Goal: Task Accomplishment & Management: Use online tool/utility

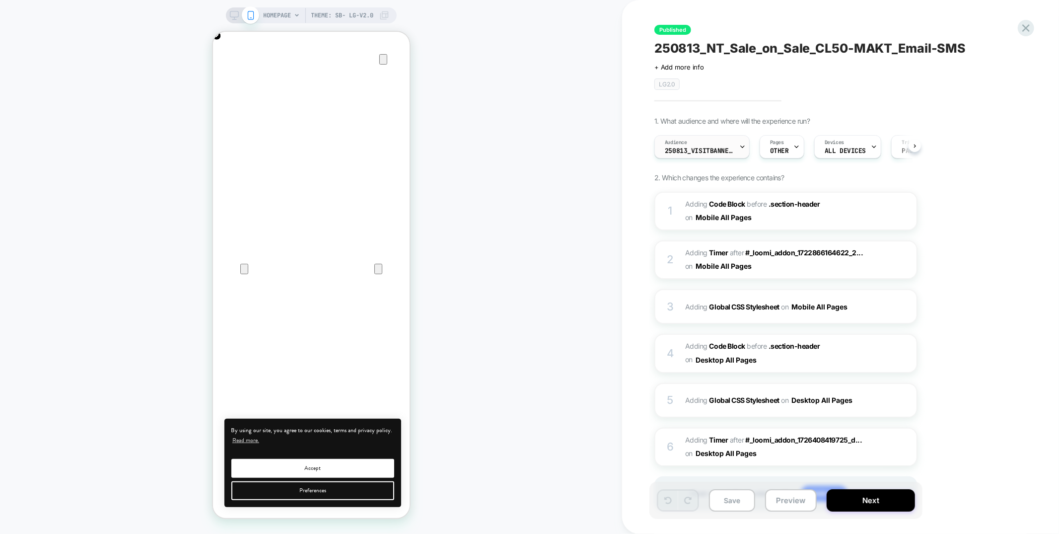
click at [714, 153] on span "250813_VisitBanner_CL50-MAKT" at bounding box center [699, 150] width 69 height 7
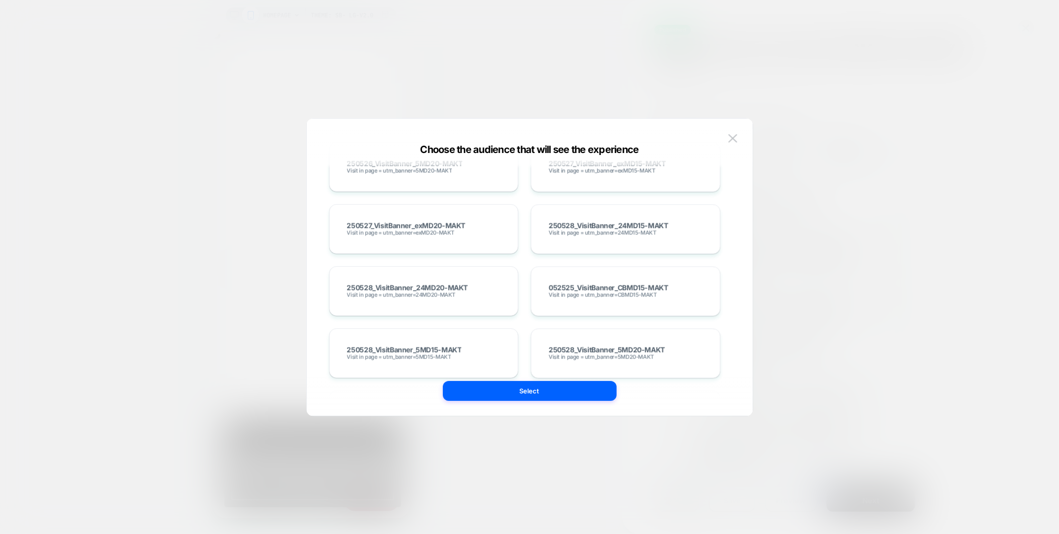
scroll to position [2341, 0]
click at [730, 136] on img at bounding box center [732, 138] width 9 height 8
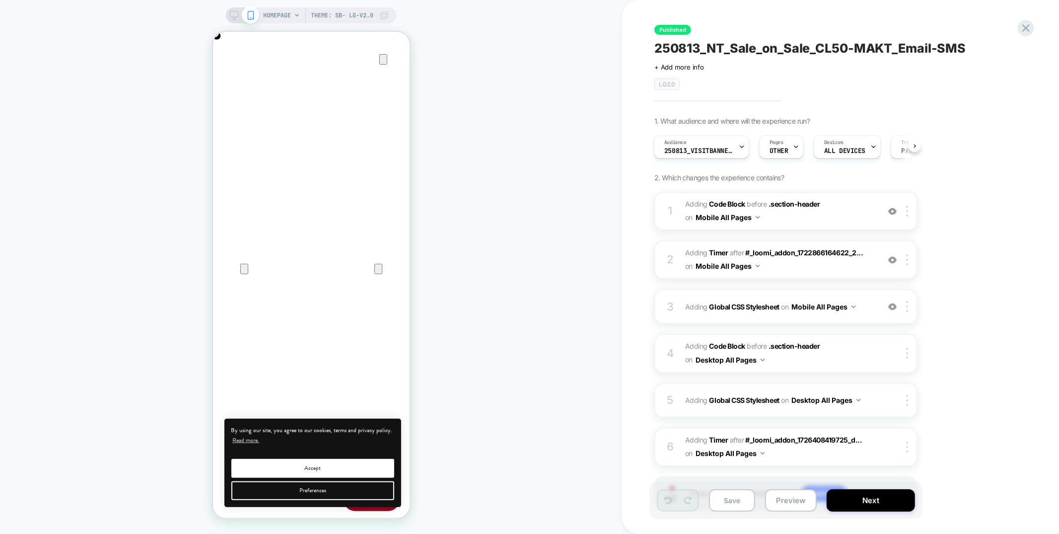
scroll to position [0, 197]
click at [1023, 30] on icon at bounding box center [1025, 27] width 7 height 7
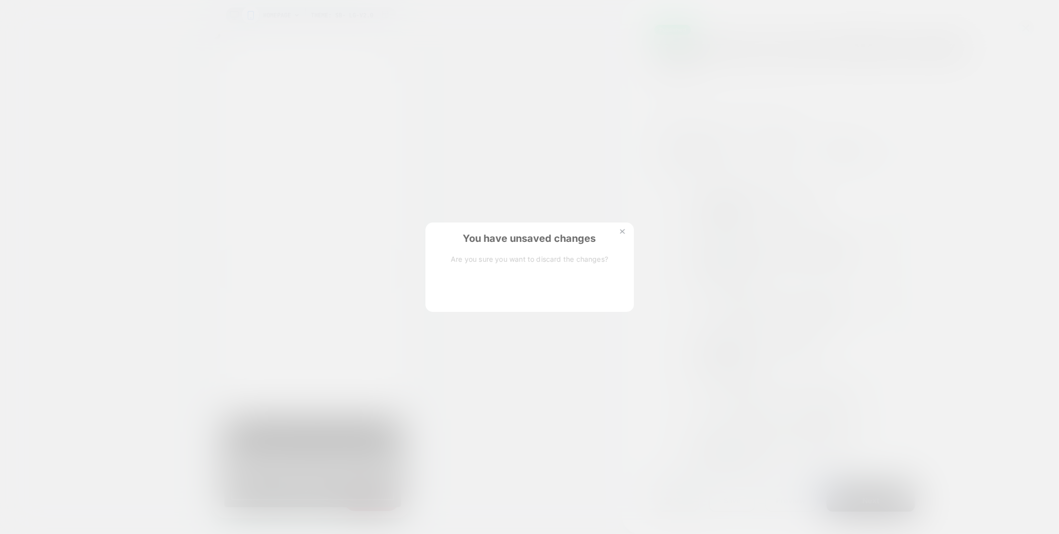
scroll to position [0, 395]
click at [626, 232] on button at bounding box center [622, 232] width 11 height 8
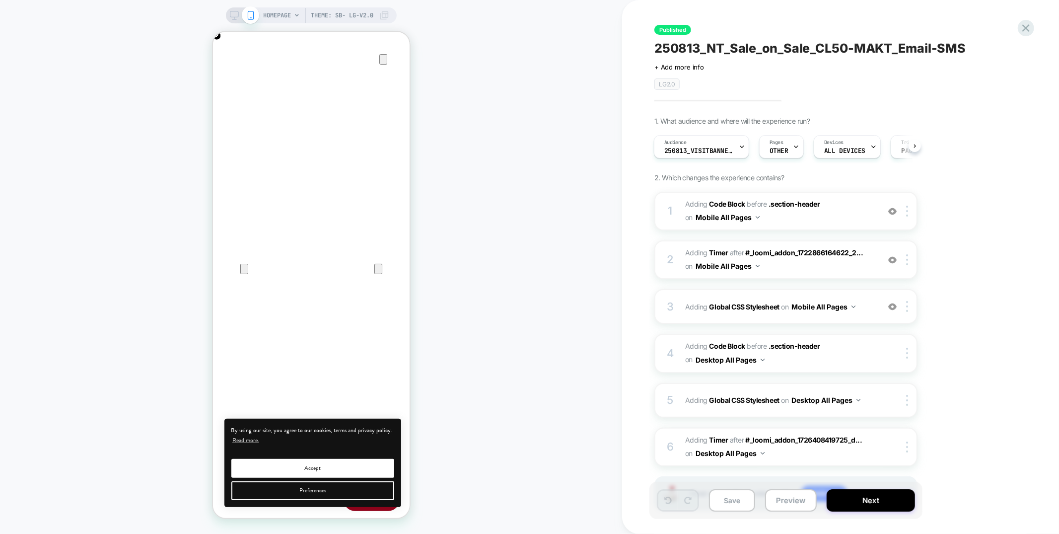
scroll to position [0, 0]
drag, startPoint x: 638, startPoint y: 48, endPoint x: 979, endPoint y: 49, distance: 341.0
click at [979, 49] on div "Published 250813_NT_Sale_on_Sale_CL50-MAKT_Email-SMS Click to edit experience d…" at bounding box center [840, 267] width 437 height 534
drag, startPoint x: 976, startPoint y: 49, endPoint x: 804, endPoint y: 102, distance: 180.7
click at [804, 102] on div "Published 250813_NT_Sale_on_Sale_CL50-MAKT_Email-SMS Click to edit experience d…" at bounding box center [835, 267] width 372 height 514
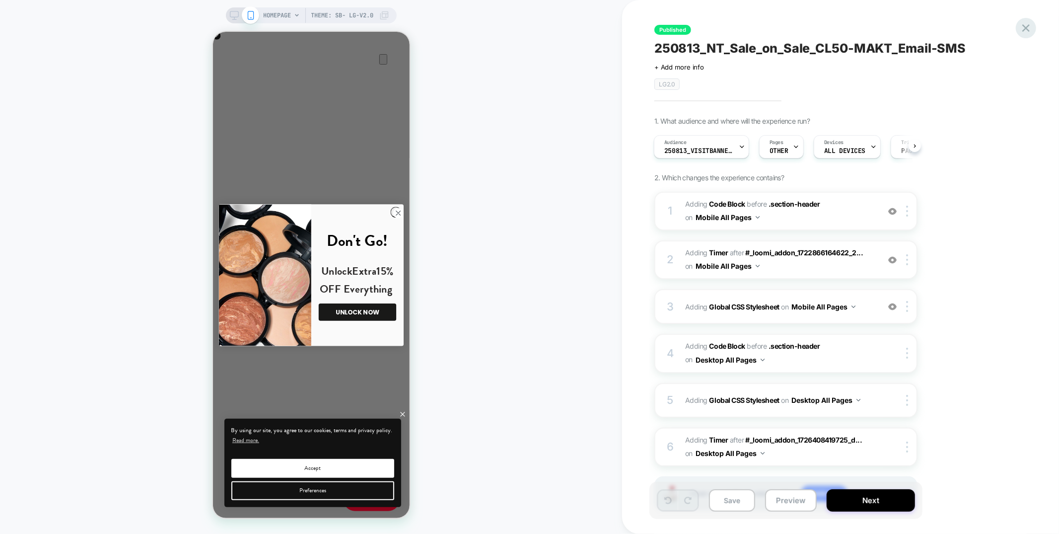
click at [1023, 28] on icon at bounding box center [1025, 27] width 13 height 13
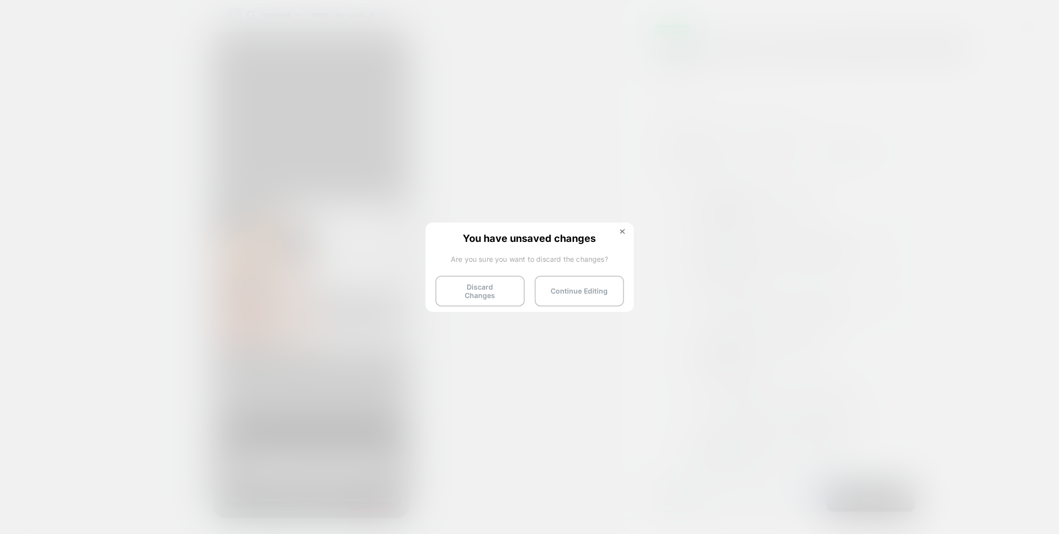
scroll to position [0, 197]
click at [500, 284] on button "Discard Changes" at bounding box center [479, 290] width 89 height 31
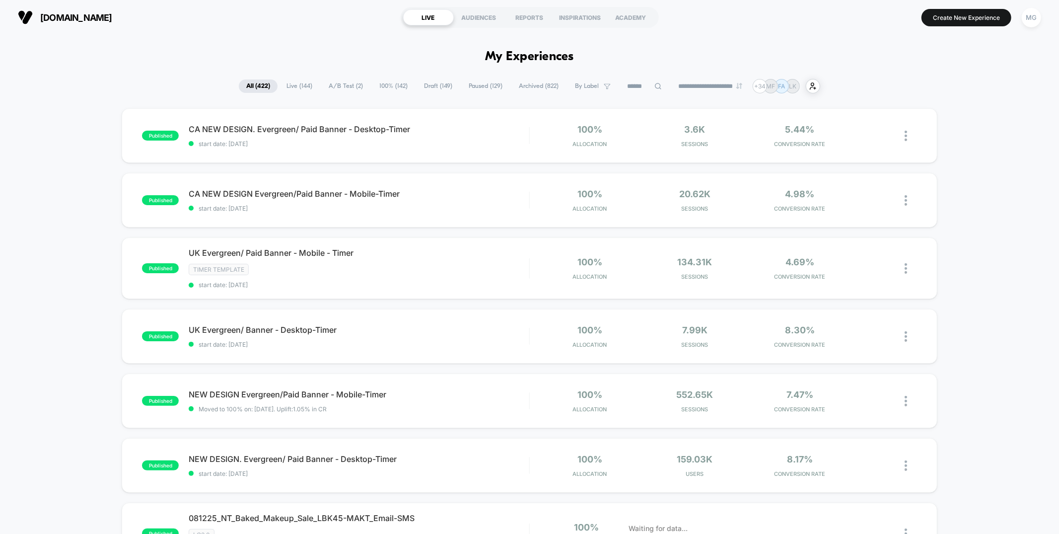
click at [625, 85] on input at bounding box center [644, 86] width 50 height 12
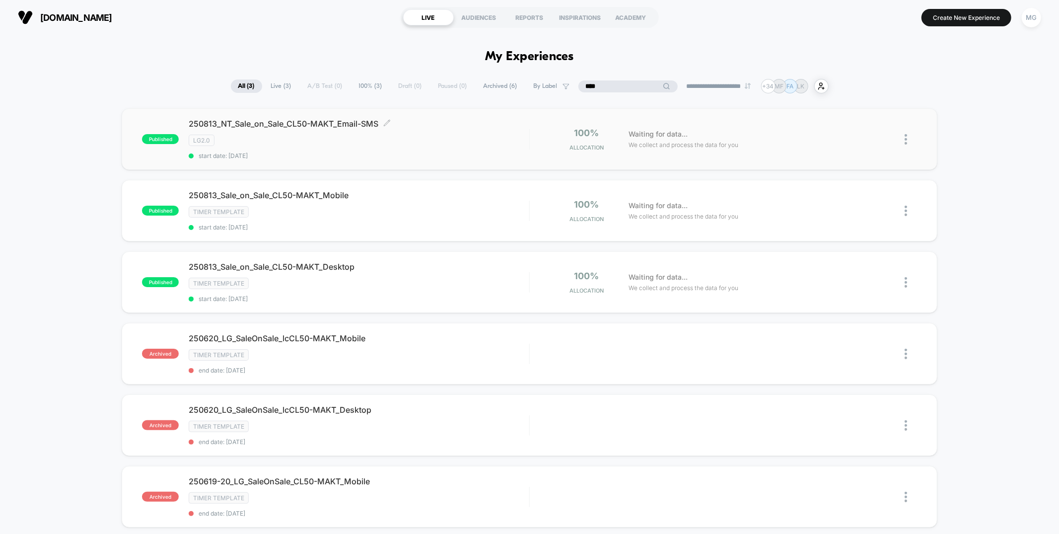
type input "****"
click at [461, 145] on div "LG2.0" at bounding box center [359, 140] width 340 height 11
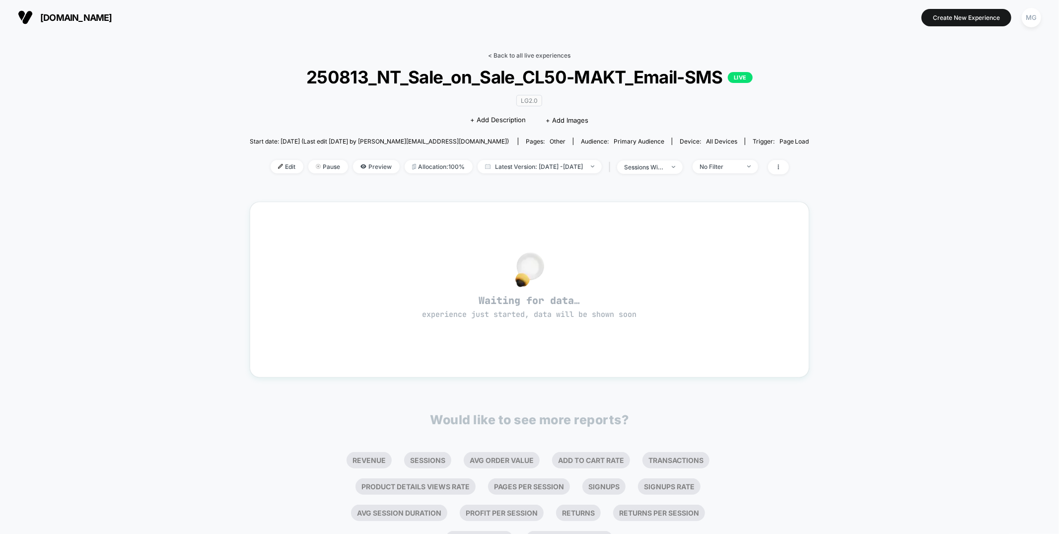
click at [528, 56] on link "< Back to all live experiences" at bounding box center [529, 55] width 82 height 7
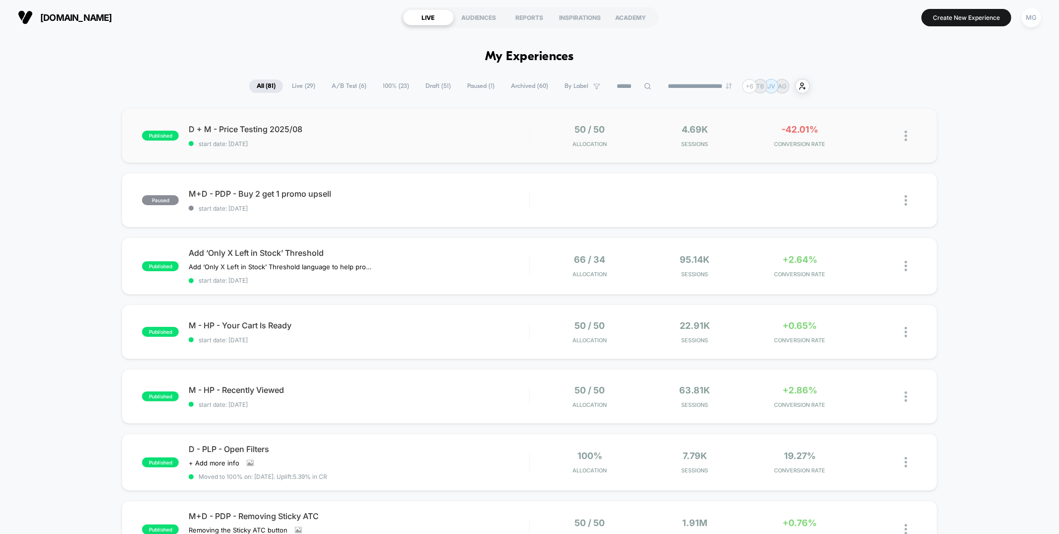
click at [386, 115] on div "published D + M - Price Testing 2025/08 start date: 8/12/2025 50 / 50 Allocatio…" at bounding box center [529, 135] width 815 height 55
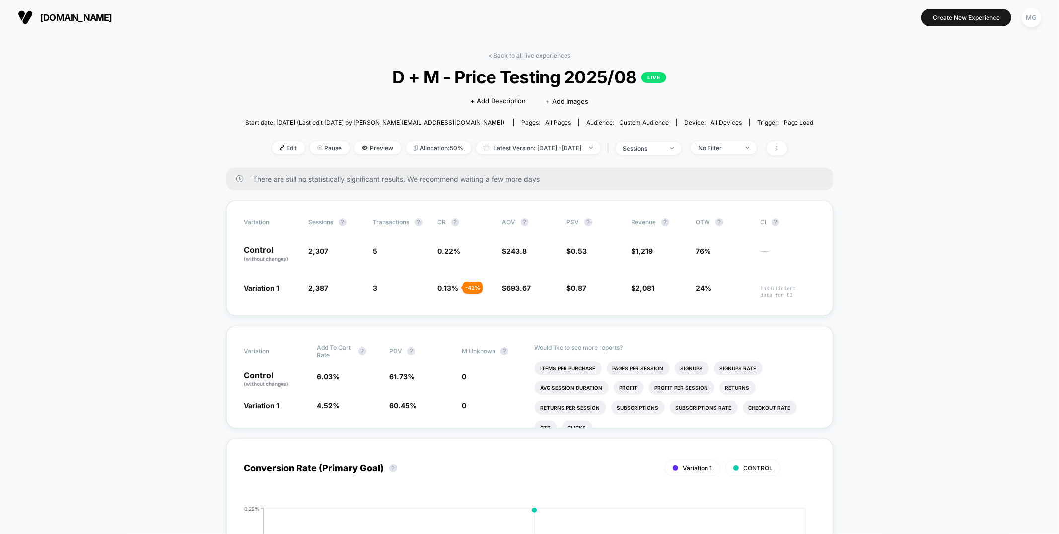
drag, startPoint x: 551, startPoint y: 54, endPoint x: 536, endPoint y: 52, distance: 16.0
click at [551, 54] on link "< Back to all live experiences" at bounding box center [529, 55] width 82 height 7
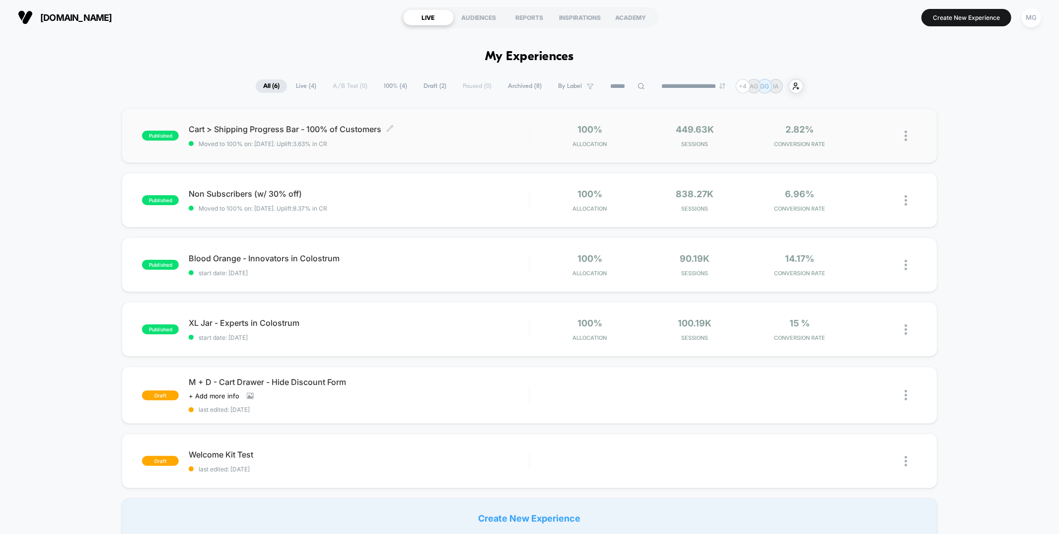
click at [447, 142] on span "Moved to 100% on: [DATE] . Uplift: 3.63% in CR" at bounding box center [359, 143] width 340 height 7
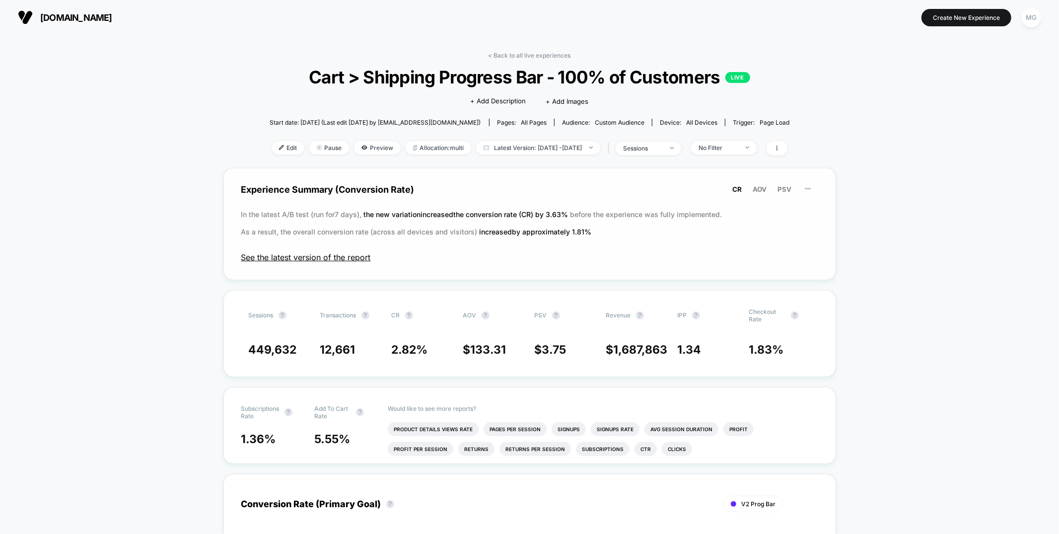
click at [335, 253] on span "See the latest version of the report" at bounding box center [529, 257] width 577 height 10
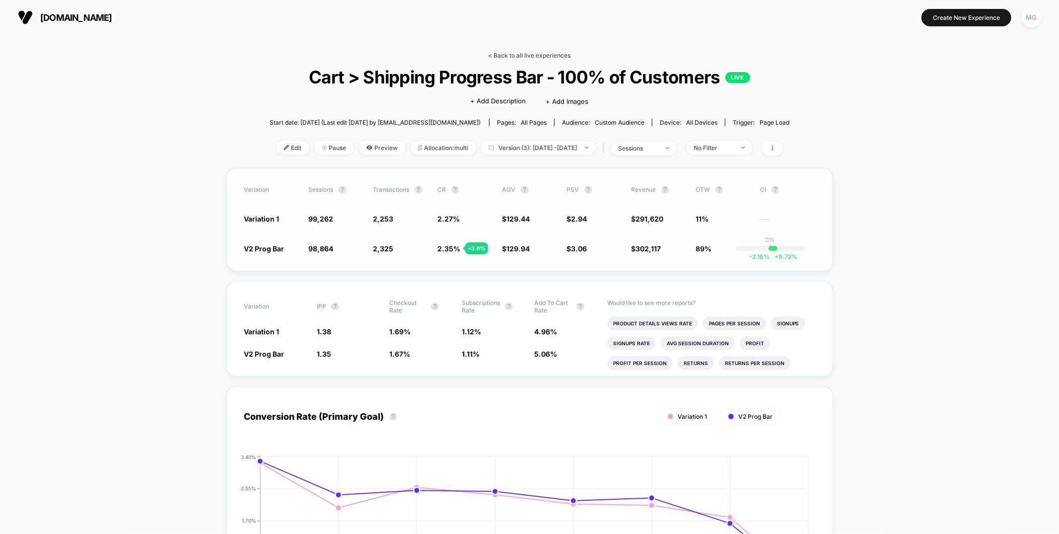
click at [533, 57] on link "< Back to all live experiences" at bounding box center [529, 55] width 82 height 7
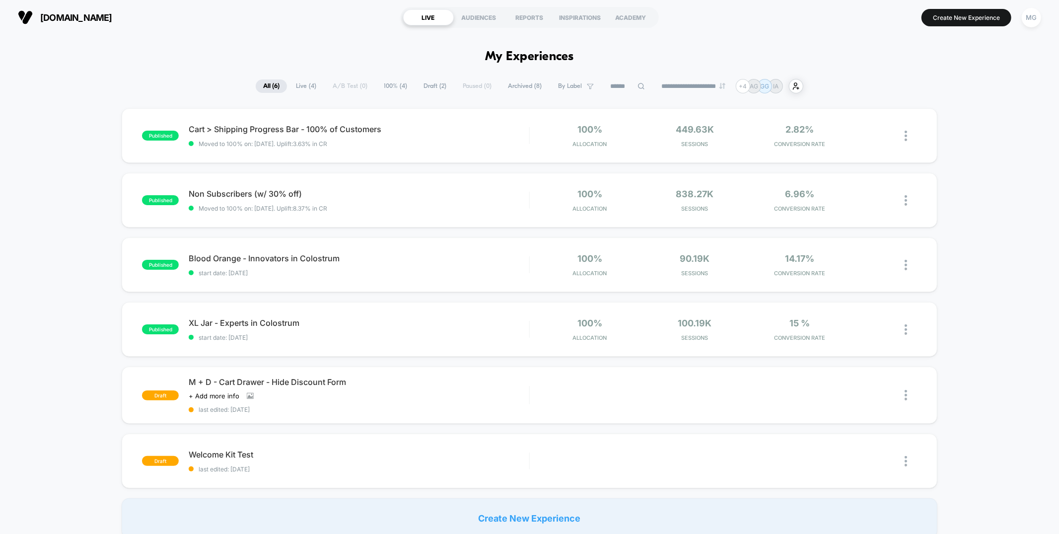
click at [513, 88] on span "Archived ( 8 )" at bounding box center [524, 85] width 49 height 13
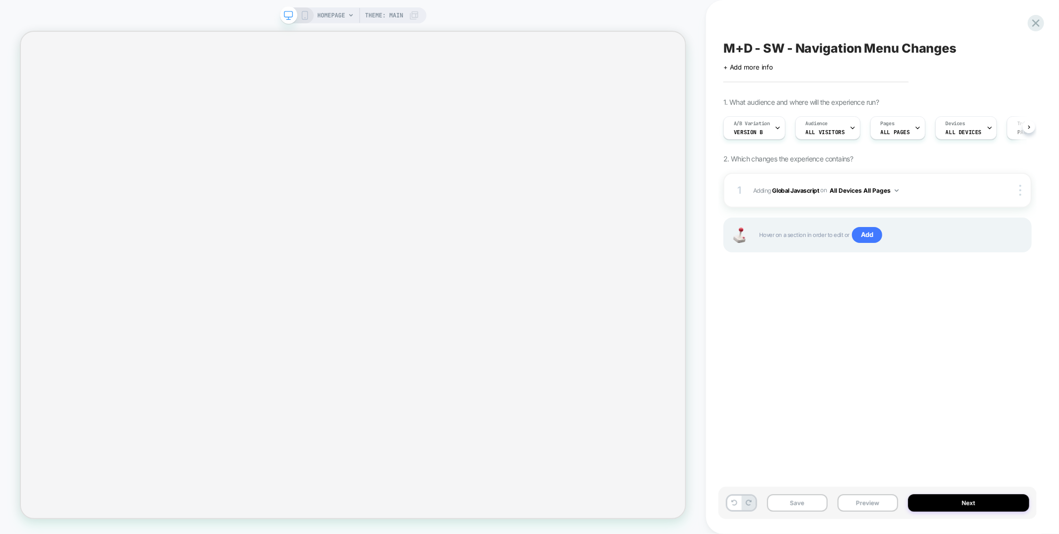
scroll to position [0, 0]
click at [850, 501] on button "Preview" at bounding box center [867, 502] width 61 height 17
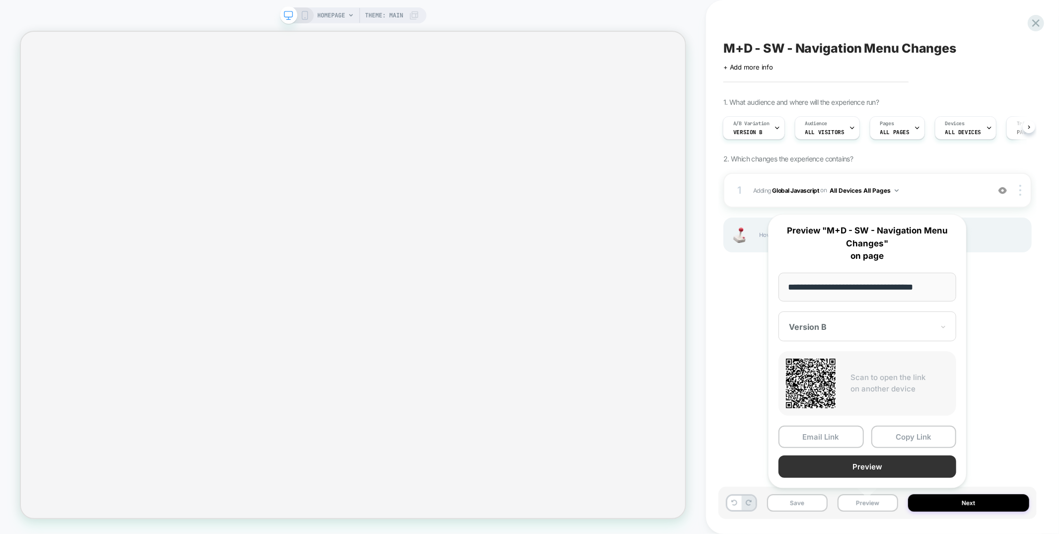
click at [847, 467] on button "Preview" at bounding box center [867, 466] width 178 height 22
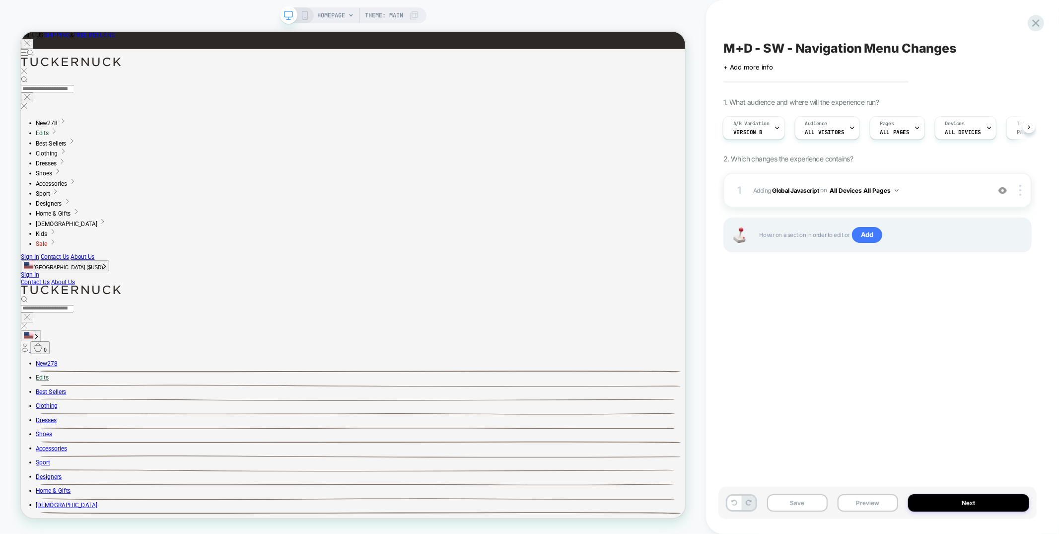
scroll to position [0, 0]
click at [872, 504] on button "Preview" at bounding box center [867, 502] width 61 height 17
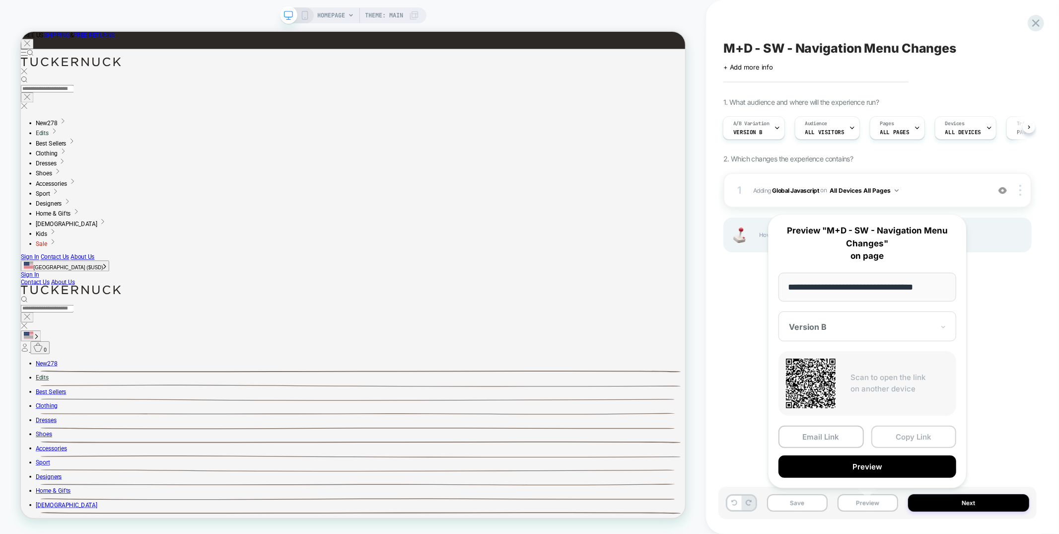
click at [889, 436] on button "Copy Link" at bounding box center [913, 436] width 85 height 22
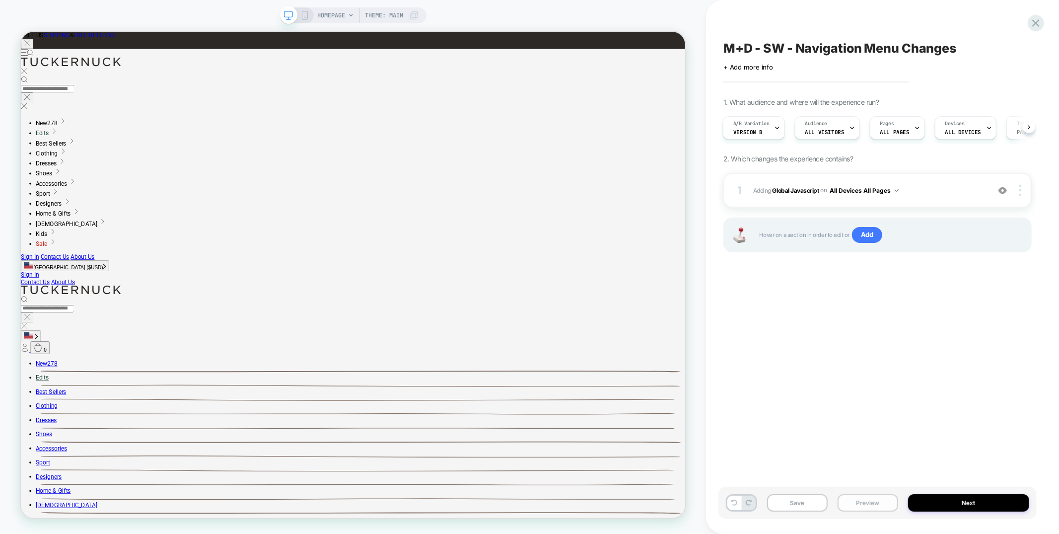
click at [873, 511] on button "Preview" at bounding box center [867, 502] width 61 height 17
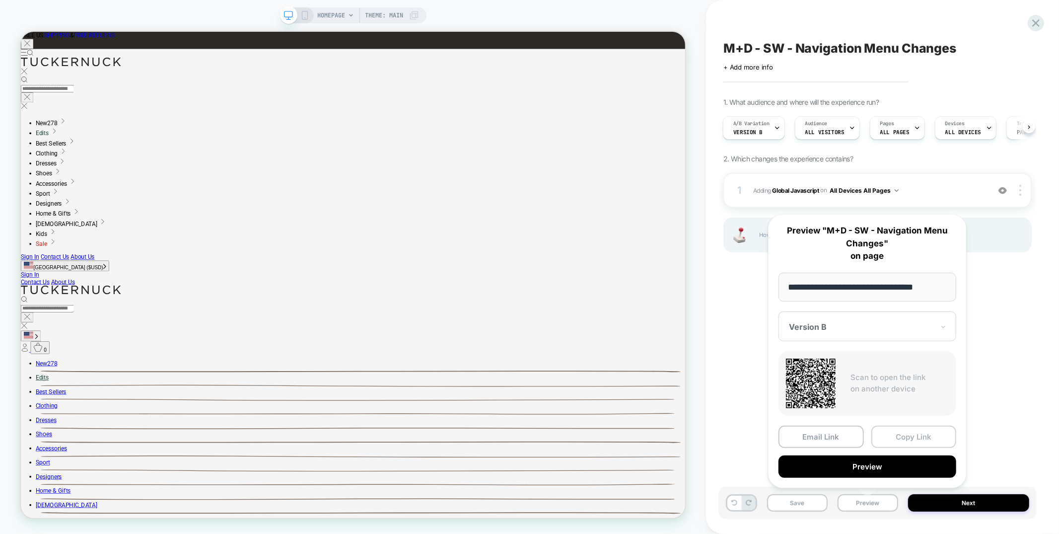
click at [906, 434] on button "Copy Link" at bounding box center [913, 436] width 85 height 22
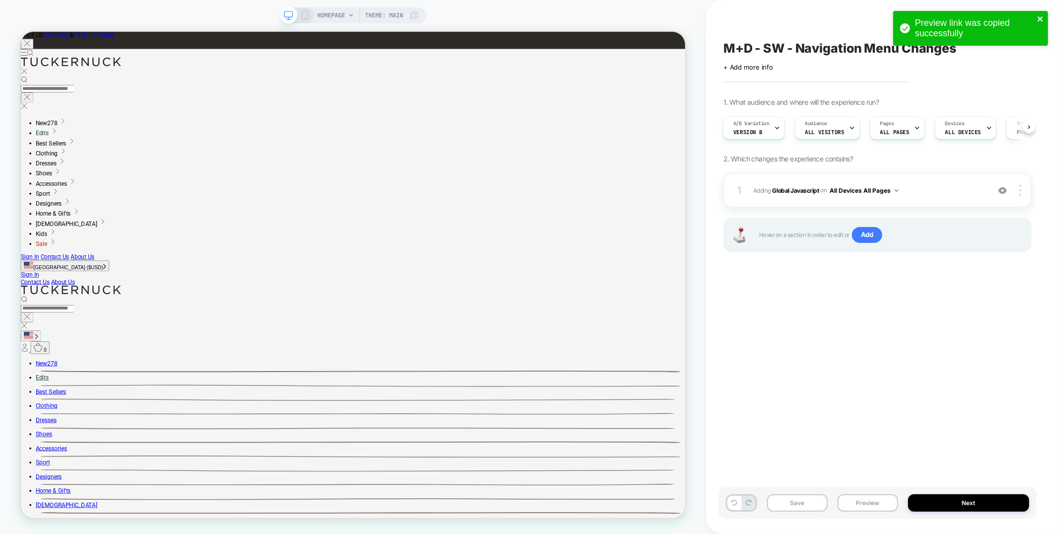
click at [1041, 19] on icon "close" at bounding box center [1039, 18] width 5 height 5
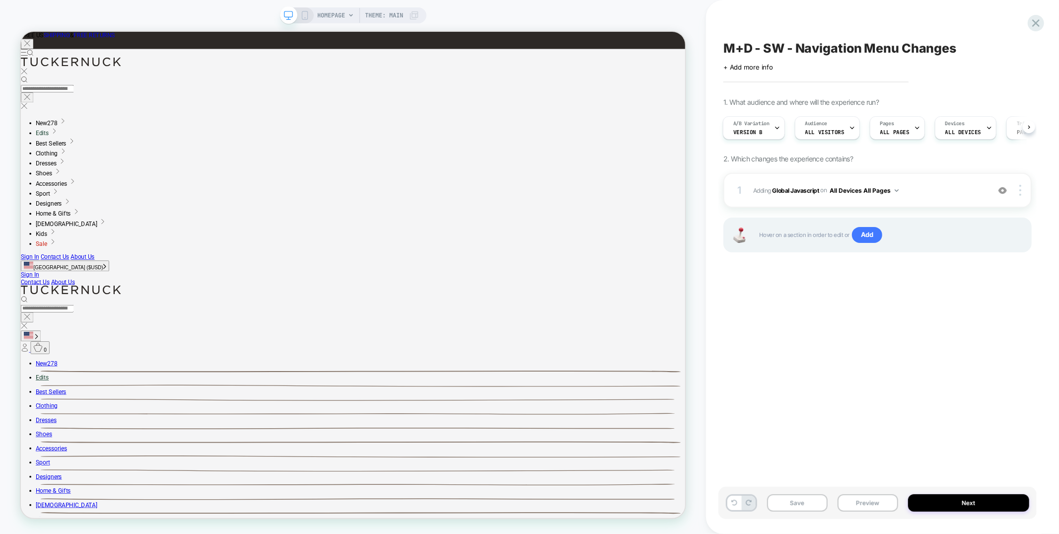
click at [1037, 13] on div "Preview link was copied successfully" at bounding box center [970, 11] width 159 height 4
click at [1036, 25] on icon at bounding box center [1035, 22] width 13 height 13
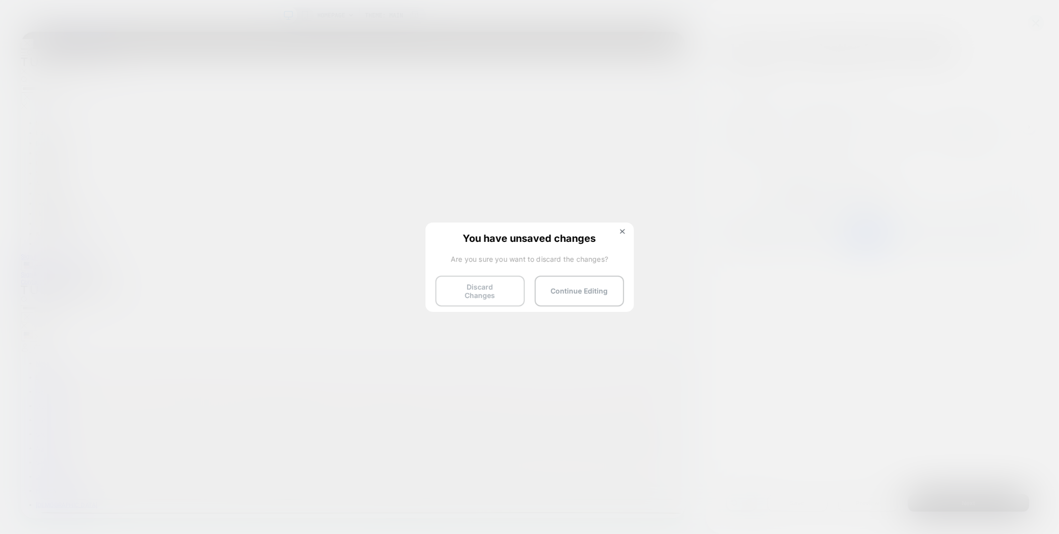
click at [458, 279] on button "Discard Changes" at bounding box center [479, 290] width 89 height 31
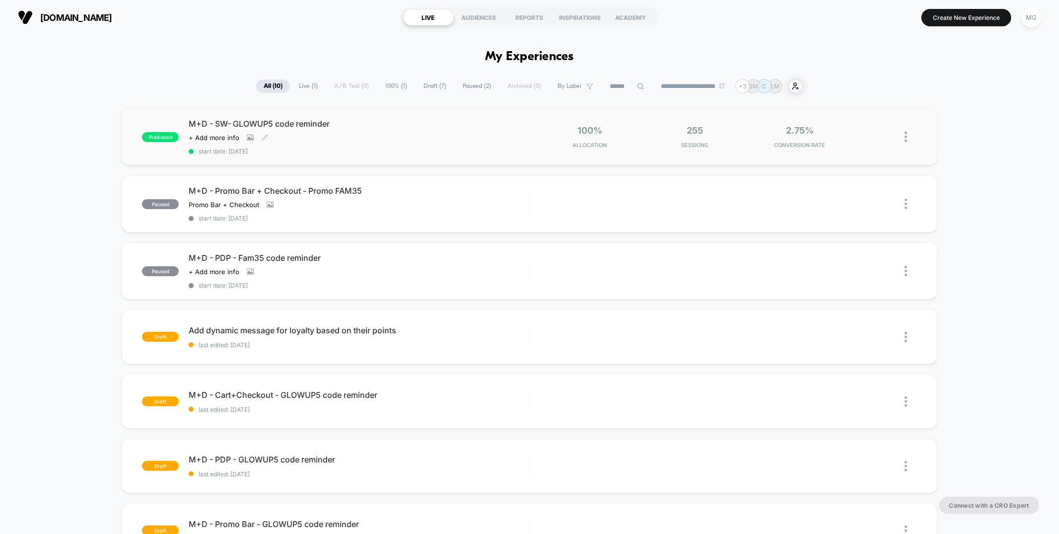
click at [425, 136] on div "Click to view images Click to edit experience details + Add more info" at bounding box center [308, 138] width 238 height 8
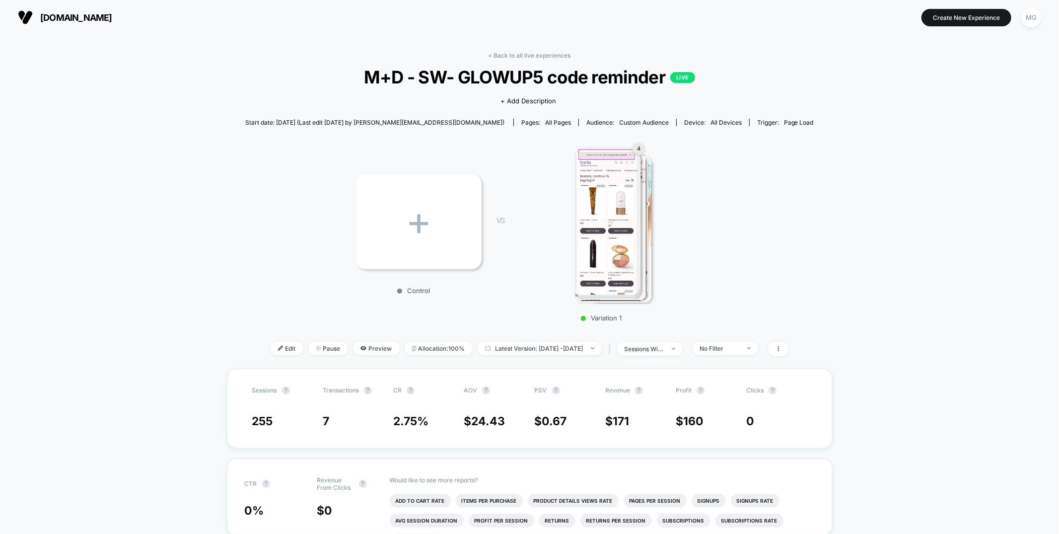
click at [591, 188] on img at bounding box center [606, 221] width 68 height 149
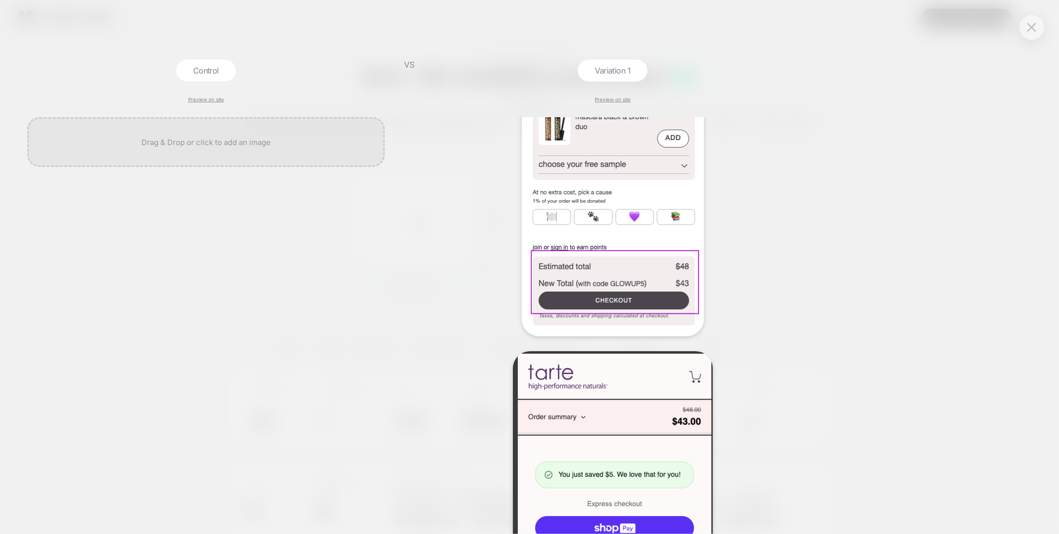
scroll to position [1054, 0]
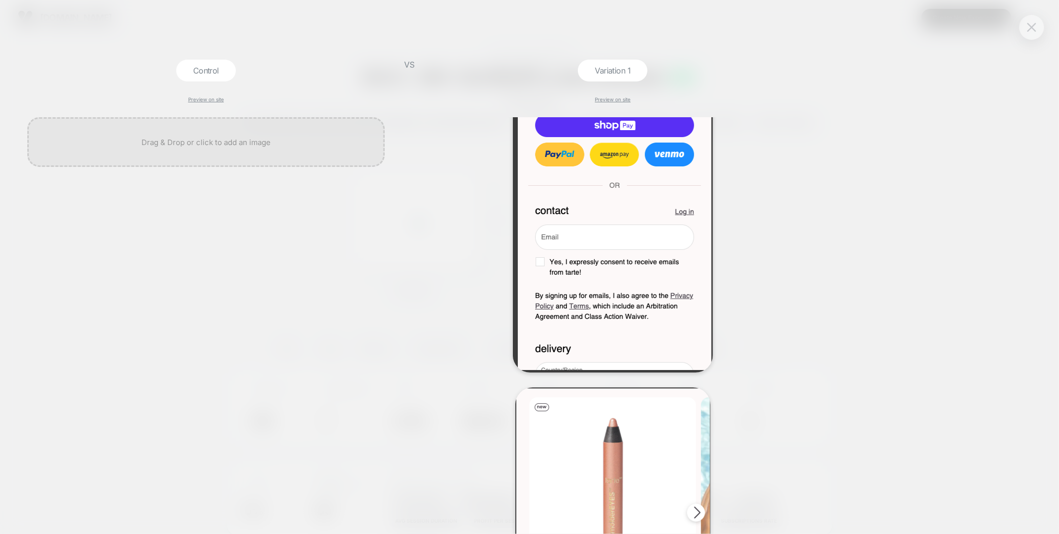
click at [1035, 33] on button at bounding box center [1031, 27] width 15 height 15
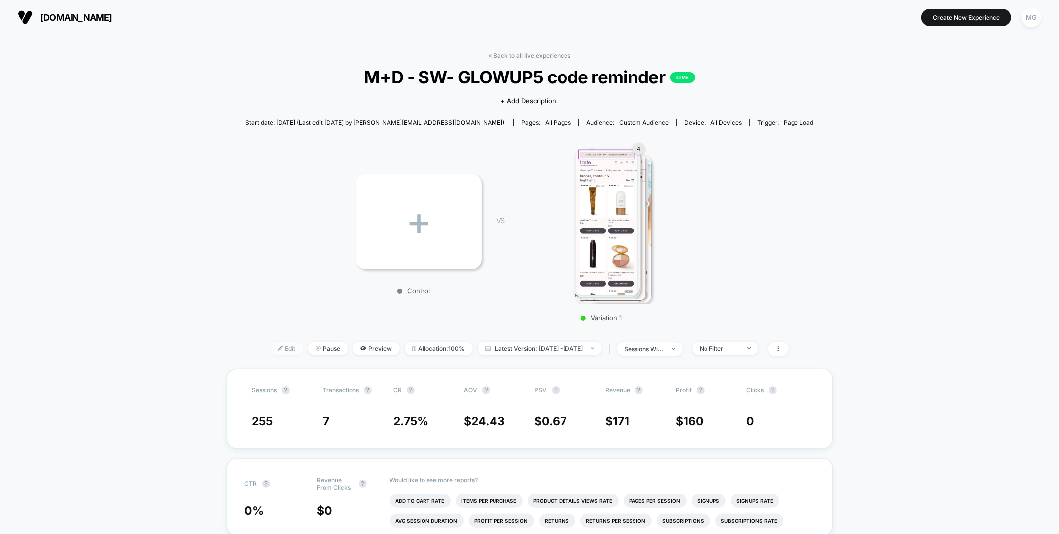
click at [277, 342] on span "Edit" at bounding box center [287, 347] width 33 height 13
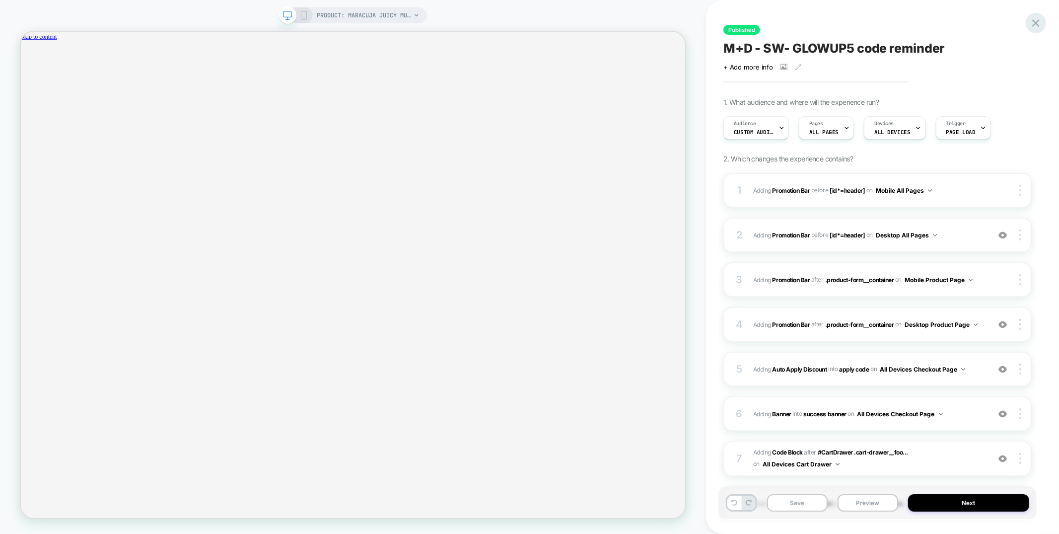
click at [1038, 25] on icon at bounding box center [1035, 22] width 7 height 7
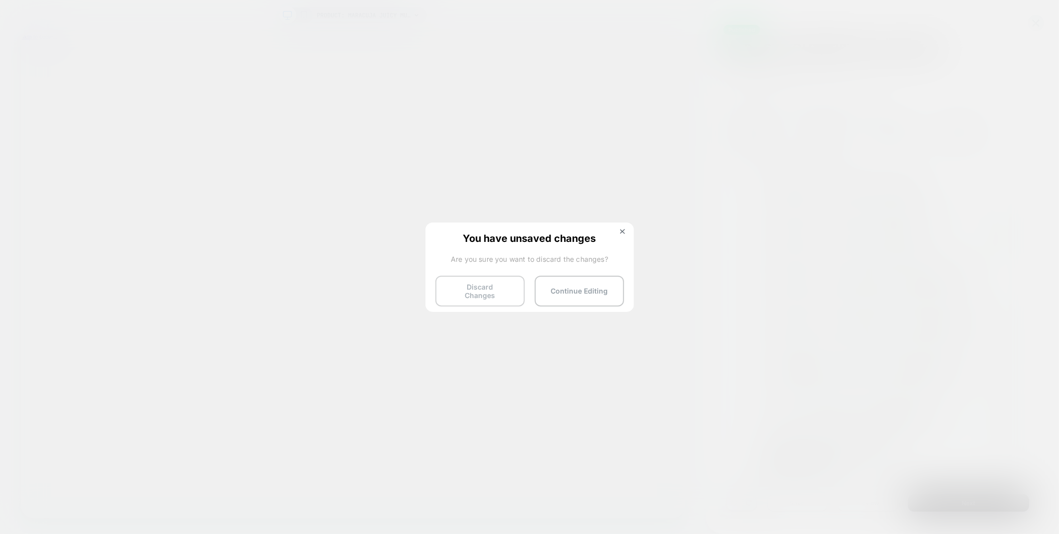
click at [484, 290] on button "Discard Changes" at bounding box center [479, 290] width 89 height 31
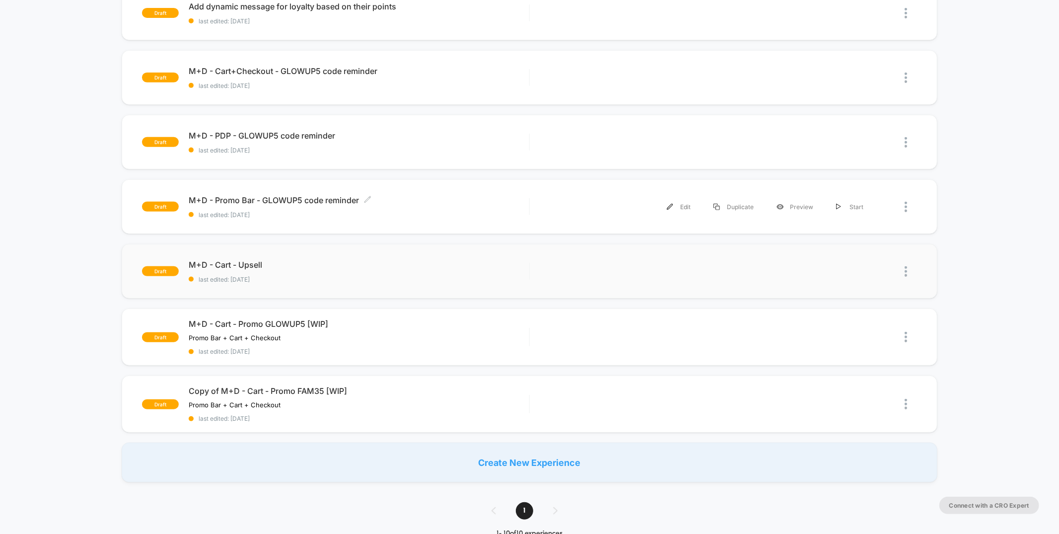
scroll to position [314, 0]
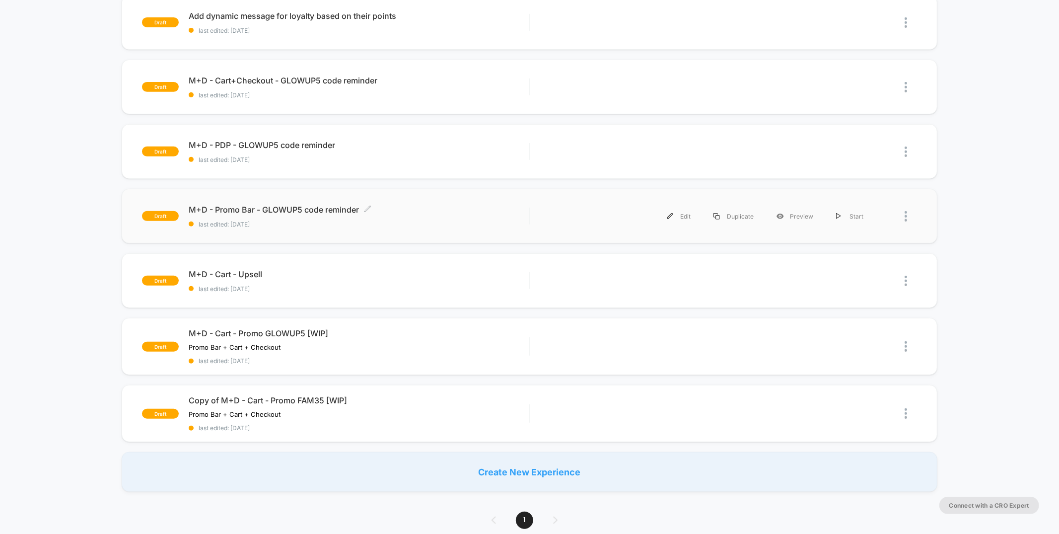
click at [447, 205] on span "M+D - Promo Bar - GLOWUP5 code reminder Click to edit experience details" at bounding box center [359, 209] width 340 height 10
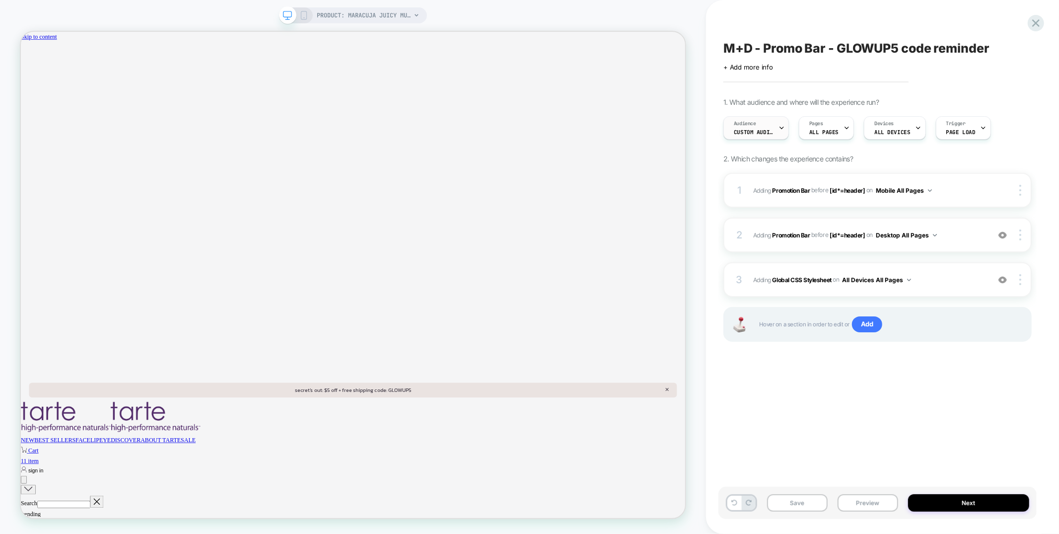
click at [755, 131] on span "Custom Audience" at bounding box center [754, 132] width 40 height 7
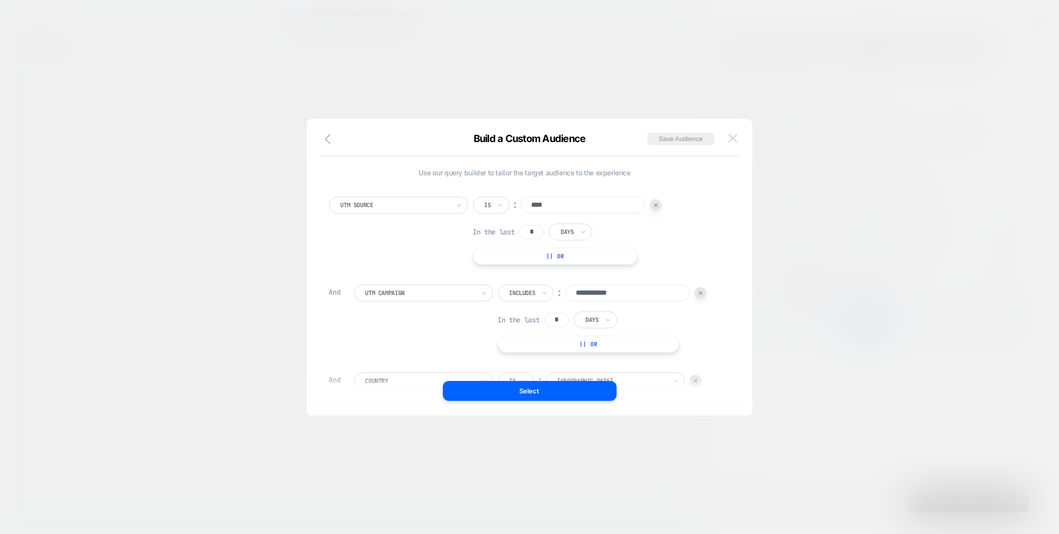
click at [736, 140] on img at bounding box center [732, 138] width 9 height 8
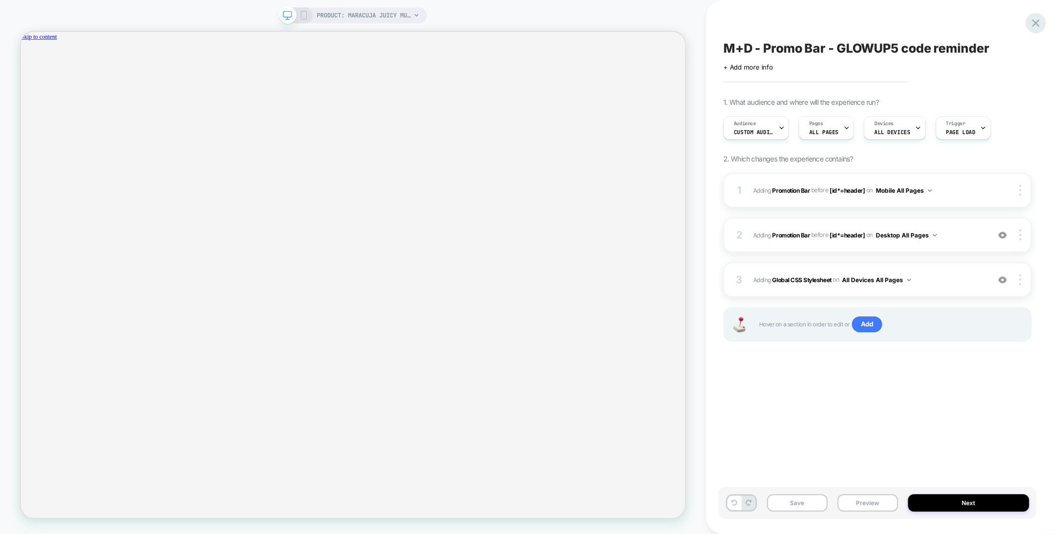
click at [1035, 22] on icon at bounding box center [1035, 22] width 7 height 7
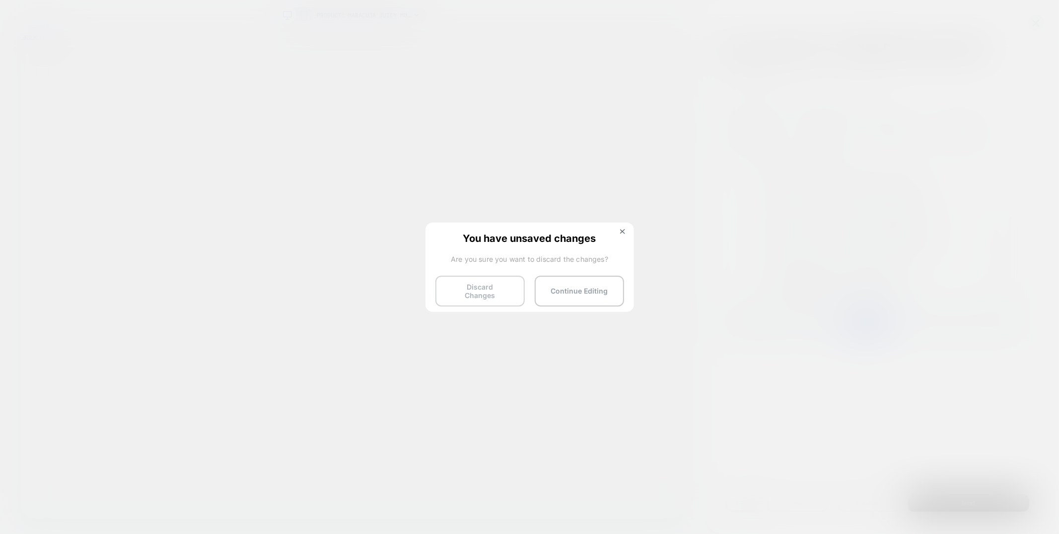
click at [474, 288] on button "Discard Changes" at bounding box center [479, 290] width 89 height 31
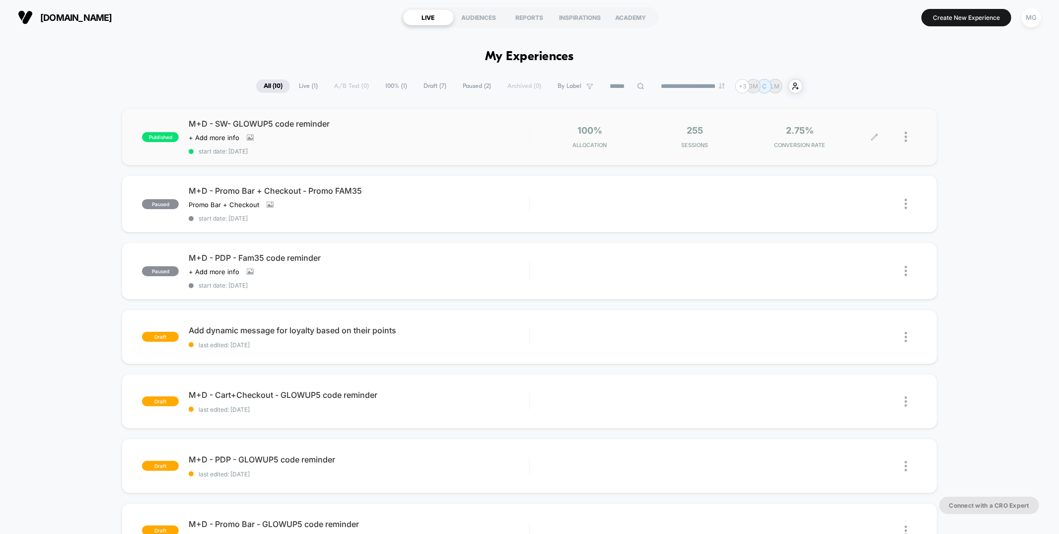
click at [907, 136] on div at bounding box center [910, 136] width 12 height 23
click at [864, 125] on div "Pause" at bounding box center [854, 125] width 89 height 22
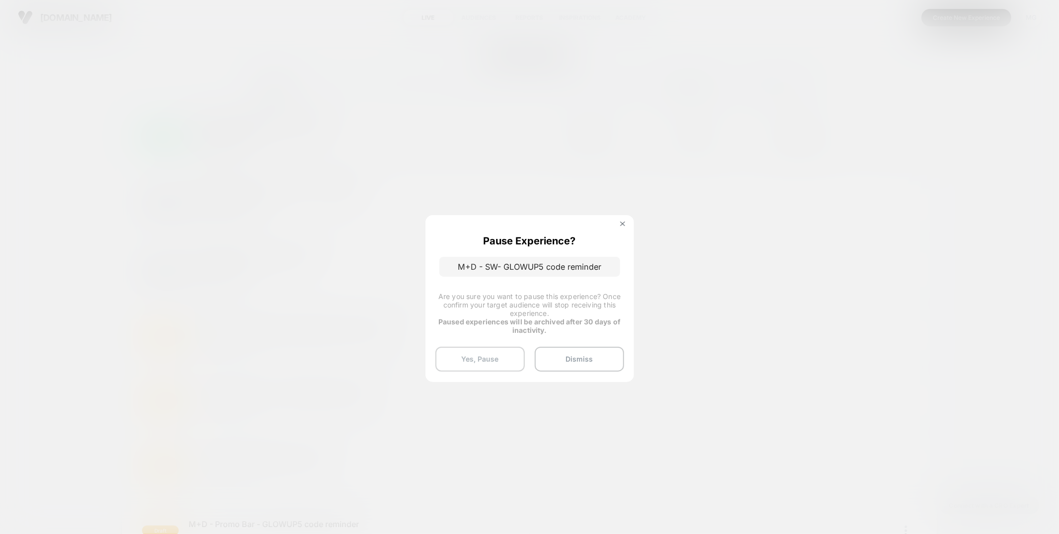
click at [485, 347] on button "Yes, Pause" at bounding box center [479, 358] width 89 height 25
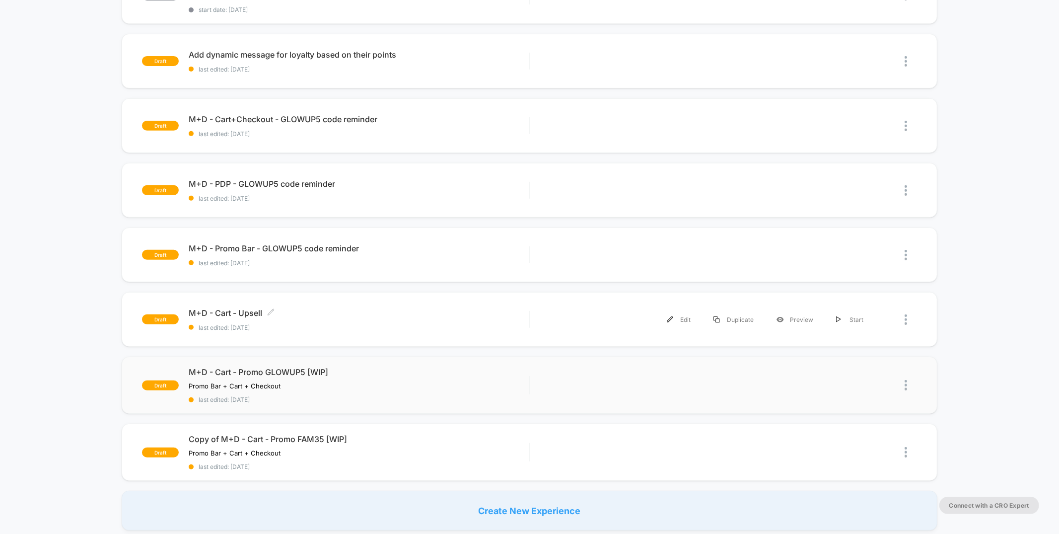
scroll to position [293, 0]
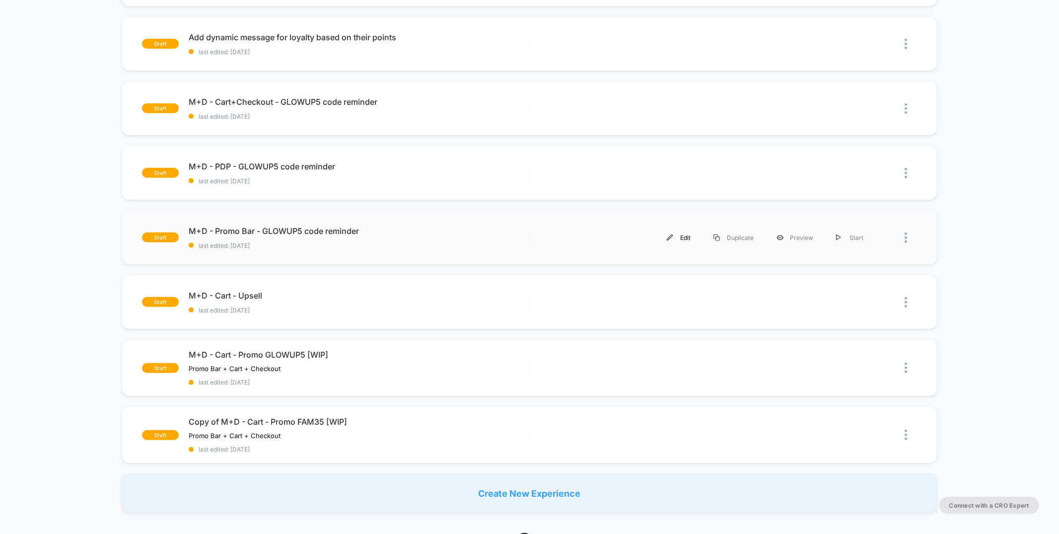
click at [687, 235] on div "Edit" at bounding box center [678, 237] width 47 height 22
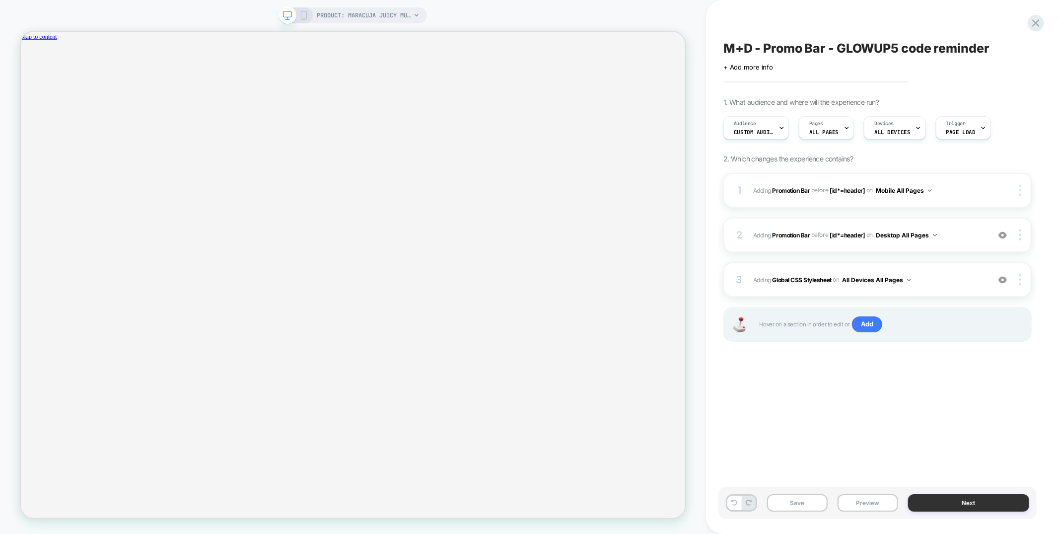
click at [949, 503] on button "Next" at bounding box center [968, 502] width 121 height 17
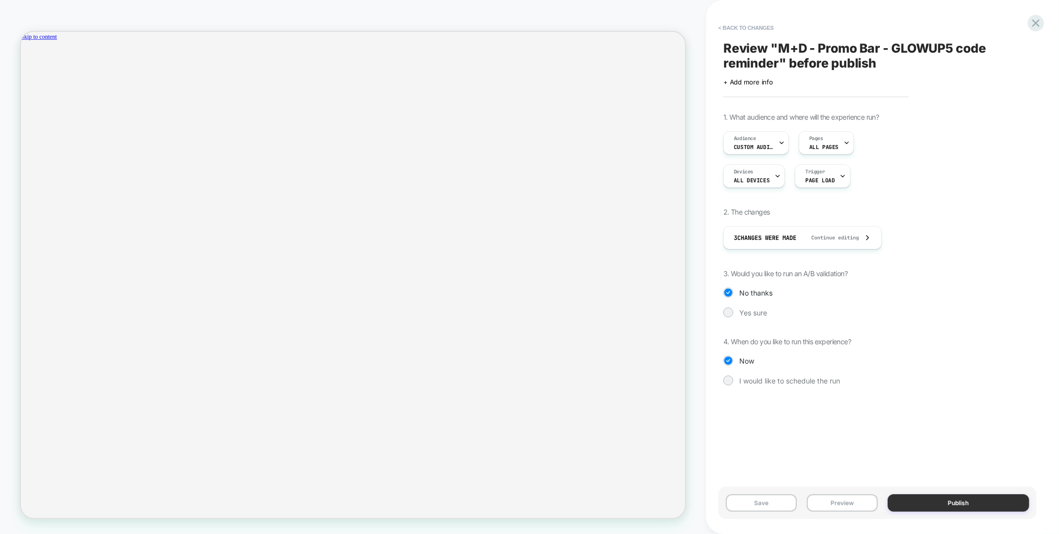
click at [935, 508] on button "Publish" at bounding box center [958, 502] width 142 height 17
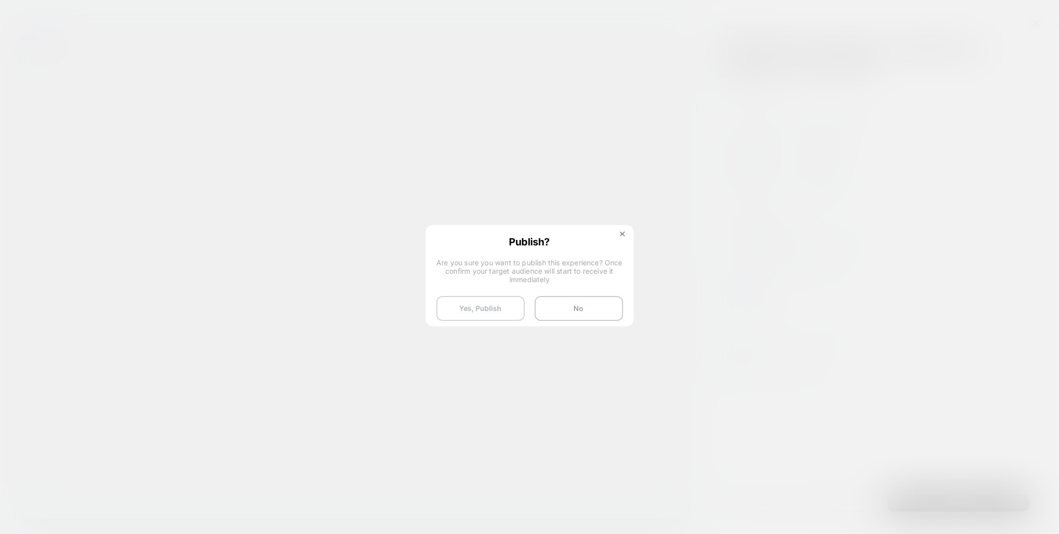
click at [477, 308] on button "Yes, Publish" at bounding box center [480, 308] width 88 height 25
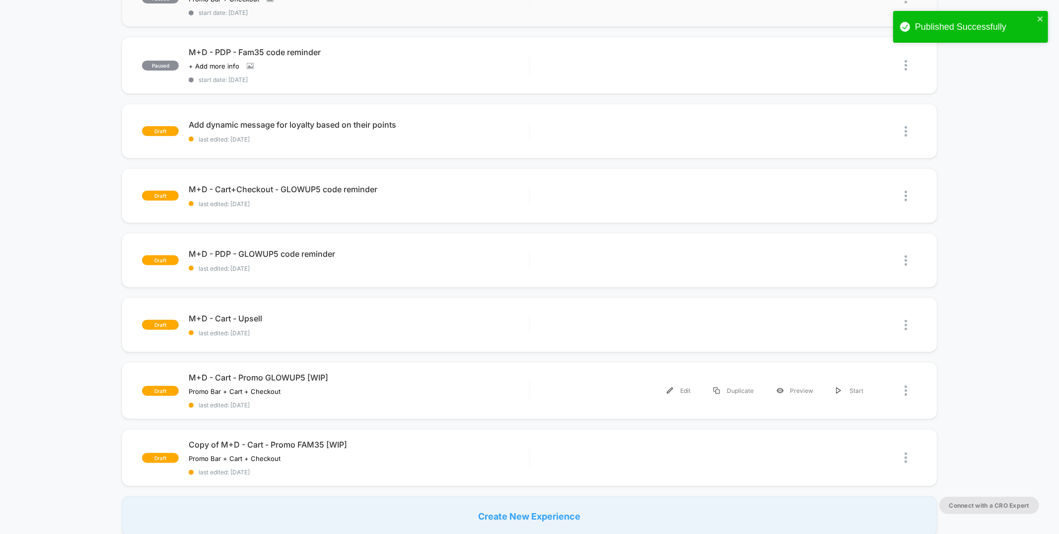
scroll to position [243, 0]
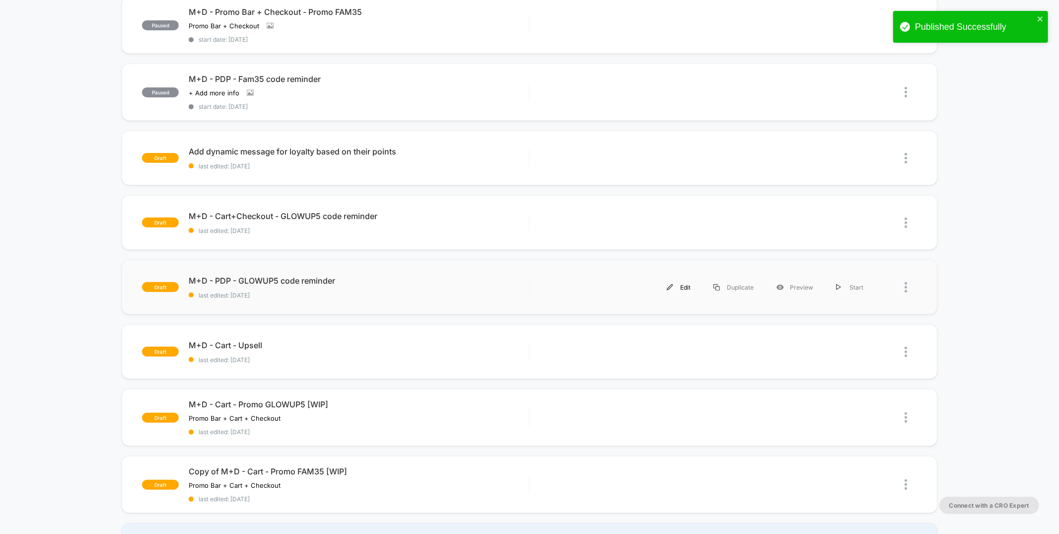
click at [684, 284] on div "Edit" at bounding box center [678, 287] width 47 height 22
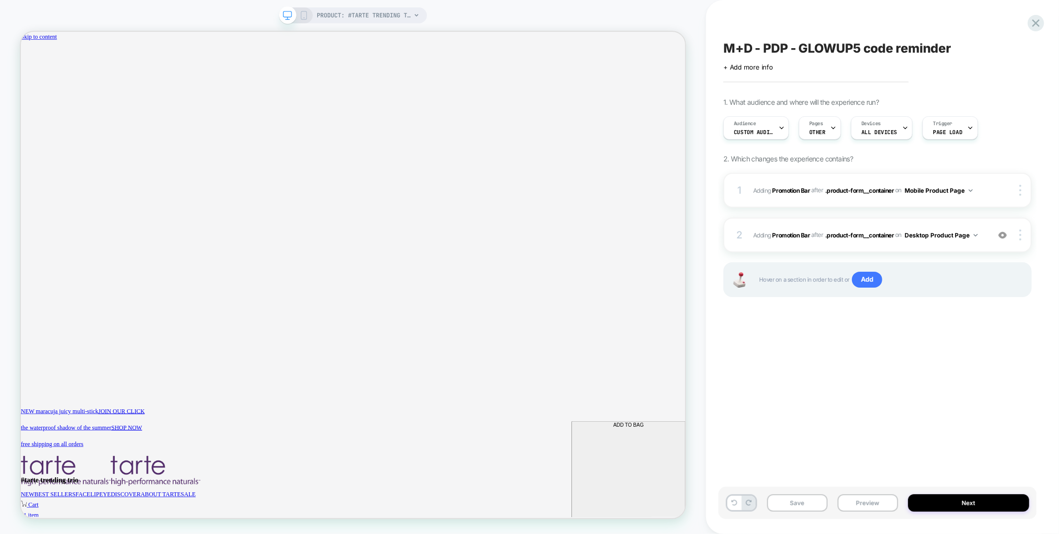
scroll to position [0, 766]
click at [766, 135] on span "Custom Audience" at bounding box center [754, 132] width 40 height 7
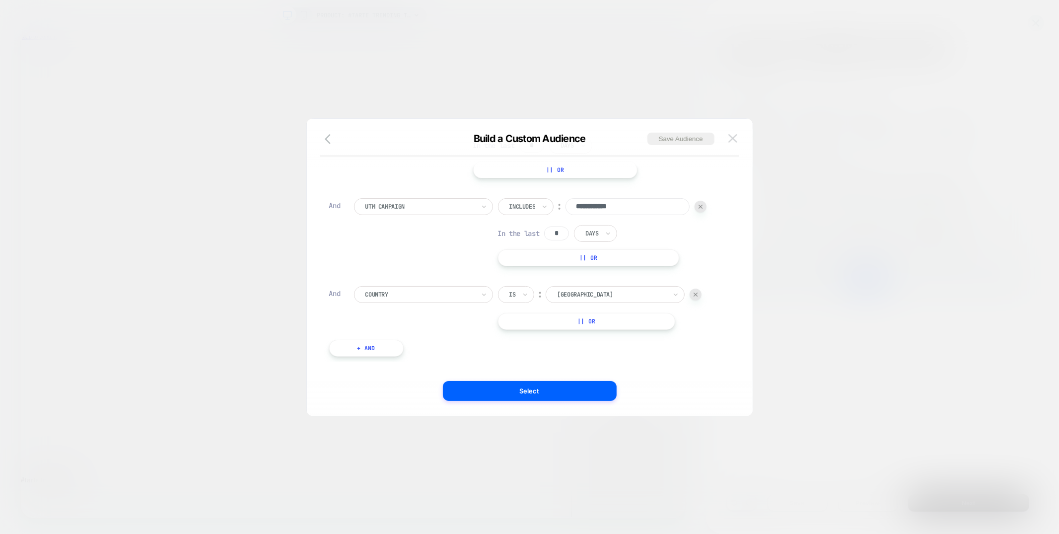
scroll to position [0, 1532]
click at [731, 138] on img at bounding box center [732, 138] width 9 height 8
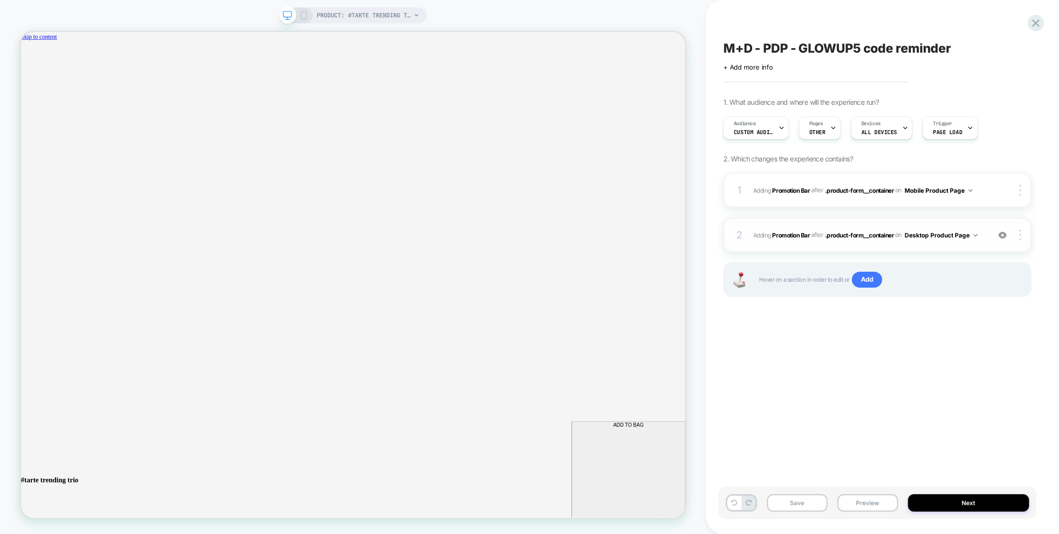
scroll to position [0, 0]
click at [970, 502] on button "Next" at bounding box center [968, 502] width 121 height 17
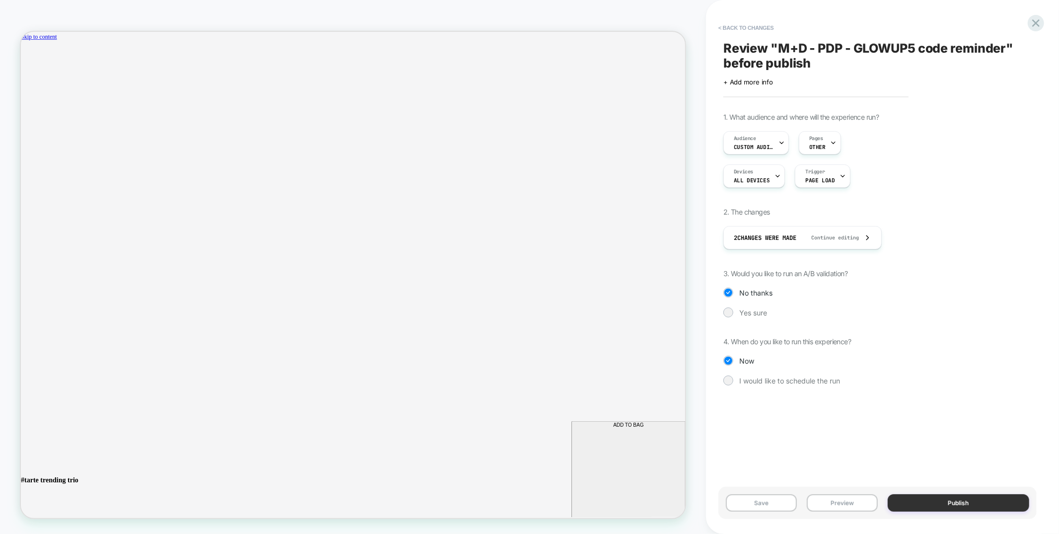
click at [952, 504] on button "Publish" at bounding box center [958, 502] width 142 height 17
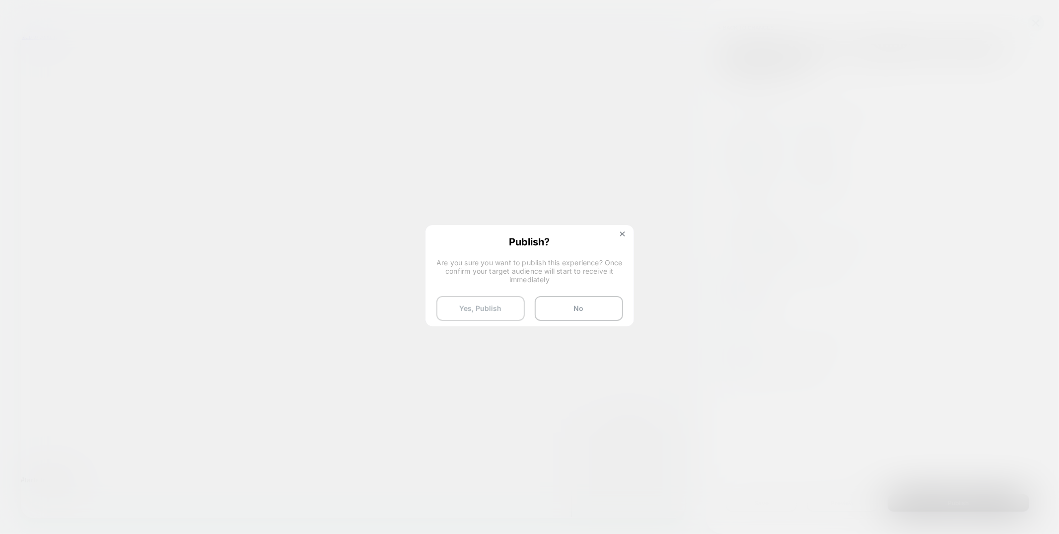
click at [460, 312] on button "Yes, Publish" at bounding box center [480, 308] width 88 height 25
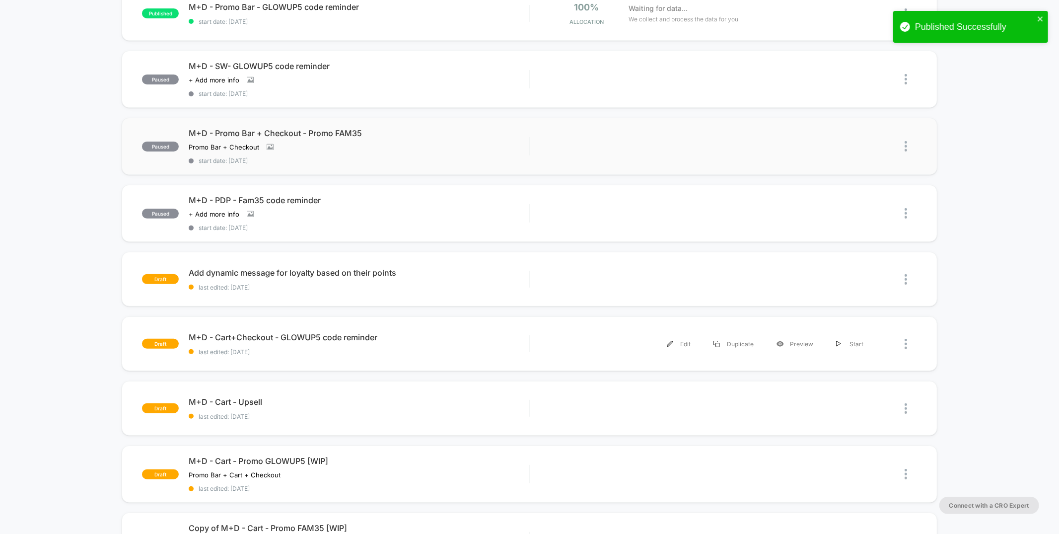
scroll to position [193, 0]
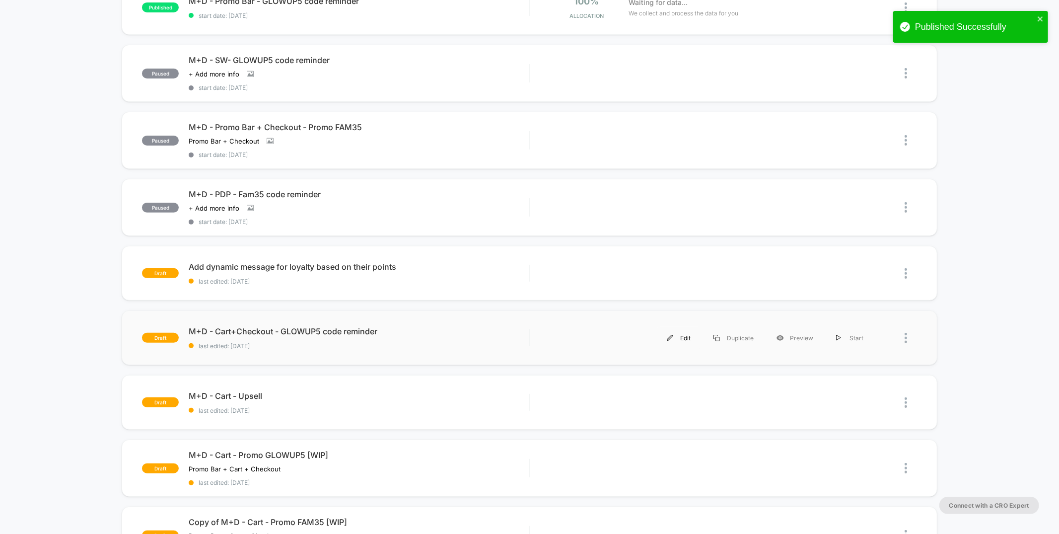
click at [680, 332] on div "Edit" at bounding box center [678, 338] width 47 height 22
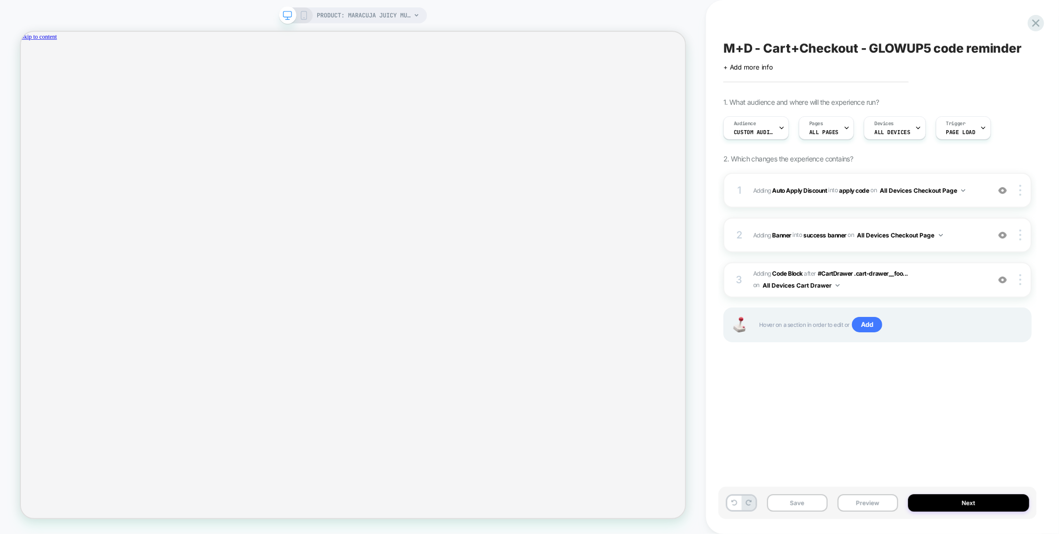
scroll to position [0, 1532]
click at [750, 129] on span "Custom Audience" at bounding box center [754, 132] width 40 height 7
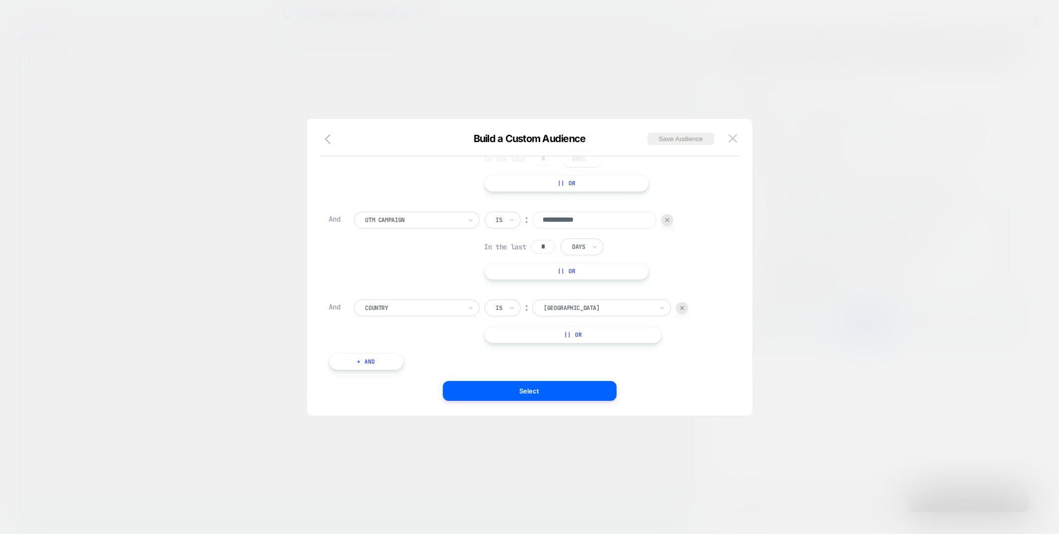
scroll to position [150, 0]
click at [734, 138] on img at bounding box center [732, 138] width 9 height 8
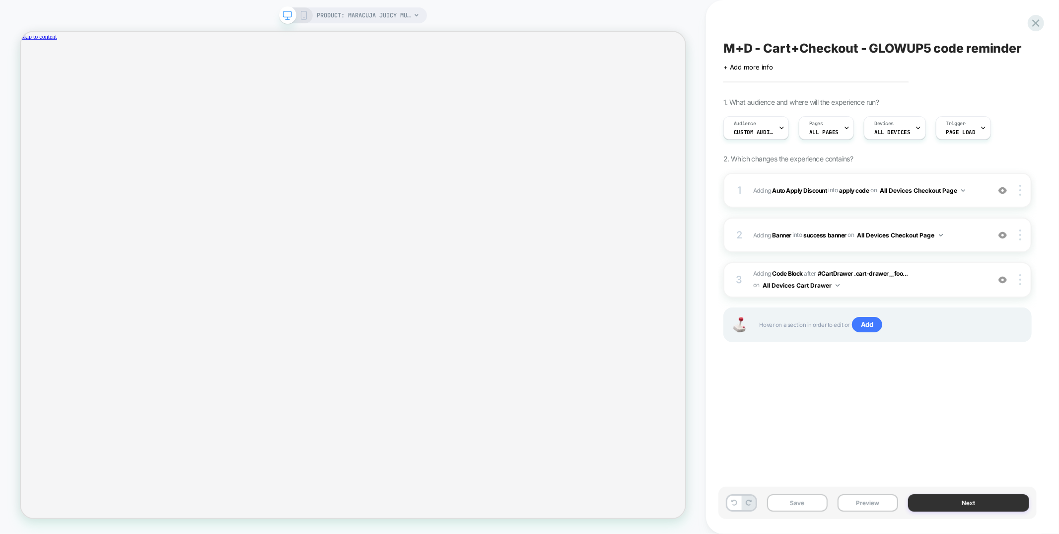
click at [936, 504] on button "Next" at bounding box center [968, 502] width 121 height 17
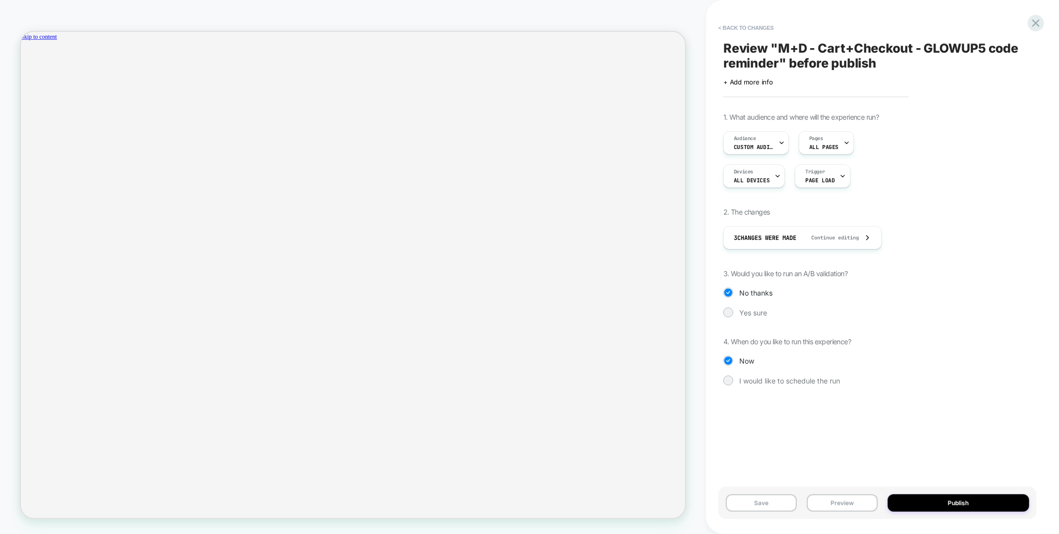
scroll to position [0, 1532]
click at [931, 507] on button "Publish" at bounding box center [958, 502] width 142 height 17
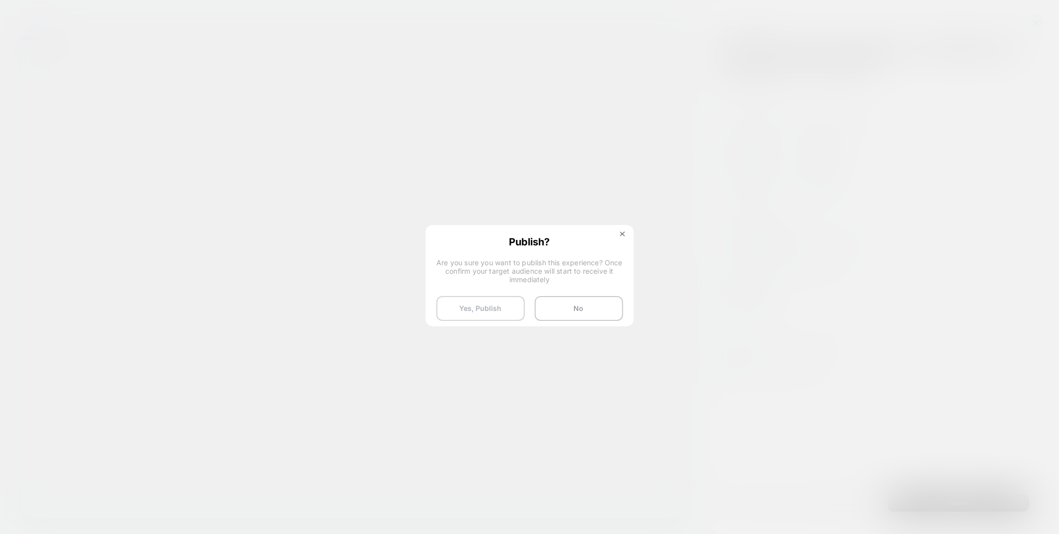
click at [456, 307] on button "Yes, Publish" at bounding box center [480, 308] width 88 height 25
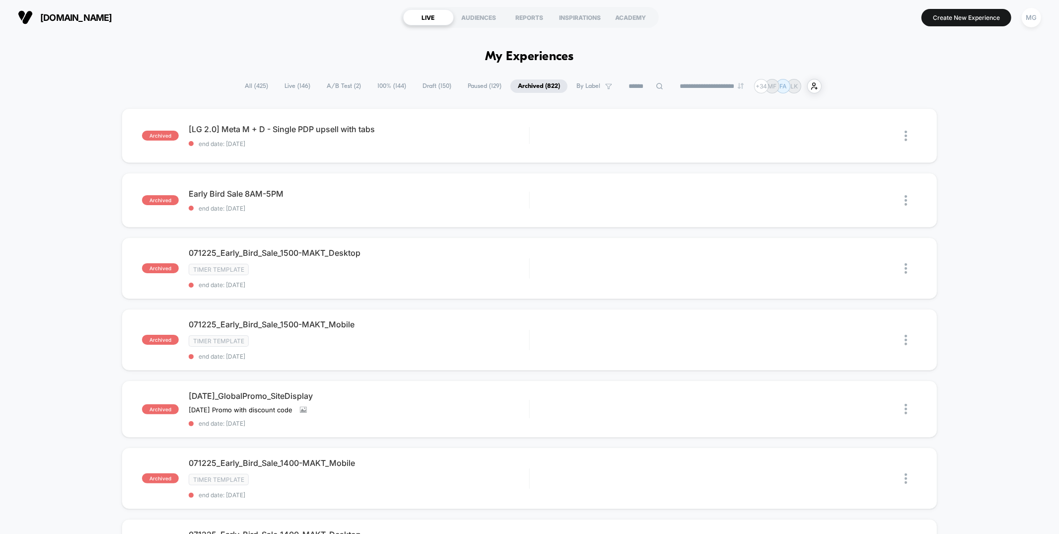
click at [341, 79] on span "A/B Test ( 2 )" at bounding box center [343, 85] width 49 height 13
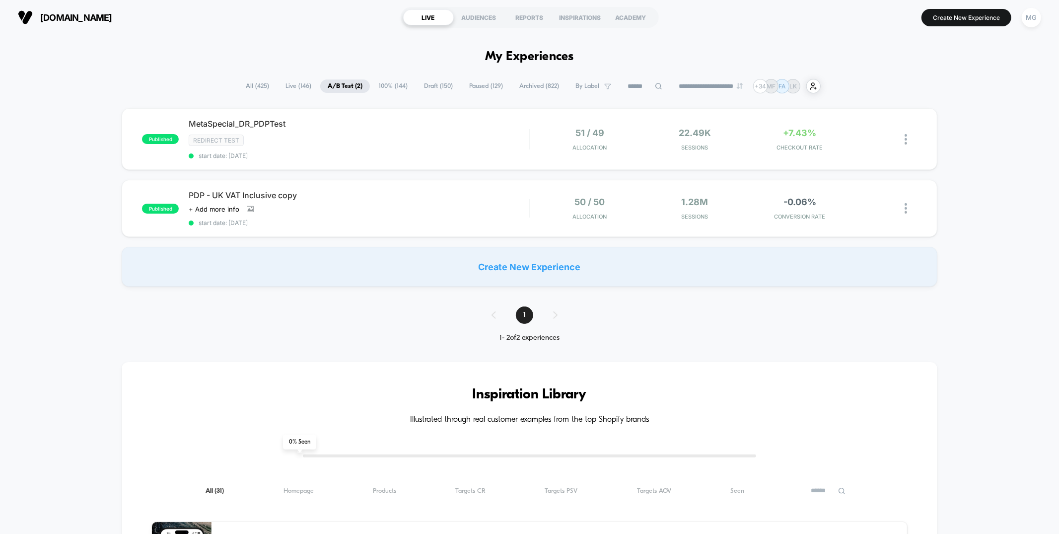
drag, startPoint x: 378, startPoint y: 87, endPoint x: 508, endPoint y: 87, distance: 129.5
click at [378, 87] on span "100% ( 144 )" at bounding box center [393, 85] width 44 height 13
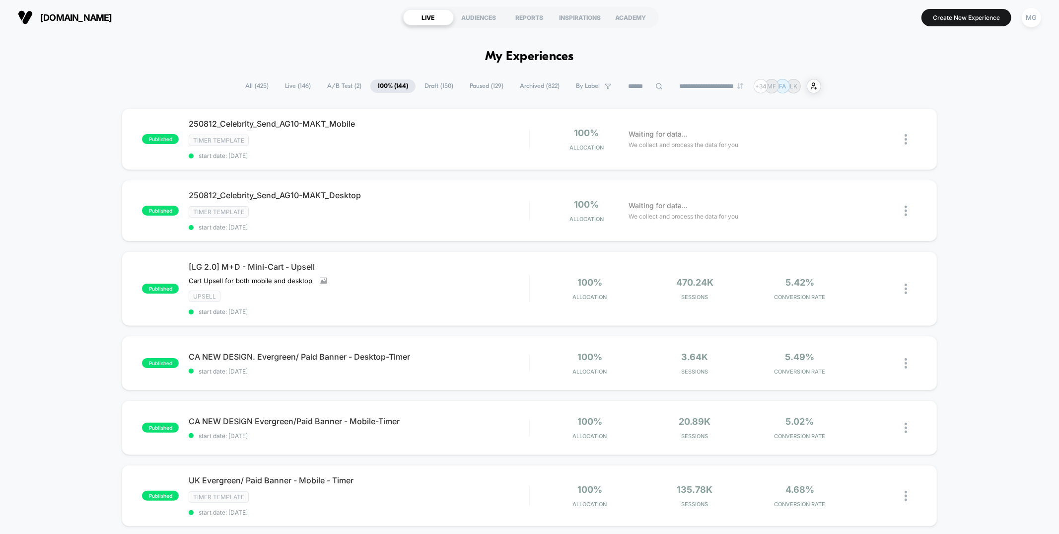
click at [628, 82] on input at bounding box center [645, 86] width 50 height 12
type input "********"
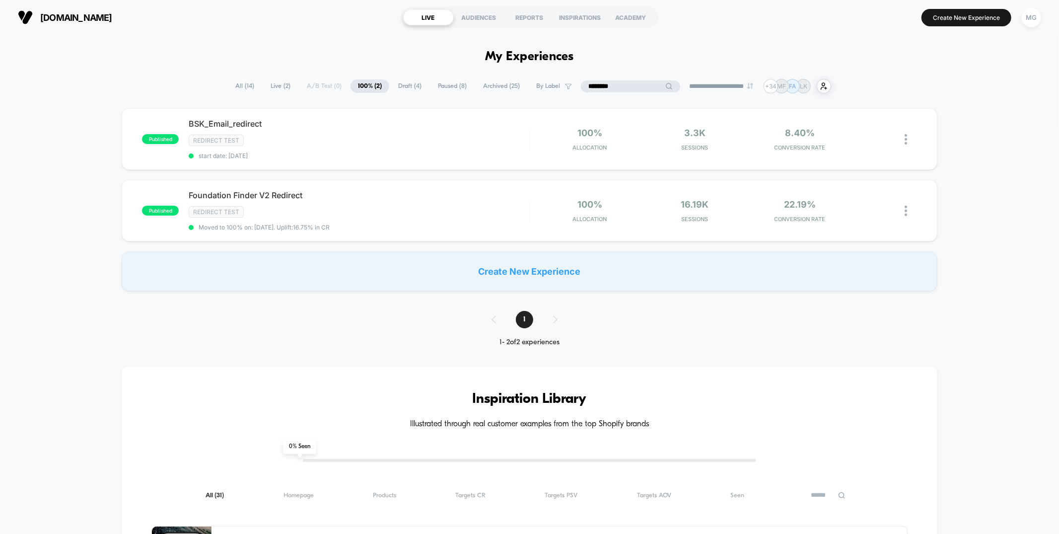
click at [600, 85] on input "********" at bounding box center [630, 86] width 99 height 12
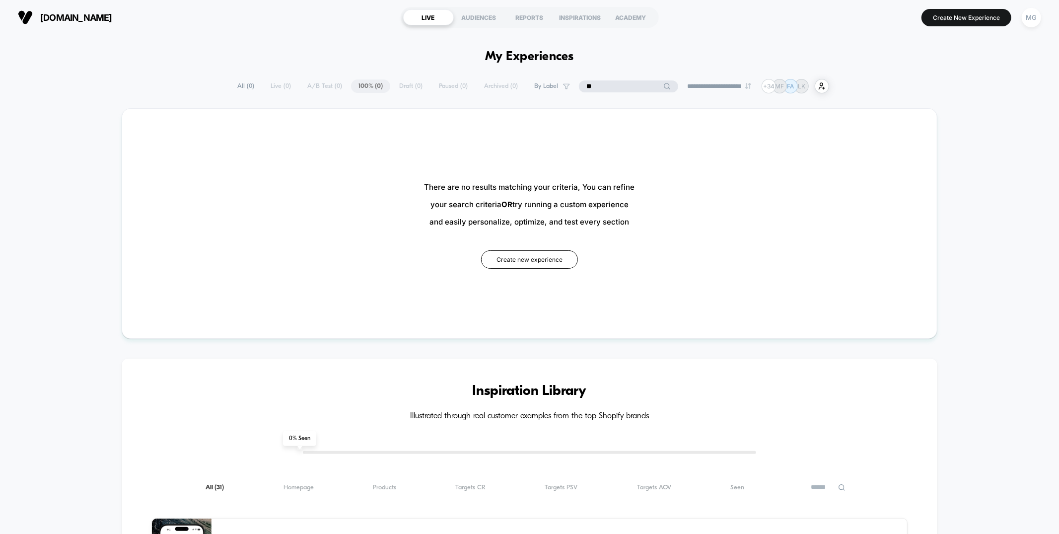
type input "*"
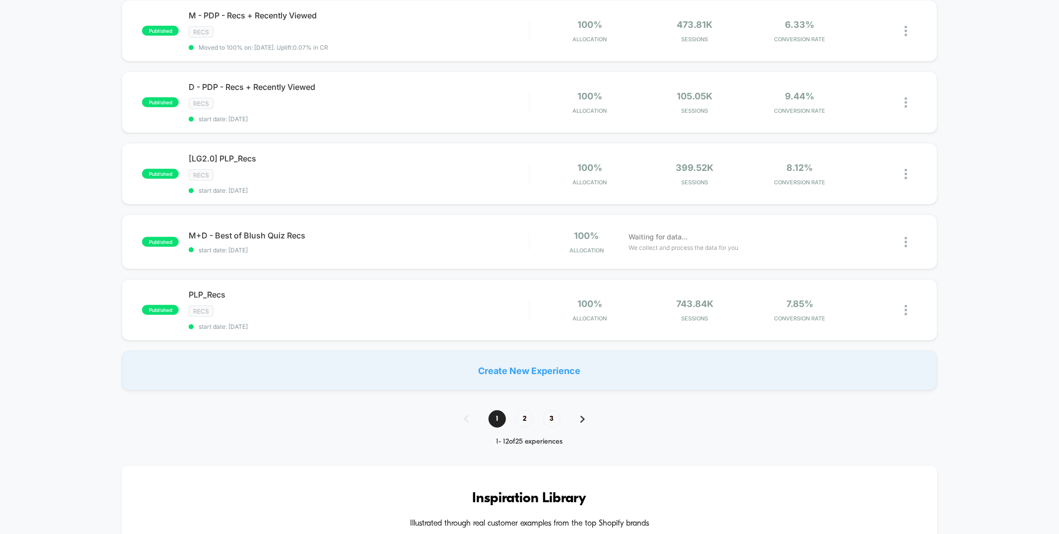
scroll to position [598, 0]
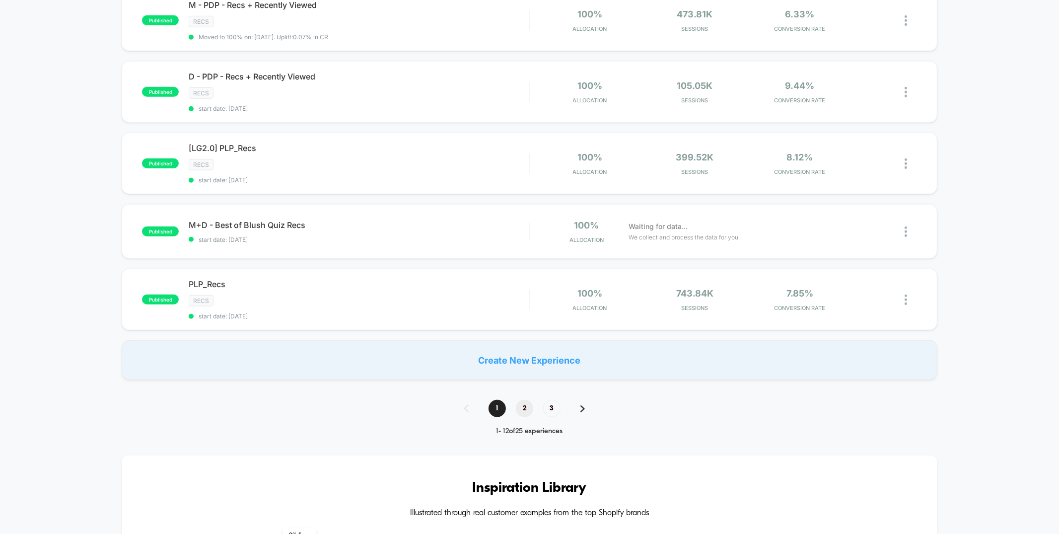
type input "****"
click at [523, 402] on span "2" at bounding box center [524, 408] width 17 height 17
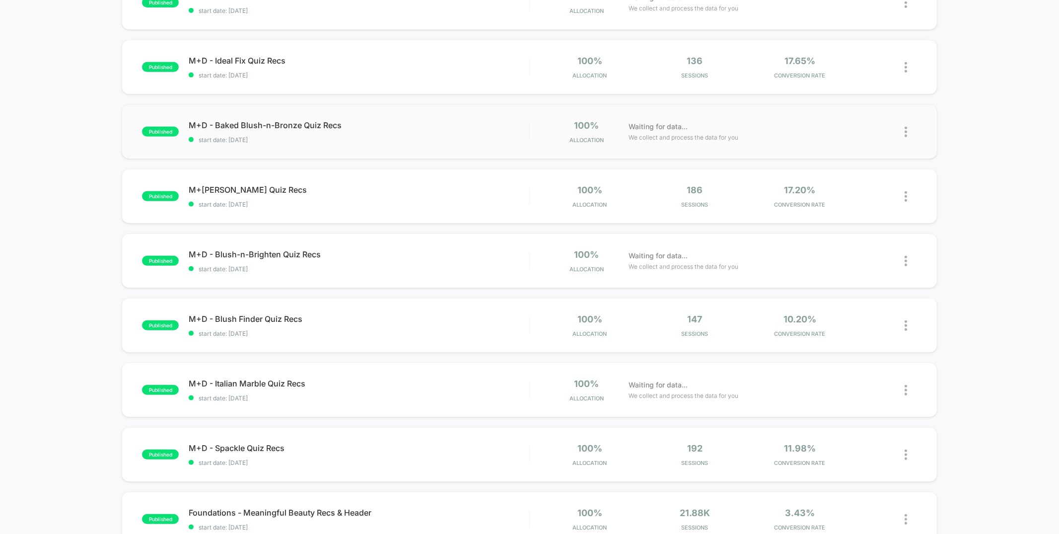
scroll to position [0, 0]
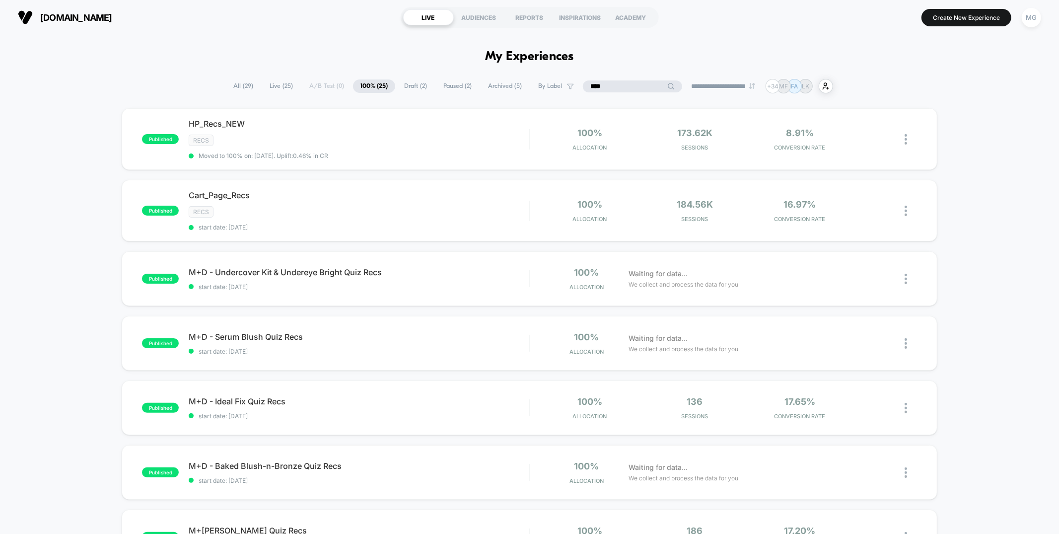
click at [609, 82] on input "****" at bounding box center [632, 86] width 99 height 12
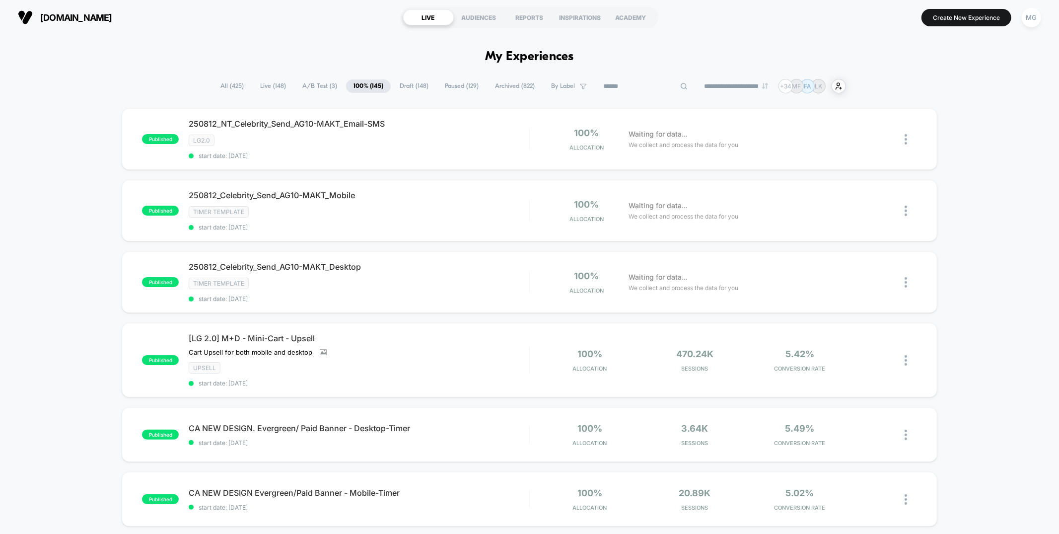
click at [318, 86] on span "A/B Test ( 3 )" at bounding box center [320, 85] width 50 height 13
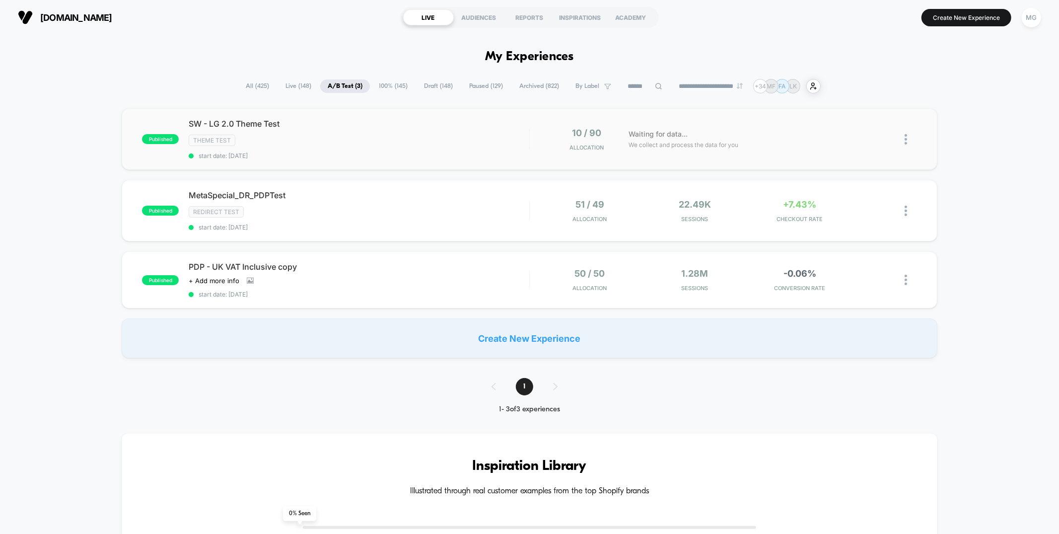
click at [398, 159] on div "published SW - LG 2.0 Theme Test Theme Test start date: [DATE] 10 / 90 Allocati…" at bounding box center [529, 139] width 815 height 62
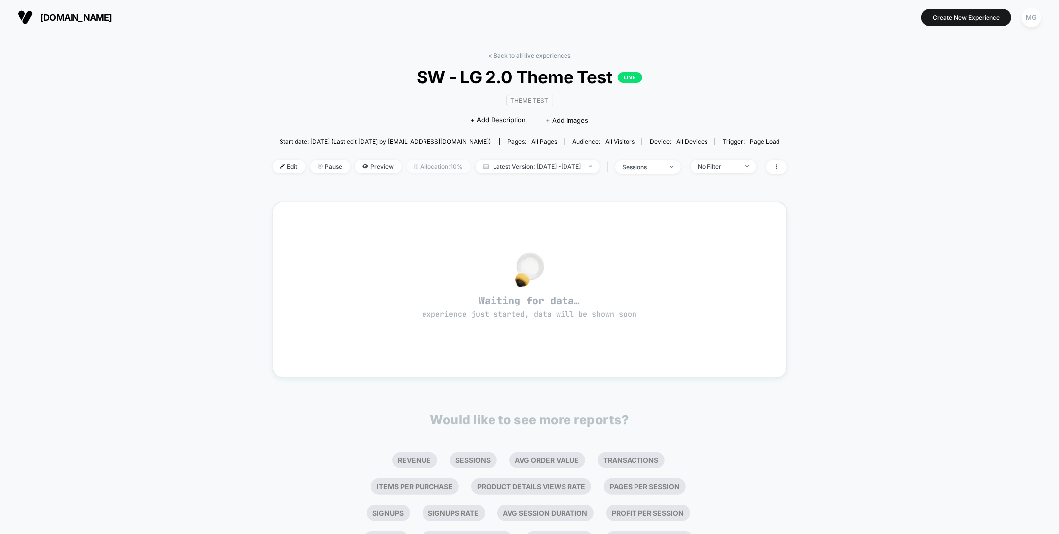
click at [413, 166] on span "Allocation: 10%" at bounding box center [439, 166] width 64 height 13
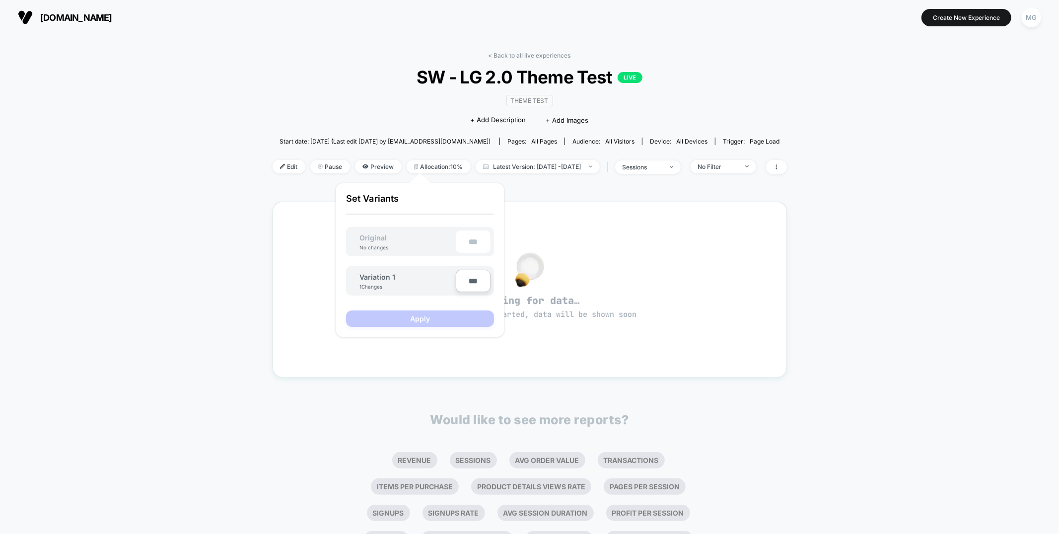
click at [127, 155] on div "< Back to all live experiences SW - LG 2.0 Theme Test LIVE Theme Test Click to …" at bounding box center [529, 321] width 1059 height 573
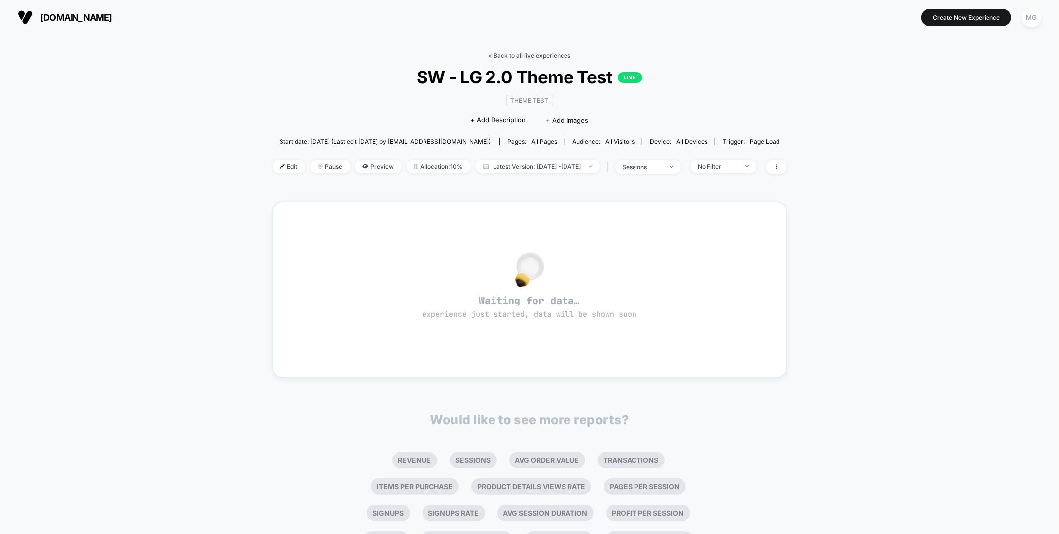
click at [541, 58] on link "< Back to all live experiences" at bounding box center [529, 55] width 82 height 7
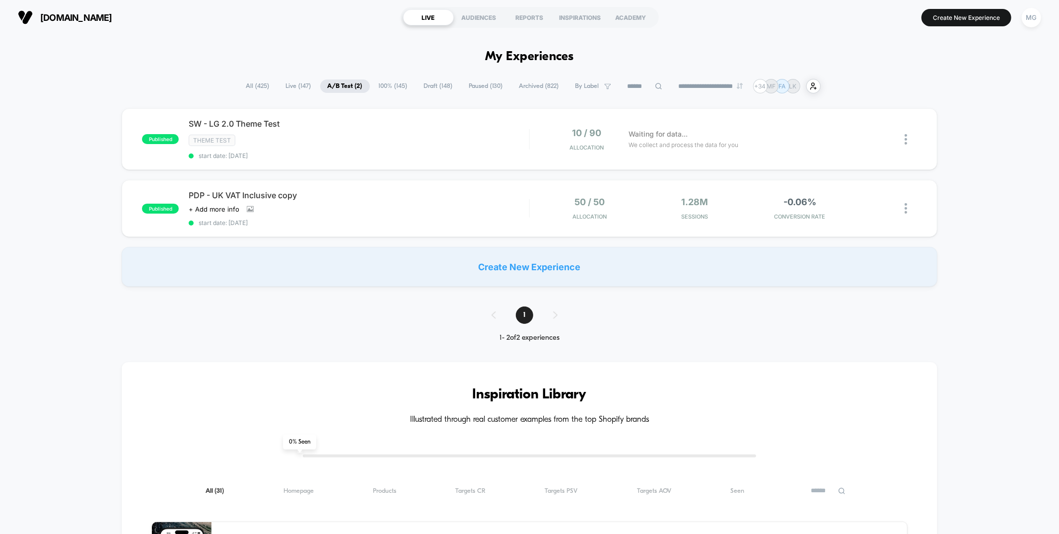
click at [941, 136] on div "published SW - LG 2.0 Theme Test Theme Test start date: 8/12/2025 10 / 90 Alloc…" at bounding box center [529, 197] width 1059 height 178
click at [907, 135] on div at bounding box center [910, 139] width 12 height 23
click at [944, 148] on div "published SW - LG 2.0 Theme Test Theme Test start date: 8/12/2025 10 / 90 Alloc…" at bounding box center [529, 197] width 1059 height 178
click at [906, 139] on img at bounding box center [905, 139] width 2 height 10
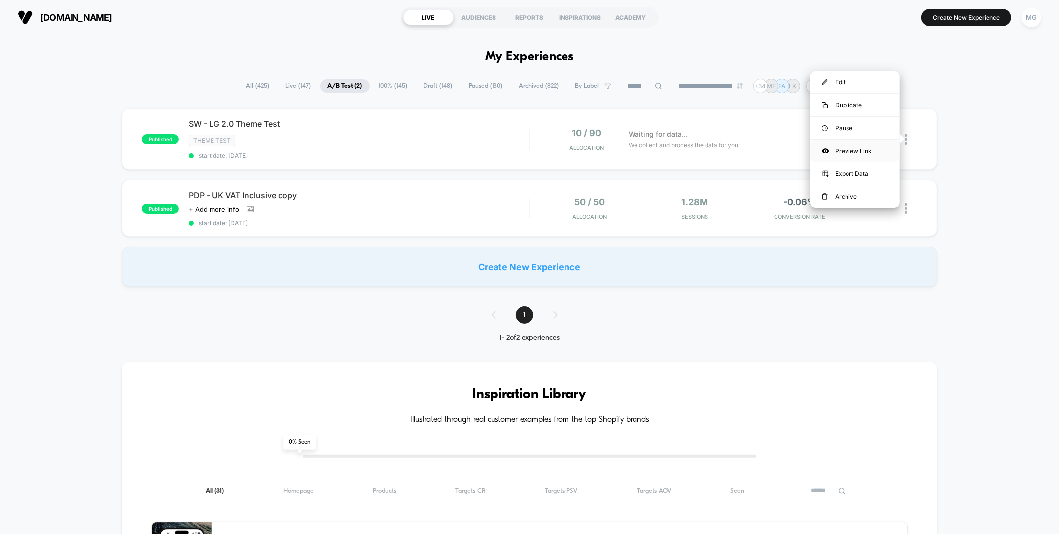
click at [868, 155] on div "Preview Link" at bounding box center [854, 150] width 89 height 22
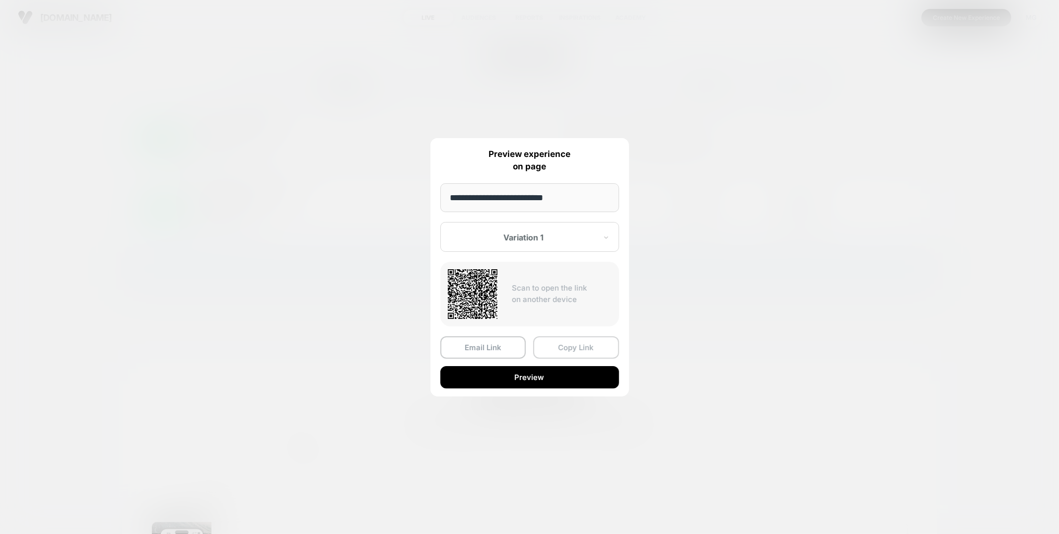
click at [585, 341] on button "Copy Link" at bounding box center [576, 347] width 86 height 22
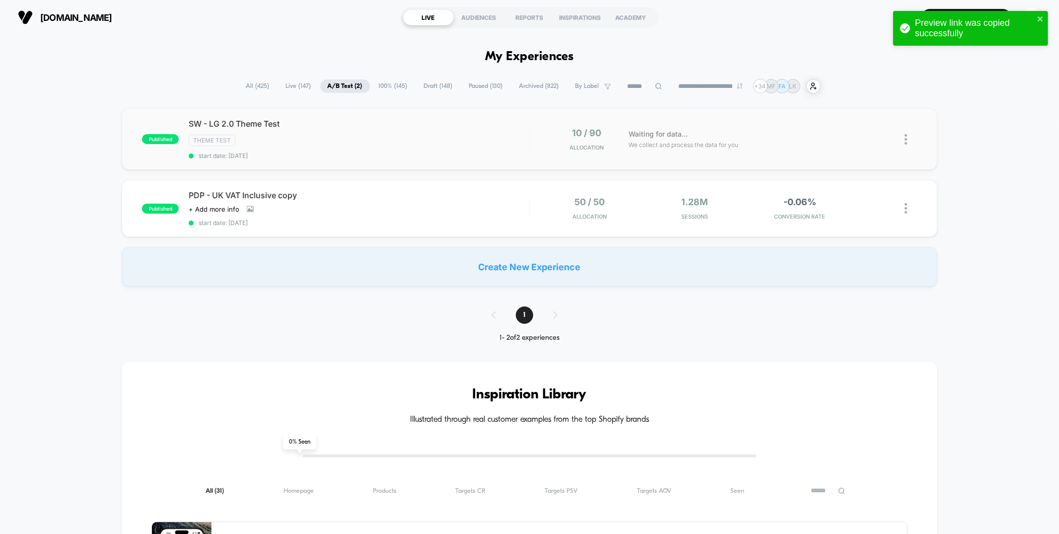
click at [1014, 159] on div "published SW - LG 2.0 Theme Test Theme Test start date: 8/12/2025 10 / 90 Alloc…" at bounding box center [529, 197] width 1059 height 178
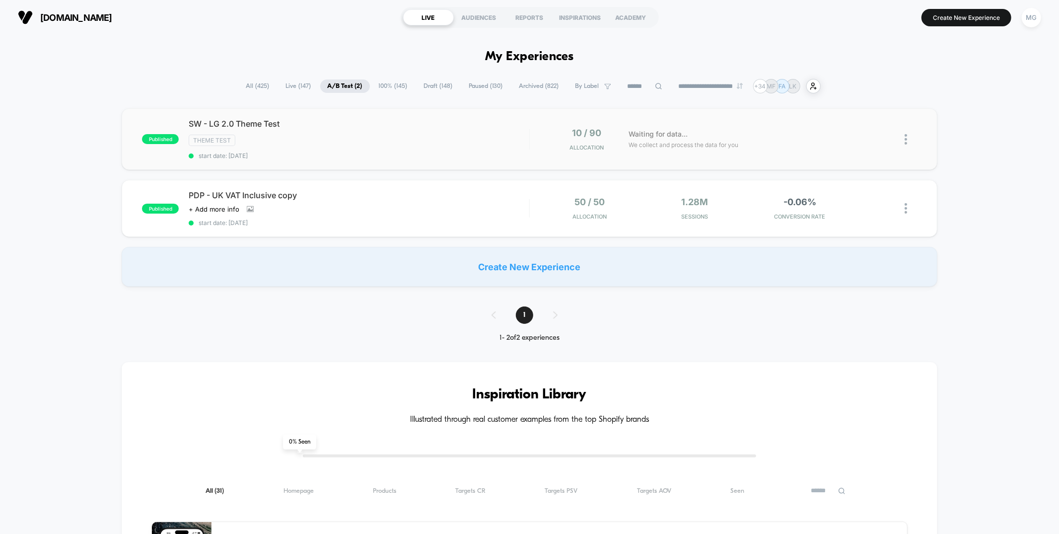
click at [788, 30] on div "laurageller.com LIVE AUDIENCES REPORTS INSPIRATIONS ACADEMY Create New Experien…" at bounding box center [529, 17] width 1059 height 35
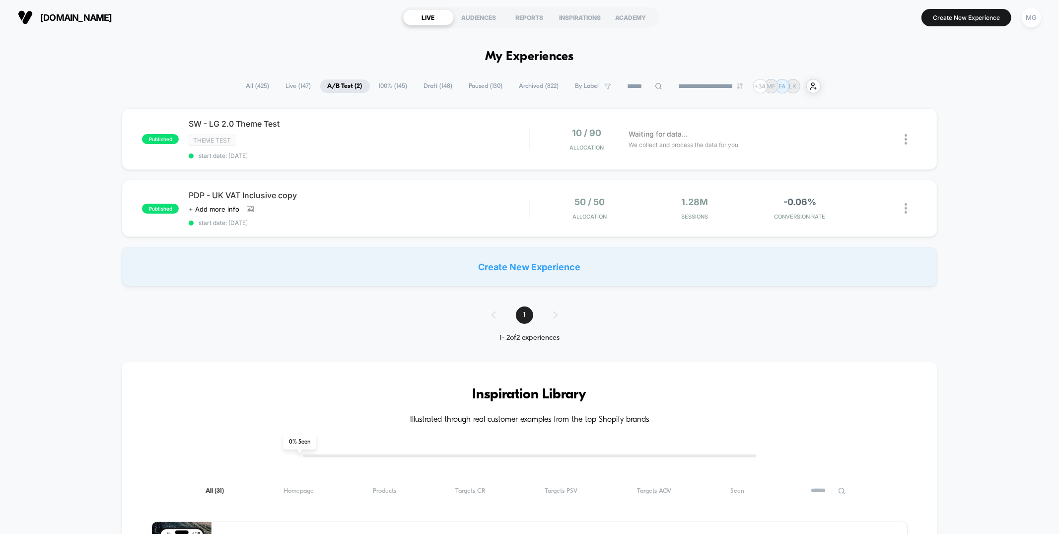
click at [307, 26] on section "laurageller.com" at bounding box center [184, 17] width 338 height 25
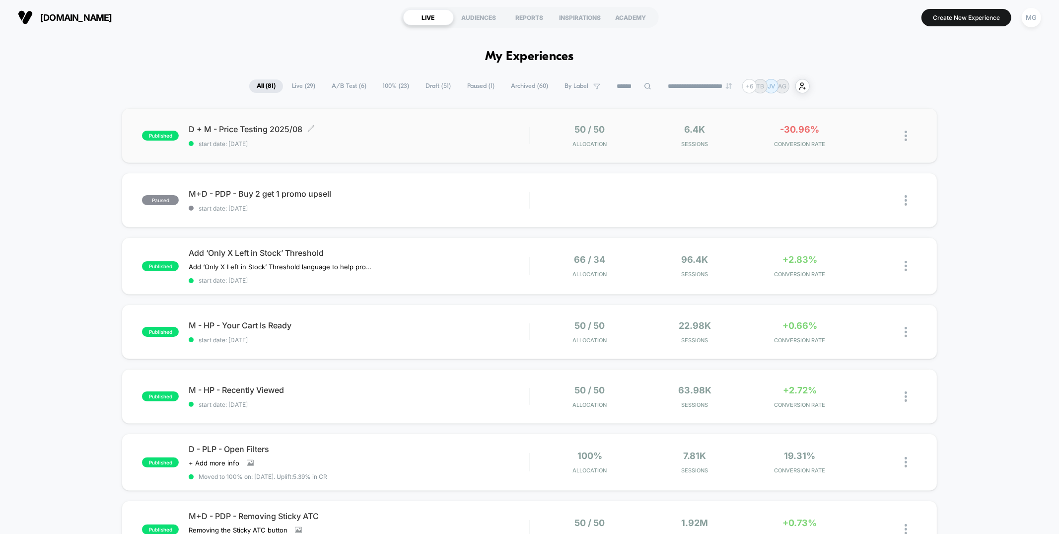
click at [492, 127] on span "D + M - Price Testing 2025/08 Click to edit experience details" at bounding box center [359, 129] width 340 height 10
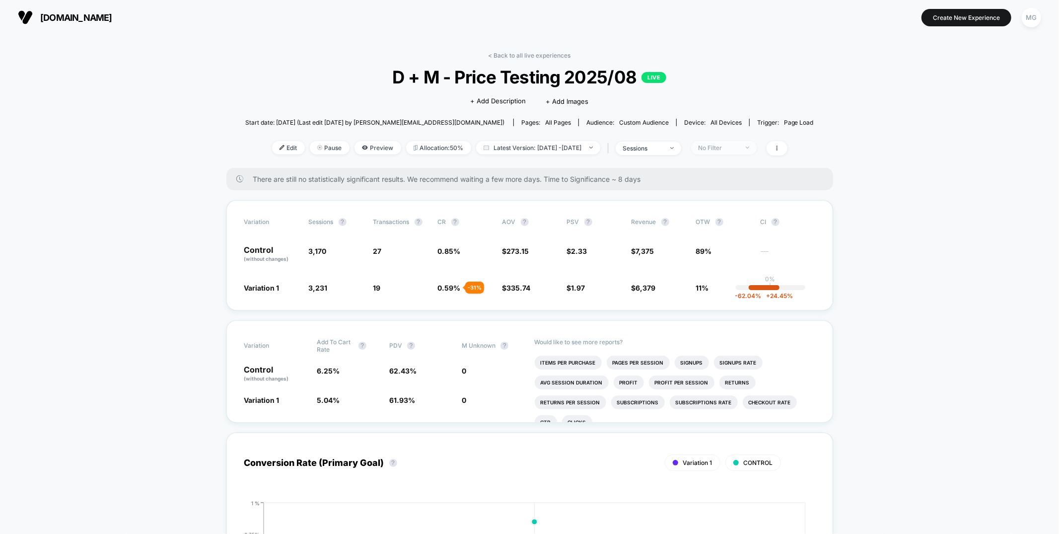
click at [718, 142] on span "No Filter" at bounding box center [724, 147] width 66 height 13
click at [685, 154] on div "Mobile Visitors ? Desktop Visitors ? Returning Visitors ? New Visitors ? No Fil…" at bounding box center [738, 239] width 141 height 171
click at [730, 243] on span "New Visitors" at bounding box center [729, 244] width 41 height 8
click at [730, 293] on button "Save" at bounding box center [738, 291] width 91 height 16
click at [662, 144] on div "sessions" at bounding box center [643, 147] width 40 height 7
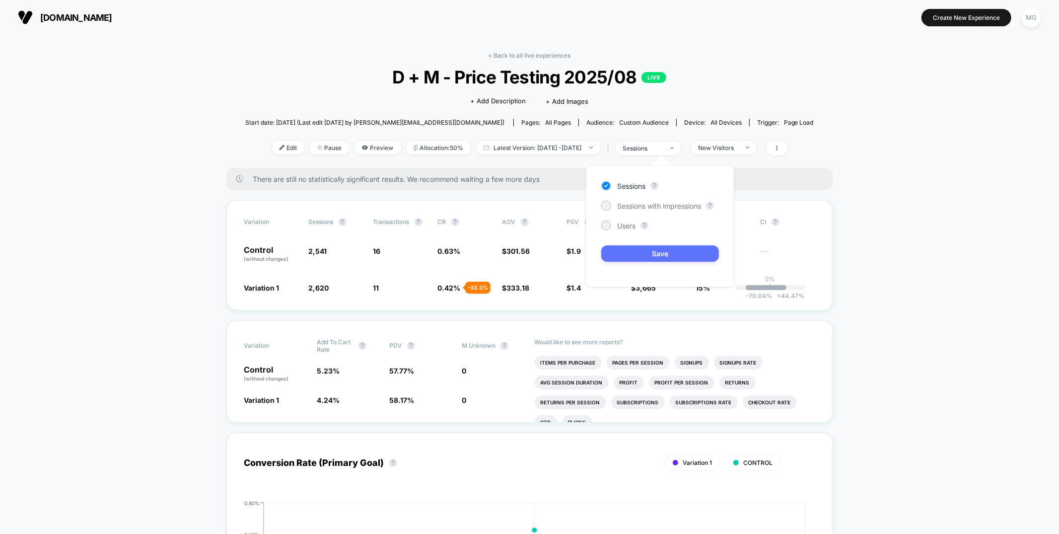
drag, startPoint x: 625, startPoint y: 228, endPoint x: 637, endPoint y: 256, distance: 30.0
click at [625, 229] on div "Users" at bounding box center [618, 225] width 34 height 10
click at [637, 256] on button "Save" at bounding box center [660, 253] width 118 height 16
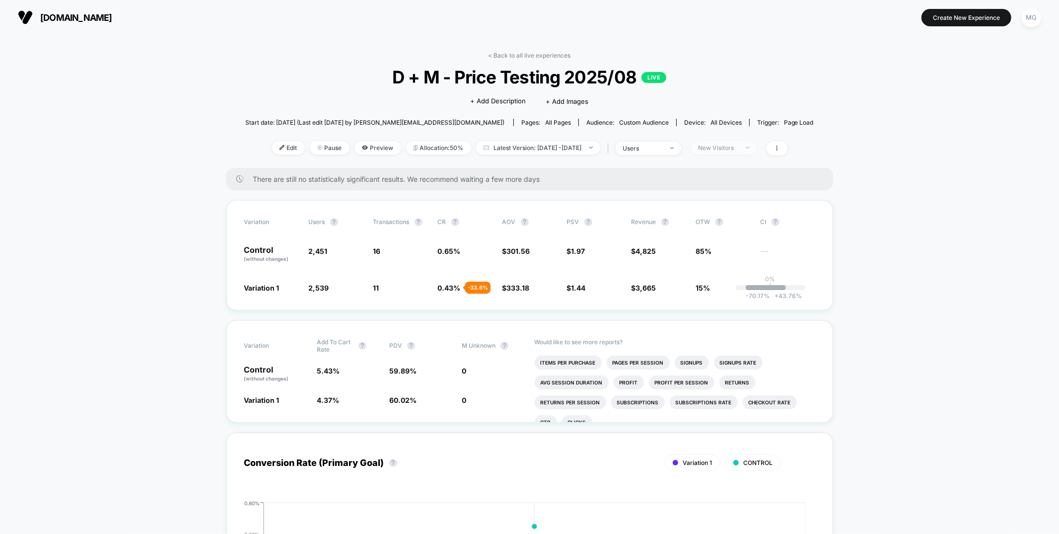
click at [735, 146] on div "New Visitors" at bounding box center [718, 147] width 40 height 7
click at [719, 227] on span "Returning Visitors" at bounding box center [737, 224] width 57 height 8
click at [718, 286] on button "Save" at bounding box center [738, 291] width 91 height 16
click at [726, 147] on div "Returning Visitors" at bounding box center [718, 147] width 40 height 7
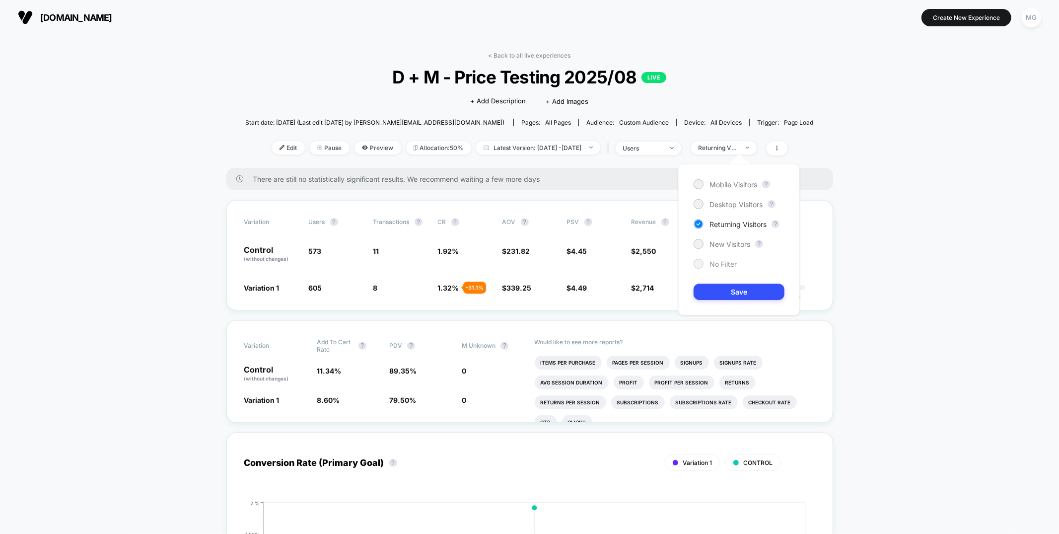
click at [703, 265] on div "No Filter" at bounding box center [714, 264] width 43 height 10
click at [709, 288] on button "Save" at bounding box center [738, 291] width 91 height 16
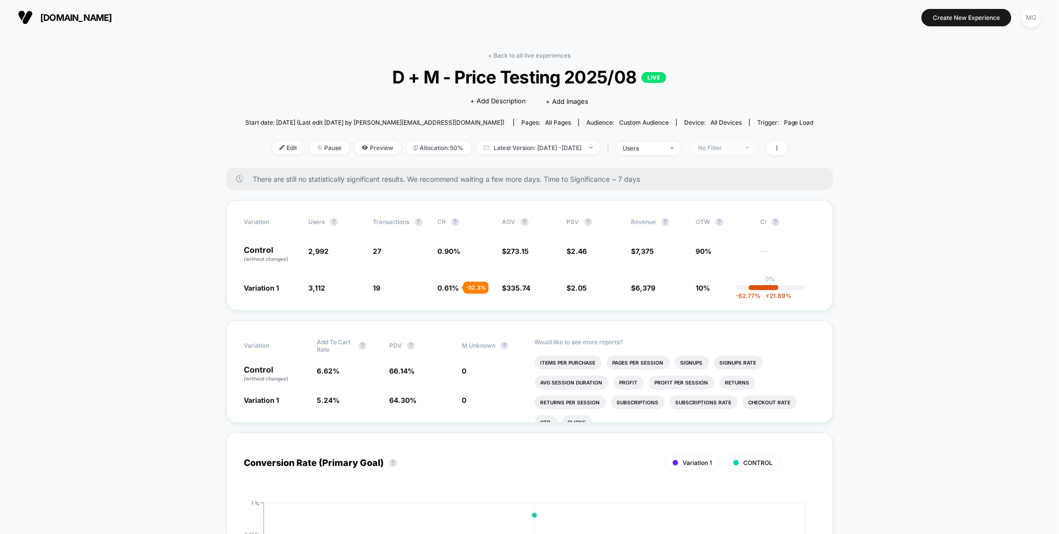
click at [735, 147] on div "No Filter" at bounding box center [718, 147] width 40 height 7
click at [722, 180] on span "Mobile Visitors" at bounding box center [733, 184] width 48 height 8
click at [740, 295] on button "Save" at bounding box center [738, 291] width 91 height 16
click at [728, 148] on div "Mobile" at bounding box center [718, 147] width 40 height 7
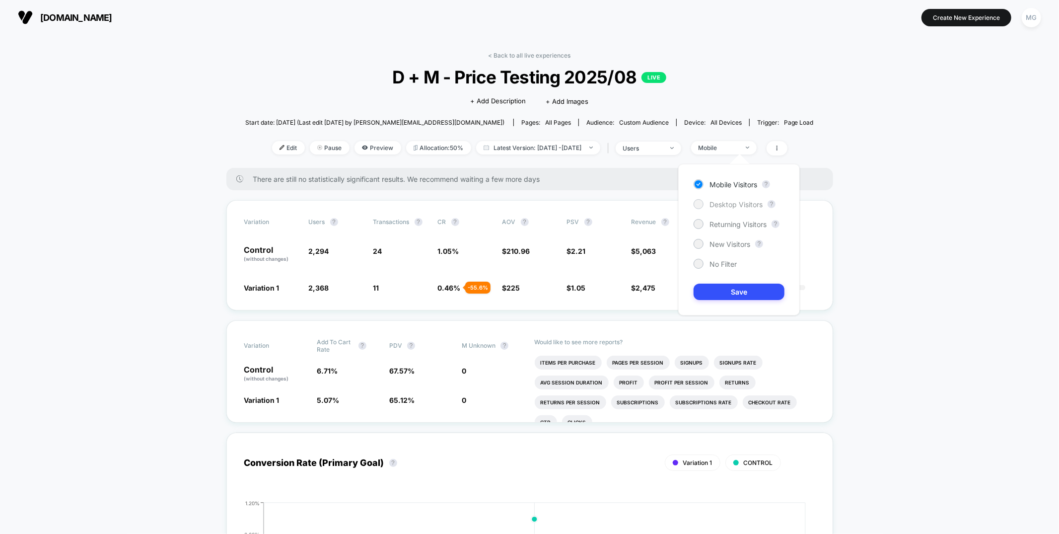
click at [724, 203] on span "Desktop Visitors" at bounding box center [735, 204] width 53 height 8
click at [731, 294] on button "Save" at bounding box center [738, 291] width 91 height 16
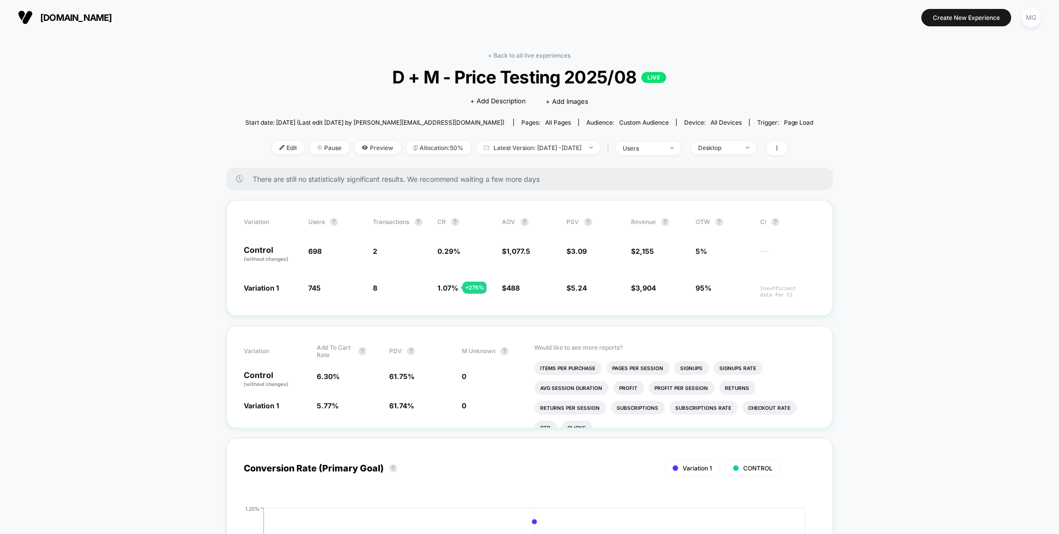
click at [564, 61] on div "< Back to all live experiences D + M - Price Testing 2025/08 LIVE Click to edit…" at bounding box center [529, 110] width 568 height 116
click at [558, 56] on link "< Back to all live experiences" at bounding box center [529, 55] width 82 height 7
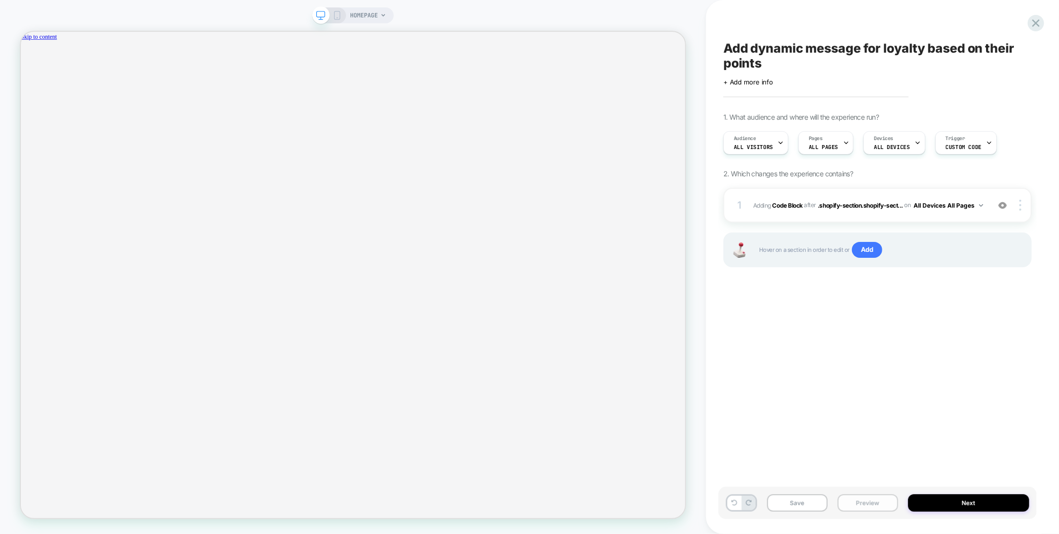
scroll to position [0, 1532]
click at [860, 509] on button "Preview" at bounding box center [867, 502] width 61 height 17
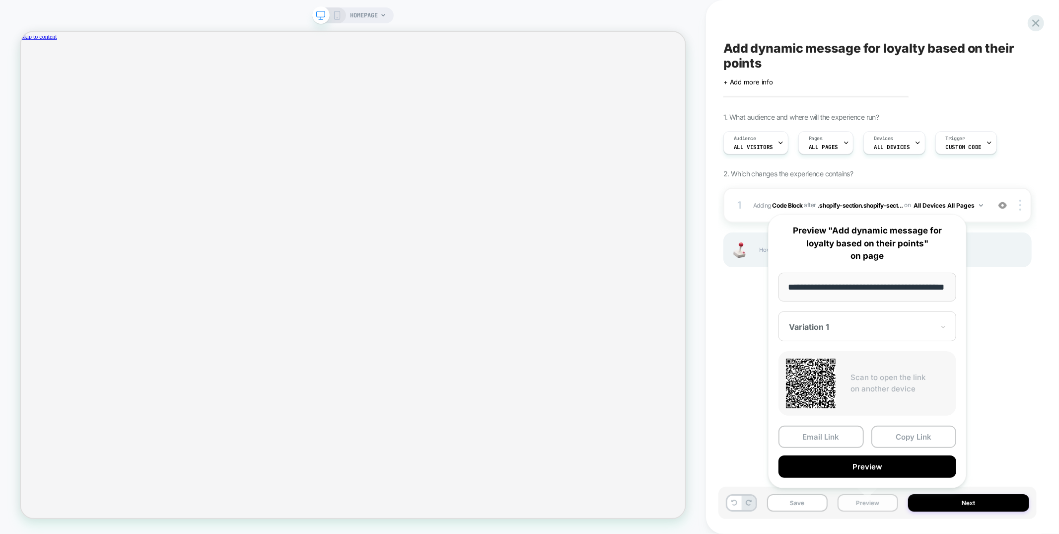
scroll to position [0, 30]
drag, startPoint x: 748, startPoint y: 400, endPoint x: 765, endPoint y: 328, distance: 74.5
click at [748, 400] on div "Add dynamic message for loyalty based on their points Click to edit experience …" at bounding box center [877, 267] width 318 height 514
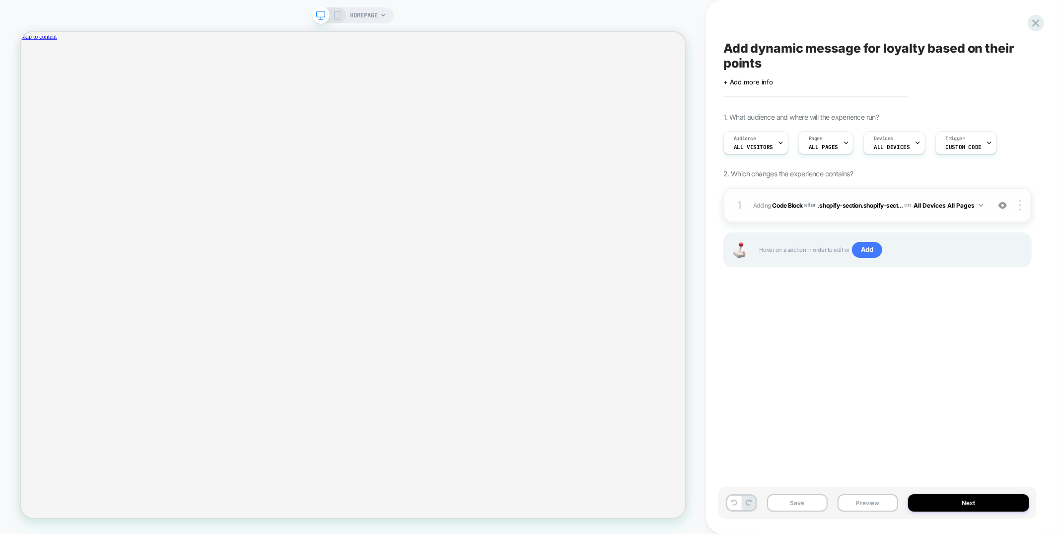
click at [820, 194] on div "1 Adding Code Block AFTER .shopify-section.shopify-sect... .shopify-section.sho…" at bounding box center [877, 205] width 308 height 35
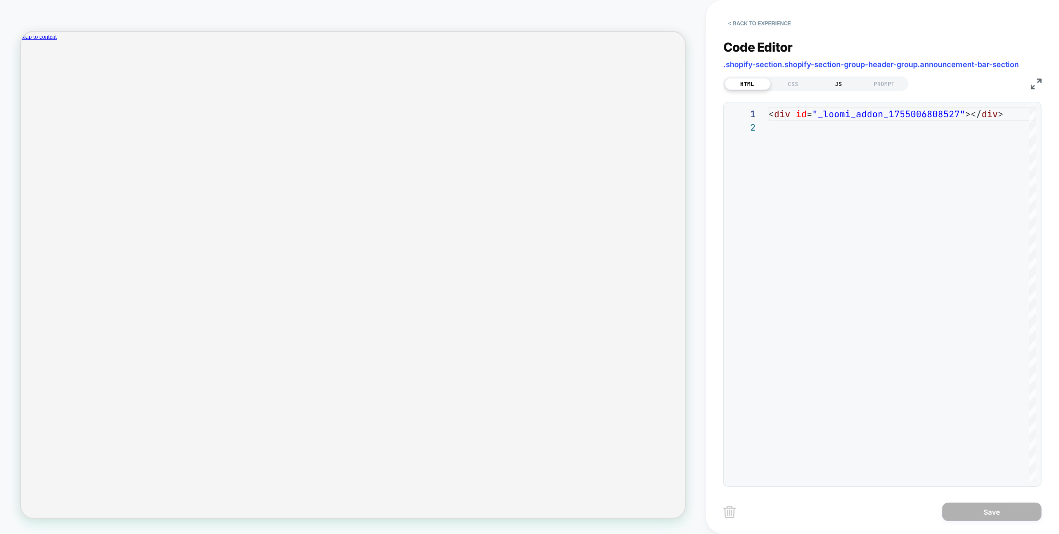
click at [837, 85] on div "JS" at bounding box center [839, 84] width 46 height 12
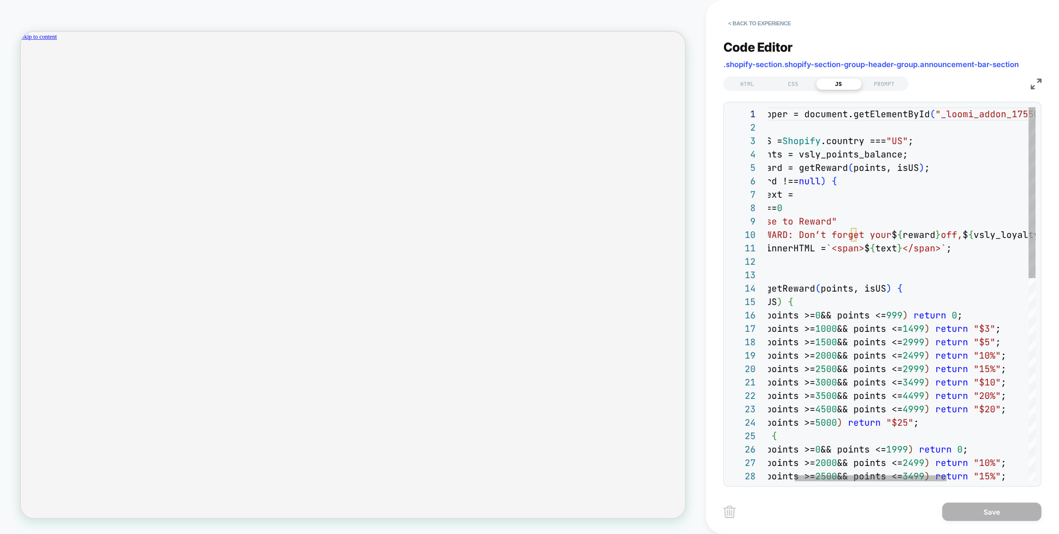
scroll to position [0, 1532]
click at [906, 154] on div "if ( points >= 2500 && points <= 2999 ) return "15%" ; if ( points >= 3000 && p…" at bounding box center [950, 515] width 457 height 816
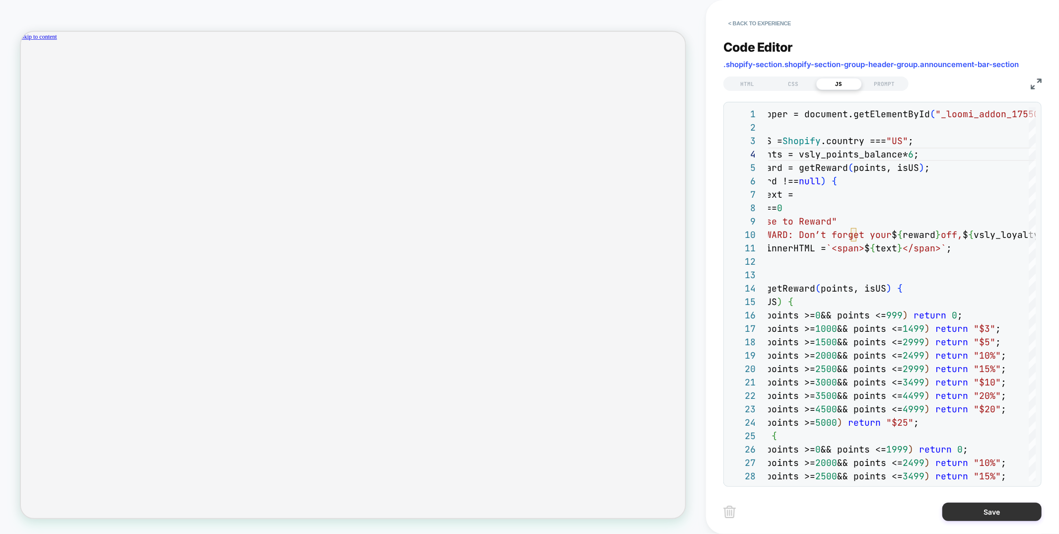
type textarea "**********"
click at [974, 510] on button "Save" at bounding box center [991, 511] width 99 height 18
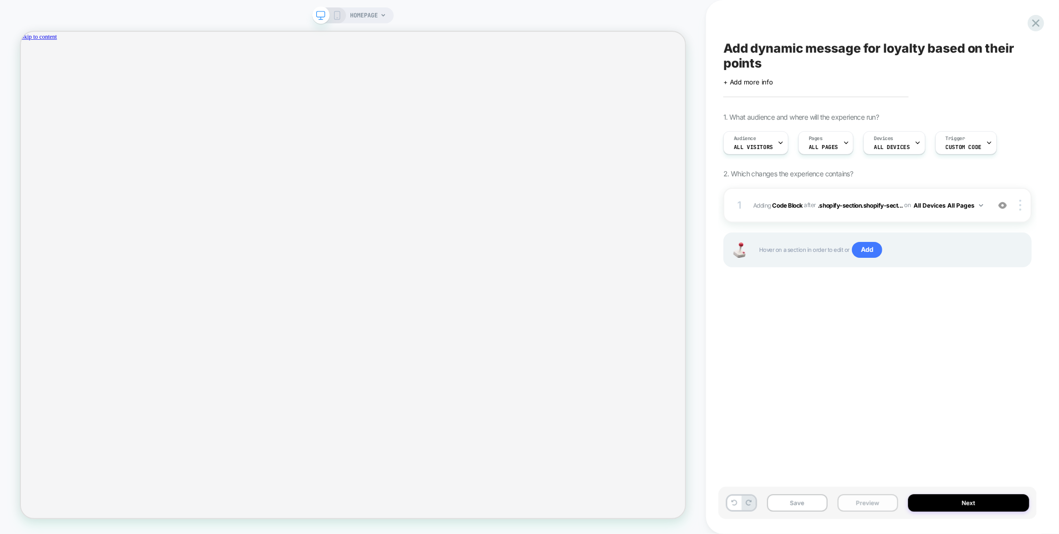
click at [860, 503] on button "Preview" at bounding box center [867, 502] width 61 height 17
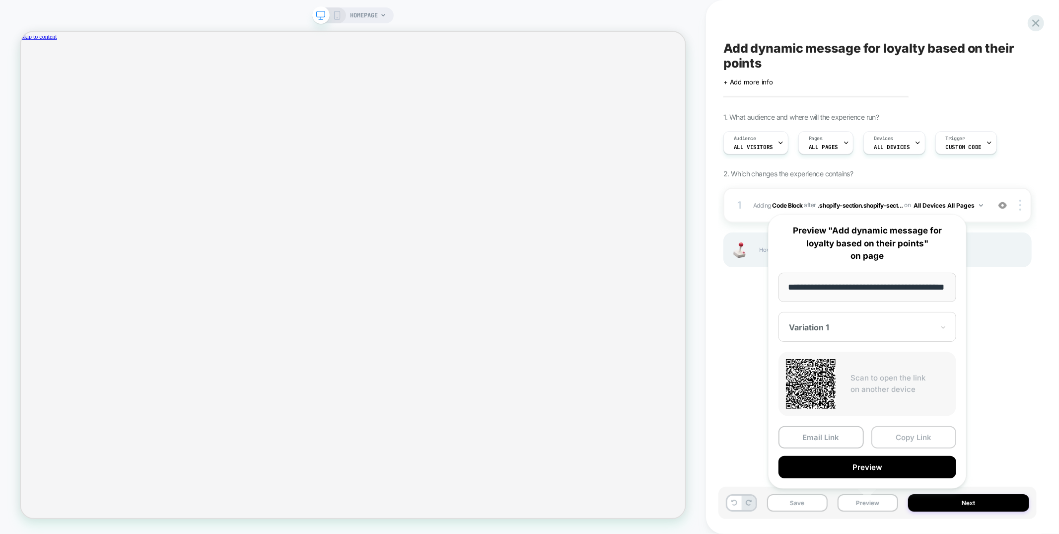
click at [899, 433] on button "Copy Link" at bounding box center [913, 437] width 85 height 22
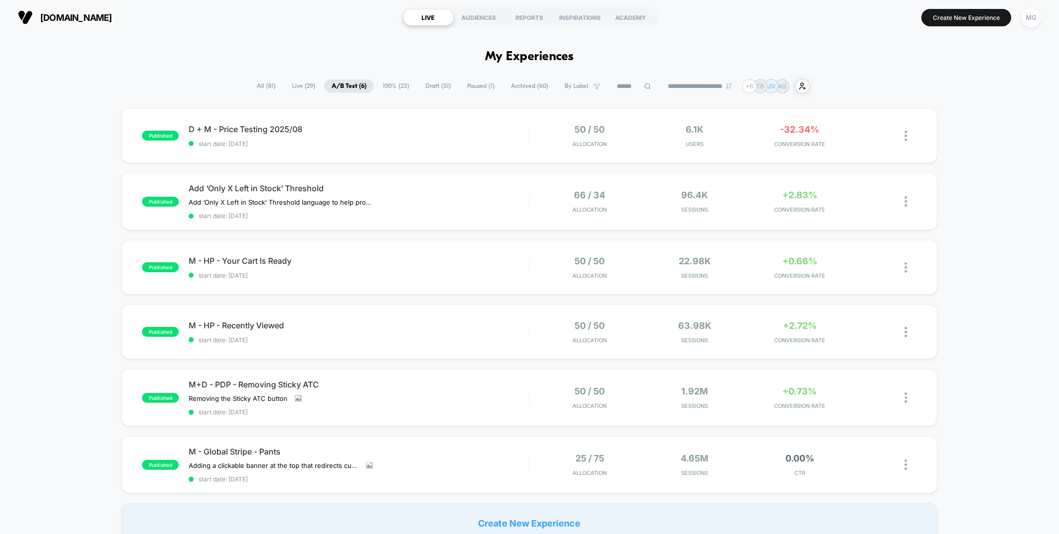
click at [439, 86] on span "Draft ( 51 )" at bounding box center [438, 85] width 40 height 13
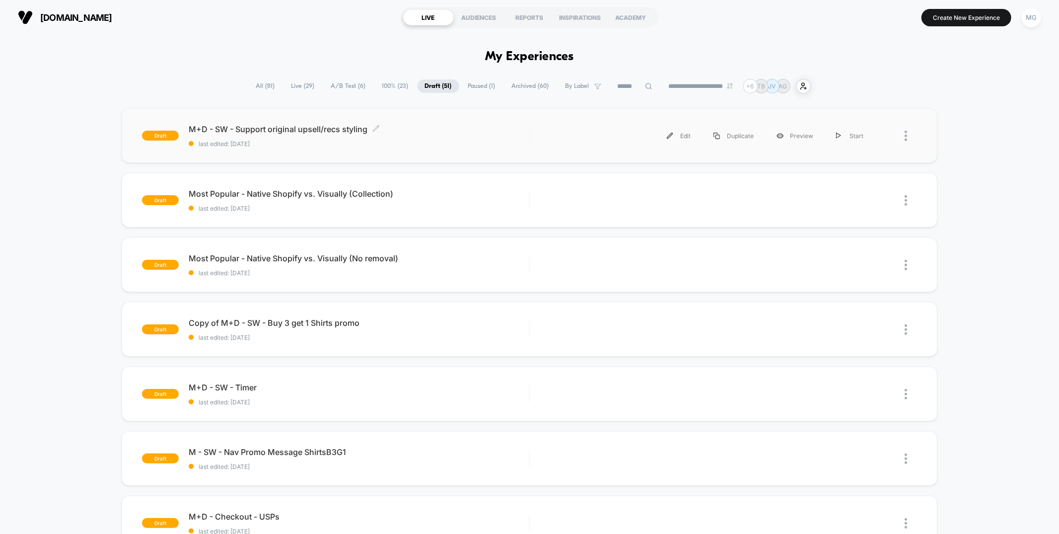
click at [435, 140] on span "last edited: [DATE]" at bounding box center [359, 143] width 340 height 7
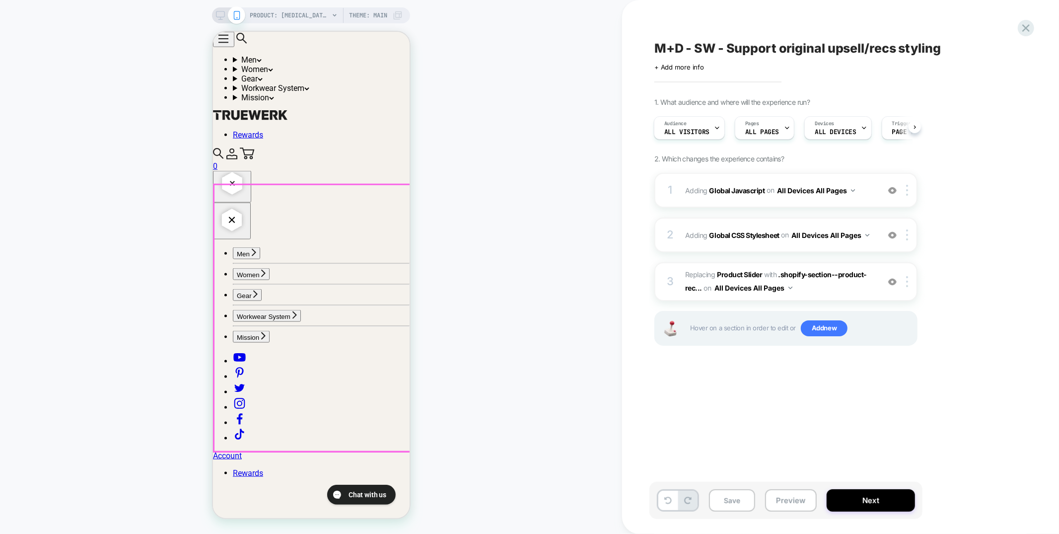
scroll to position [1025, 0]
click at [799, 504] on button "Preview" at bounding box center [791, 500] width 52 height 22
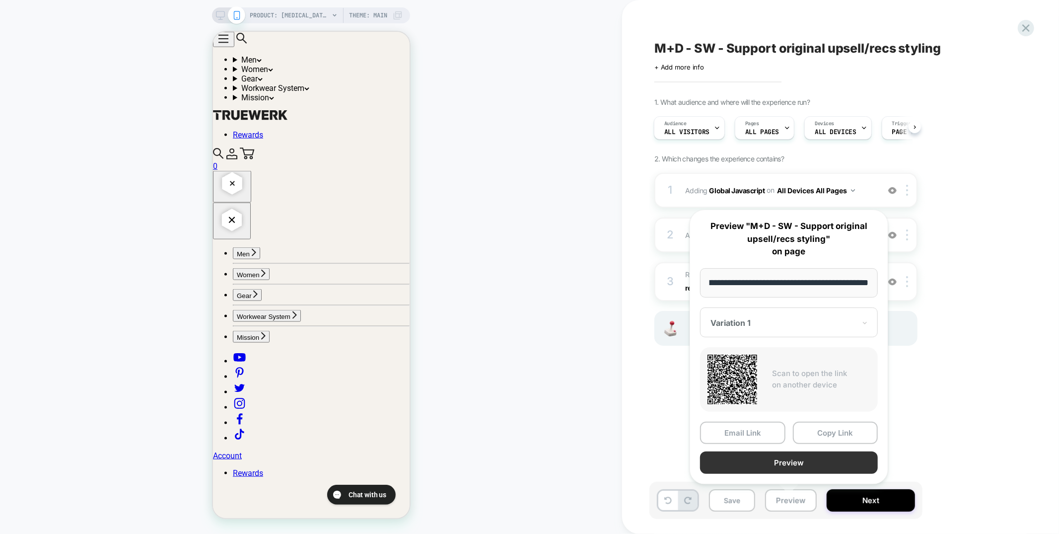
scroll to position [0, 0]
click at [780, 462] on button "Preview" at bounding box center [789, 462] width 178 height 22
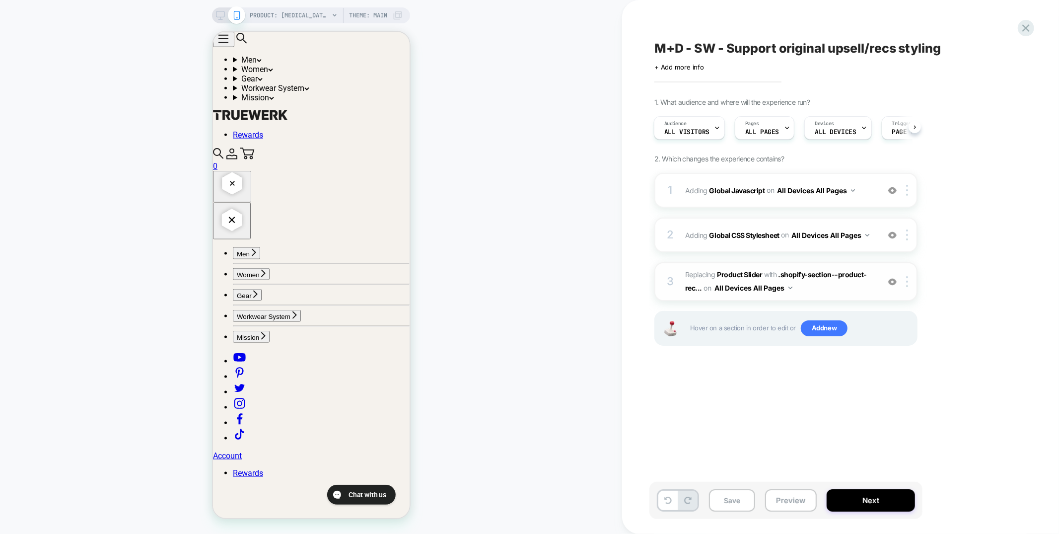
click at [893, 279] on img at bounding box center [892, 281] width 8 height 8
click at [890, 280] on img at bounding box center [892, 281] width 8 height 8
click at [889, 277] on img at bounding box center [892, 281] width 8 height 8
click at [908, 279] on img at bounding box center [907, 281] width 2 height 11
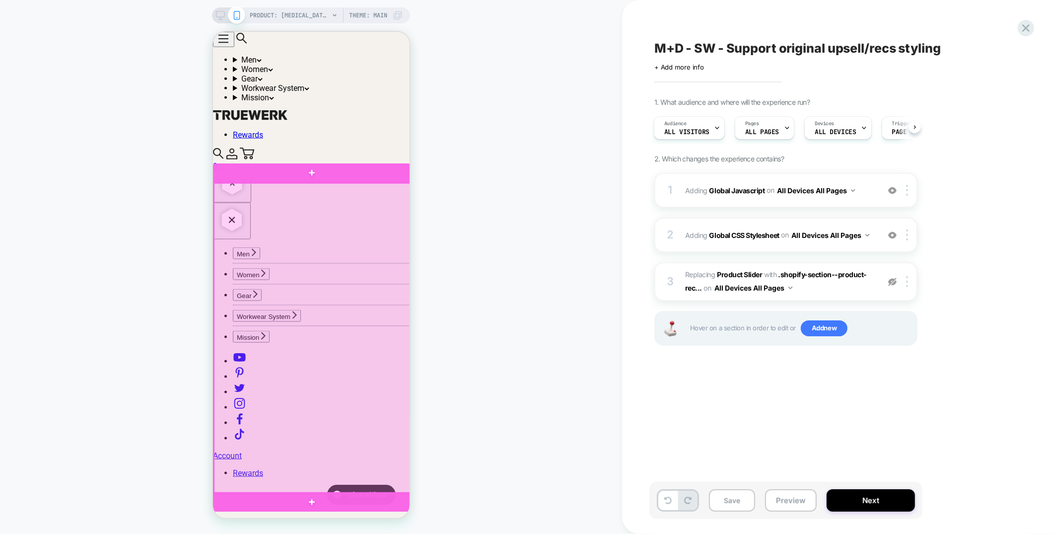
click at [399, 204] on div at bounding box center [312, 338] width 198 height 311
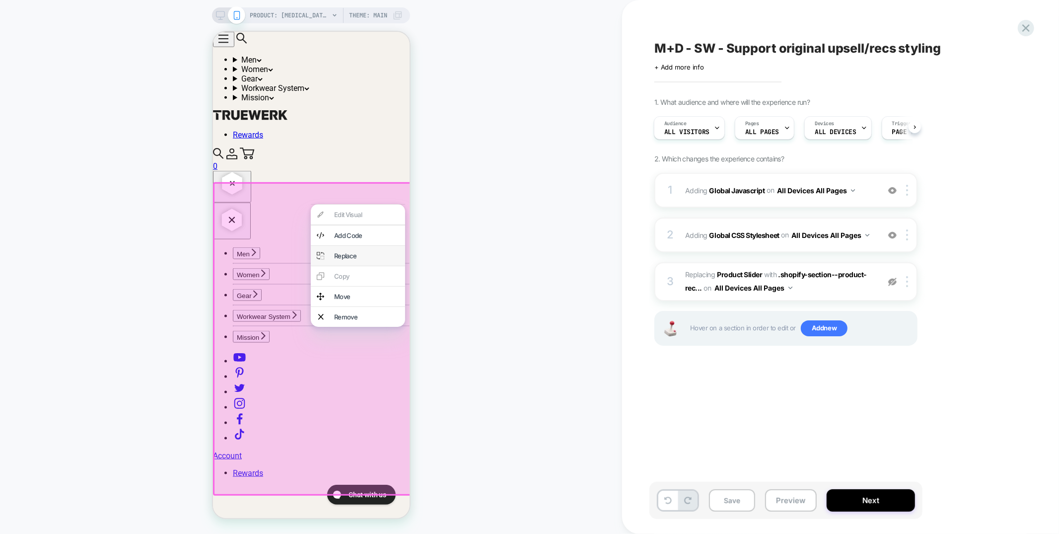
scroll to position [1024, 0]
click at [369, 259] on div "Replace" at bounding box center [366, 255] width 65 height 8
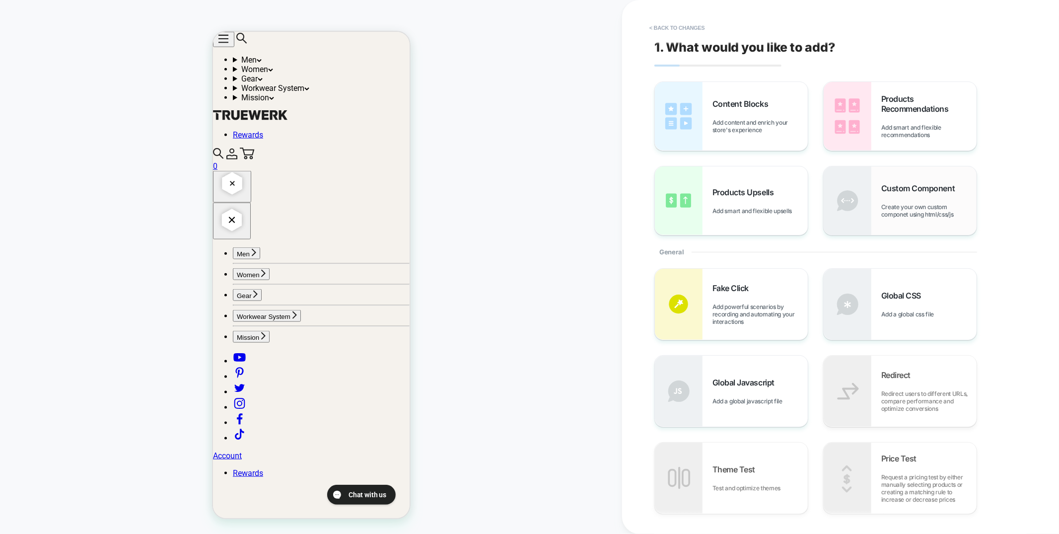
scroll to position [935, 0]
click at [889, 128] on span "Add smart and flexible recommendations" at bounding box center [928, 131] width 95 height 15
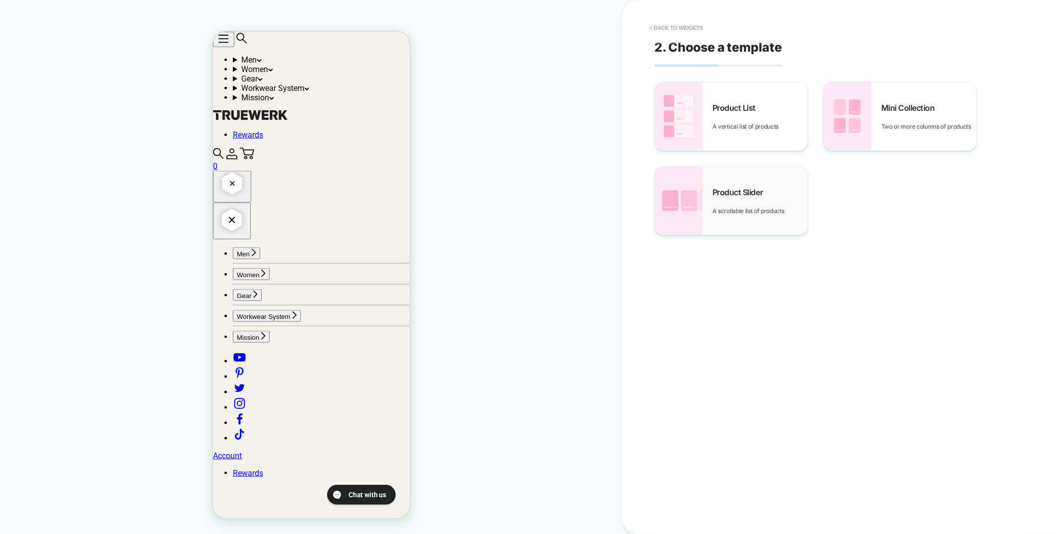
click at [752, 192] on span "Product Slider" at bounding box center [739, 192] width 55 height 10
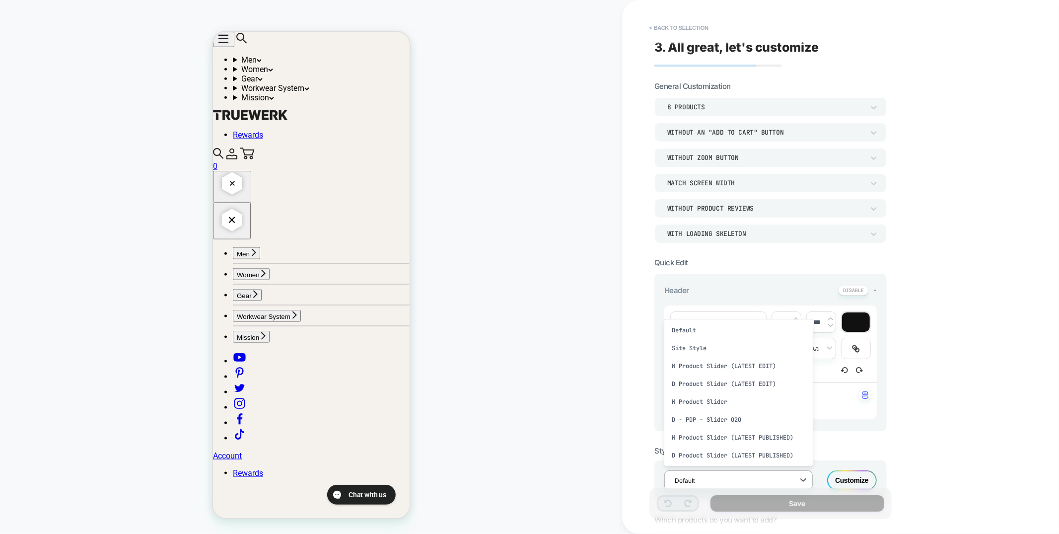
click at [759, 477] on div at bounding box center [732, 480] width 115 height 9
click at [741, 367] on div "M Product Slider (LATEST EDIT)" at bounding box center [738, 366] width 148 height 18
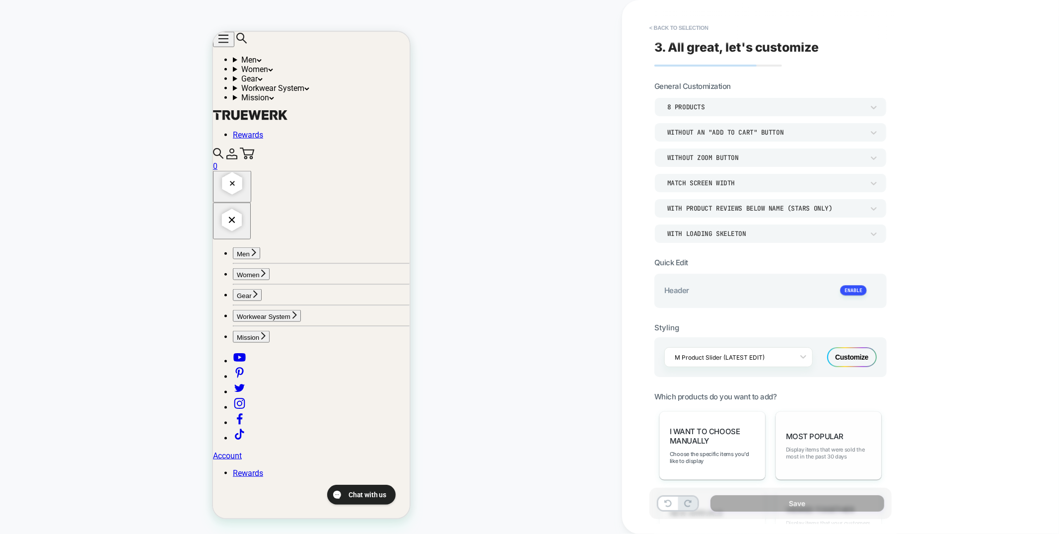
click at [815, 452] on span "Display items that were sold the most in the past 30 days" at bounding box center [828, 453] width 85 height 14
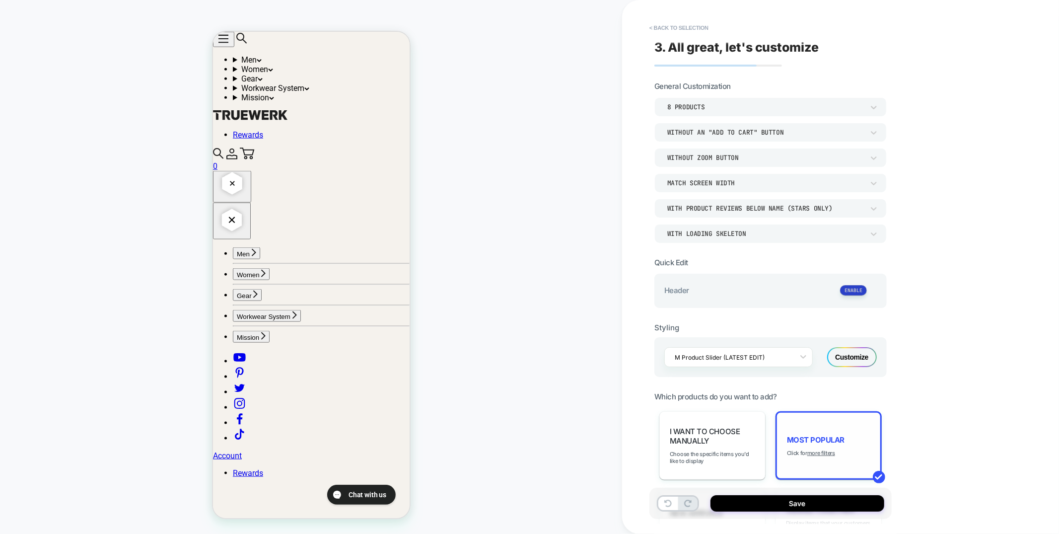
click at [852, 288] on button at bounding box center [853, 290] width 27 height 10
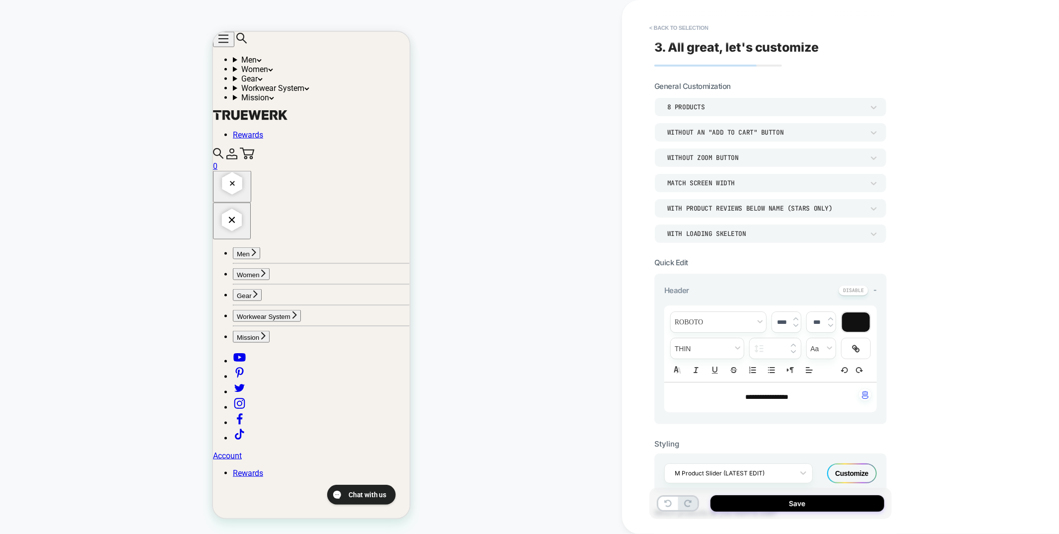
scroll to position [1093, 0]
click at [765, 136] on div "Without an "add to cart" button" at bounding box center [765, 132] width 197 height 8
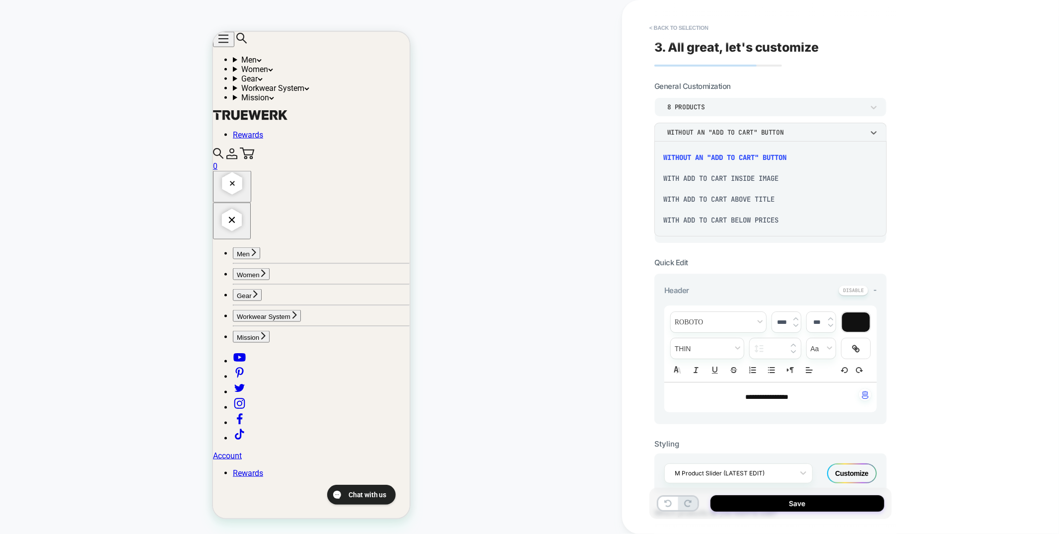
click at [751, 179] on div "With add to cart inside image" at bounding box center [770, 178] width 224 height 21
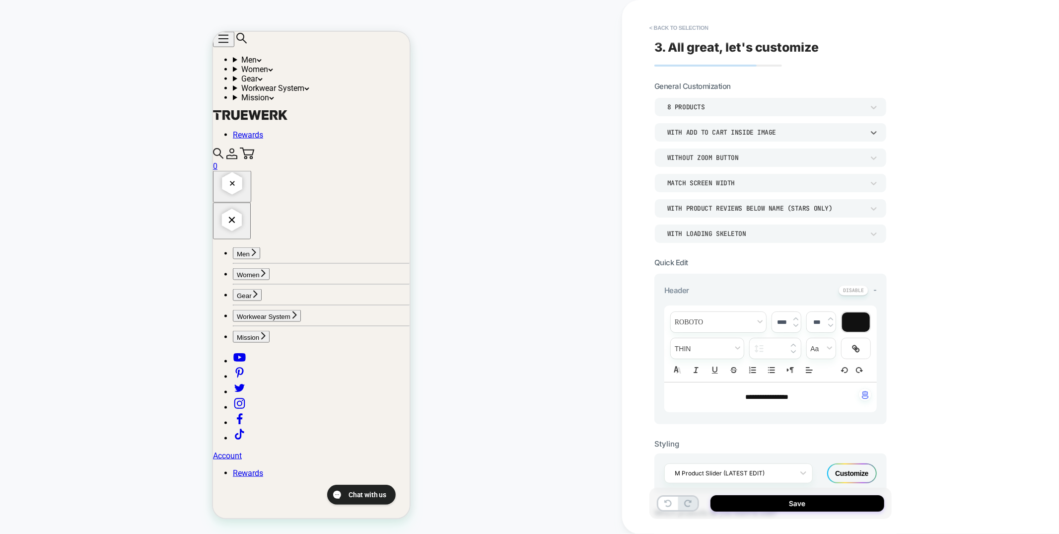
scroll to position [7, 0]
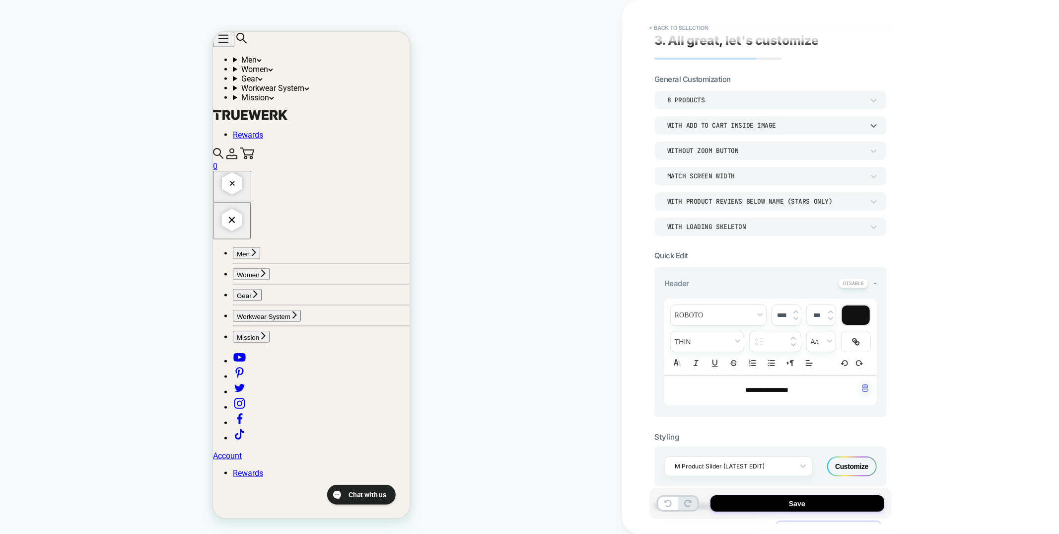
click at [751, 123] on div "With add to cart inside image" at bounding box center [765, 125] width 197 height 8
click at [736, 192] on div "With add to cart above title" at bounding box center [770, 191] width 224 height 21
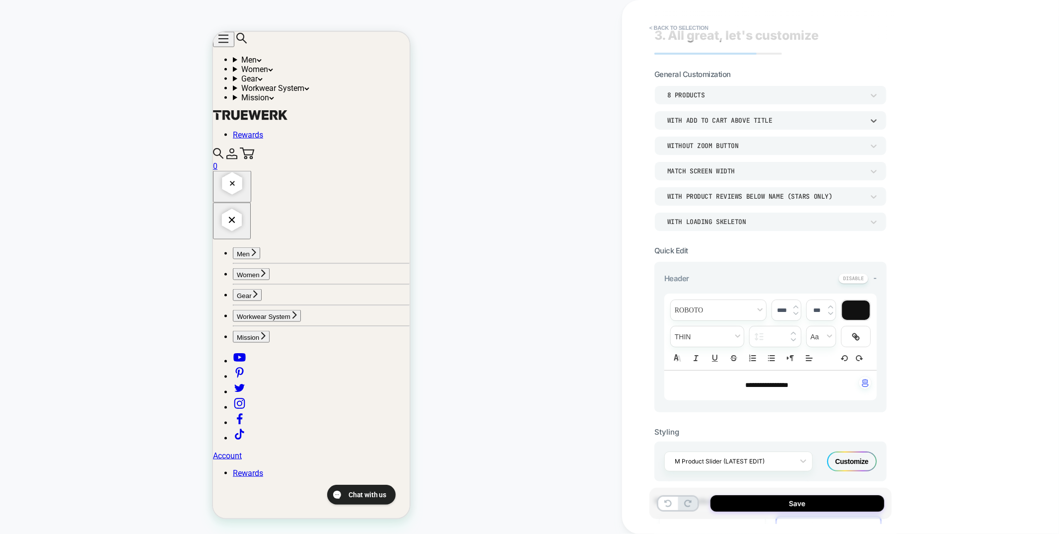
click at [758, 128] on div "8 Products option With add to cart above title, selected. Select is focused , p…" at bounding box center [770, 157] width 232 height 145
click at [757, 122] on div "With add to cart above title" at bounding box center [765, 120] width 197 height 8
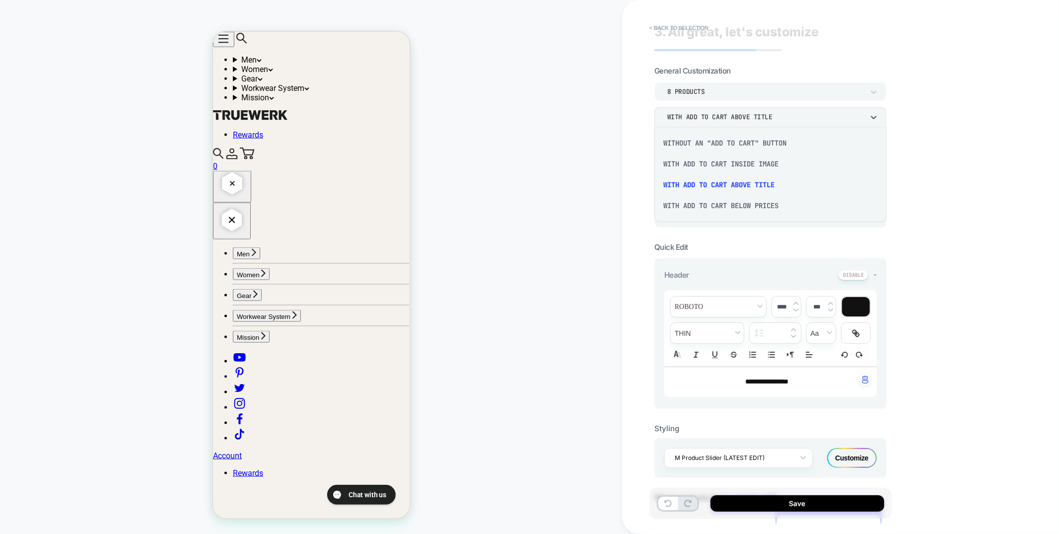
click at [733, 142] on div "Without an "add to cart" button" at bounding box center [770, 143] width 224 height 21
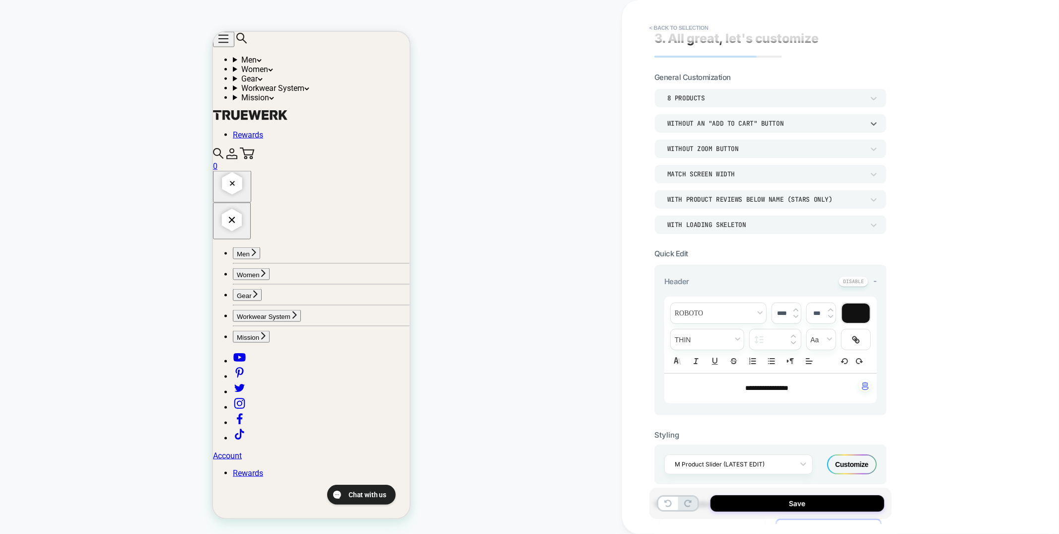
scroll to position [3, 0]
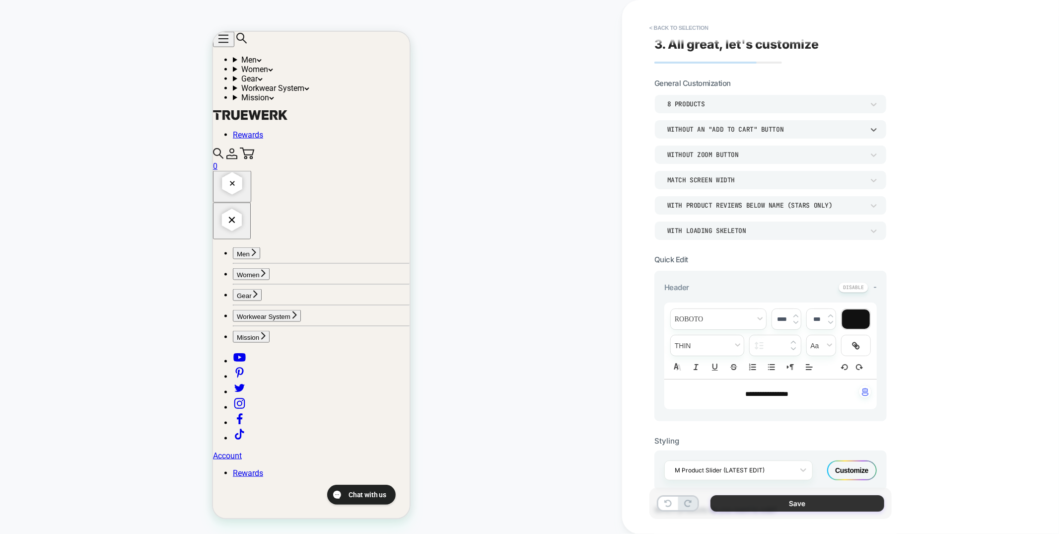
click at [832, 498] on button "Save" at bounding box center [797, 503] width 174 height 16
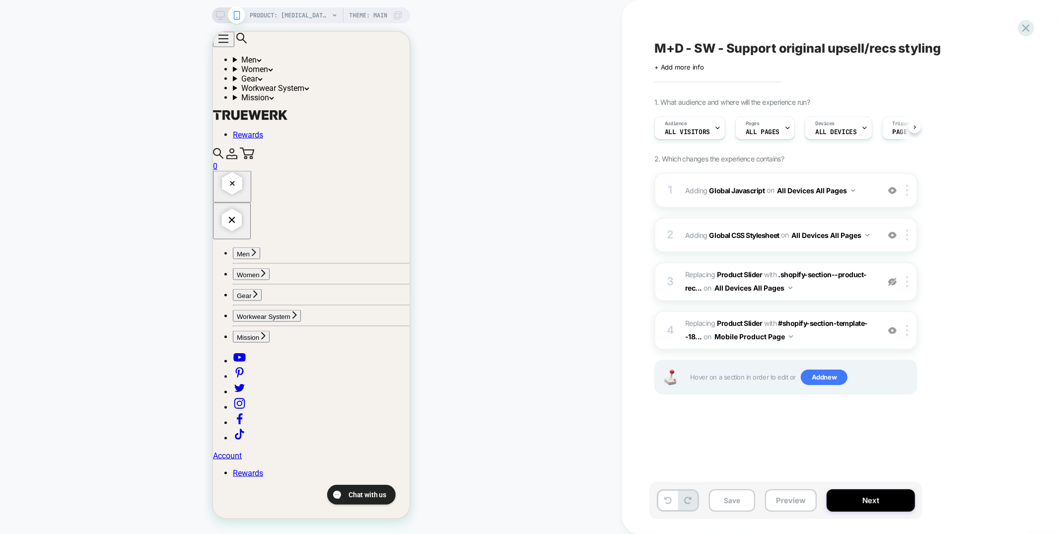
scroll to position [0, 0]
click at [785, 502] on button "Preview" at bounding box center [791, 500] width 52 height 22
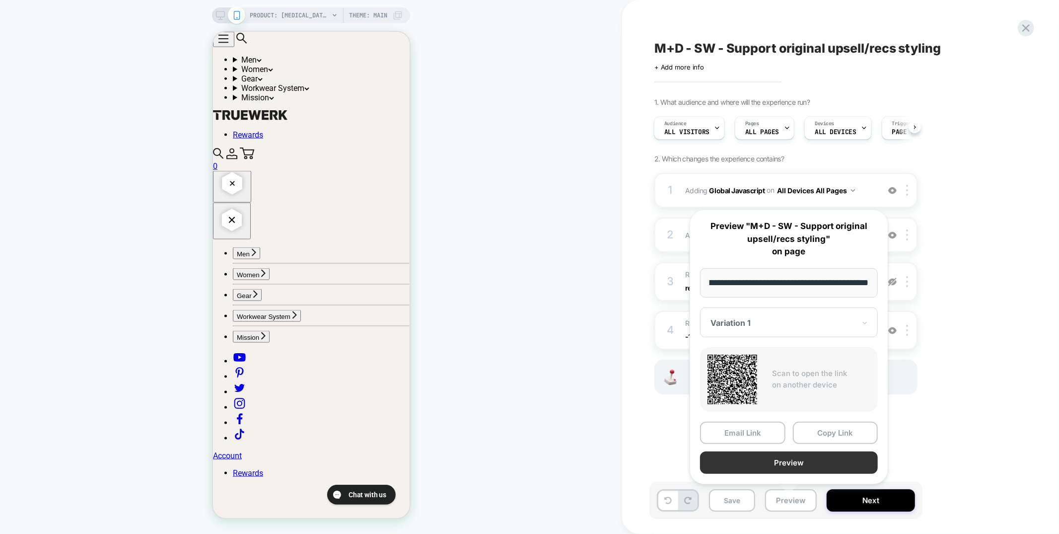
scroll to position [0, 0]
click at [777, 464] on button "Preview" at bounding box center [789, 462] width 178 height 22
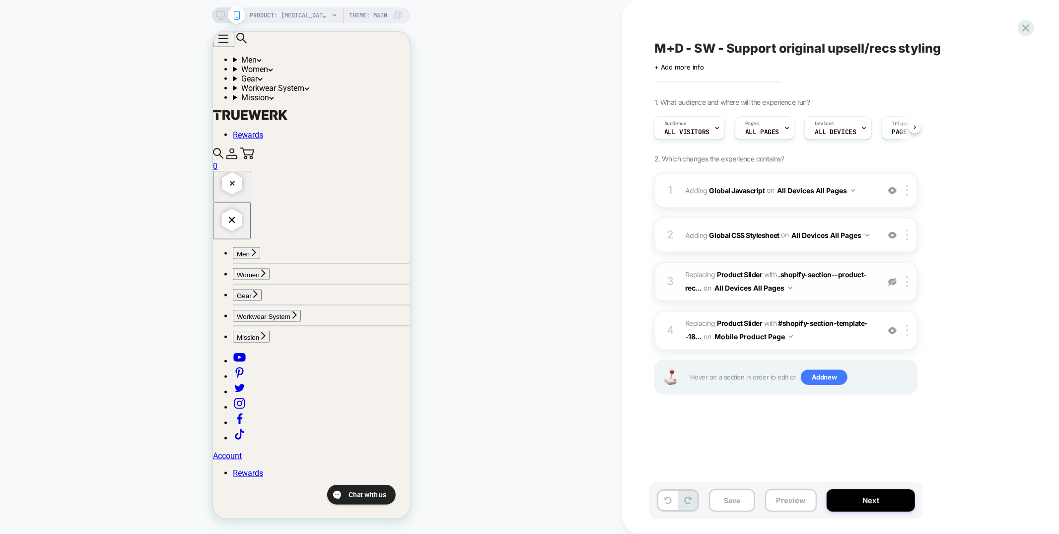
click at [892, 281] on img at bounding box center [892, 281] width 8 height 8
click at [823, 288] on span "#_loomi_addon_1730819893660 Replacing Product Slider WITH .shopify-section--pro…" at bounding box center [779, 281] width 189 height 27
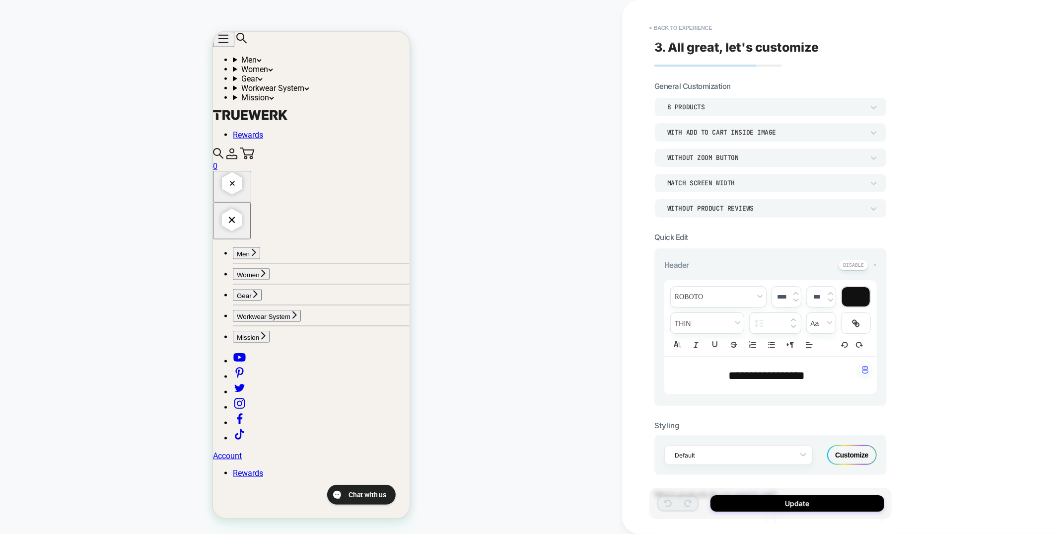
scroll to position [1050, 0]
click at [707, 28] on button "< Back to experience" at bounding box center [680, 28] width 72 height 16
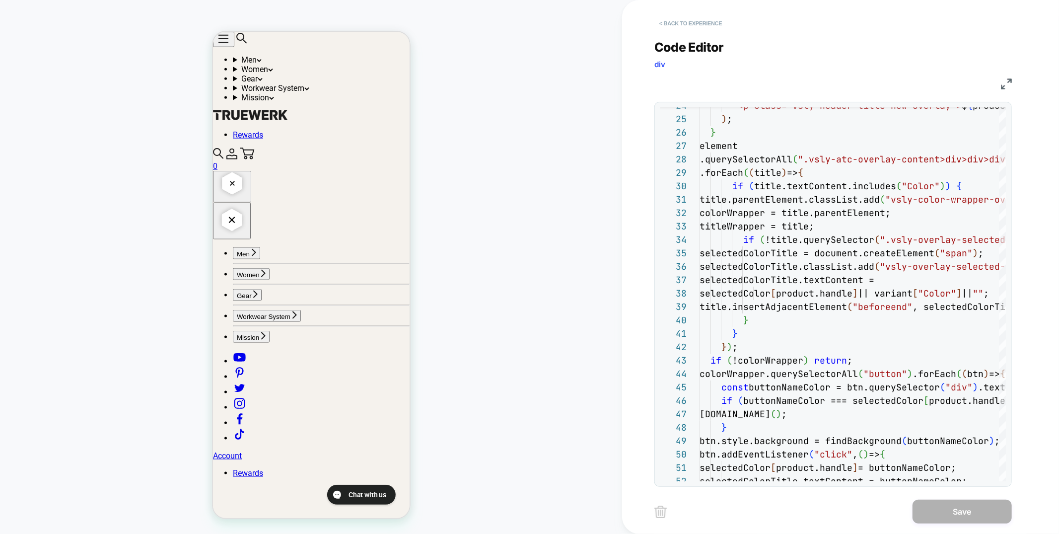
click at [673, 23] on button "< Back to experience" at bounding box center [690, 23] width 72 height 16
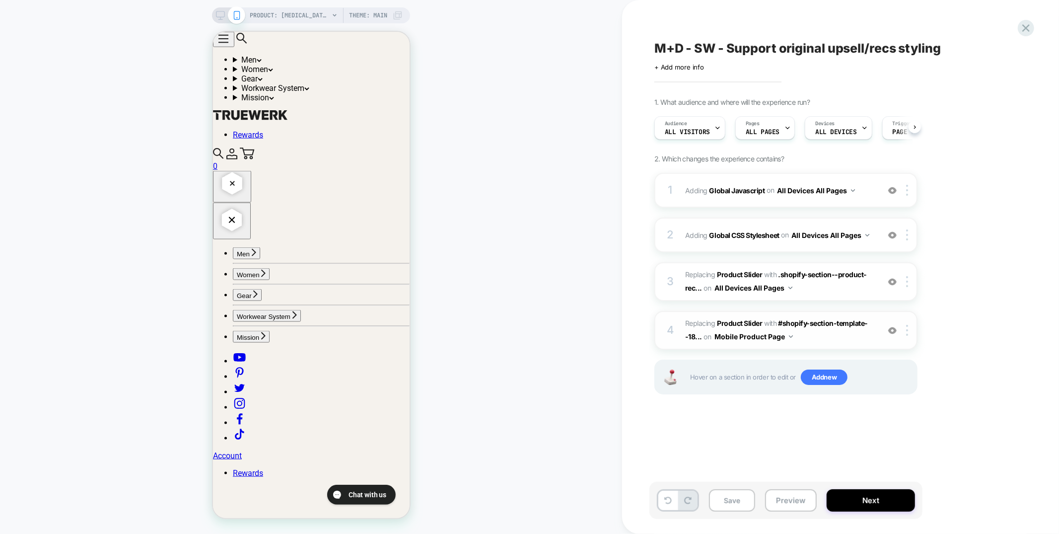
scroll to position [0, 0]
click at [820, 330] on span "#_loomi_addon_1755011227629 Replacing Product Slider WITH #shopify-section-temp…" at bounding box center [779, 330] width 189 height 27
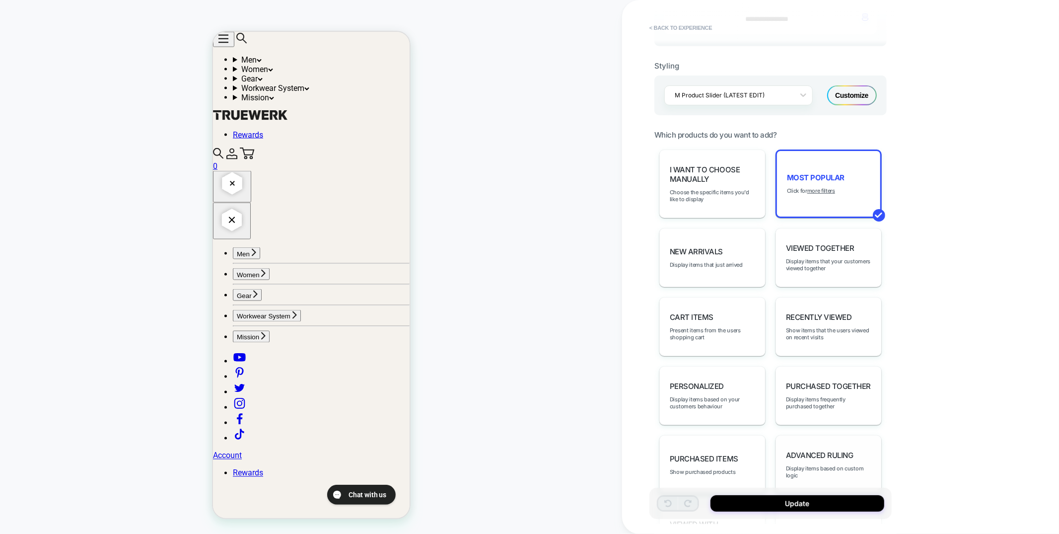
scroll to position [400, 0]
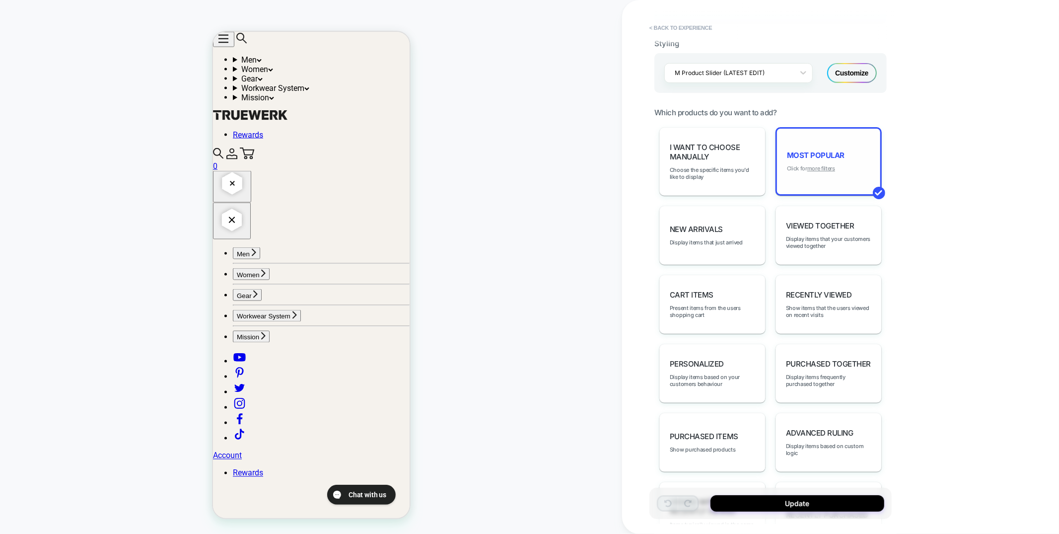
click at [820, 165] on u "more filters" at bounding box center [821, 168] width 28 height 7
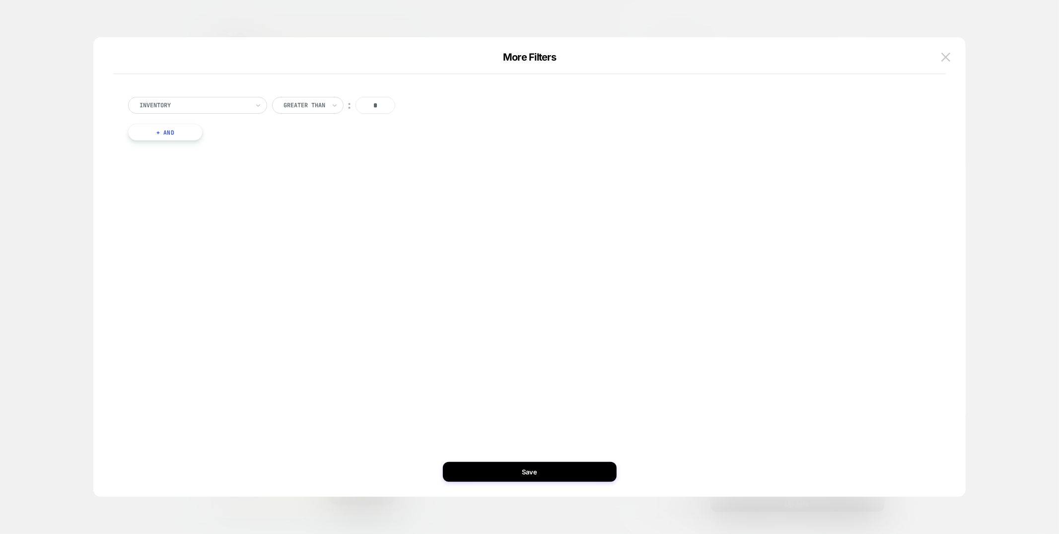
click at [185, 127] on button "+ And" at bounding box center [165, 132] width 74 height 17
click at [219, 141] on div at bounding box center [218, 141] width 109 height 9
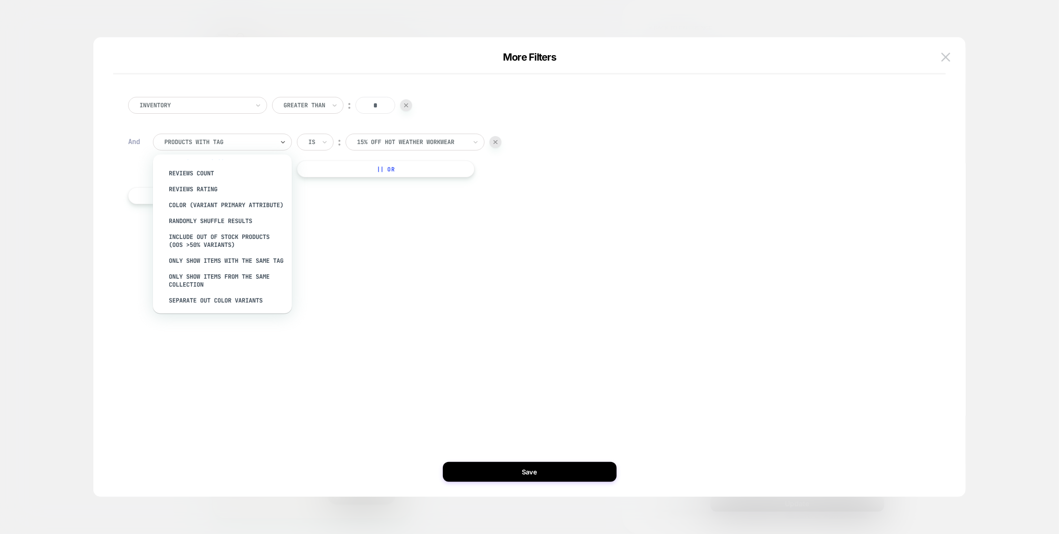
scroll to position [121, 0]
click at [198, 281] on div "Separate out color variants" at bounding box center [227, 282] width 129 height 16
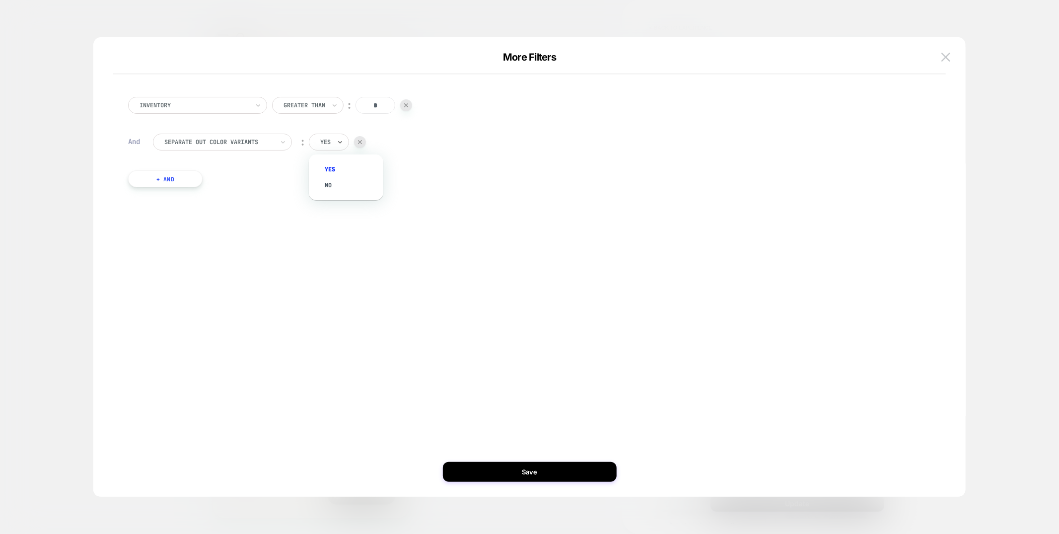
click at [329, 139] on div at bounding box center [325, 141] width 10 height 9
click at [335, 190] on div "no" at bounding box center [351, 185] width 65 height 16
click at [531, 471] on button "Save" at bounding box center [530, 472] width 174 height 20
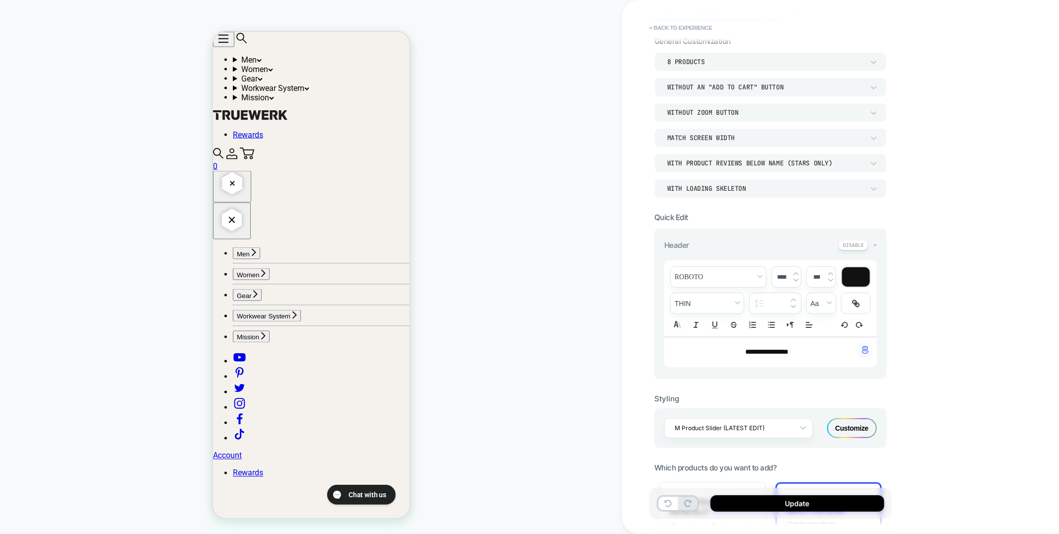
scroll to position [0, 0]
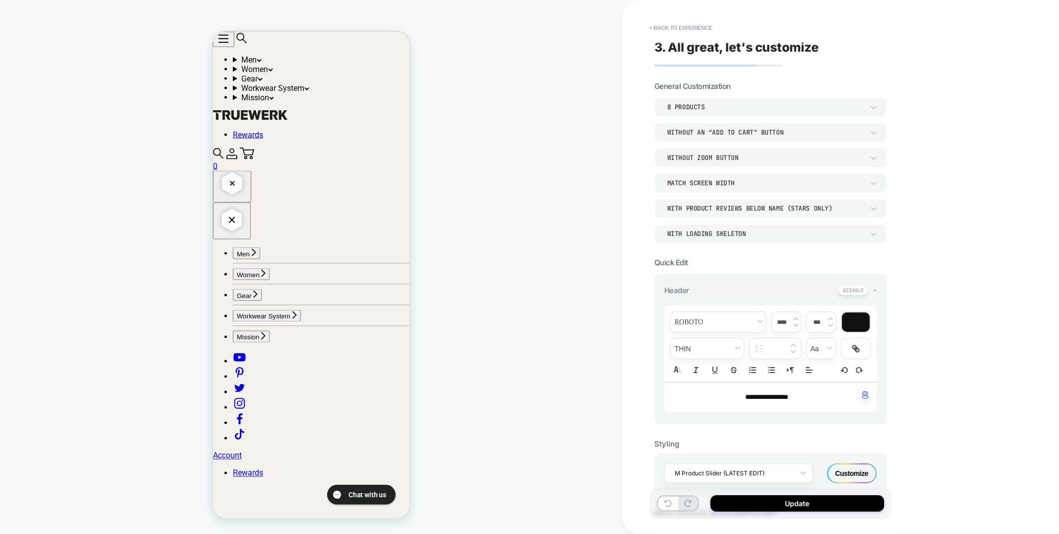
click at [751, 135] on div "Without an "add to cart" button" at bounding box center [765, 132] width 197 height 8
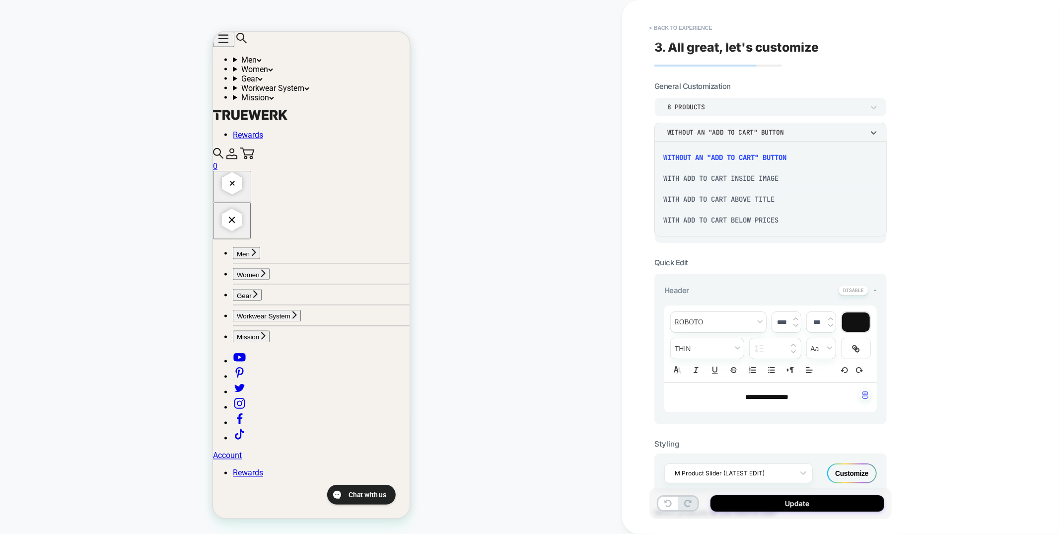
click at [740, 180] on div "With add to cart inside image" at bounding box center [770, 178] width 224 height 21
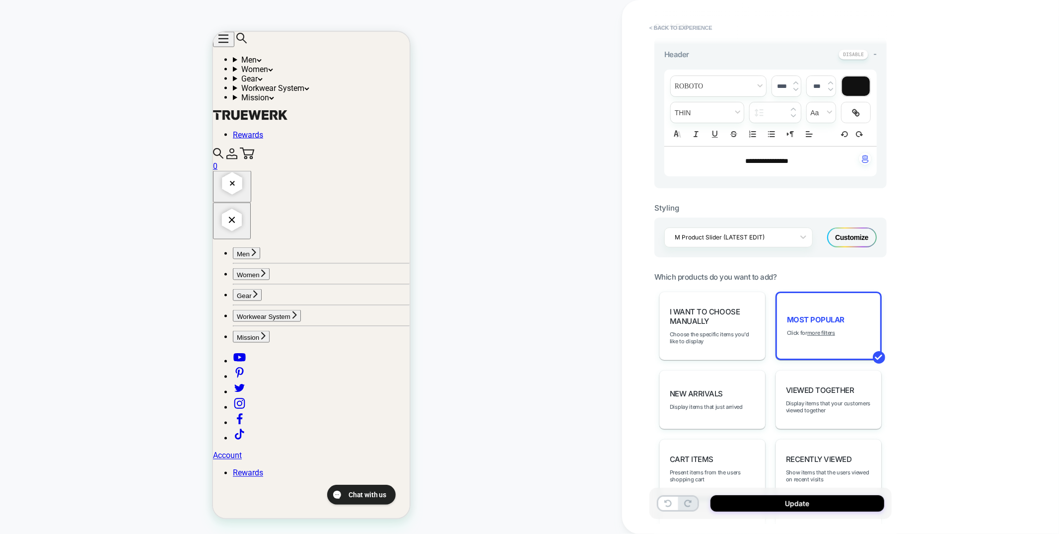
scroll to position [238, 0]
click at [816, 329] on u "more filters" at bounding box center [821, 330] width 28 height 7
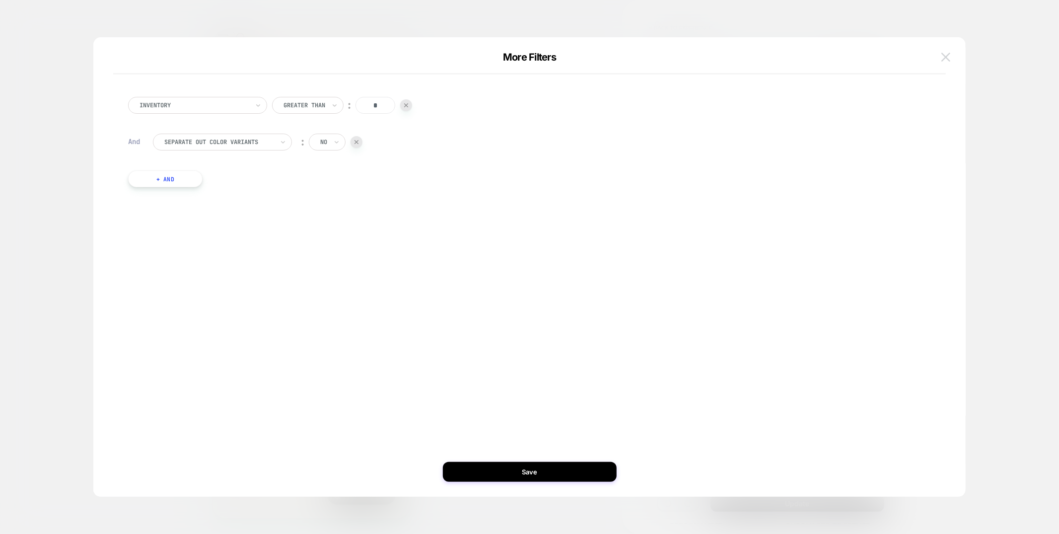
click at [946, 58] on img at bounding box center [945, 57] width 9 height 8
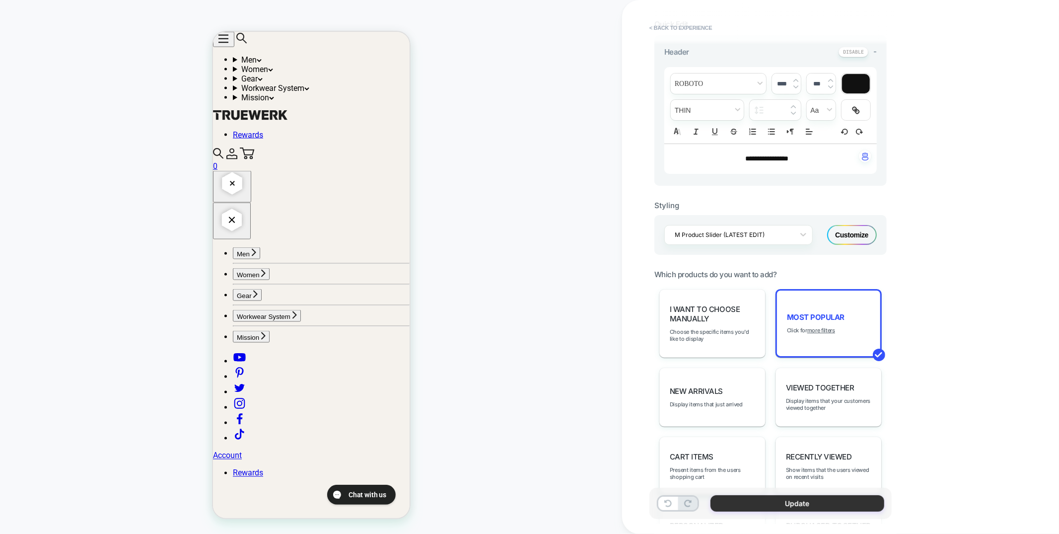
click at [767, 505] on button "Update" at bounding box center [797, 503] width 174 height 16
click at [777, 506] on button "Update" at bounding box center [797, 503] width 174 height 16
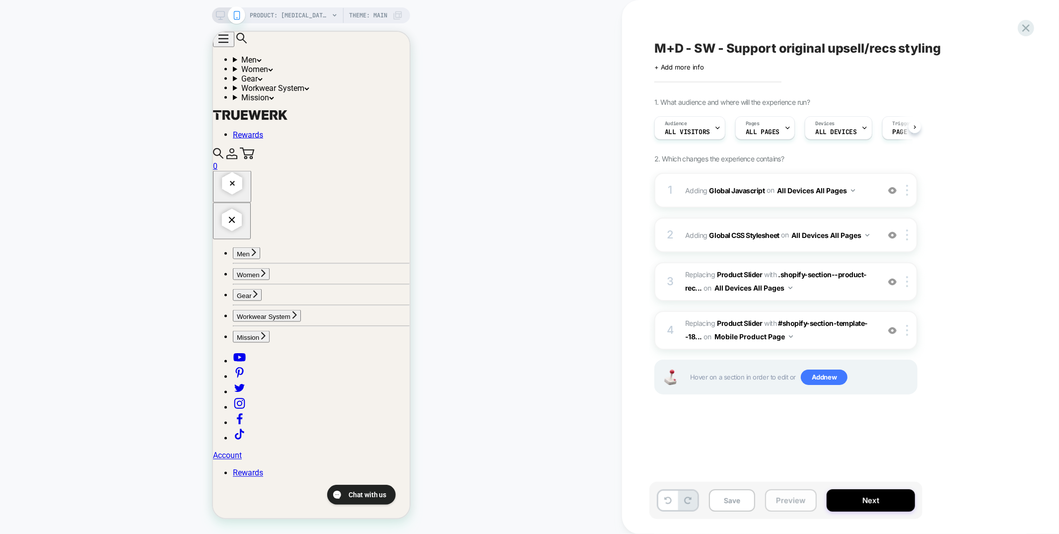
scroll to position [0, 0]
click at [782, 502] on button "Preview" at bounding box center [791, 500] width 52 height 22
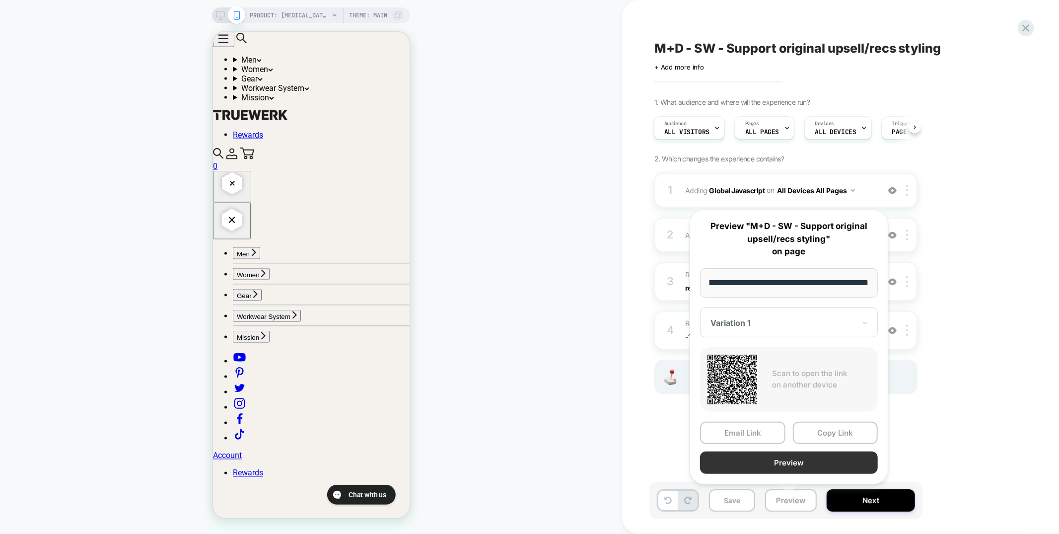
scroll to position [0, 0]
click at [776, 466] on button "Preview" at bounding box center [789, 462] width 178 height 22
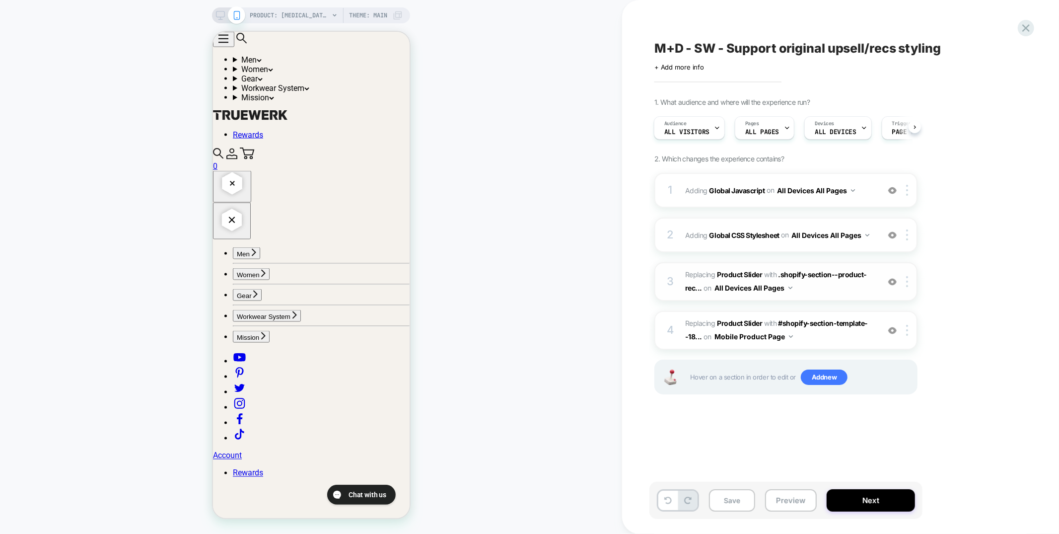
click at [803, 286] on span "#_loomi_addon_1730819893660 Replacing Product Slider WITH .shopify-section--pro…" at bounding box center [779, 281] width 189 height 27
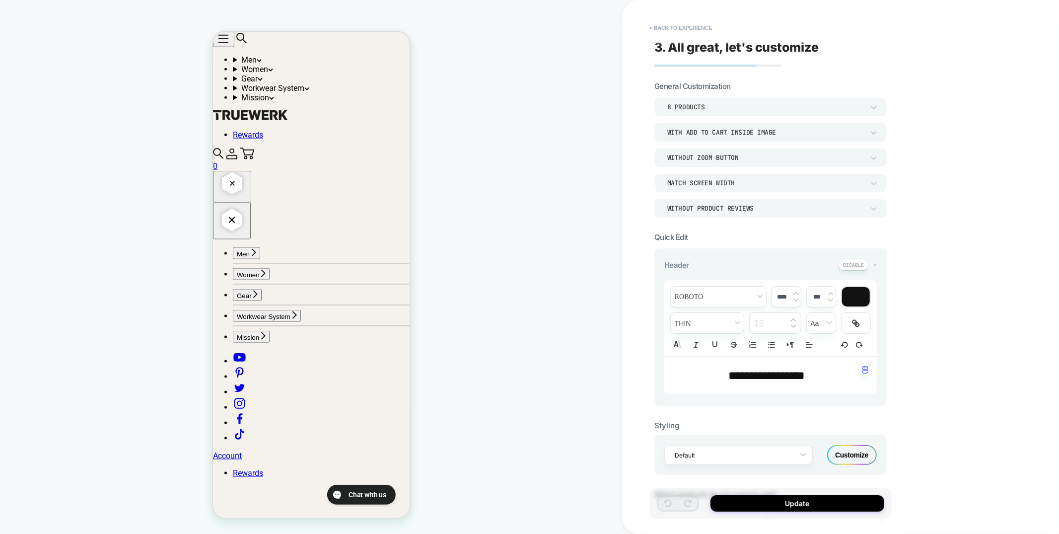
scroll to position [1050, 0]
click at [685, 31] on button "< Back to experience" at bounding box center [680, 28] width 72 height 16
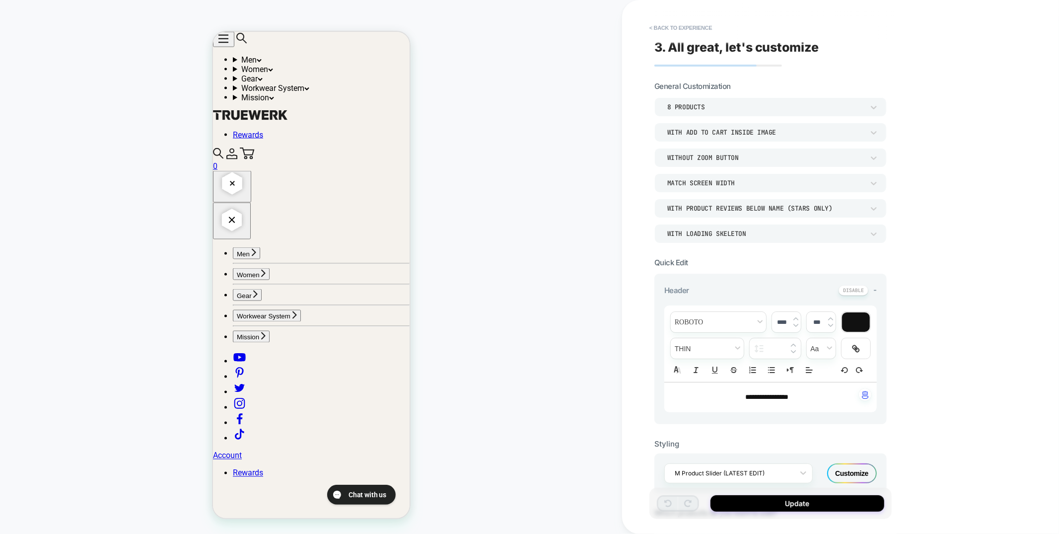
click at [694, 134] on div "With add to cart inside image" at bounding box center [765, 132] width 197 height 8
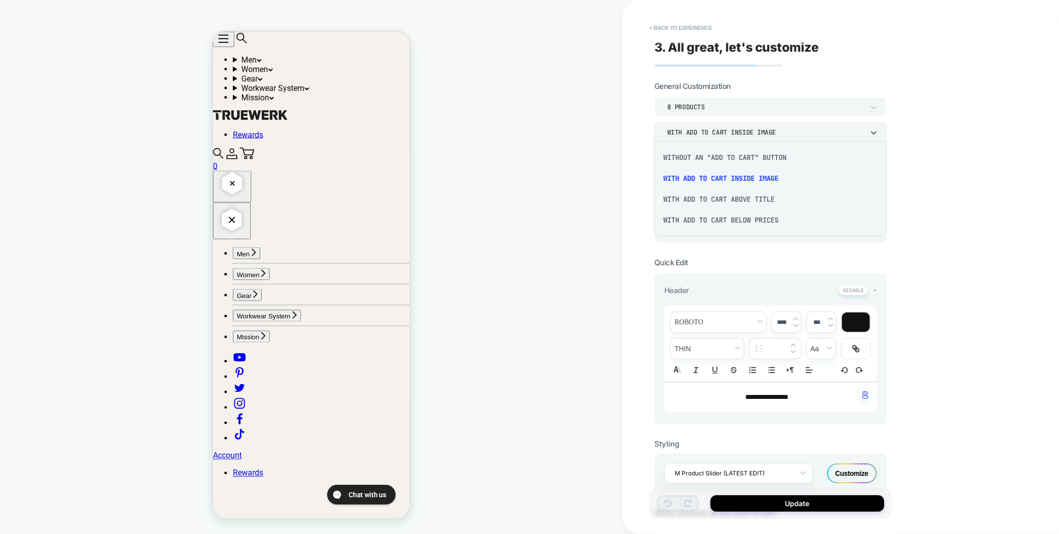
click at [707, 160] on div "Without an "add to cart" button" at bounding box center [770, 157] width 224 height 21
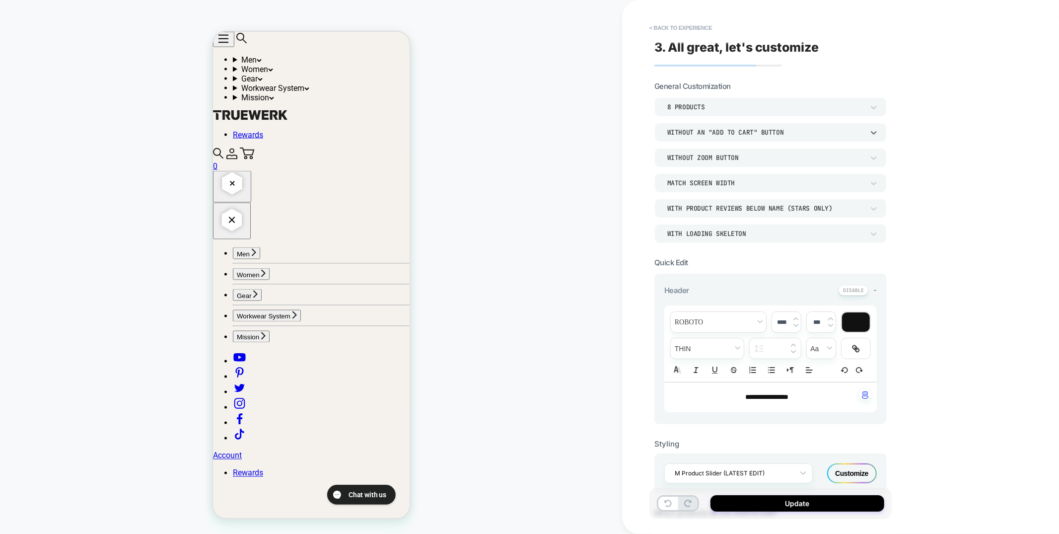
click at [705, 132] on div "Without an "add to cart" button" at bounding box center [765, 132] width 197 height 8
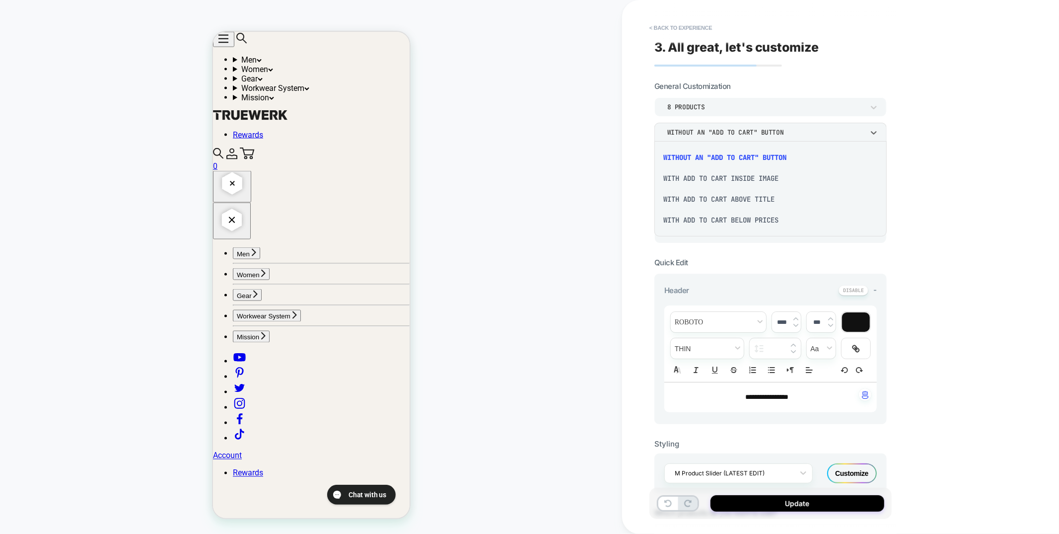
click at [701, 180] on div "With add to cart inside image" at bounding box center [770, 178] width 224 height 21
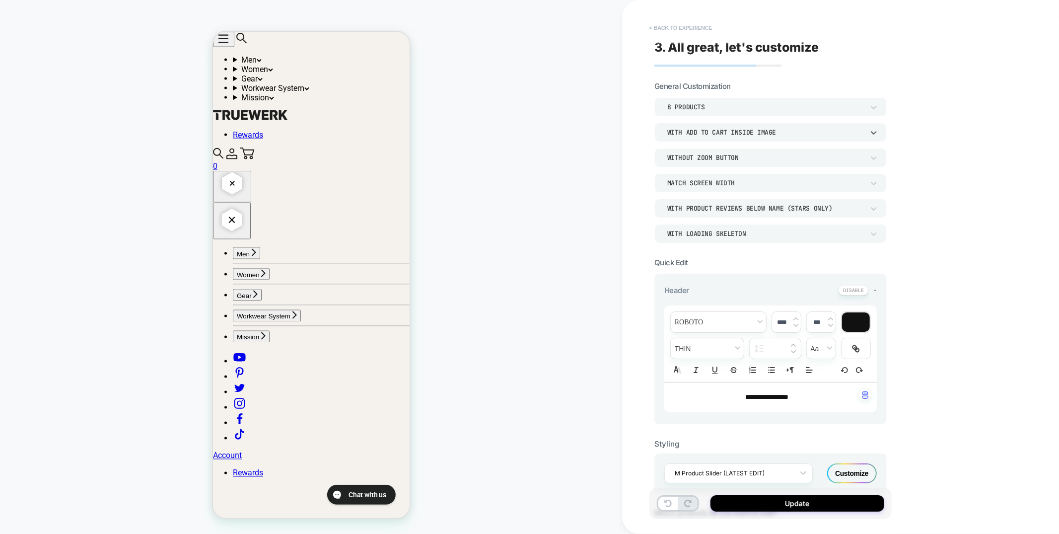
click at [666, 23] on button "< Back to experience" at bounding box center [680, 28] width 72 height 16
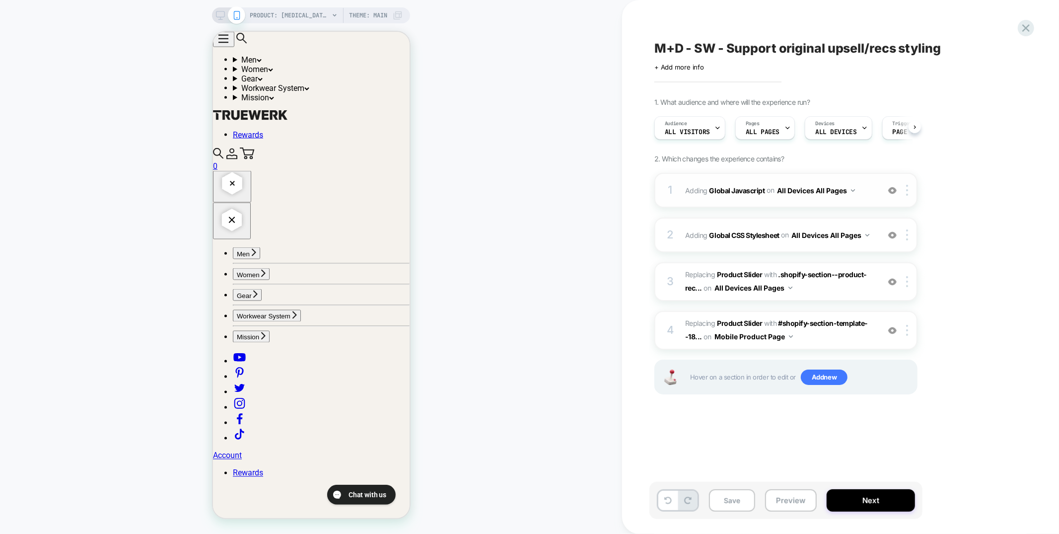
scroll to position [0, 0]
click at [778, 197] on div "1 Adding Global Javascript on All Devices All Pages Add Before Add After Target…" at bounding box center [785, 190] width 263 height 35
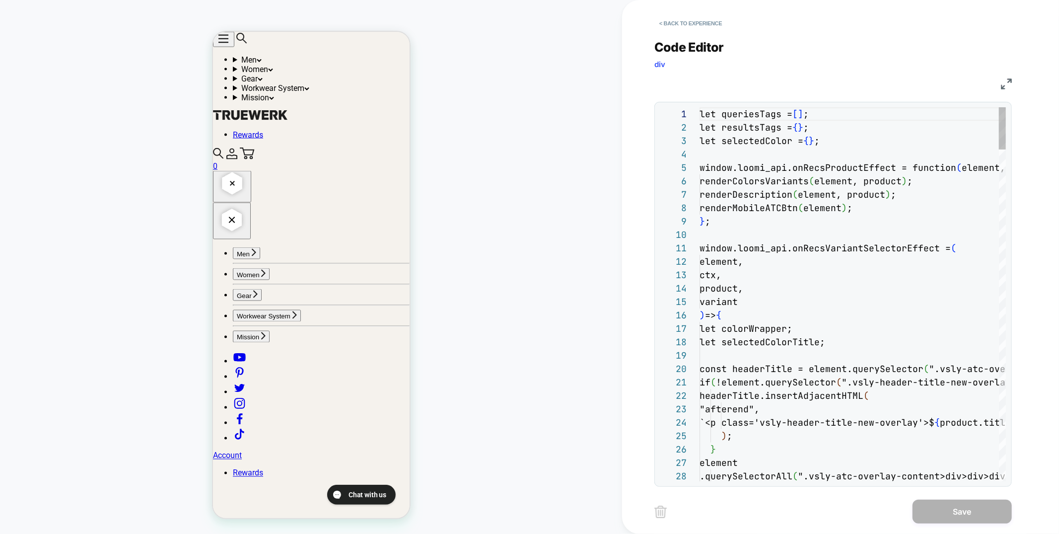
scroll to position [134, 0]
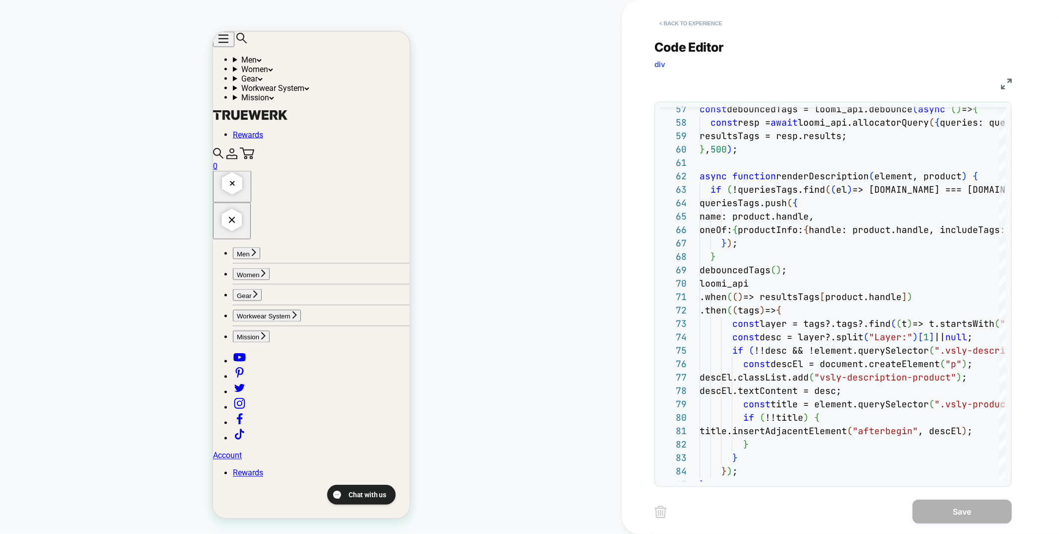
click at [701, 18] on button "< Back to experience" at bounding box center [690, 23] width 72 height 16
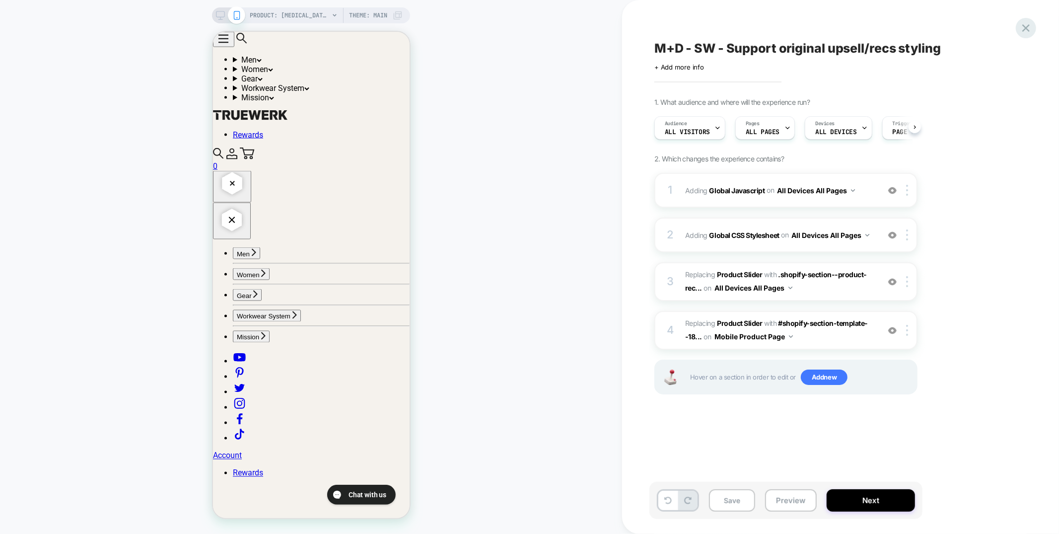
scroll to position [0, 0]
click at [909, 281] on div at bounding box center [908, 281] width 16 height 11
click at [993, 412] on div "1. What audience and where will the experience run? Audience All Visitors Pages…" at bounding box center [835, 258] width 362 height 321
click at [731, 505] on button "Save" at bounding box center [732, 500] width 46 height 22
click at [1028, 29] on icon at bounding box center [1025, 27] width 13 height 13
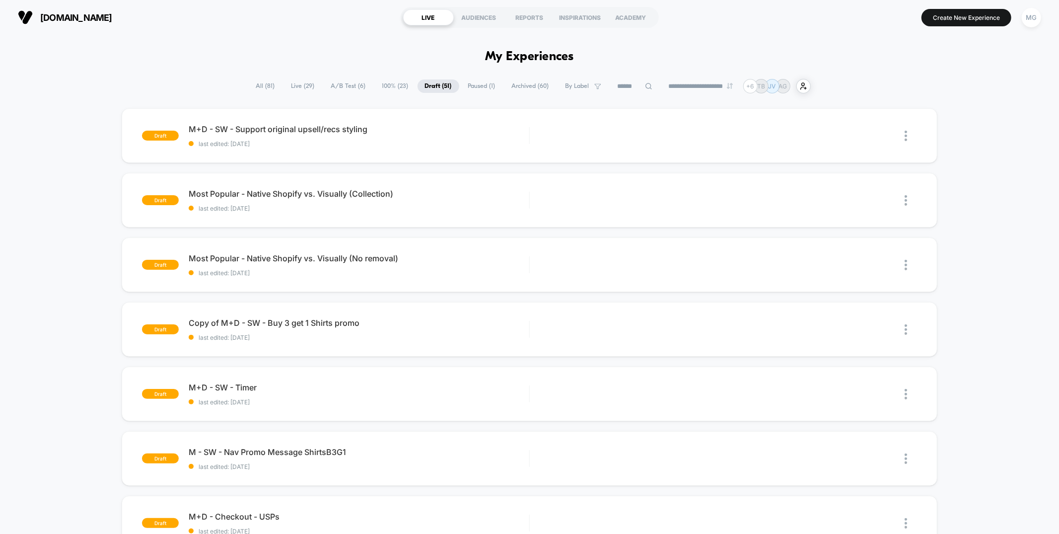
click at [394, 86] on span "100% ( 23 )" at bounding box center [395, 85] width 41 height 13
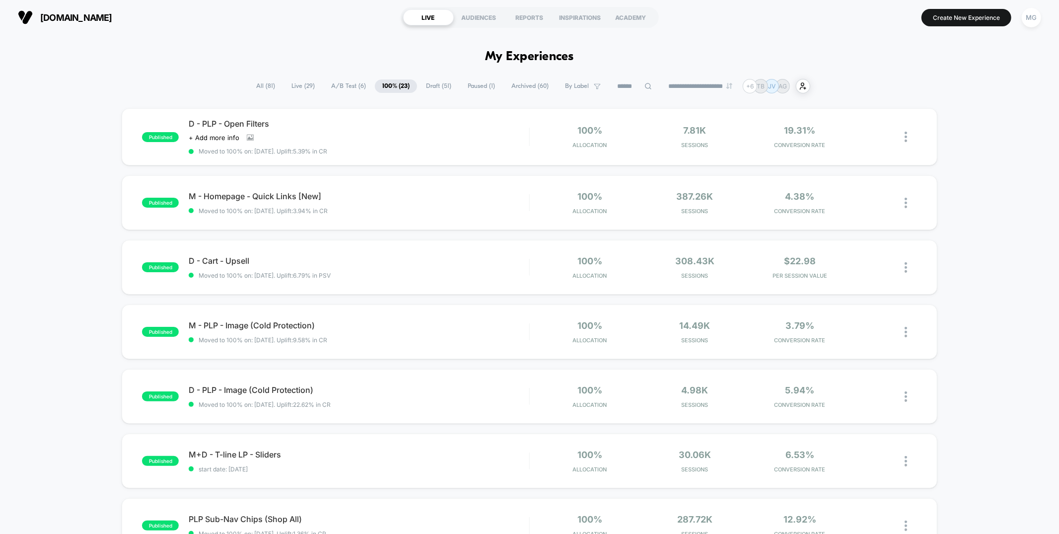
click at [460, 86] on span "Paused ( 1 )" at bounding box center [481, 85] width 42 height 13
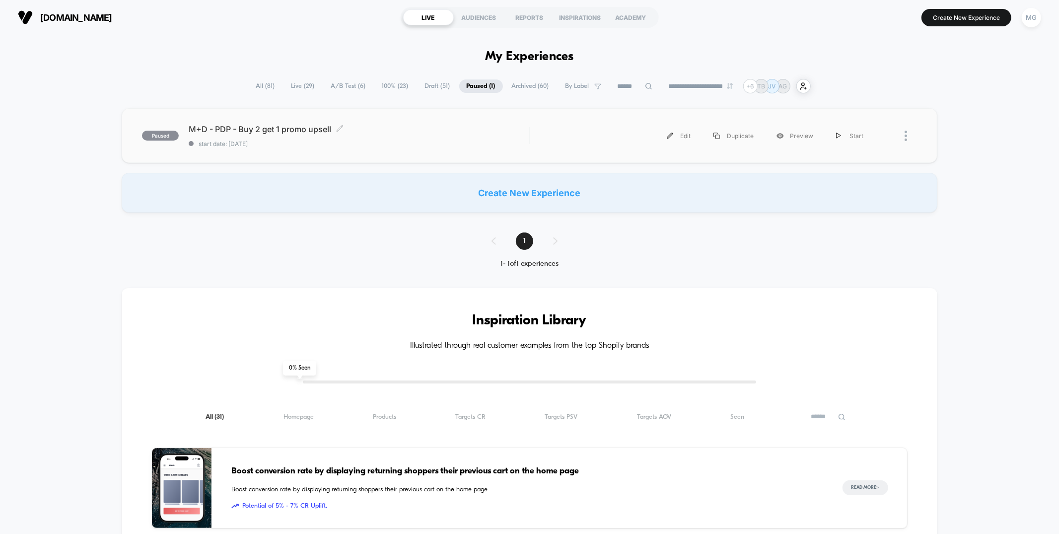
click at [421, 133] on span "M+D - PDP - Buy 2 get 1 promo upsell Click to edit experience details" at bounding box center [359, 129] width 340 height 10
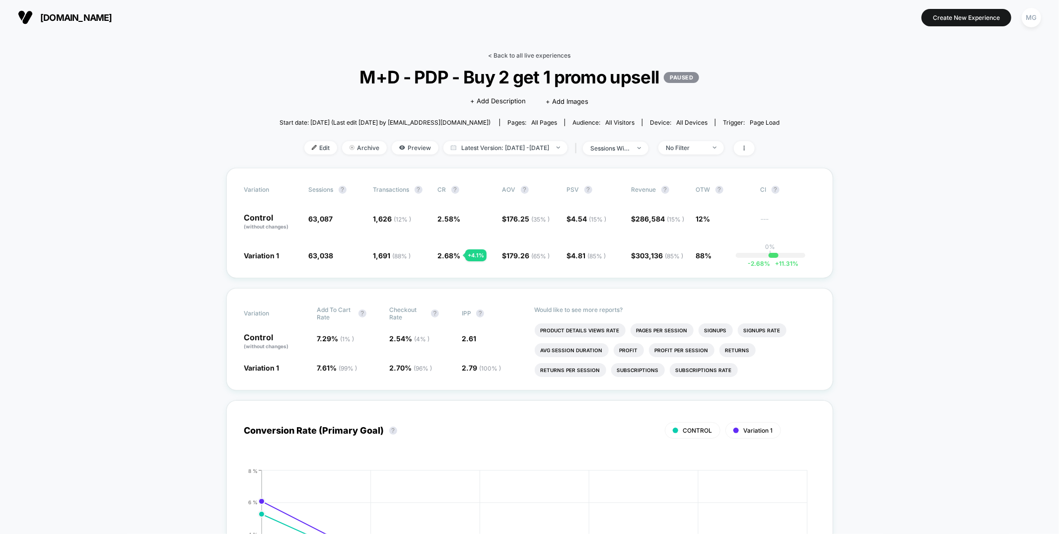
click at [550, 55] on link "< Back to all live experiences" at bounding box center [529, 55] width 82 height 7
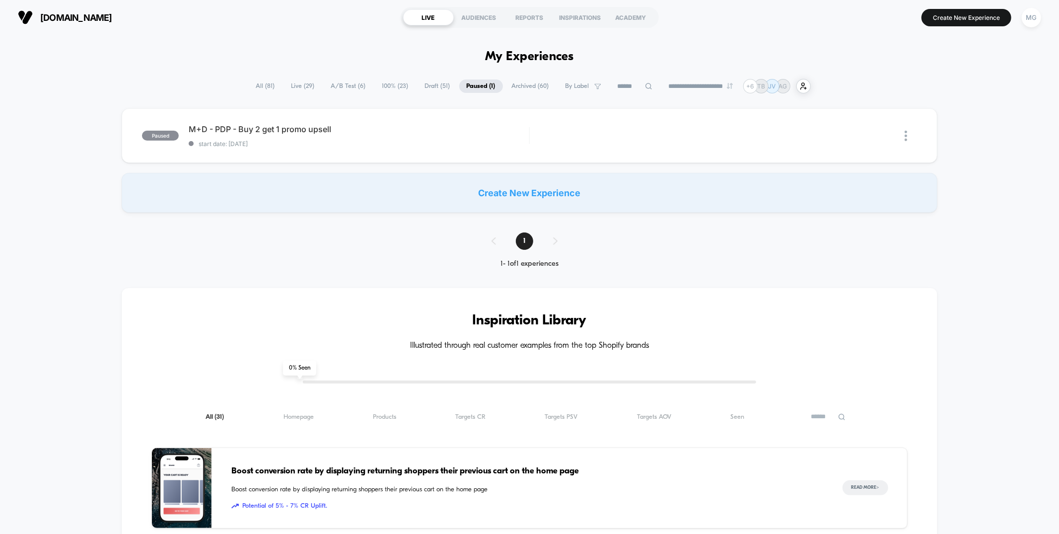
click at [390, 86] on span "100% ( 23 )" at bounding box center [395, 85] width 41 height 13
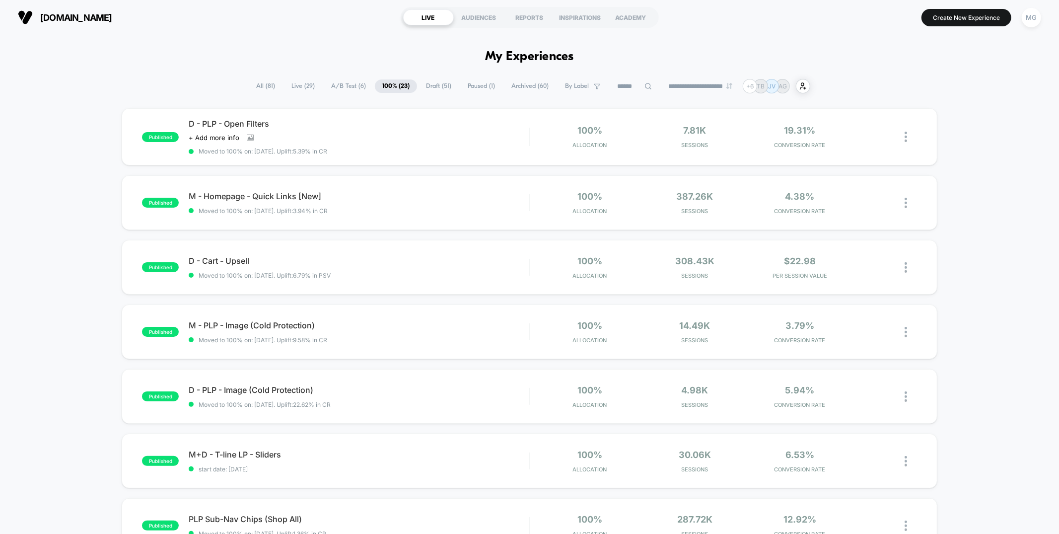
click at [349, 86] on span "A/B Test ( 6 )" at bounding box center [349, 85] width 50 height 13
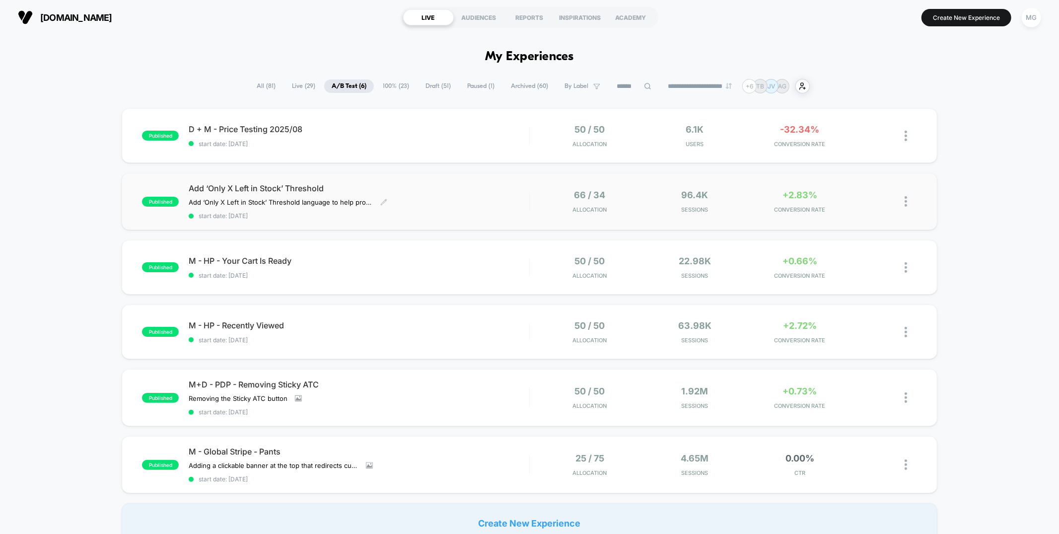
click at [396, 193] on div "Add ‘Only X Left in Stock’ Threshold Add ‘Only X Left in Stock’ Threshold langu…" at bounding box center [359, 201] width 340 height 36
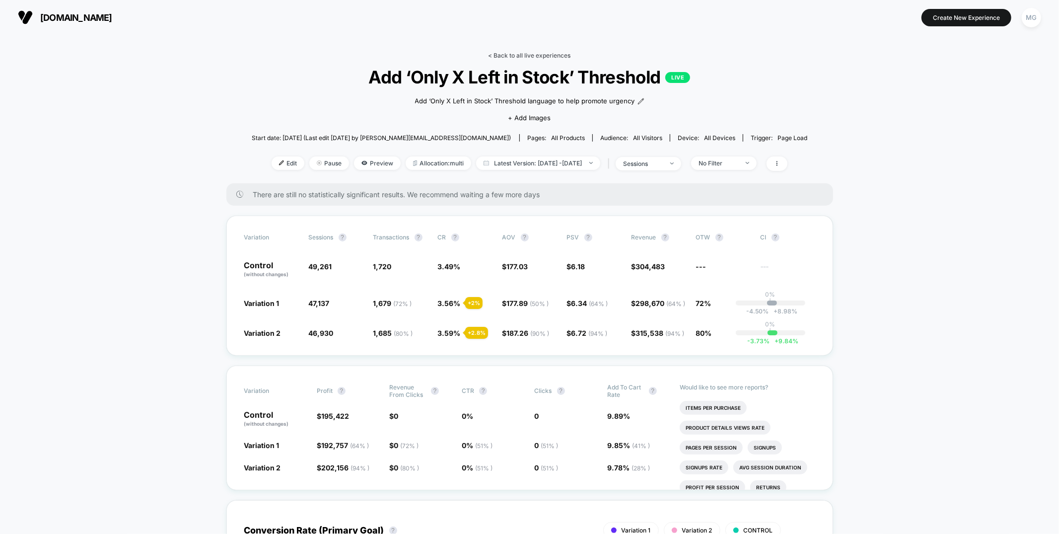
click at [548, 53] on link "< Back to all live experiences" at bounding box center [529, 55] width 82 height 7
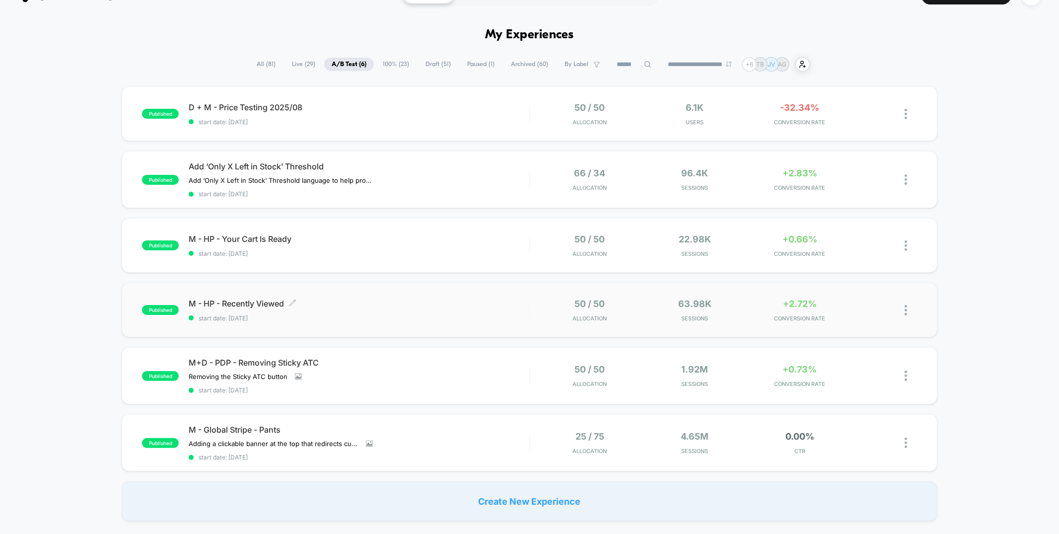
scroll to position [21, 0]
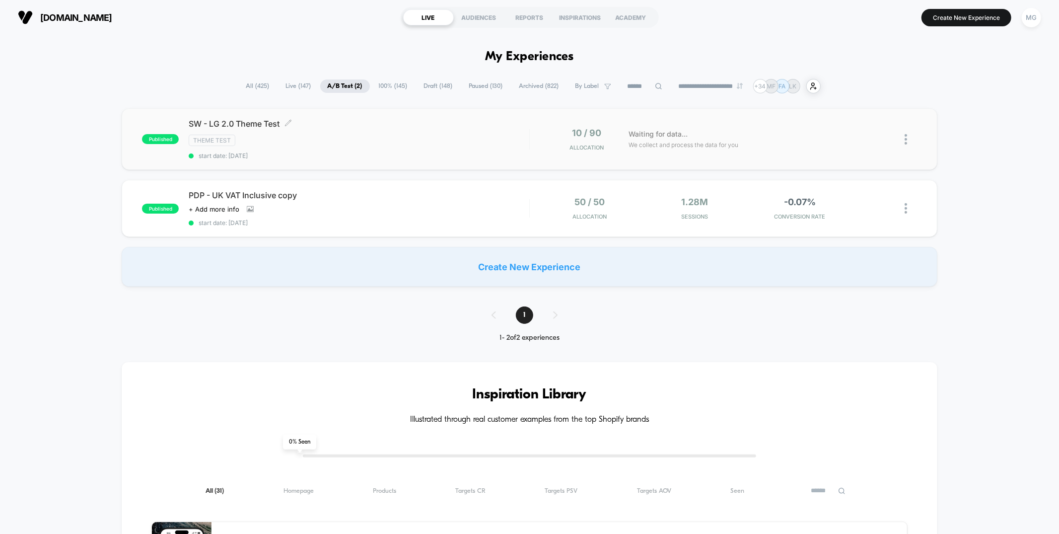
click at [341, 140] on div "Theme Test" at bounding box center [359, 140] width 340 height 11
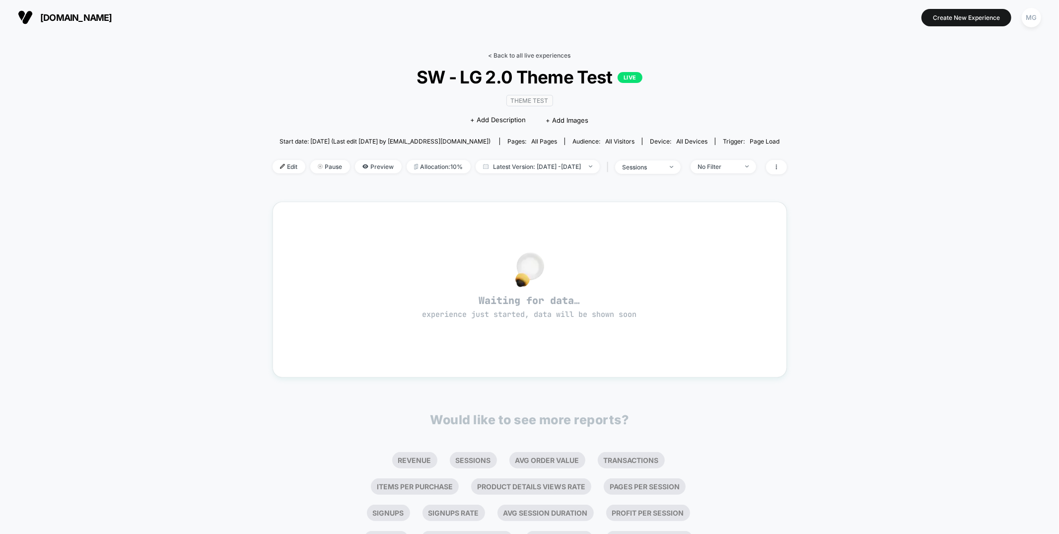
click at [525, 55] on link "< Back to all live experiences" at bounding box center [529, 55] width 82 height 7
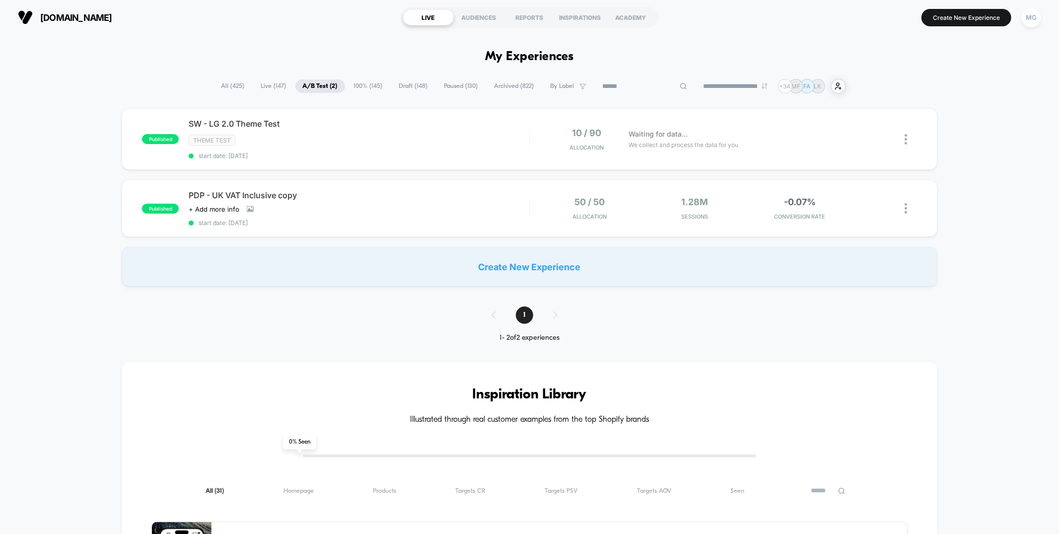
click at [617, 85] on input at bounding box center [644, 86] width 99 height 12
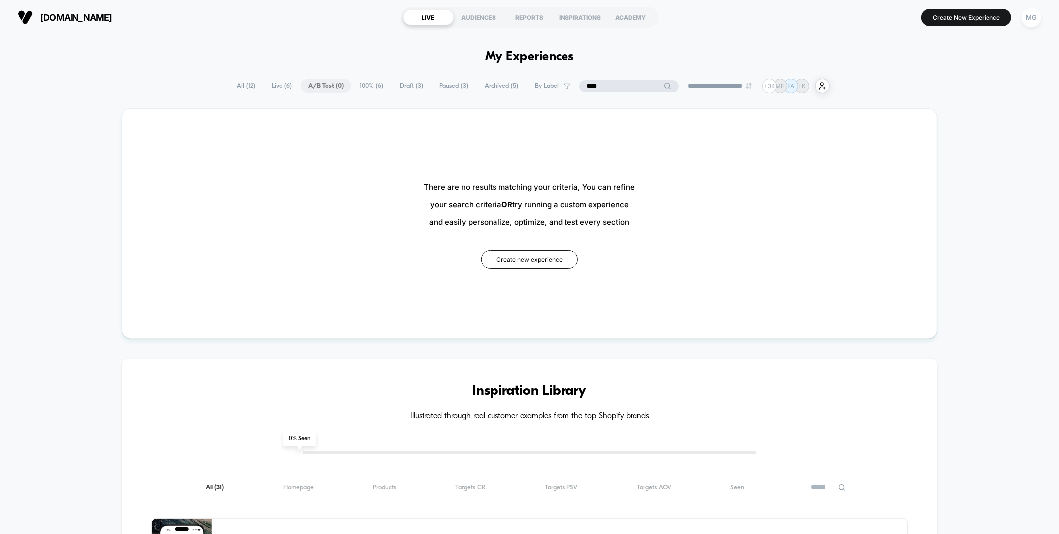
type input "****"
click at [355, 88] on span "100% ( 6 )" at bounding box center [371, 85] width 38 height 13
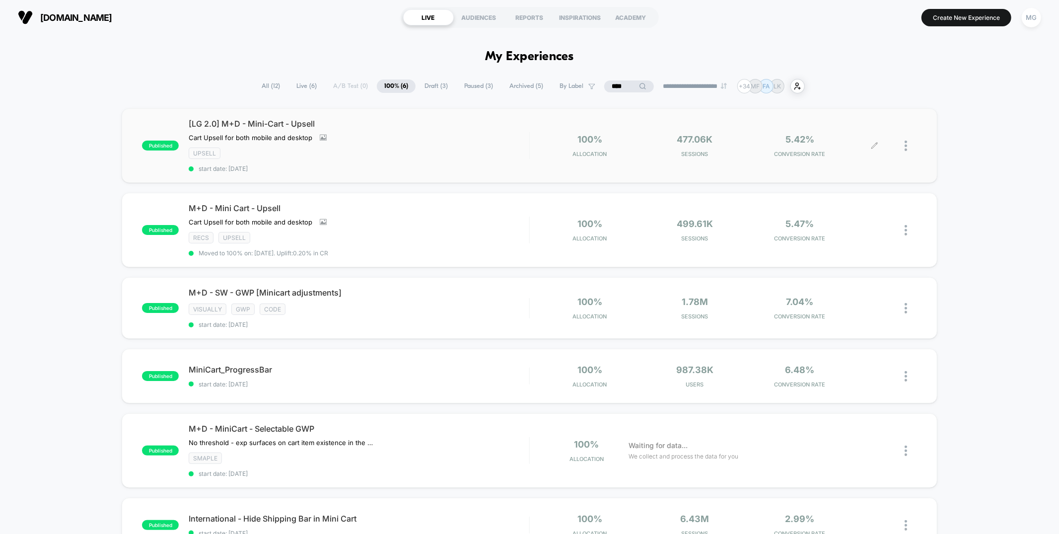
click at [875, 145] on icon at bounding box center [875, 145] width 6 height 6
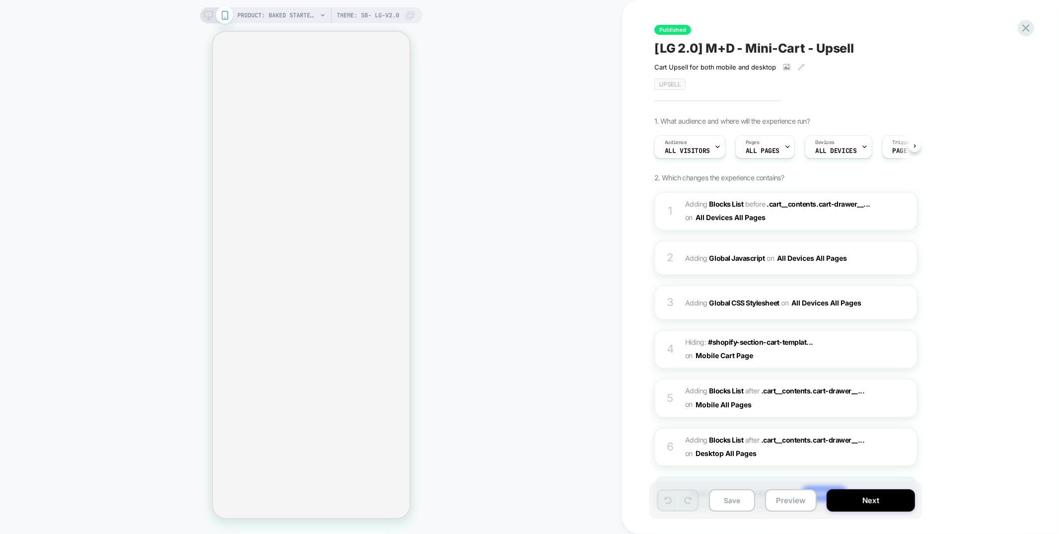
scroll to position [0, 1]
click at [838, 216] on span "#_loomi_addon_1708941549518_dup1749582169_dup1753298408 Adding Blocks List BEFO…" at bounding box center [779, 211] width 189 height 27
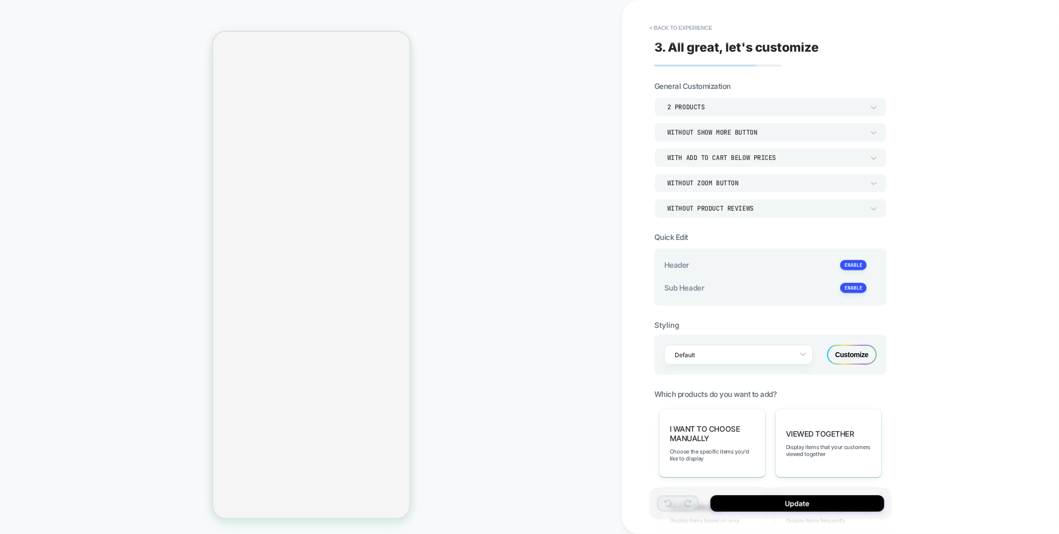
type textarea "*"
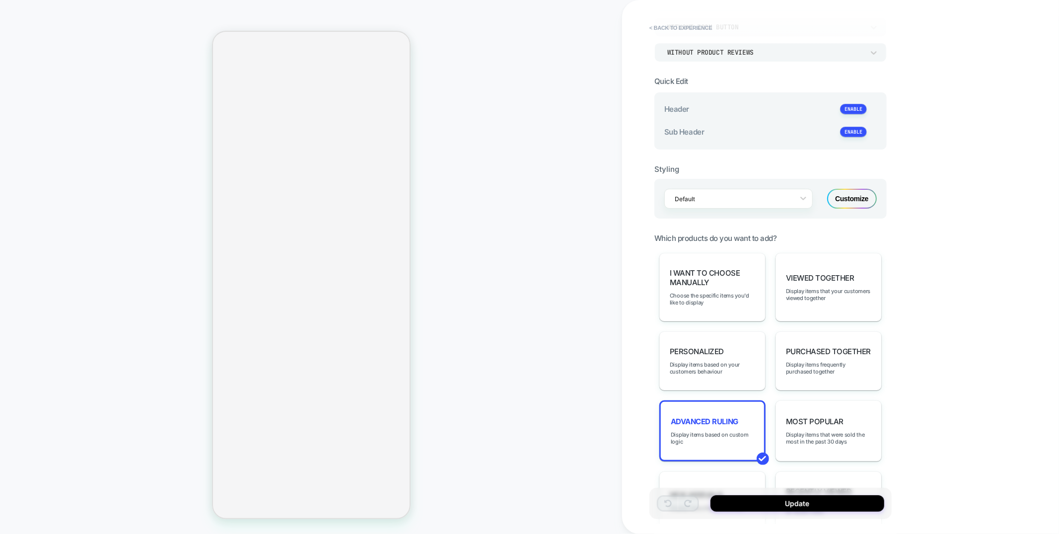
scroll to position [208, 0]
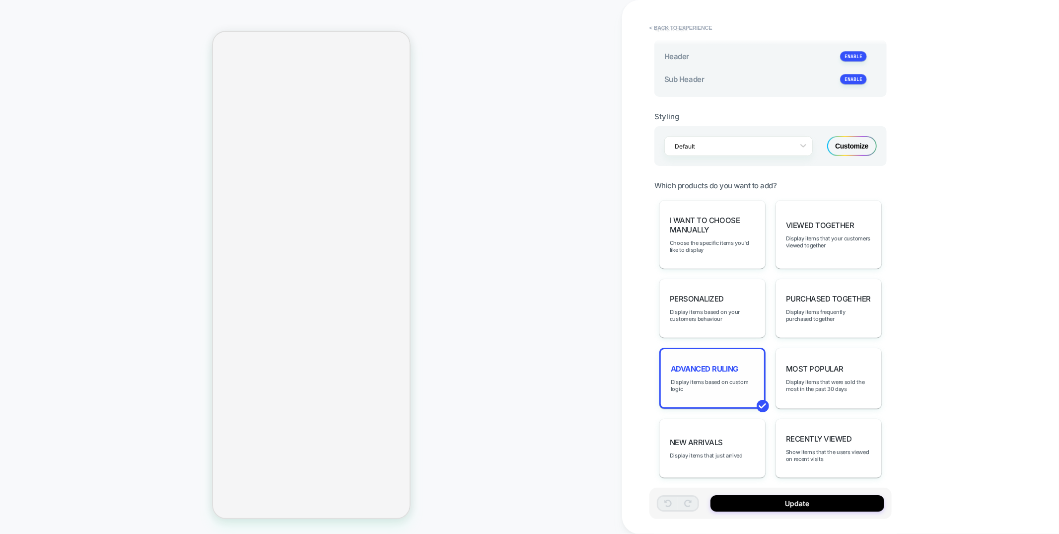
click at [683, 364] on span "Advanced Ruling" at bounding box center [705, 368] width 68 height 9
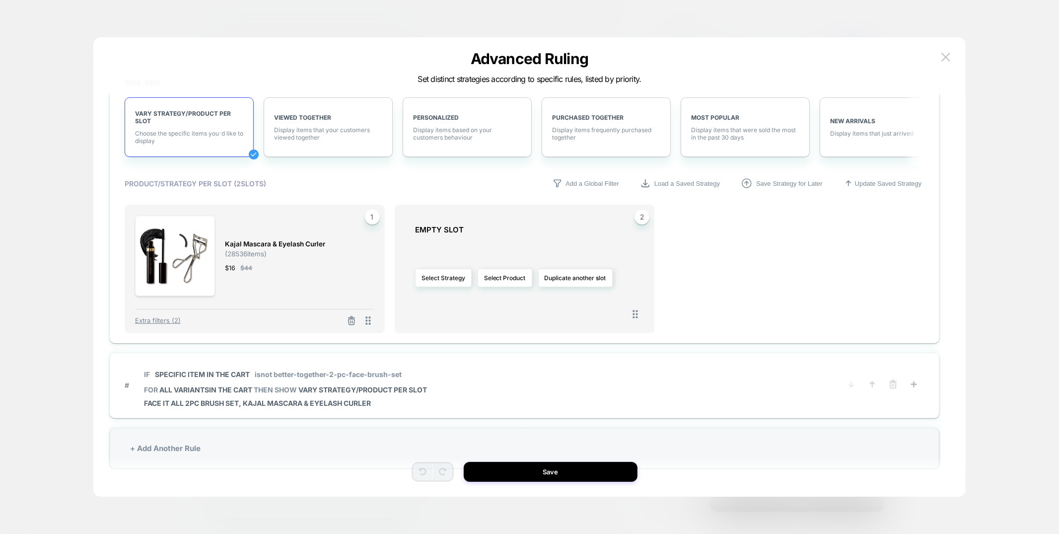
scroll to position [30, 0]
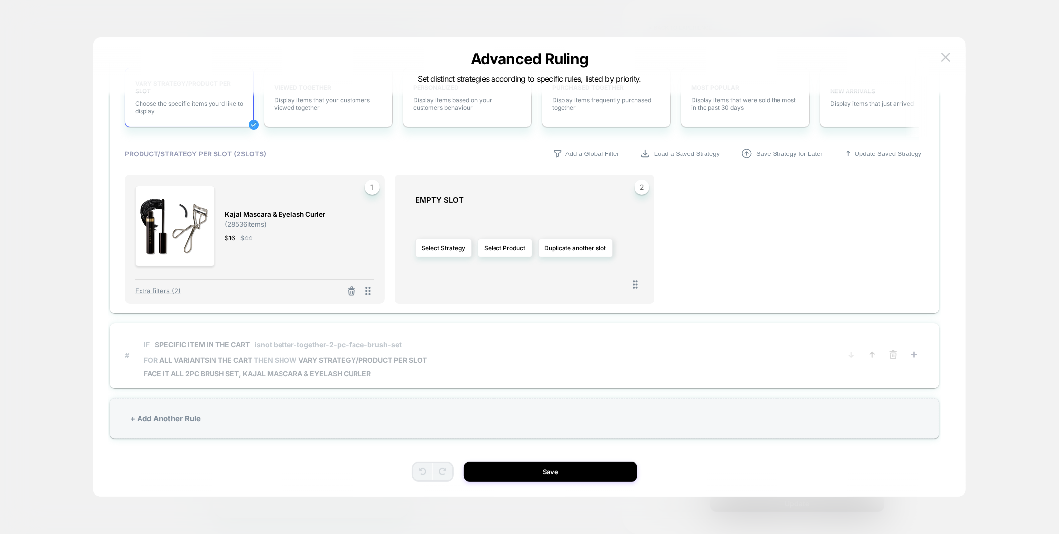
click at [494, 363] on span "# IF Specific item in the cart isnot better-together-2-pc-face-brush-set FOR al…" at bounding box center [477, 355] width 704 height 44
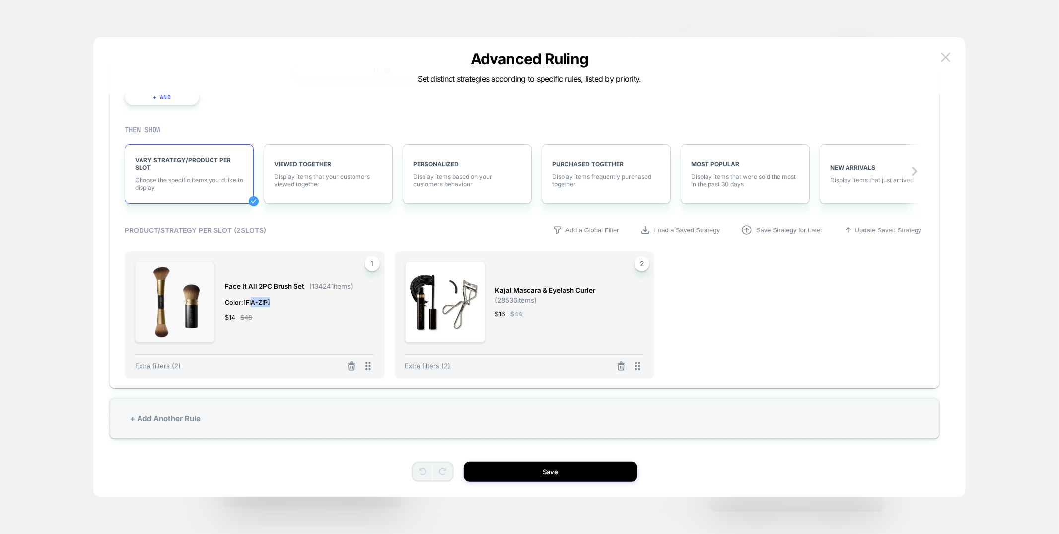
scroll to position [41, 0]
drag, startPoint x: 249, startPoint y: 300, endPoint x: 268, endPoint y: 303, distance: 19.6
click at [268, 303] on span "Color: [FIA-ZIP]" at bounding box center [289, 302] width 128 height 10
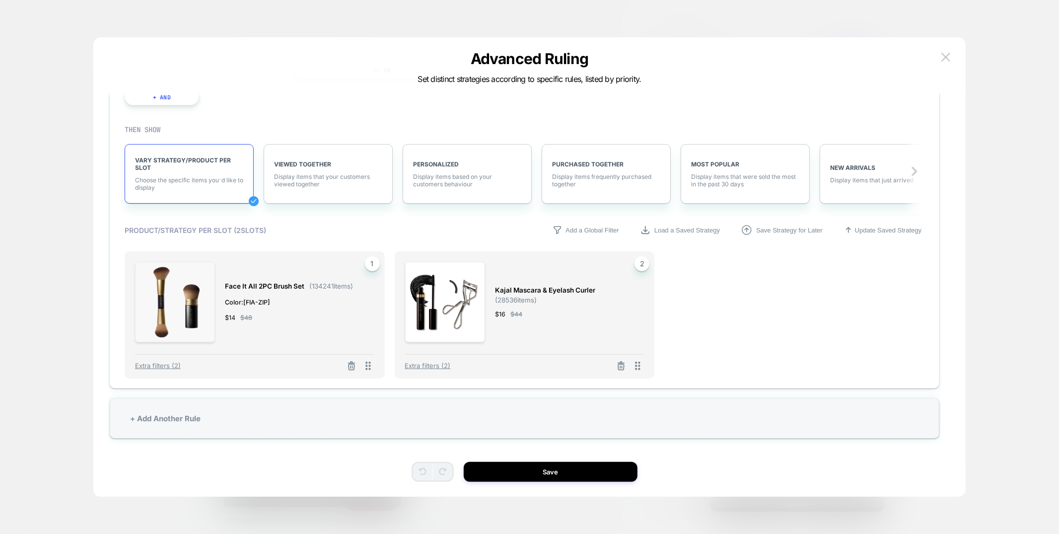
click at [248, 301] on span "Color: [FIA-ZIP]" at bounding box center [289, 302] width 128 height 10
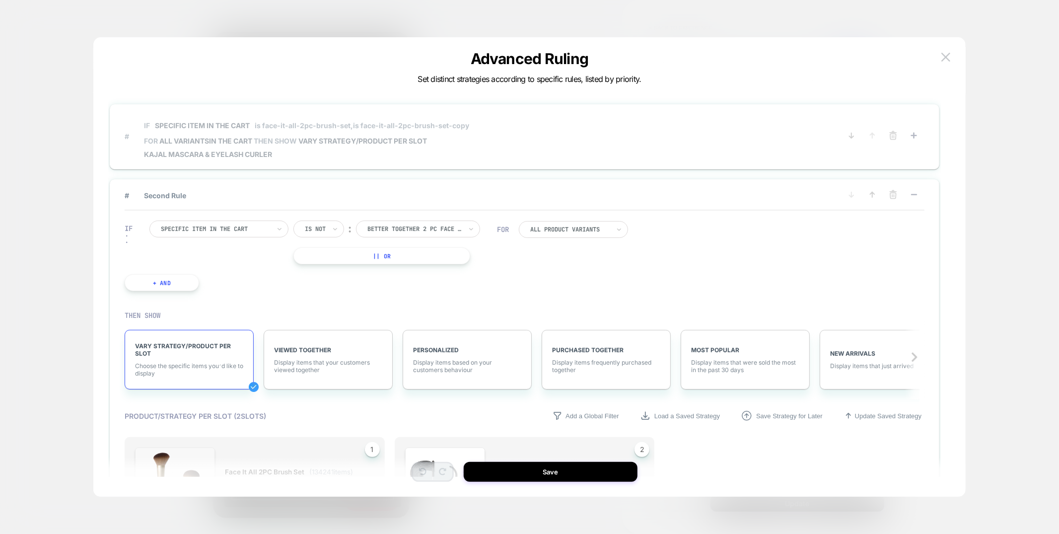
click at [569, 144] on span "# IF Specific item in the cart is face-it-all-2pc-brush-set, is face-it-all-2pc…" at bounding box center [477, 136] width 704 height 44
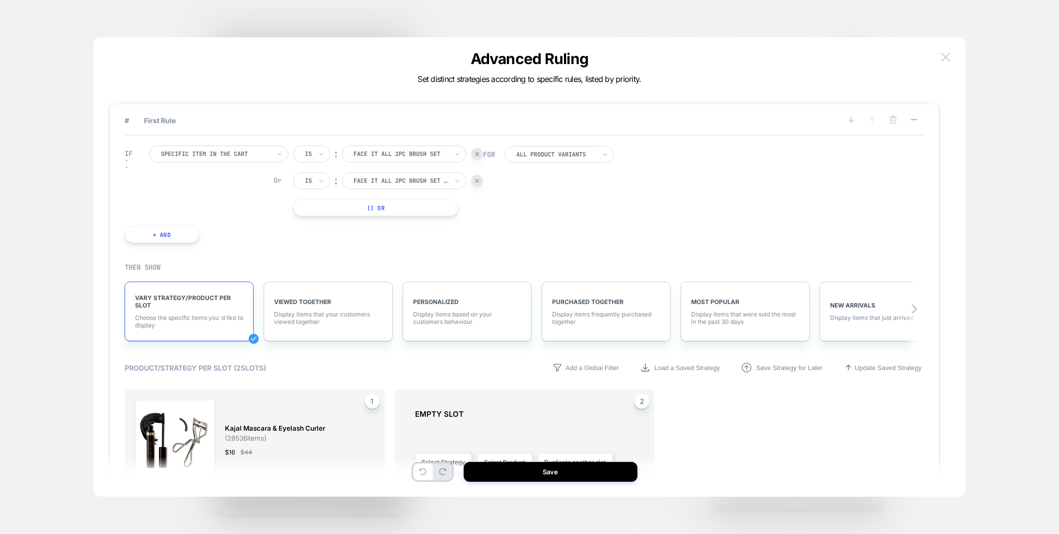
click at [947, 54] on img at bounding box center [945, 57] width 9 height 8
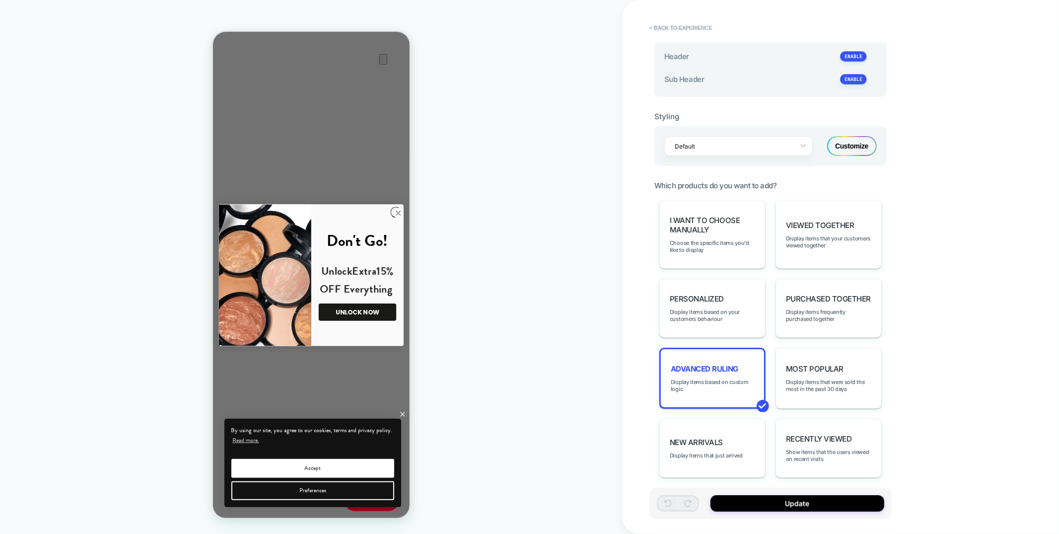
click at [396, 212] on circle "Close dialog" at bounding box center [398, 212] width 10 height 10
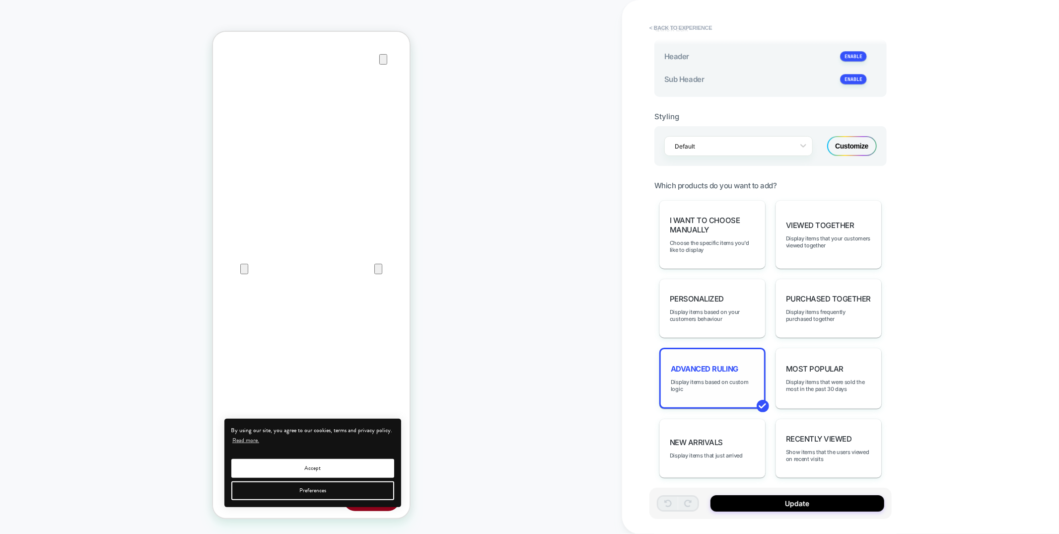
click at [726, 364] on span "Advanced Ruling" at bounding box center [705, 368] width 68 height 9
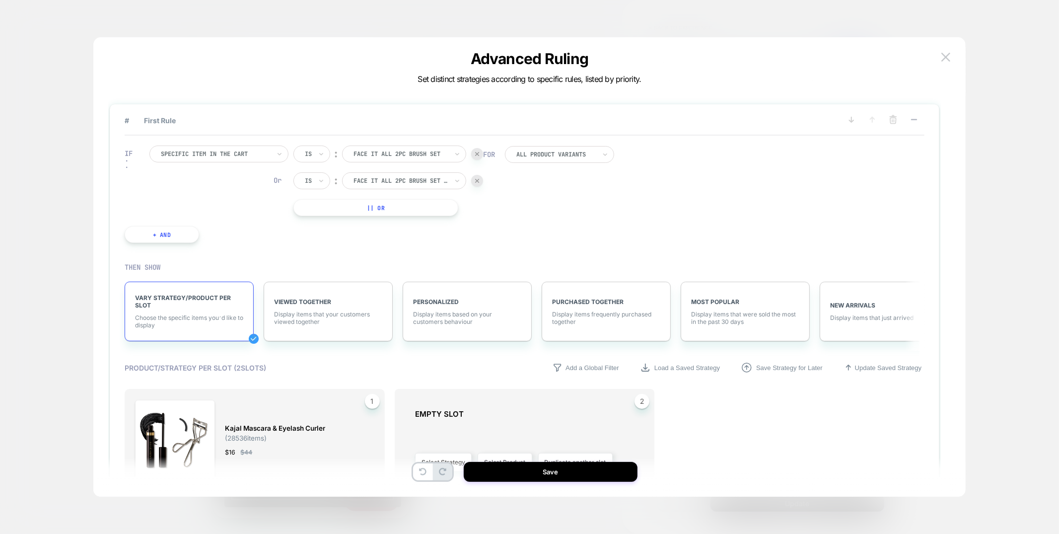
scroll to position [184, 0]
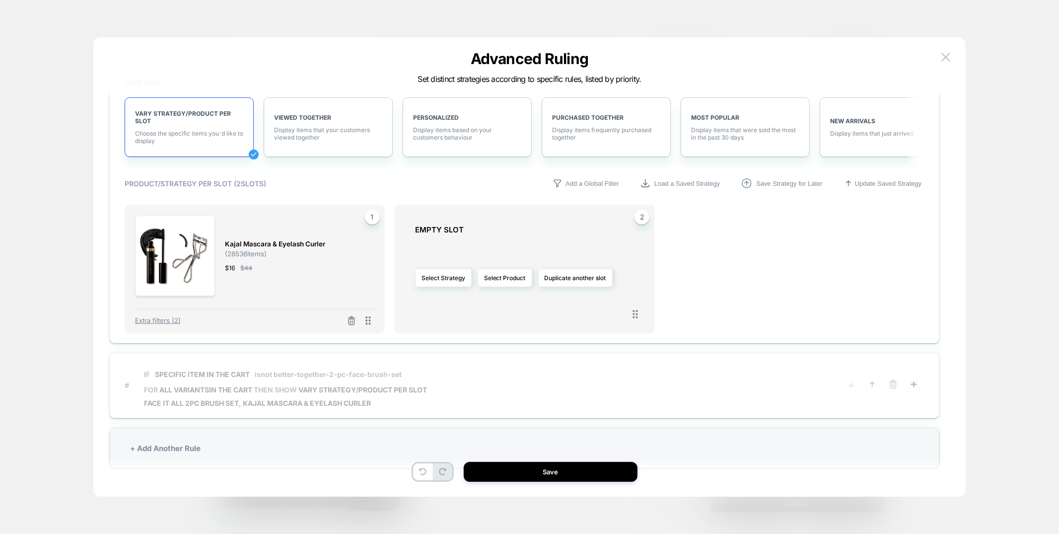
click at [457, 373] on span "# IF Specific item in the cart isnot better-together-2-pc-face-brush-set FOR al…" at bounding box center [477, 385] width 704 height 44
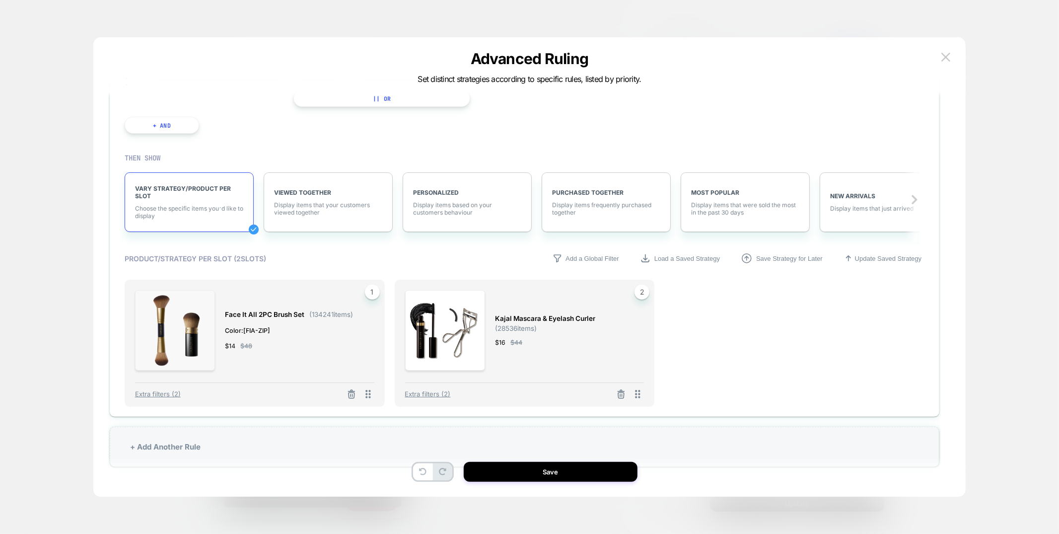
scroll to position [156, 0]
click at [951, 60] on button at bounding box center [945, 57] width 15 height 15
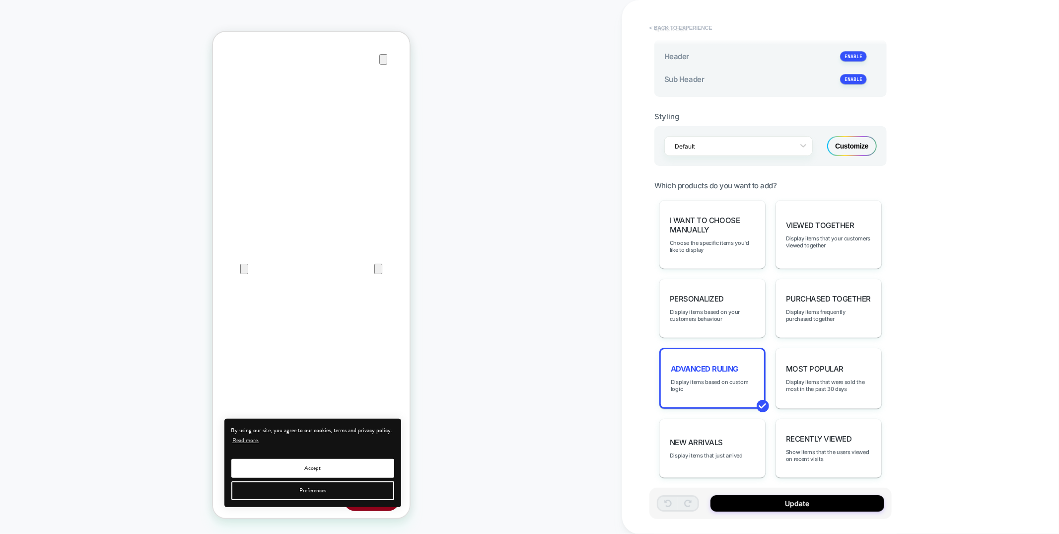
click at [705, 28] on button "< Back to experience" at bounding box center [680, 28] width 72 height 16
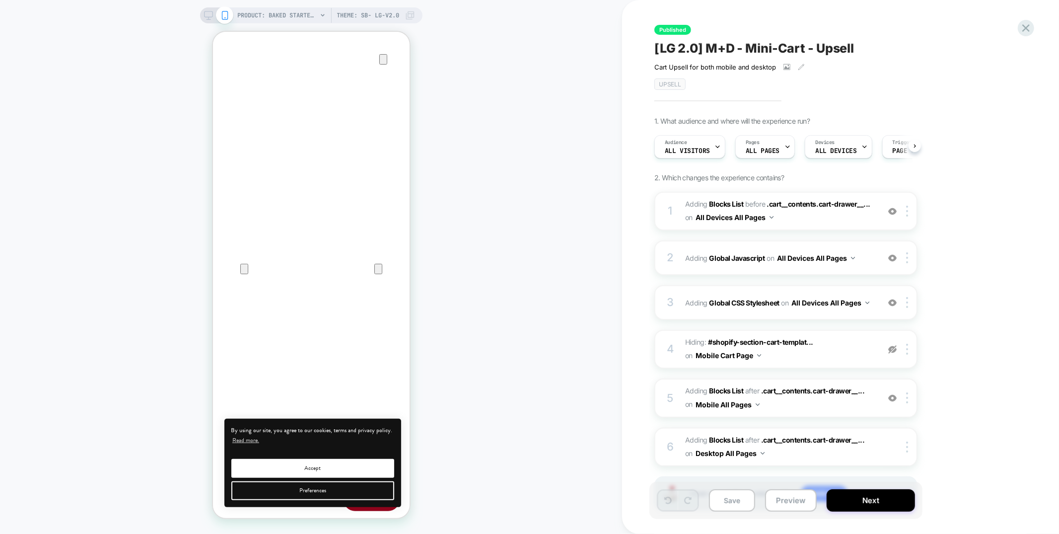
scroll to position [0, 0]
click at [1031, 27] on icon at bounding box center [1025, 27] width 13 height 13
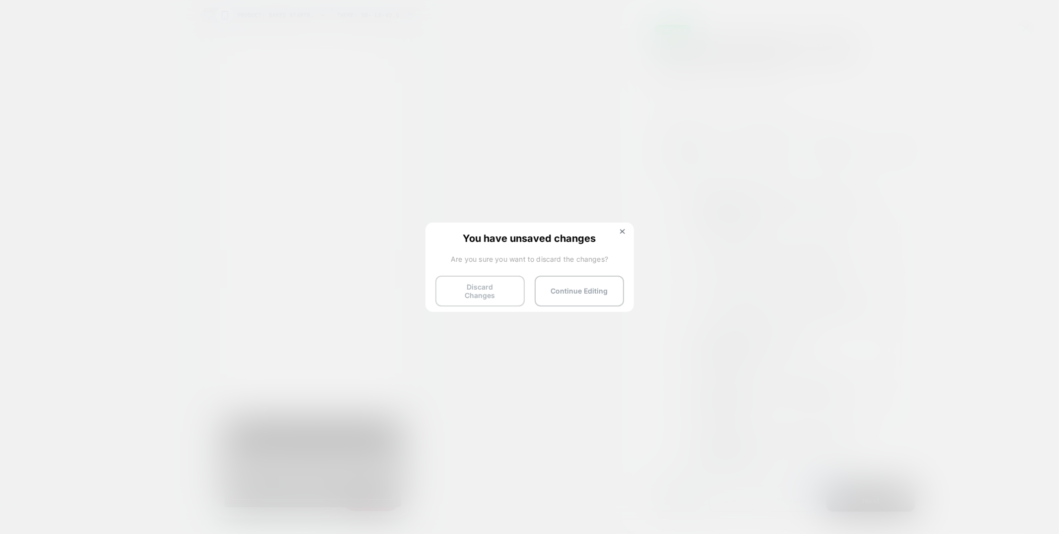
click at [485, 294] on button "Discard Changes" at bounding box center [479, 290] width 89 height 31
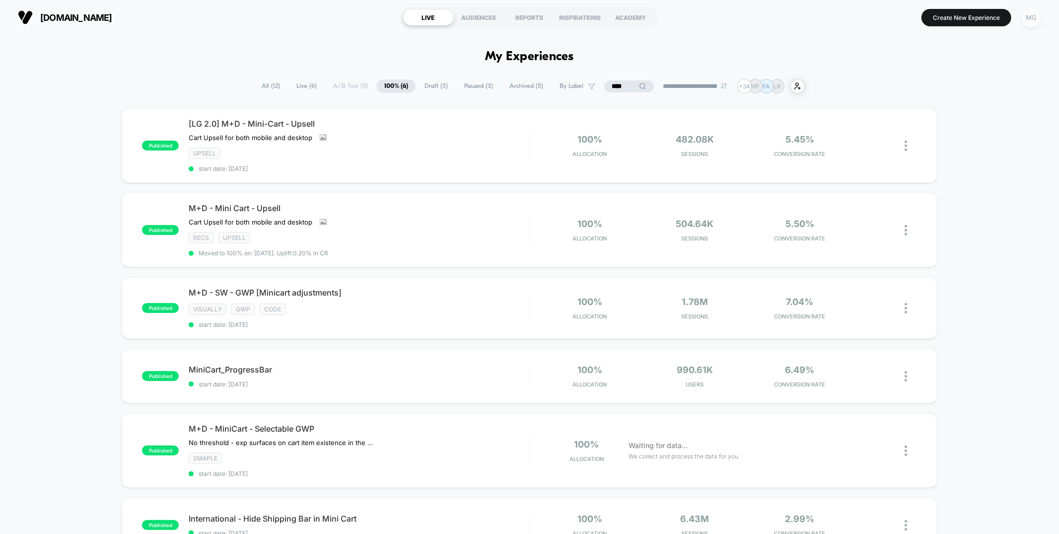
click at [1036, 17] on div "MG" at bounding box center [1031, 17] width 19 height 19
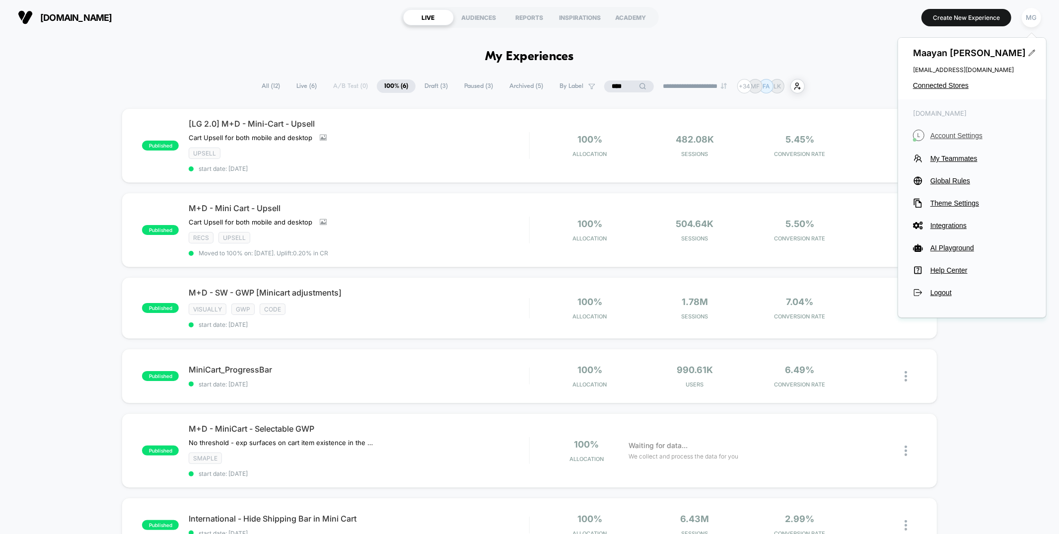
click at [942, 138] on span "Account Settings" at bounding box center [980, 136] width 101 height 8
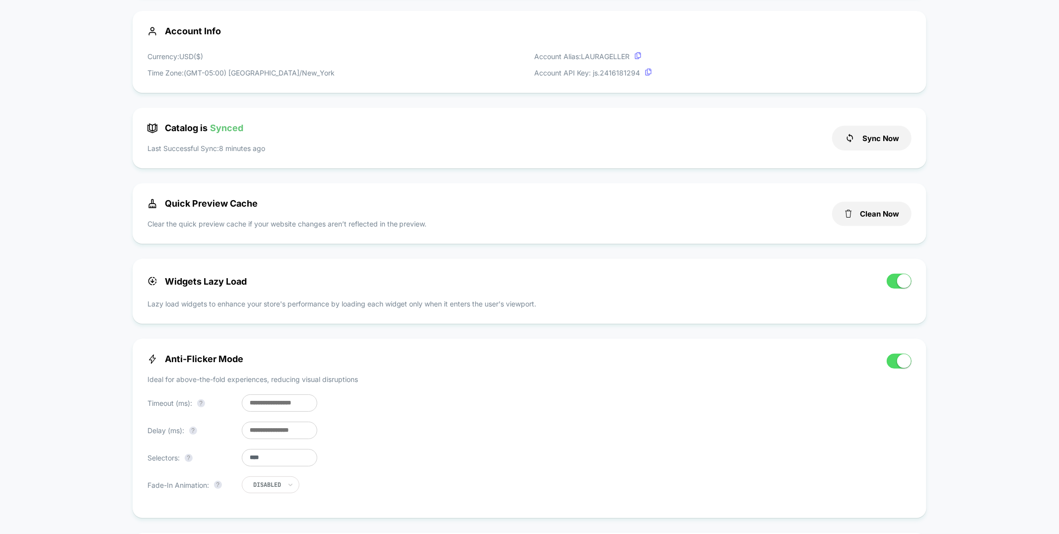
scroll to position [197, 0]
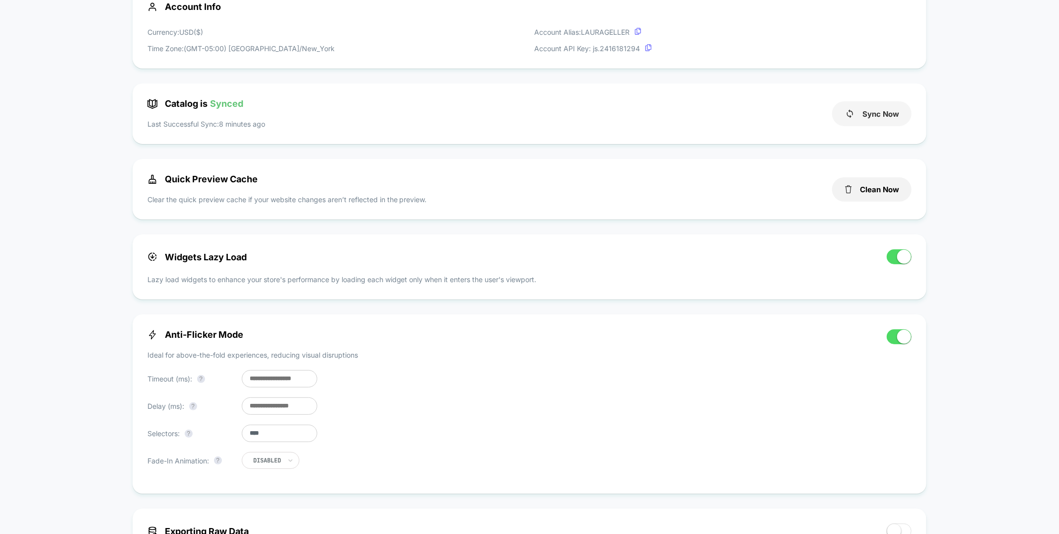
click at [875, 118] on button "Sync Now" at bounding box center [871, 113] width 79 height 25
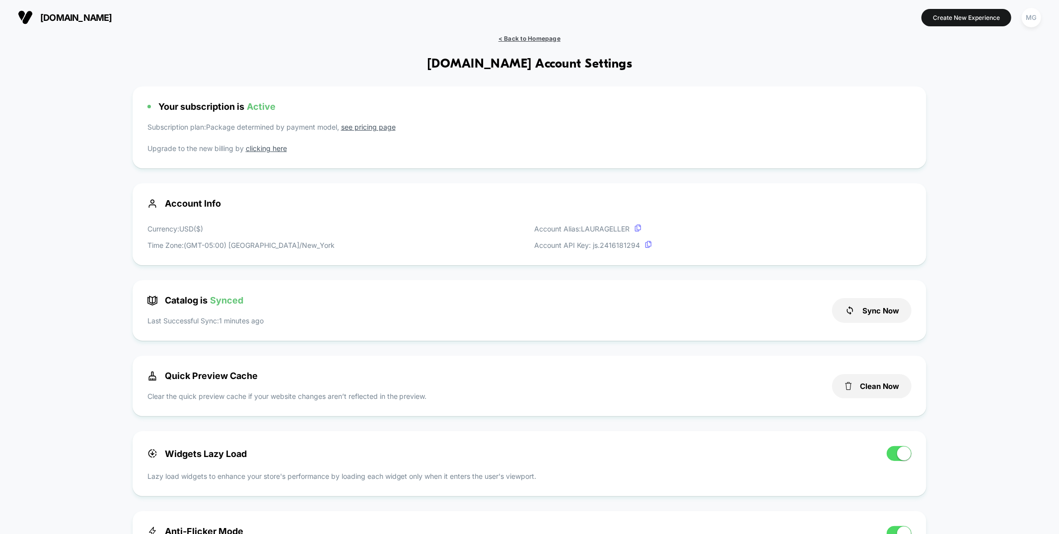
click at [546, 37] on span "< Back to Homepage" at bounding box center [529, 38] width 62 height 7
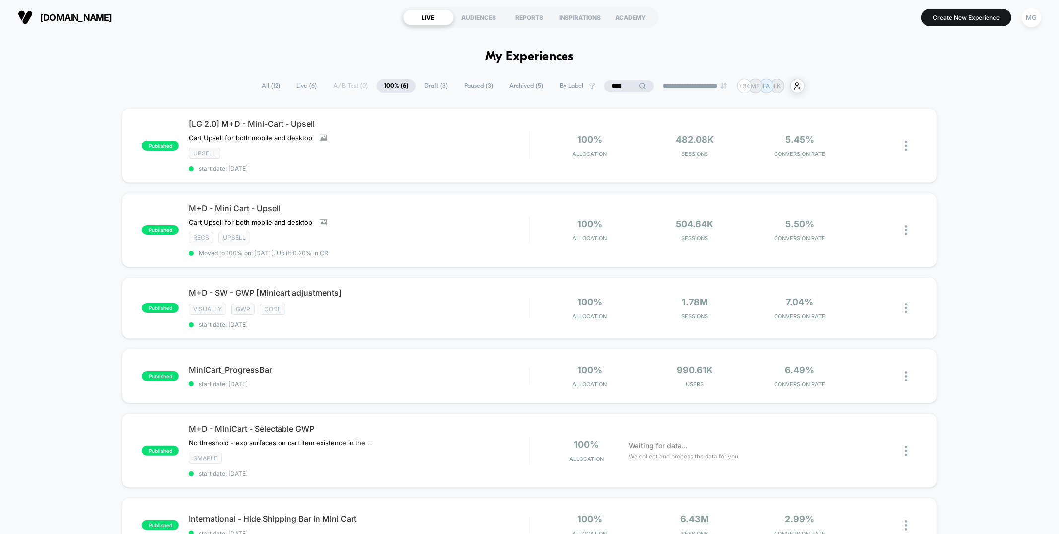
click at [607, 90] on input "****" at bounding box center [629, 86] width 50 height 12
click at [607, 90] on input "****" at bounding box center [628, 86] width 99 height 12
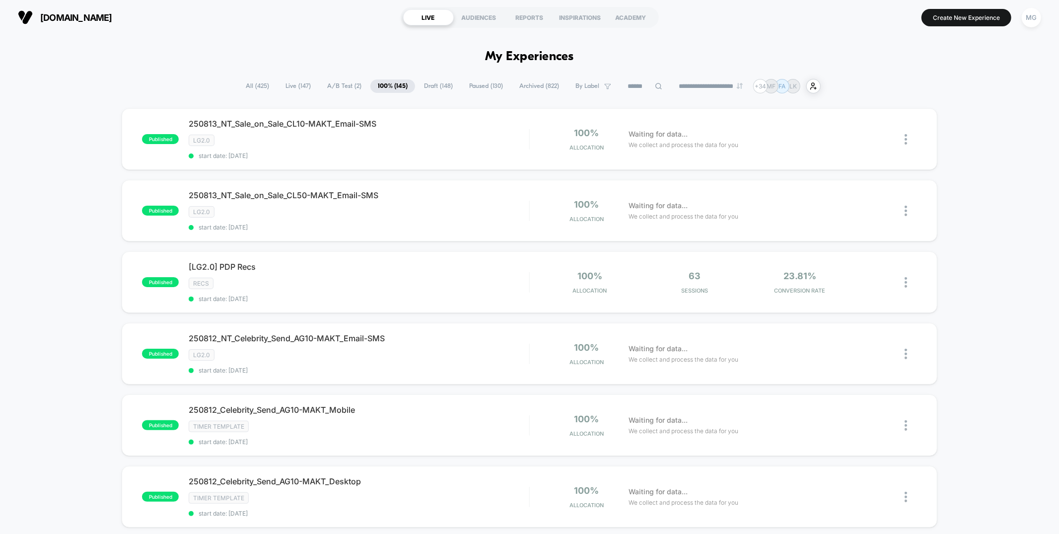
click at [320, 83] on span "A/B Test ( 2 )" at bounding box center [344, 85] width 49 height 13
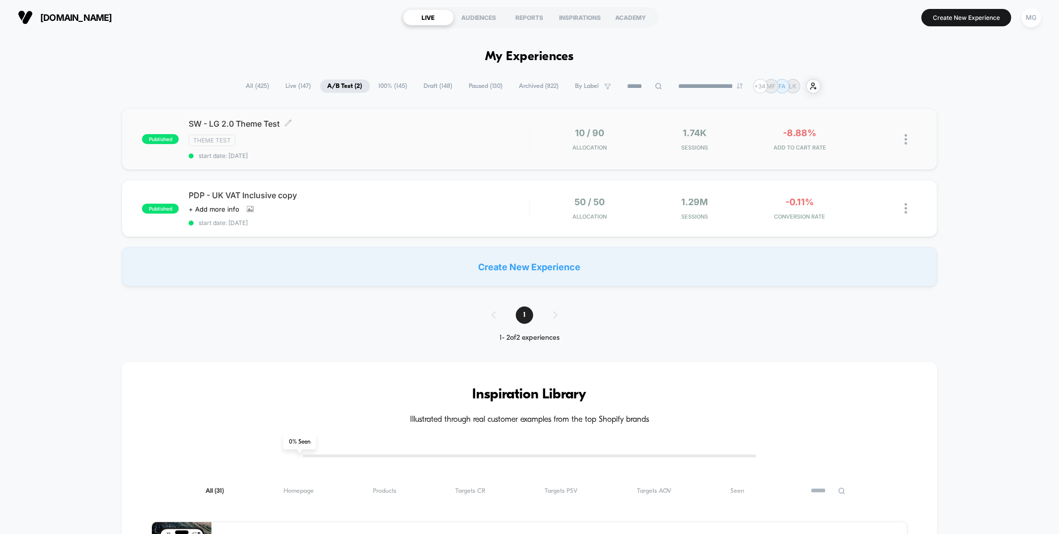
click at [336, 144] on div "Theme Test" at bounding box center [359, 140] width 340 height 11
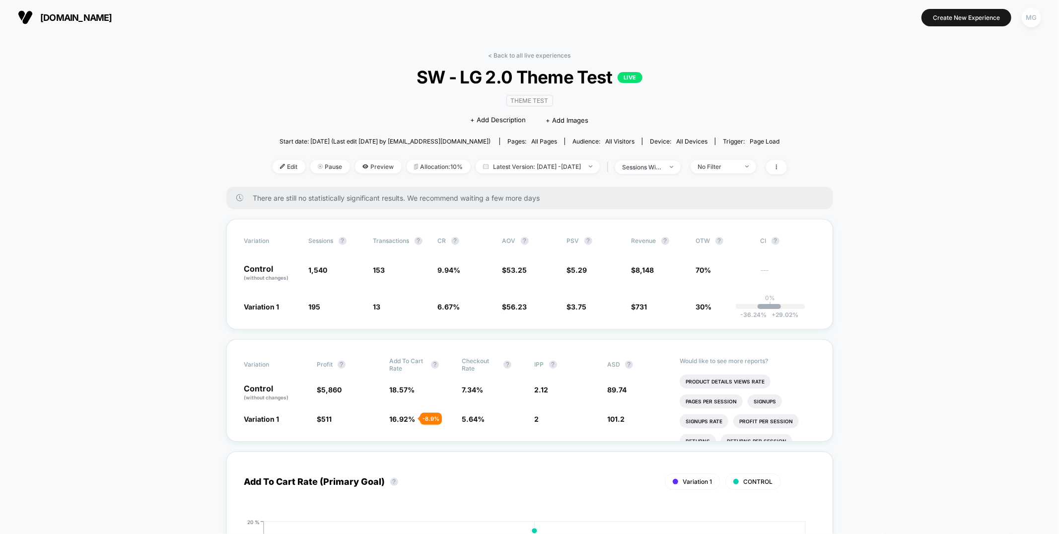
click at [1035, 17] on div "MG" at bounding box center [1031, 17] width 19 height 19
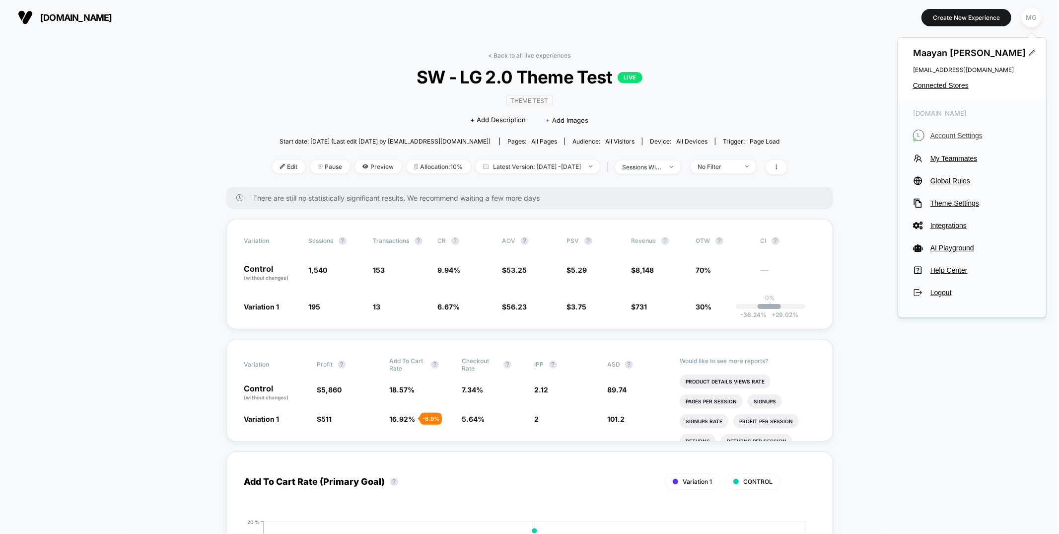
click at [961, 132] on span "Account Settings" at bounding box center [980, 136] width 101 height 8
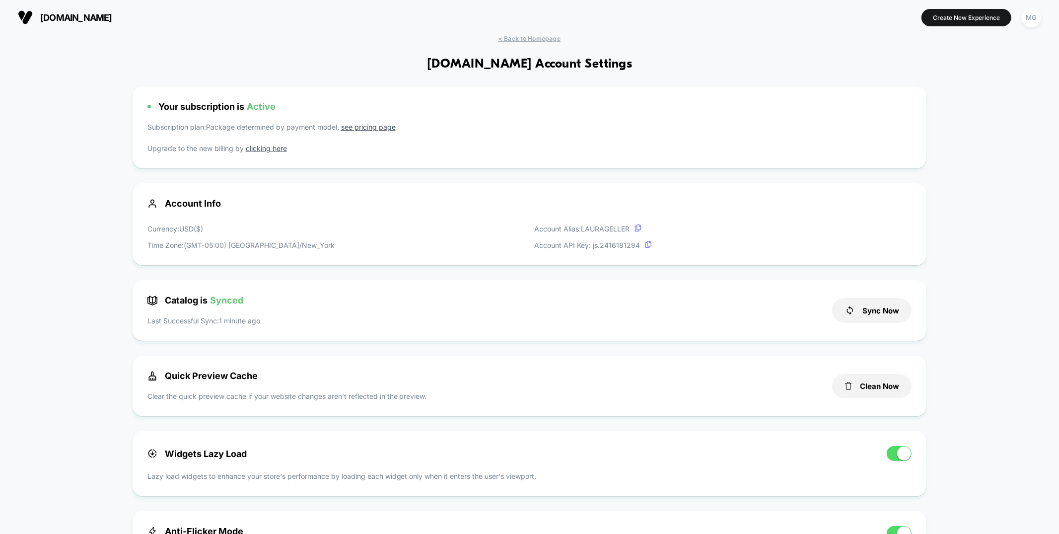
scroll to position [134, 0]
click at [552, 40] on span "< Back to Homepage" at bounding box center [529, 38] width 62 height 7
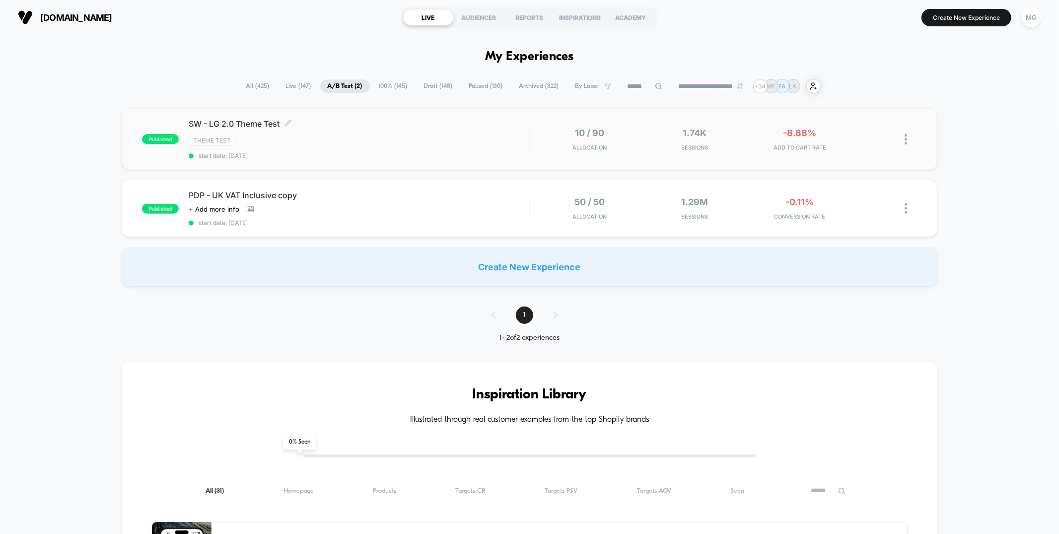
click at [417, 154] on span "start date: [DATE]" at bounding box center [359, 155] width 340 height 7
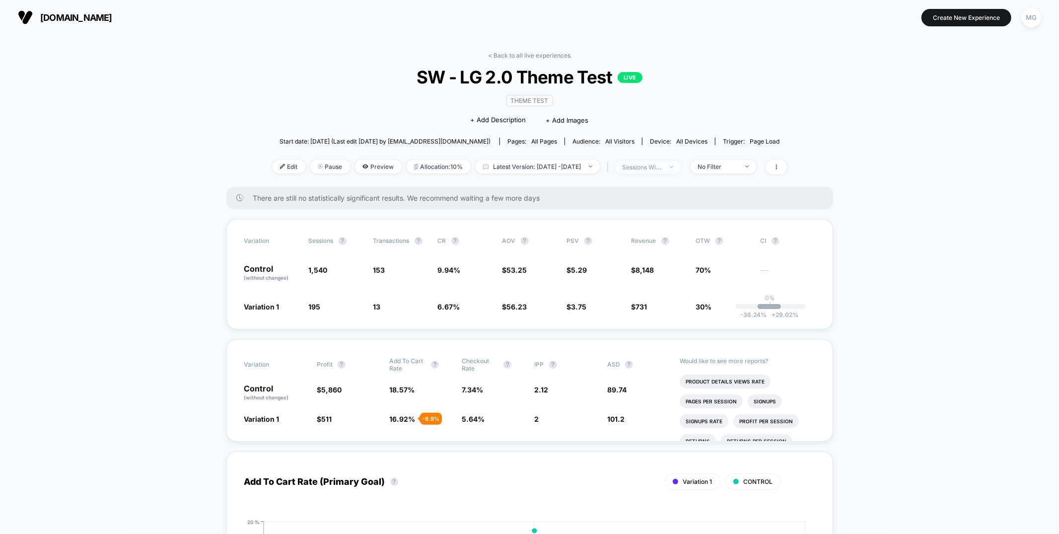
click at [681, 164] on span "sessions with impression" at bounding box center [648, 166] width 66 height 13
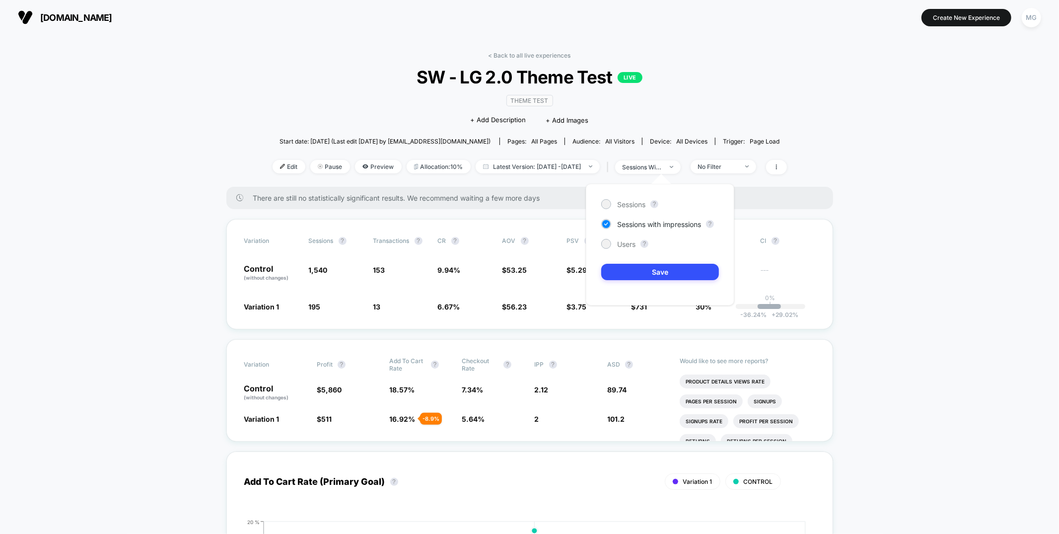
drag, startPoint x: 615, startPoint y: 248, endPoint x: 628, endPoint y: 254, distance: 14.2
click at [615, 248] on div "Users" at bounding box center [618, 244] width 34 height 10
click at [638, 276] on button "Save" at bounding box center [660, 272] width 118 height 16
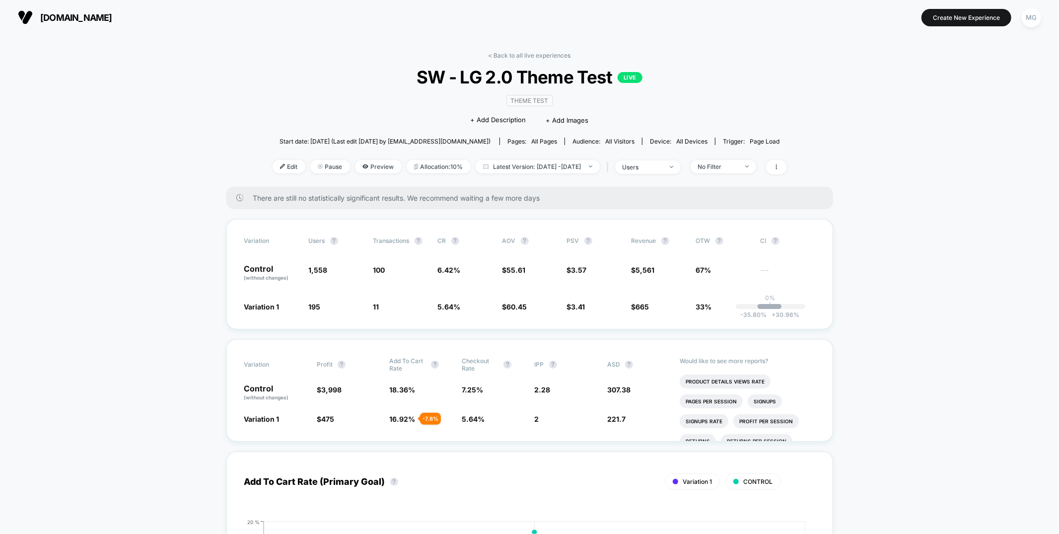
click at [656, 175] on div "< Back to all live experiences SW - LG 2.0 Theme Test LIVE Theme Test Click to …" at bounding box center [529, 119] width 514 height 135
click at [656, 168] on div "users" at bounding box center [642, 166] width 40 height 7
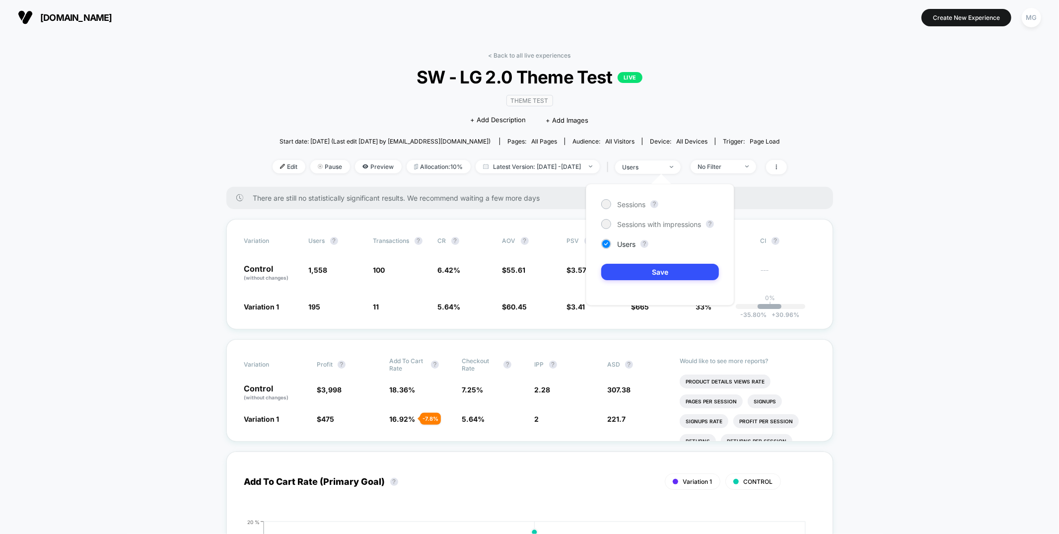
click at [617, 209] on div "Sessions ? Sessions with impressions ? Users ? Save" at bounding box center [660, 245] width 148 height 122
click at [624, 205] on span "Sessions" at bounding box center [631, 204] width 28 height 8
click at [639, 274] on button "Save" at bounding box center [660, 272] width 118 height 16
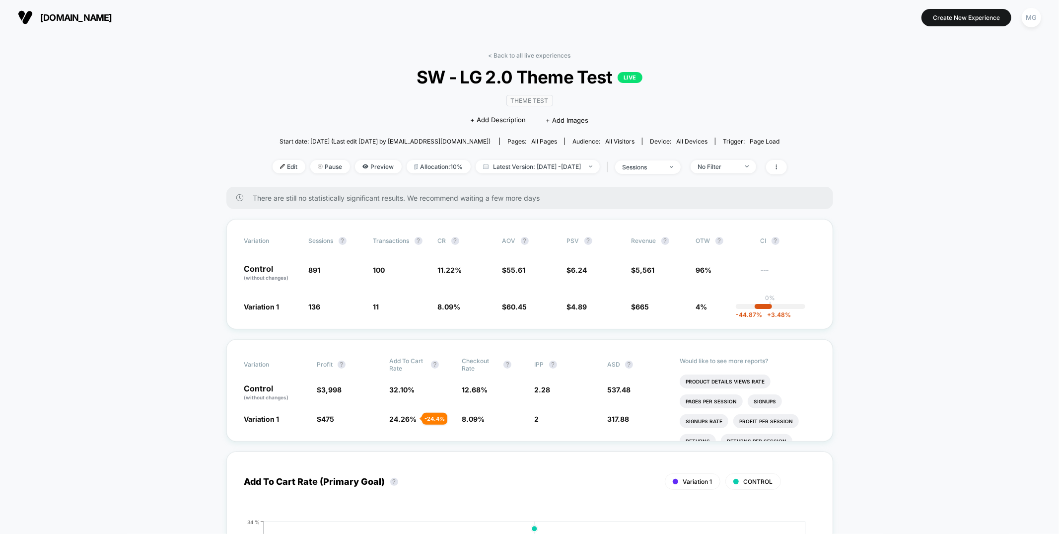
click at [661, 157] on div "< Back to all live experiences SW - LG 2.0 Theme Test LIVE Theme Test Click to …" at bounding box center [529, 119] width 514 height 135
click at [659, 165] on div "sessions" at bounding box center [642, 166] width 40 height 7
click at [626, 238] on div "Sessions ? Sessions with impressions ? Users ? Save" at bounding box center [660, 245] width 148 height 122
click at [626, 242] on span "Users" at bounding box center [626, 244] width 18 height 8
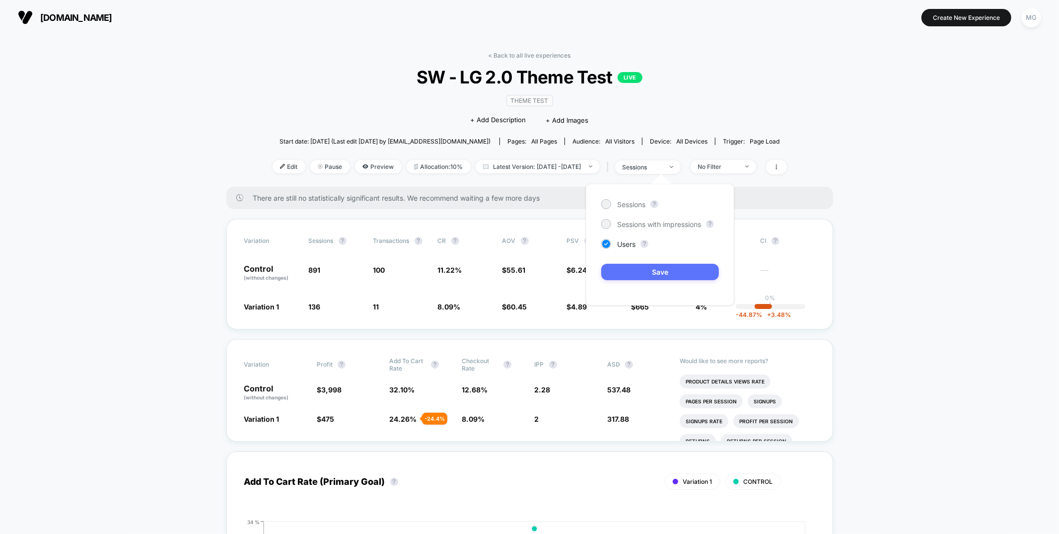
click at [629, 268] on button "Save" at bounding box center [660, 272] width 118 height 16
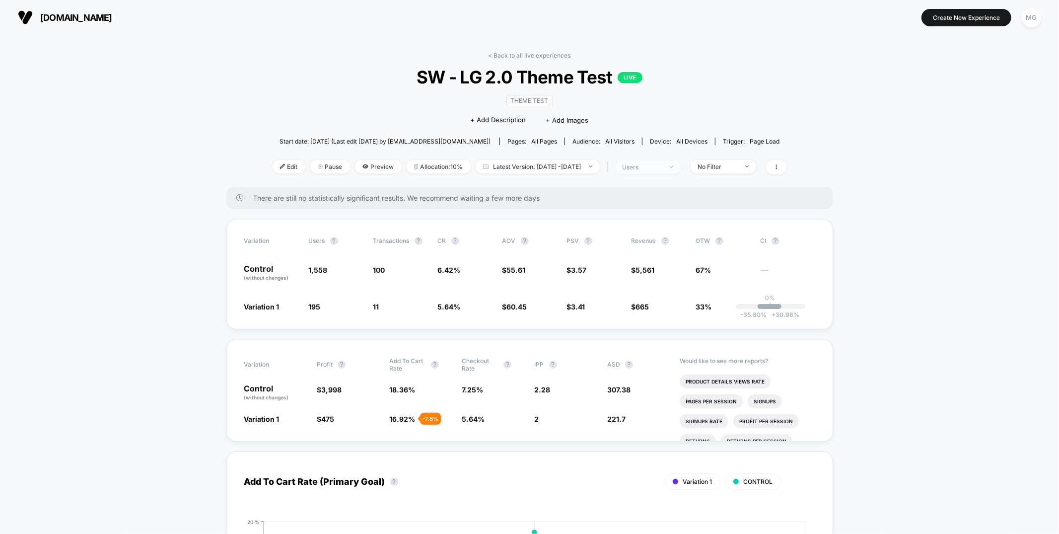
click at [654, 163] on div "users" at bounding box center [642, 166] width 40 height 7
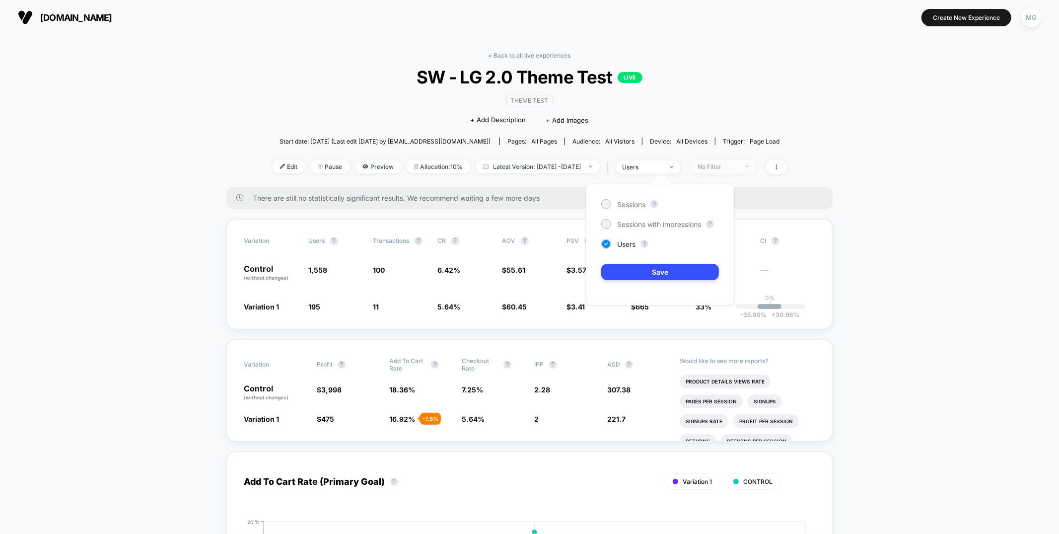
click at [738, 169] on div "No Filter" at bounding box center [718, 166] width 40 height 7
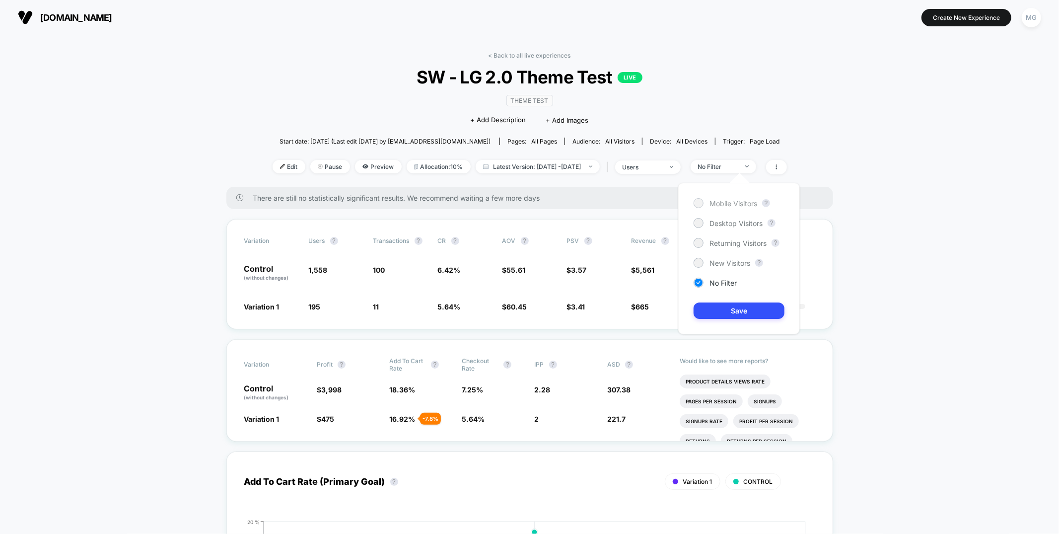
click at [724, 199] on span "Mobile Visitors" at bounding box center [733, 203] width 48 height 8
click at [718, 320] on div "Mobile Visitors ? Desktop Visitors ? Returning Visitors ? New Visitors ? No Fil…" at bounding box center [739, 258] width 122 height 151
click at [723, 305] on button "Save" at bounding box center [738, 310] width 91 height 16
click at [737, 165] on div "Mobile" at bounding box center [718, 166] width 40 height 7
click at [720, 222] on span "Desktop Visitors" at bounding box center [735, 223] width 53 height 8
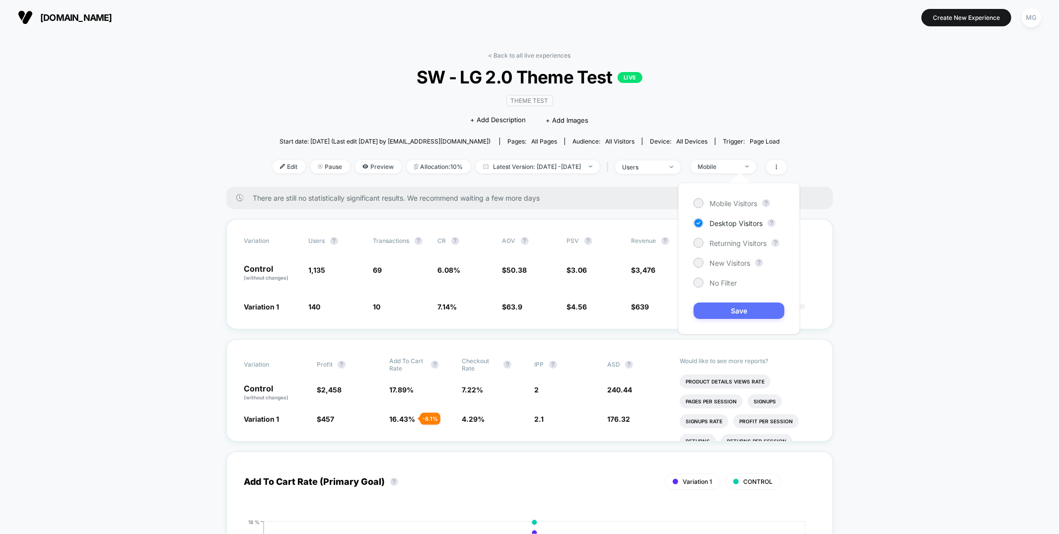
click at [713, 306] on button "Save" at bounding box center [738, 310] width 91 height 16
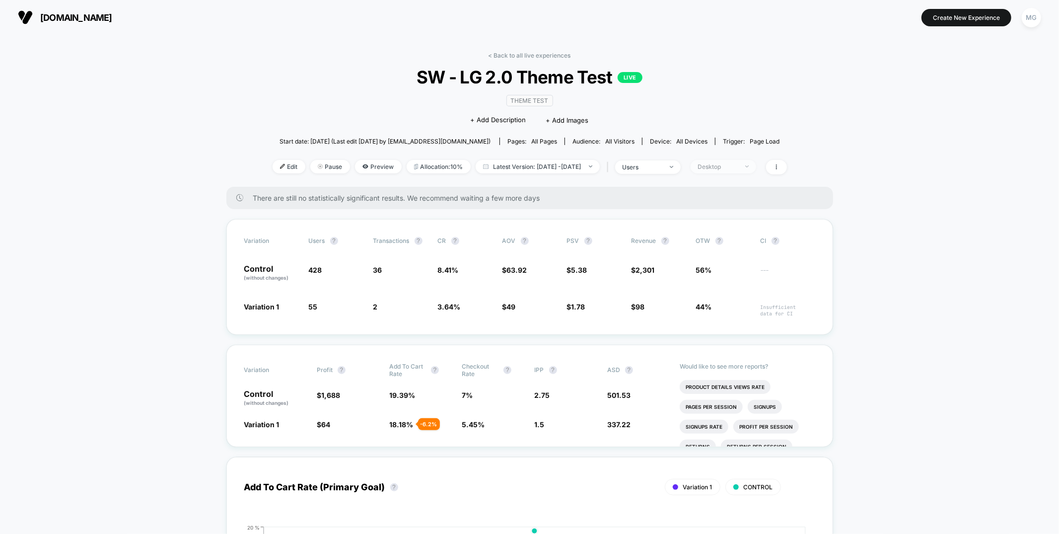
click at [727, 163] on div "Desktop" at bounding box center [718, 166] width 40 height 7
click at [720, 244] on span "Returning Visitors" at bounding box center [737, 243] width 57 height 8
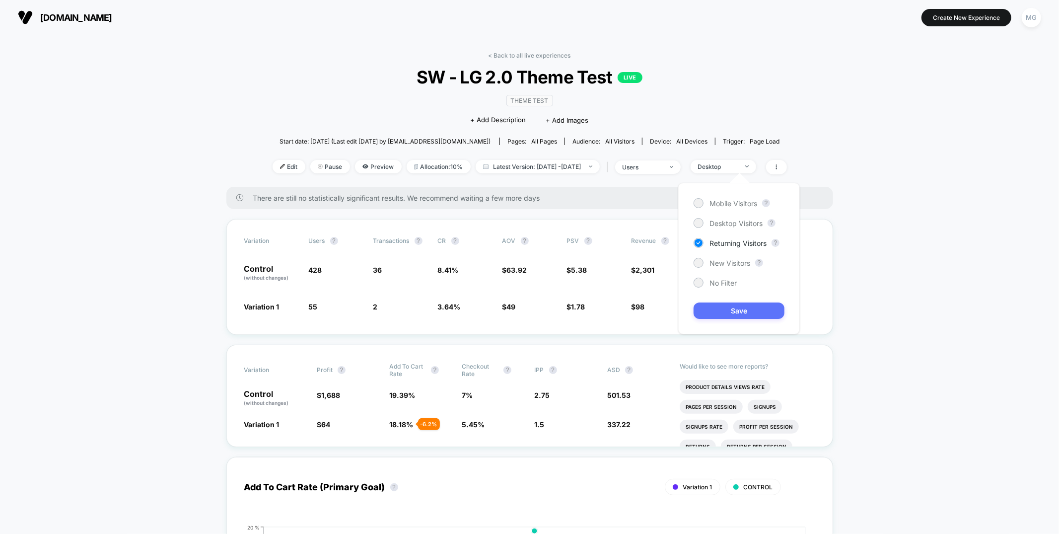
click at [715, 313] on button "Save" at bounding box center [738, 310] width 91 height 16
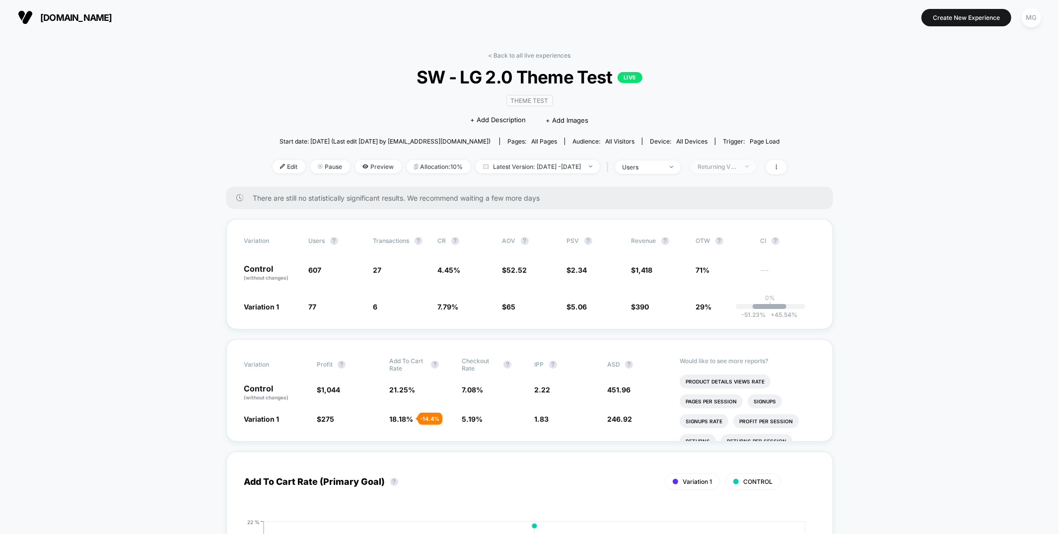
click at [738, 164] on div "Returning Visitors" at bounding box center [718, 166] width 40 height 7
click at [706, 264] on div "New Visitors" at bounding box center [721, 263] width 57 height 10
click at [723, 311] on button "Save" at bounding box center [738, 310] width 91 height 16
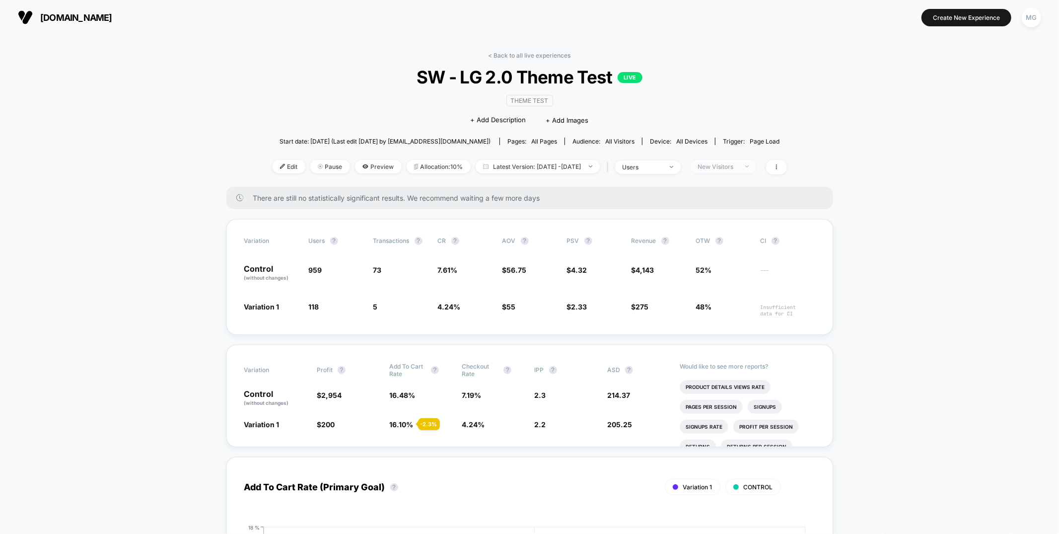
click at [756, 163] on span "New Visitors" at bounding box center [723, 166] width 66 height 13
click at [719, 282] on span "No Filter" at bounding box center [722, 282] width 27 height 8
click at [726, 311] on button "Save" at bounding box center [738, 310] width 91 height 16
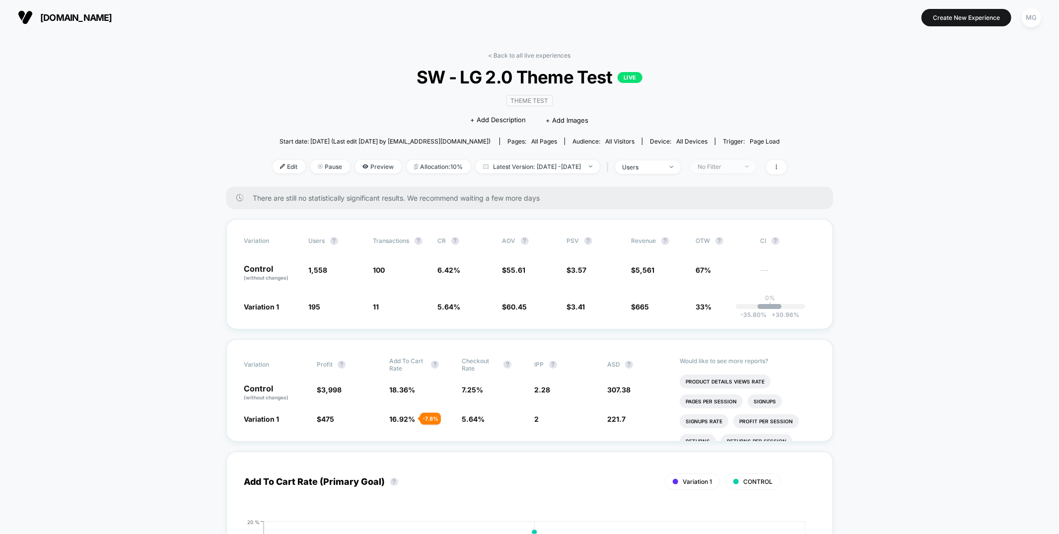
click at [723, 165] on div "No Filter" at bounding box center [718, 166] width 40 height 7
click at [716, 263] on span "New Visitors" at bounding box center [729, 263] width 41 height 8
click at [727, 314] on button "Save" at bounding box center [738, 310] width 91 height 16
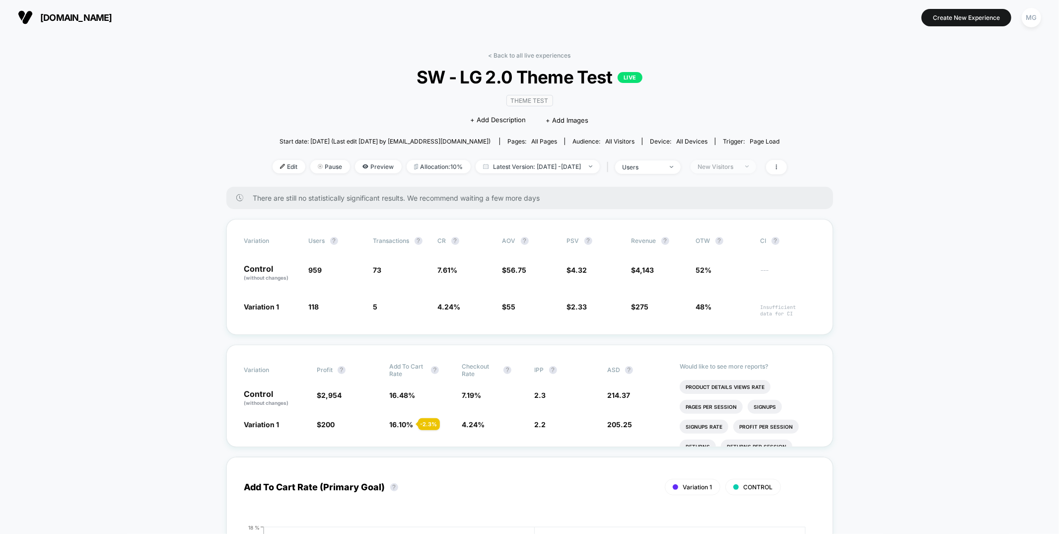
click at [738, 167] on div "New Visitors" at bounding box center [718, 166] width 40 height 7
click at [706, 285] on div "No Filter" at bounding box center [714, 282] width 43 height 10
click at [709, 306] on button "Save" at bounding box center [738, 310] width 91 height 16
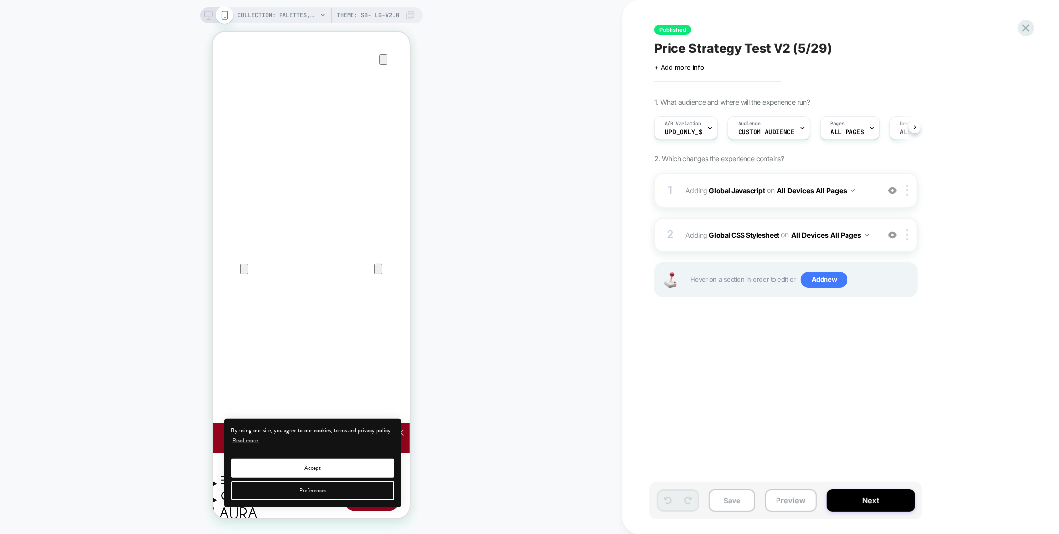
scroll to position [0, 0]
click at [776, 202] on div "1 Adding Global Javascript on All Devices All Pages Add Before Add After Target…" at bounding box center [785, 190] width 263 height 35
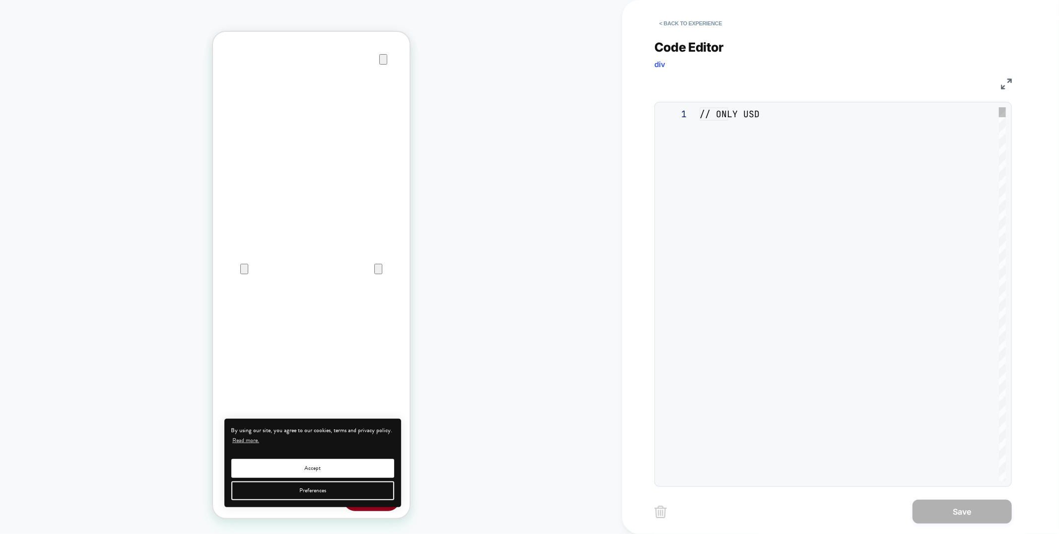
scroll to position [134, 0]
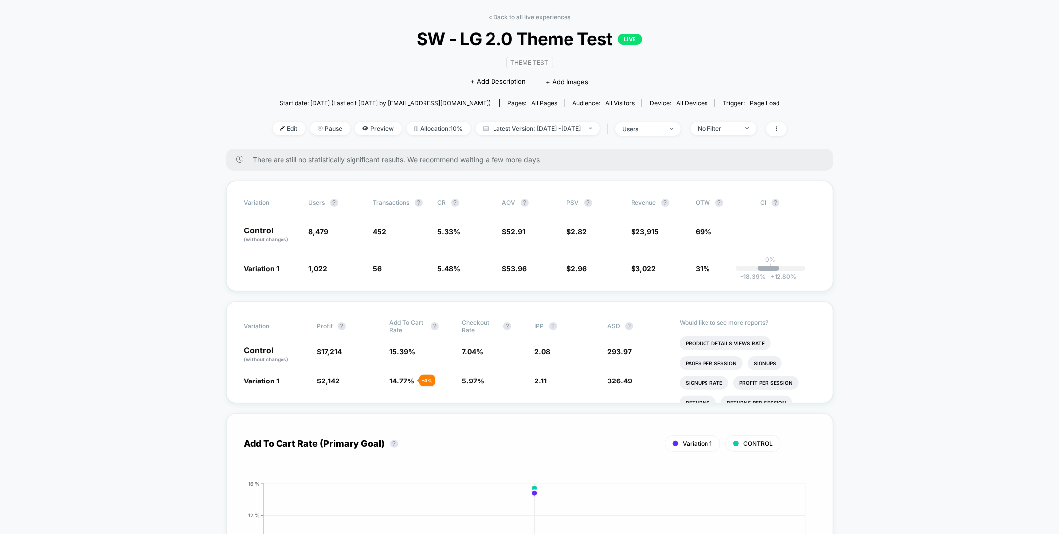
scroll to position [41, 0]
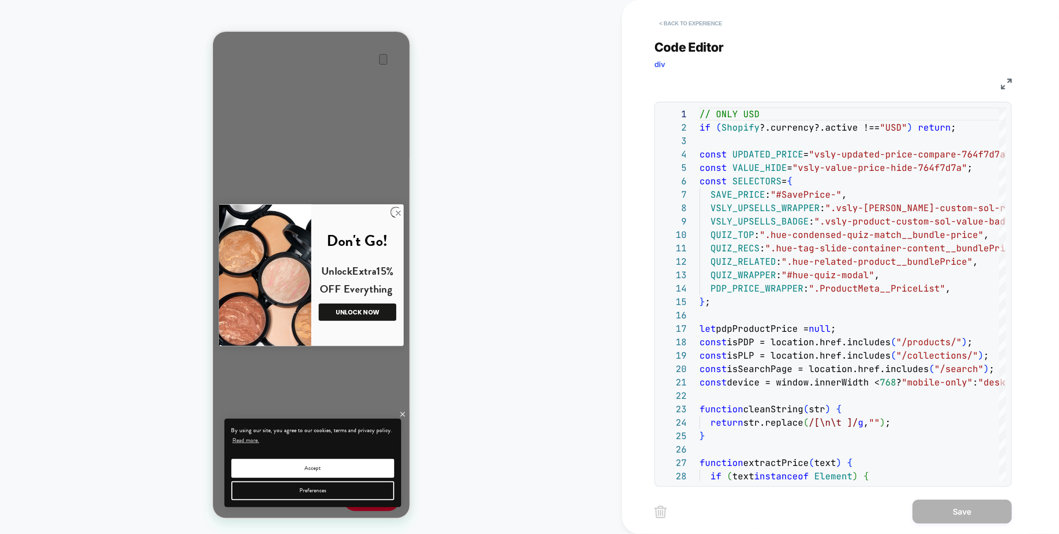
click at [682, 24] on button "< Back to experience" at bounding box center [690, 23] width 72 height 16
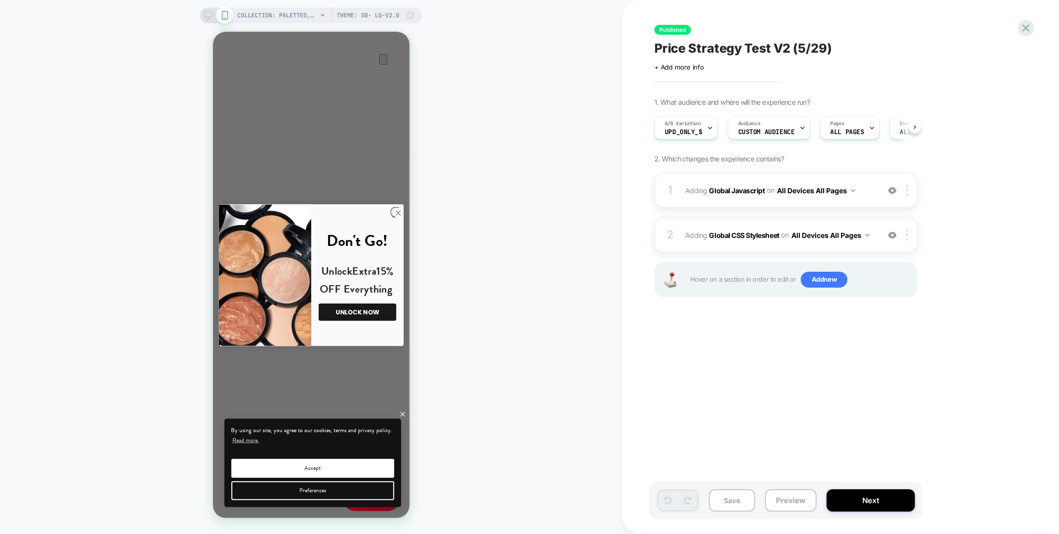
scroll to position [0, 0]
click at [1028, 31] on icon at bounding box center [1025, 27] width 7 height 7
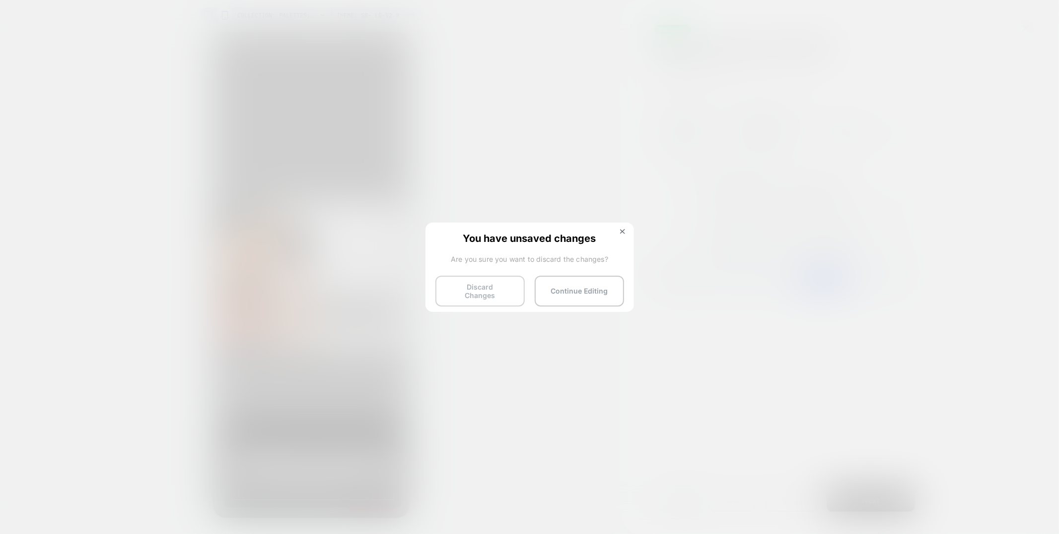
click at [460, 290] on button "Discard Changes" at bounding box center [479, 290] width 89 height 31
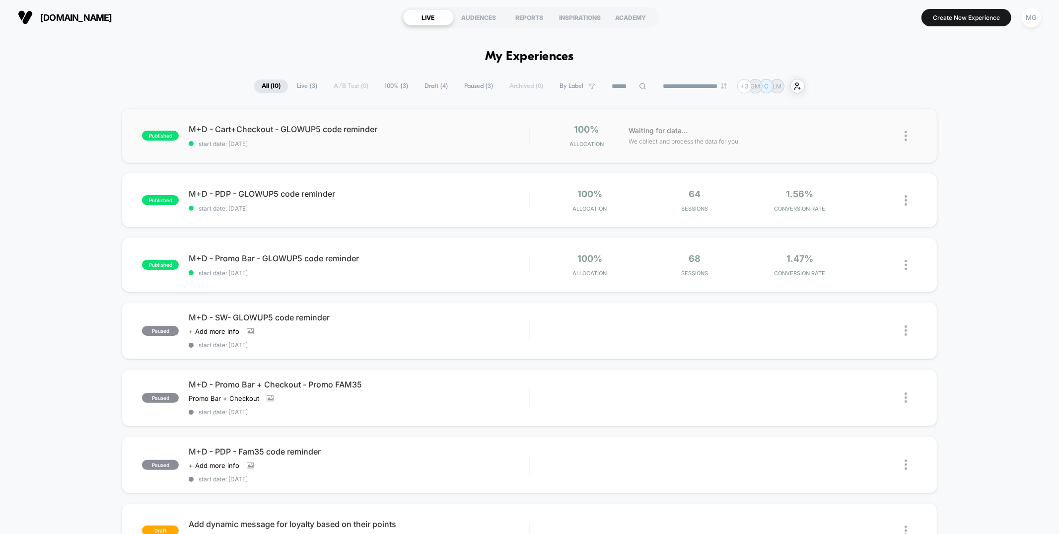
click at [489, 149] on div "published M+D - Cart+Checkout - GLOWUP5 code reminder start date: [DATE] 100% A…" at bounding box center [529, 135] width 815 height 55
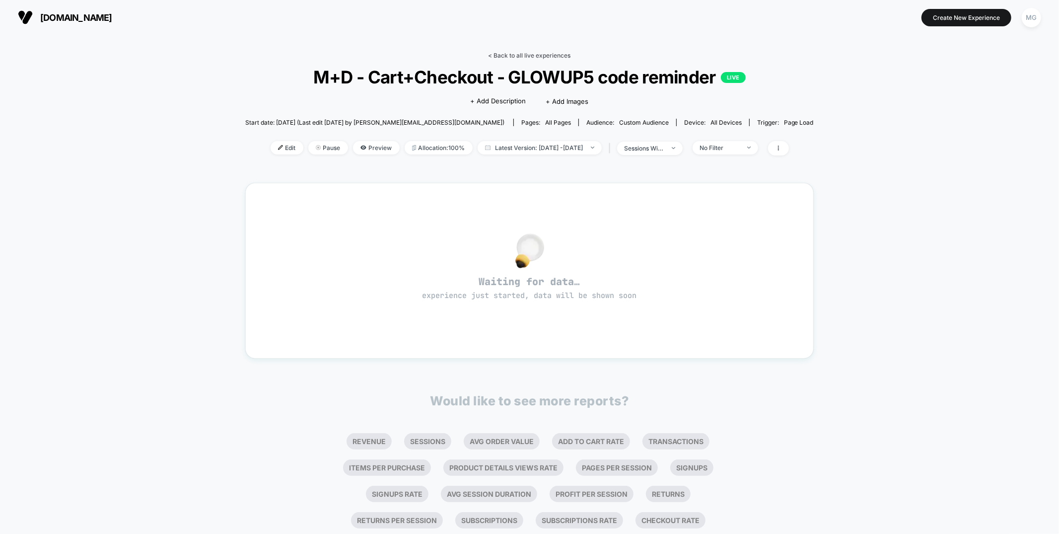
click at [529, 55] on link "< Back to all live experiences" at bounding box center [529, 55] width 82 height 7
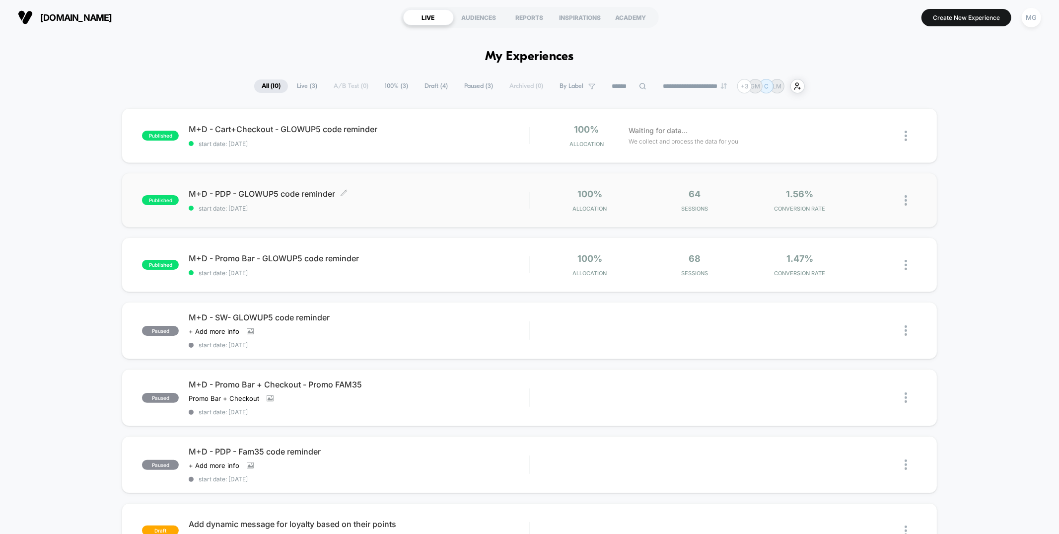
click at [480, 208] on span "start date: [DATE]" at bounding box center [359, 207] width 340 height 7
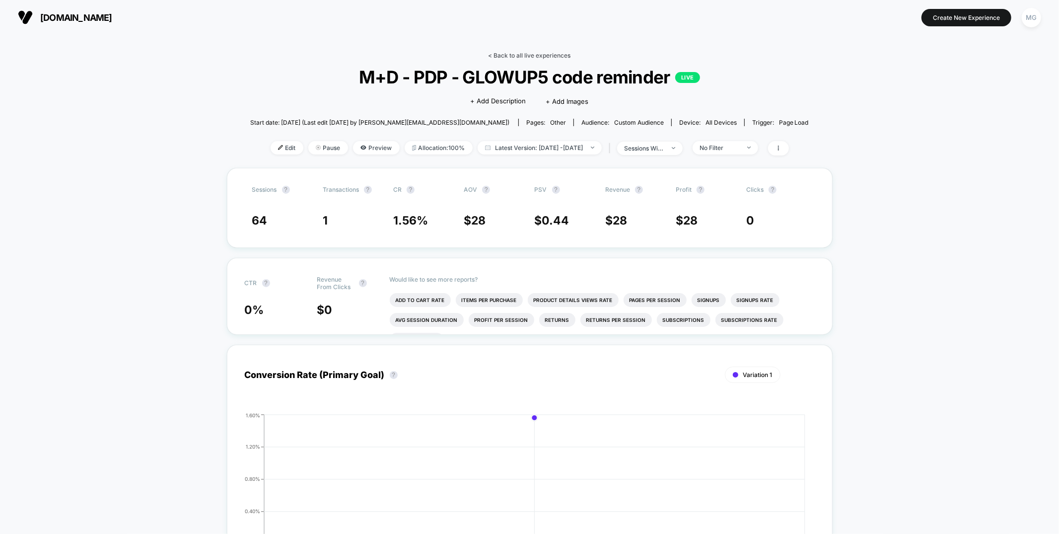
click at [528, 56] on link "< Back to all live experiences" at bounding box center [529, 55] width 82 height 7
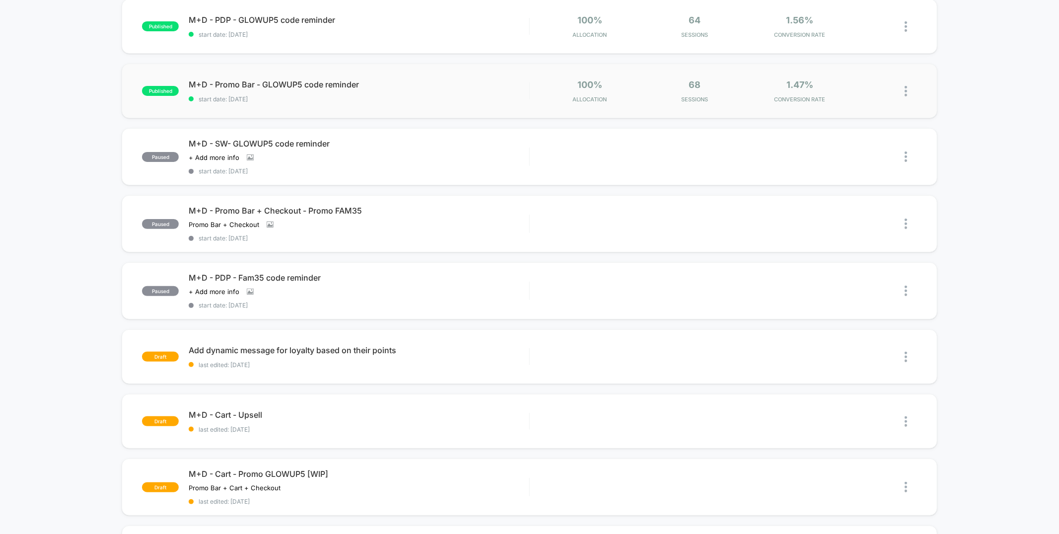
scroll to position [174, 0]
click at [812, 355] on div "Preview" at bounding box center [795, 356] width 60 height 22
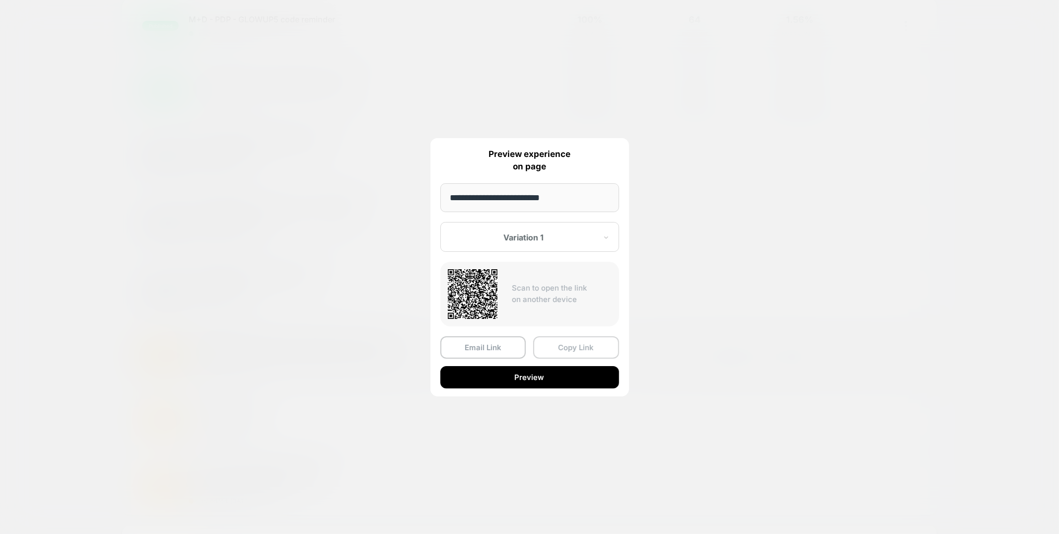
click at [566, 350] on button "Copy Link" at bounding box center [576, 347] width 86 height 22
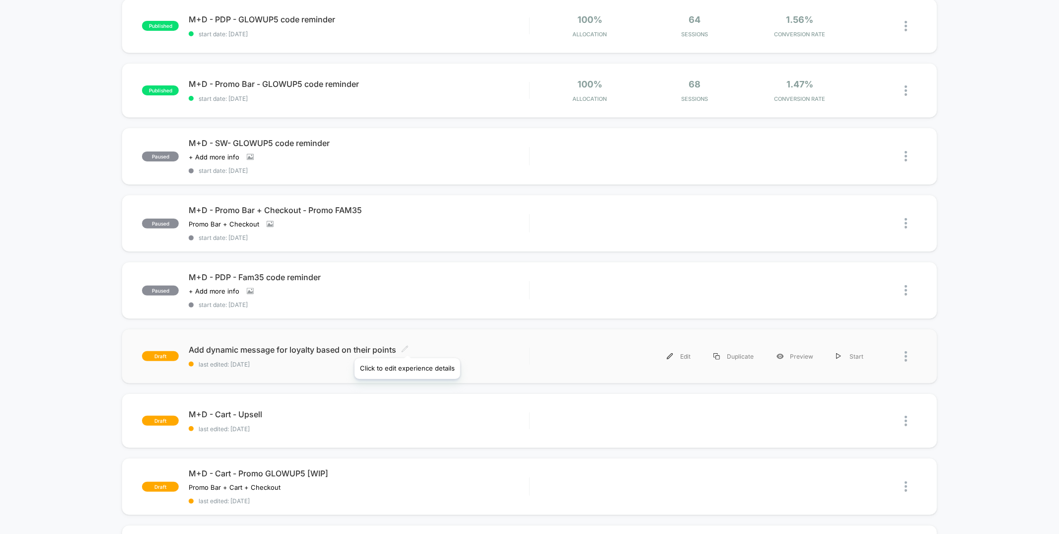
click at [407, 345] on icon at bounding box center [404, 348] width 7 height 7
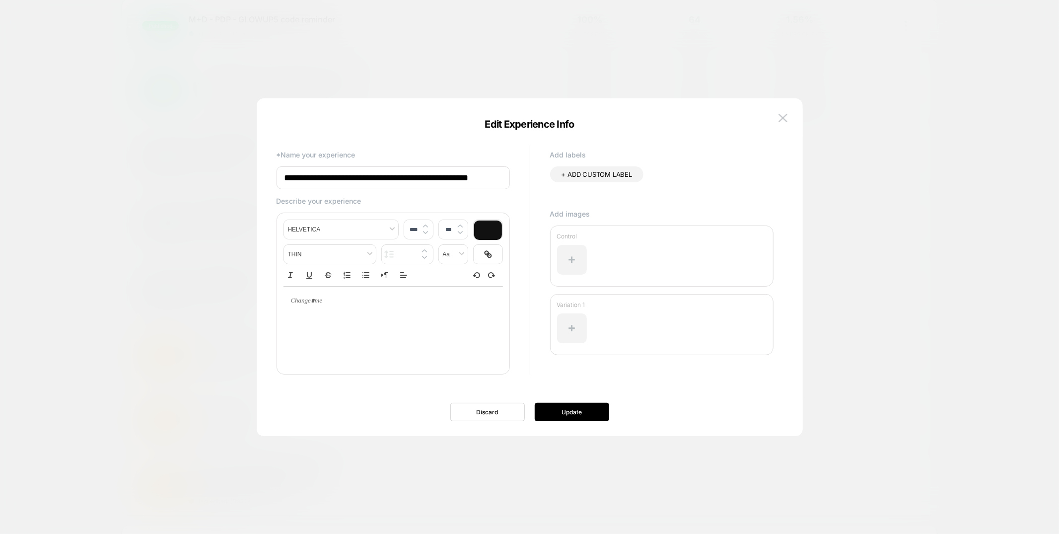
scroll to position [0, 10]
click at [445, 187] on input "**********" at bounding box center [392, 178] width 233 height 24
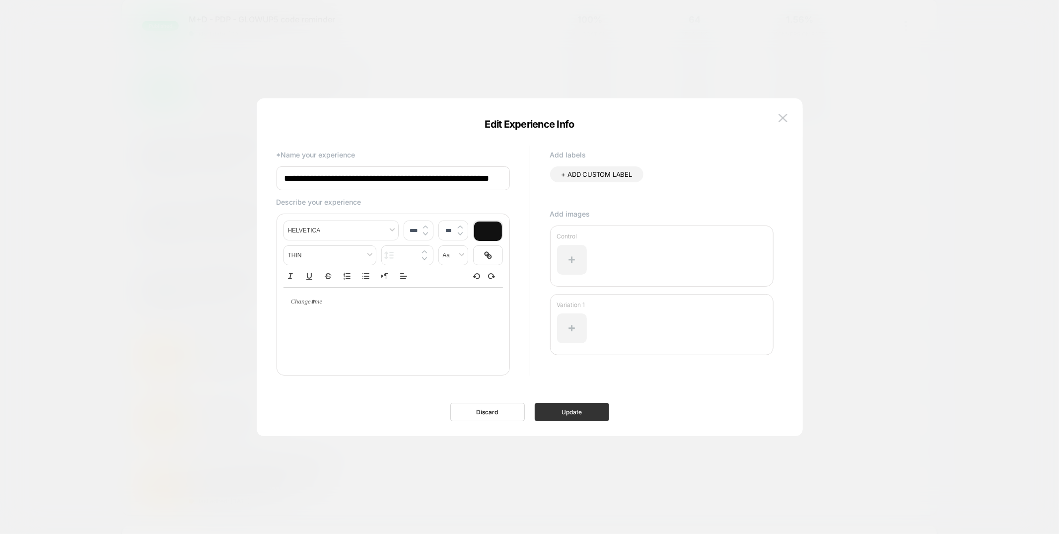
type input "**********"
click at [575, 409] on button "Update" at bounding box center [572, 412] width 74 height 18
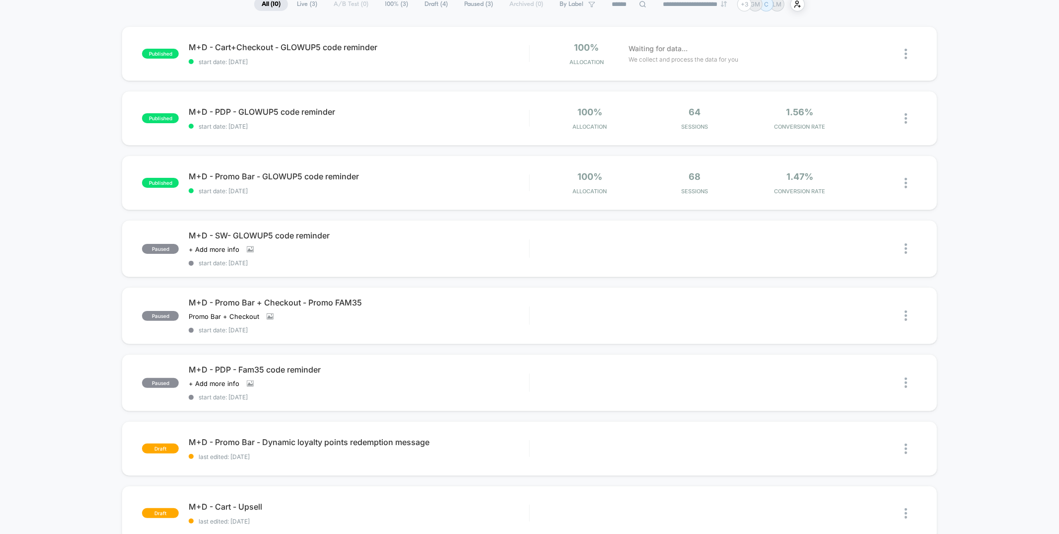
scroll to position [163, 0]
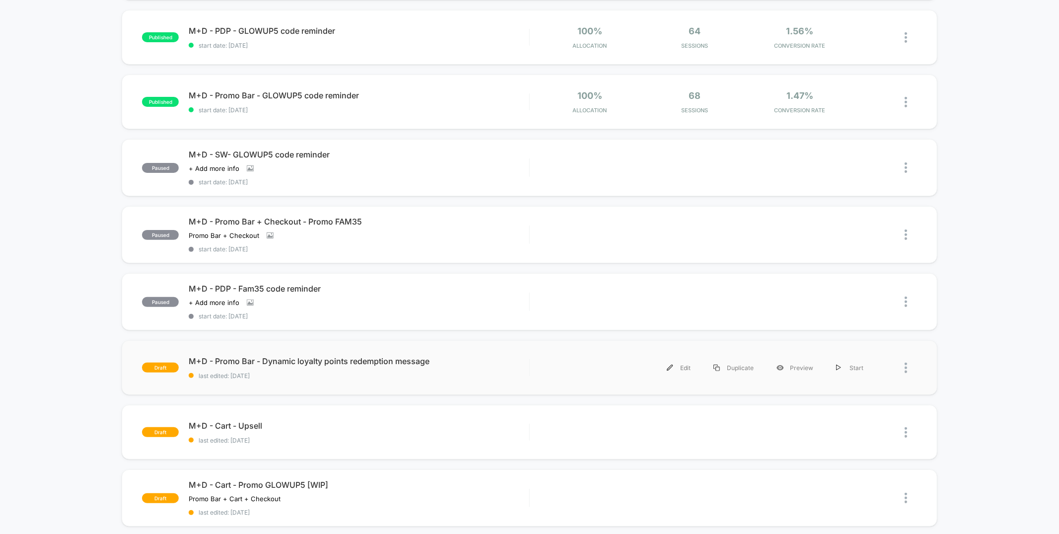
click at [502, 378] on div "draft M+D - Promo Bar - Dynamic loyalty points redemption message last edited: …" at bounding box center [529, 367] width 815 height 55
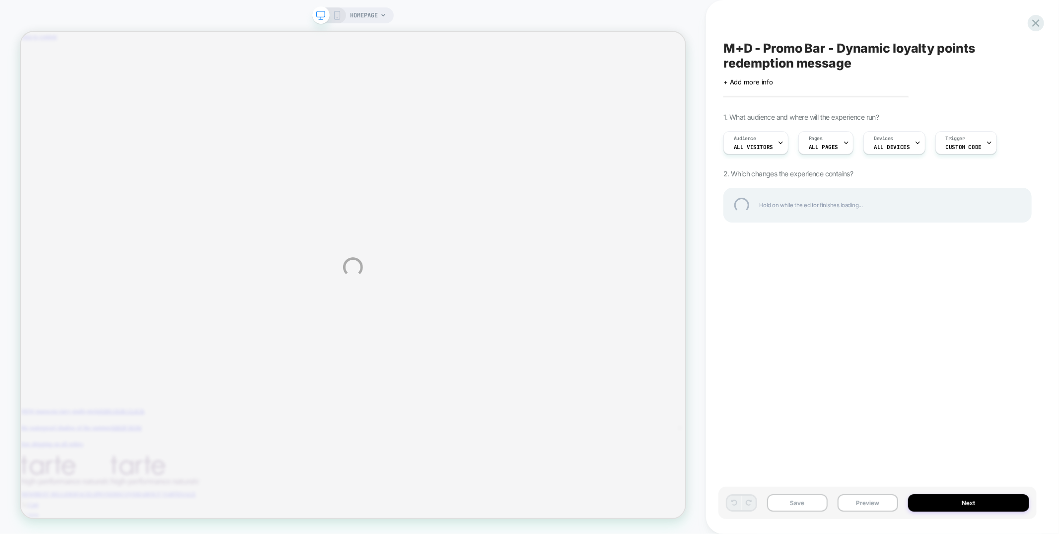
scroll to position [0, 766]
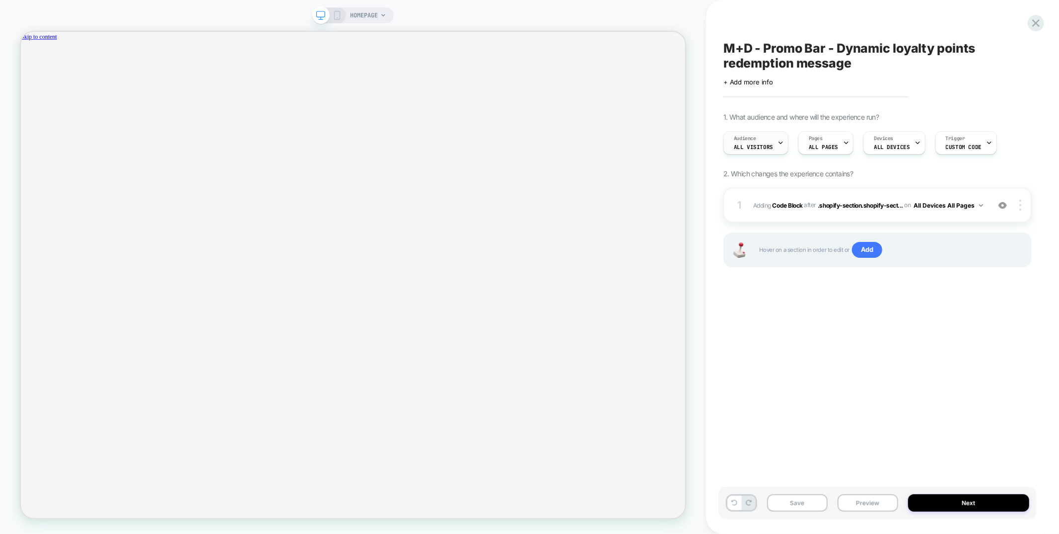
click at [759, 142] on div "Audience All Visitors" at bounding box center [753, 143] width 59 height 22
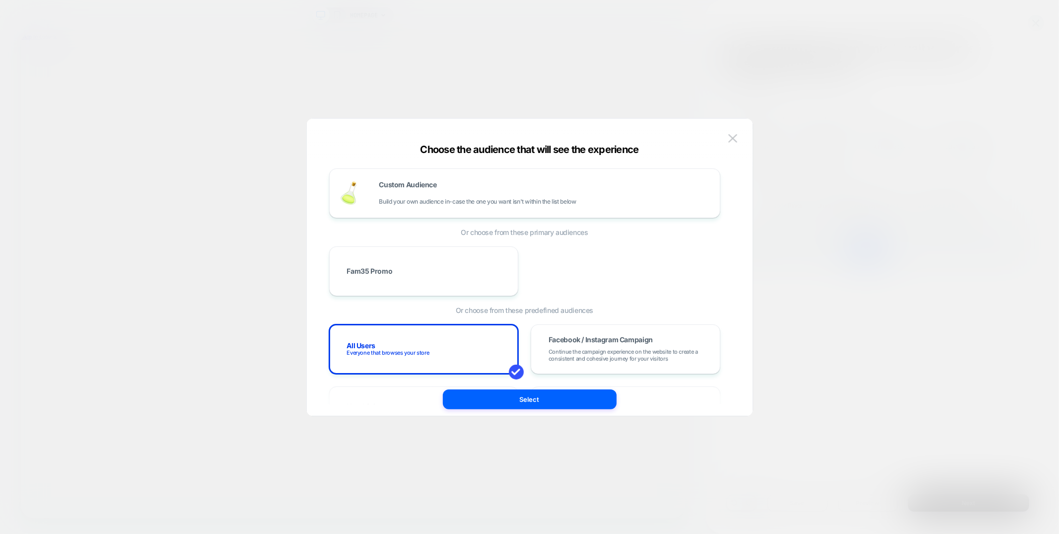
scroll to position [0, 1532]
click at [434, 198] on span "Build your own audience in-case the one you want isn't within the list below" at bounding box center [477, 201] width 197 height 7
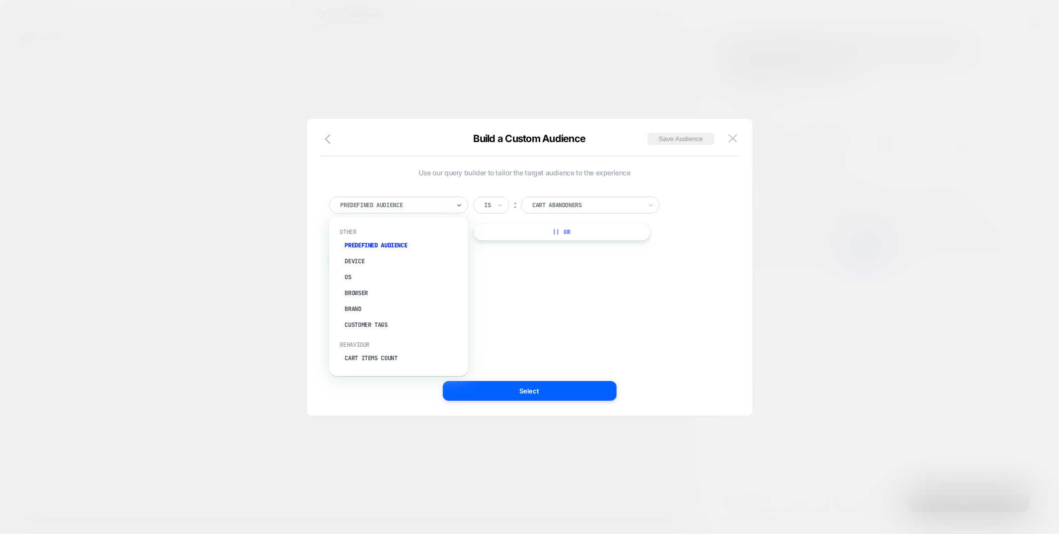
click at [414, 211] on div "Predefined Audience" at bounding box center [398, 205] width 139 height 17
click at [734, 138] on img at bounding box center [732, 138] width 9 height 8
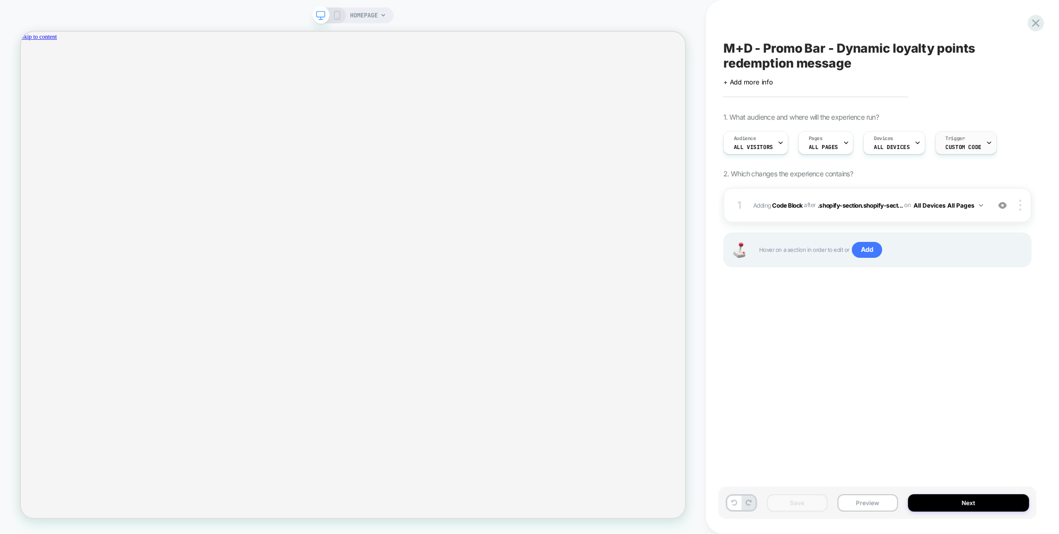
click at [937, 149] on div "Trigger Custom Code" at bounding box center [964, 143] width 56 height 22
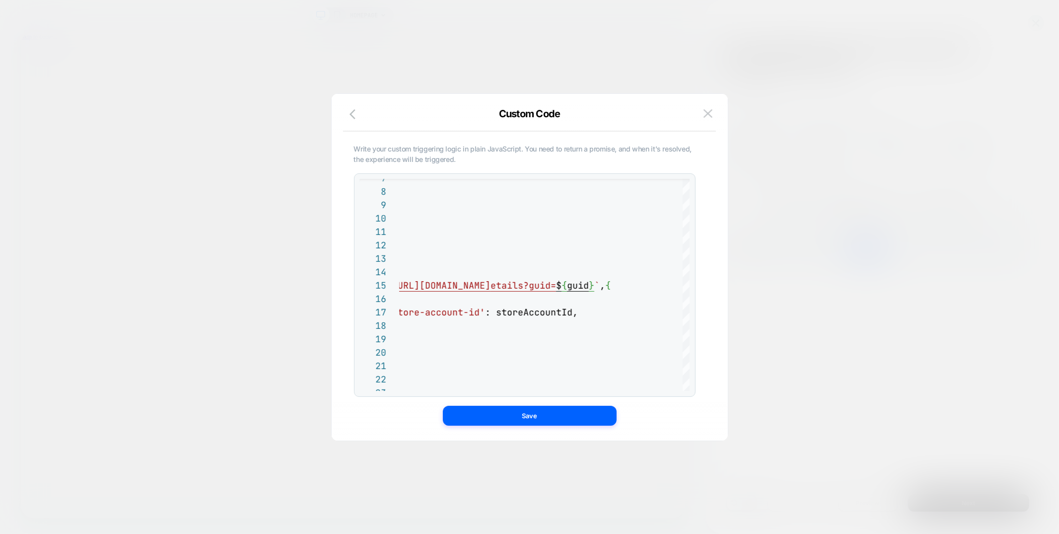
click at [759, 234] on div at bounding box center [529, 267] width 1059 height 534
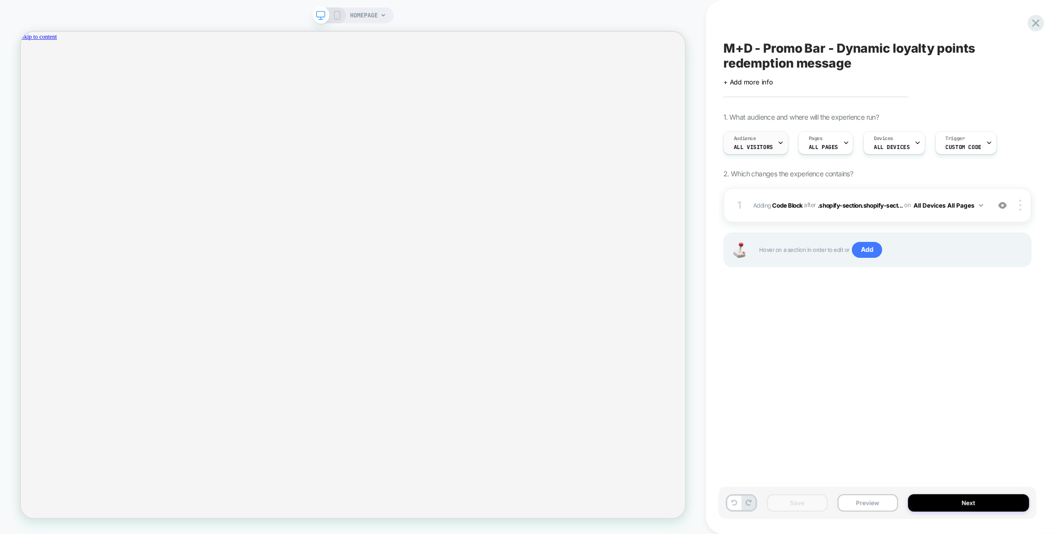
click at [752, 139] on span "Audience" at bounding box center [745, 138] width 22 height 7
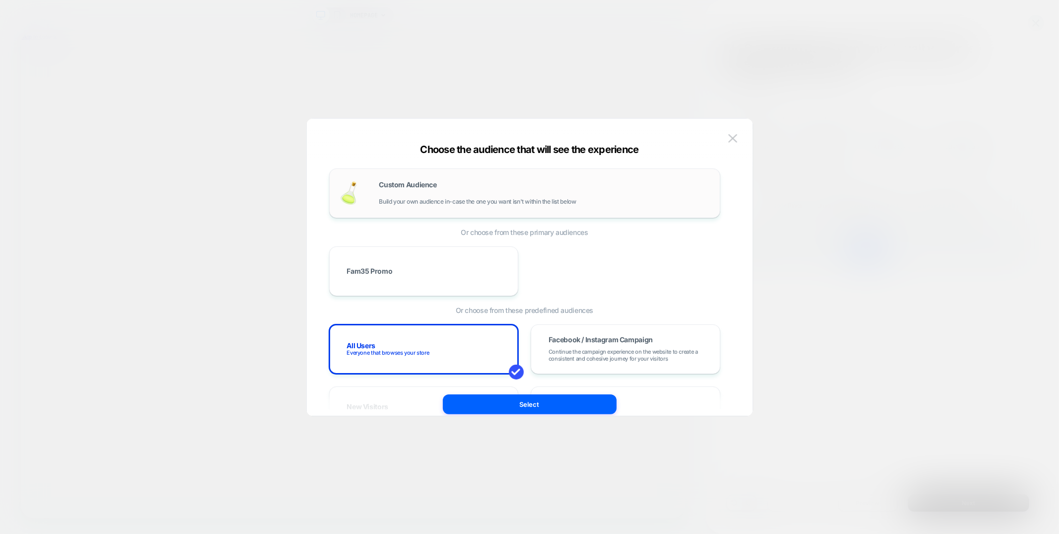
scroll to position [0, 766]
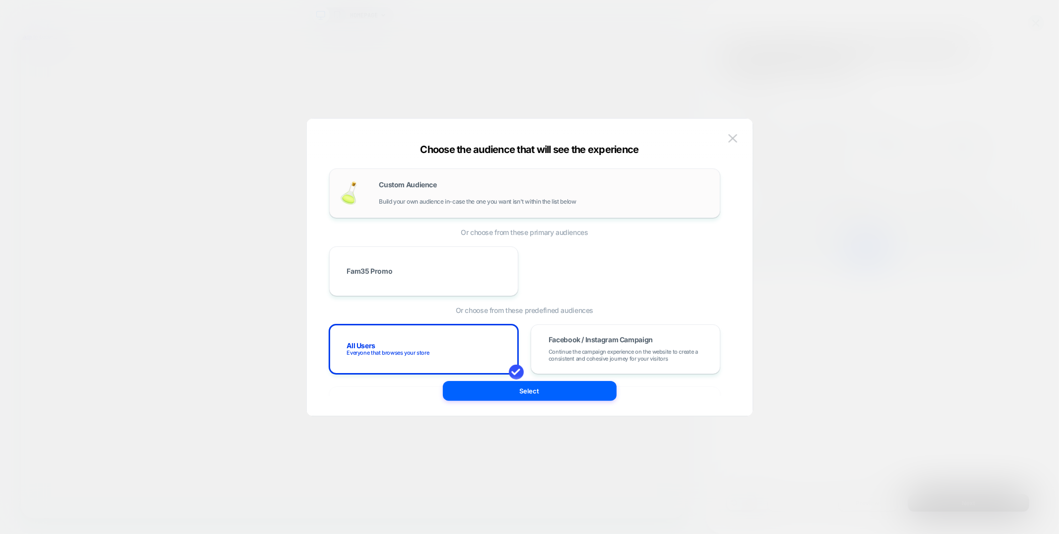
click at [493, 186] on div "Custom Audience Build your own audience in-case the one you want isn't within t…" at bounding box center [544, 193] width 331 height 24
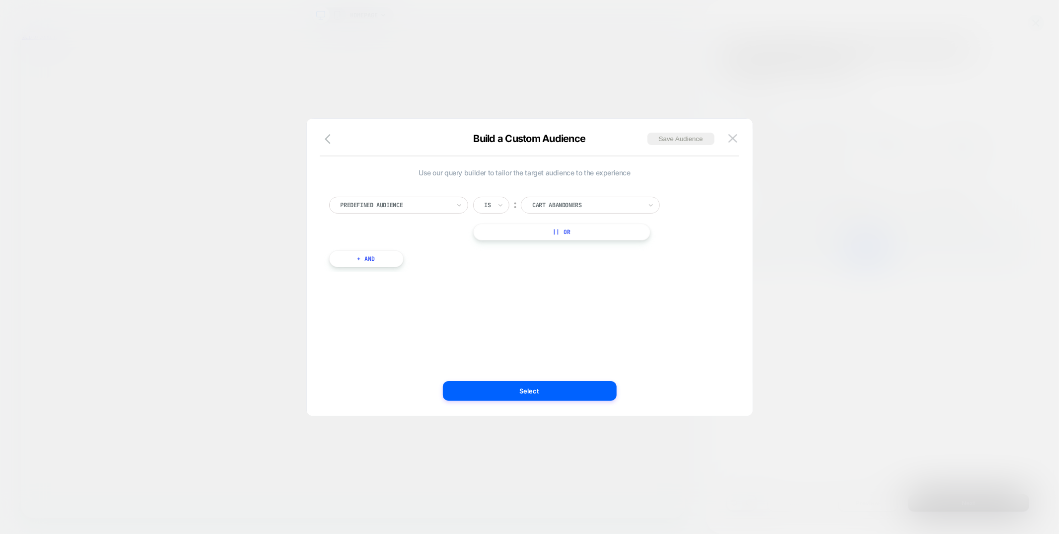
click at [435, 209] on div "Predefined Audience" at bounding box center [395, 205] width 111 height 11
click at [798, 280] on div at bounding box center [529, 267] width 1059 height 534
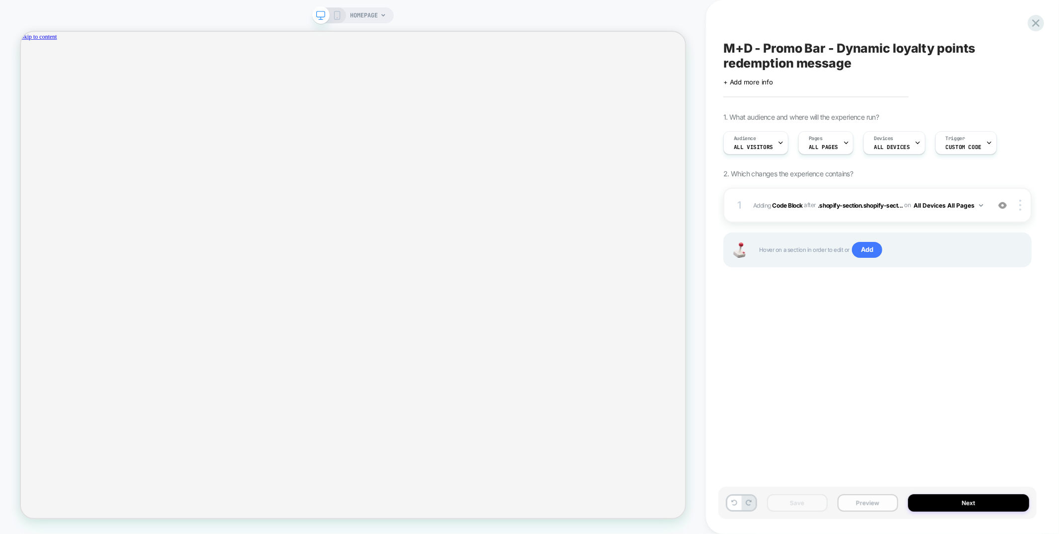
scroll to position [0, 766]
click at [875, 506] on button "Preview" at bounding box center [867, 502] width 61 height 17
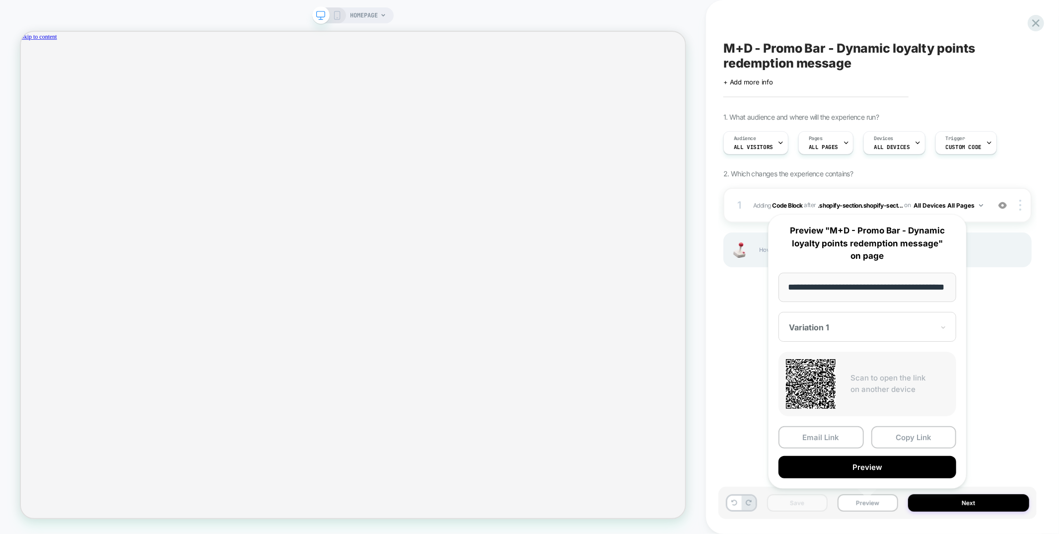
scroll to position [0, 0]
click at [909, 437] on button "Copy Link" at bounding box center [913, 437] width 85 height 22
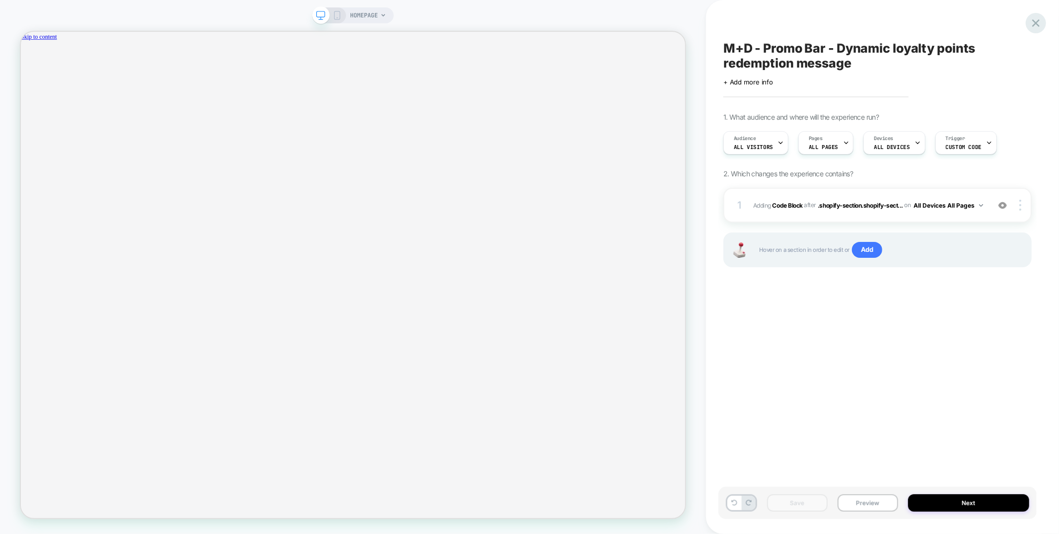
click at [1036, 23] on icon at bounding box center [1035, 22] width 7 height 7
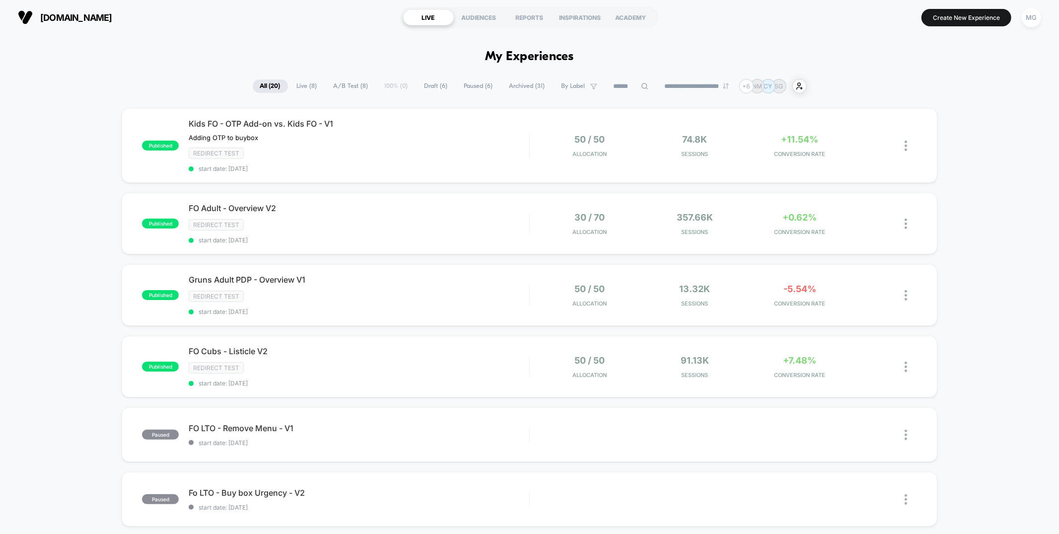
click at [353, 86] on span "A/B Test ( 8 )" at bounding box center [351, 85] width 50 height 13
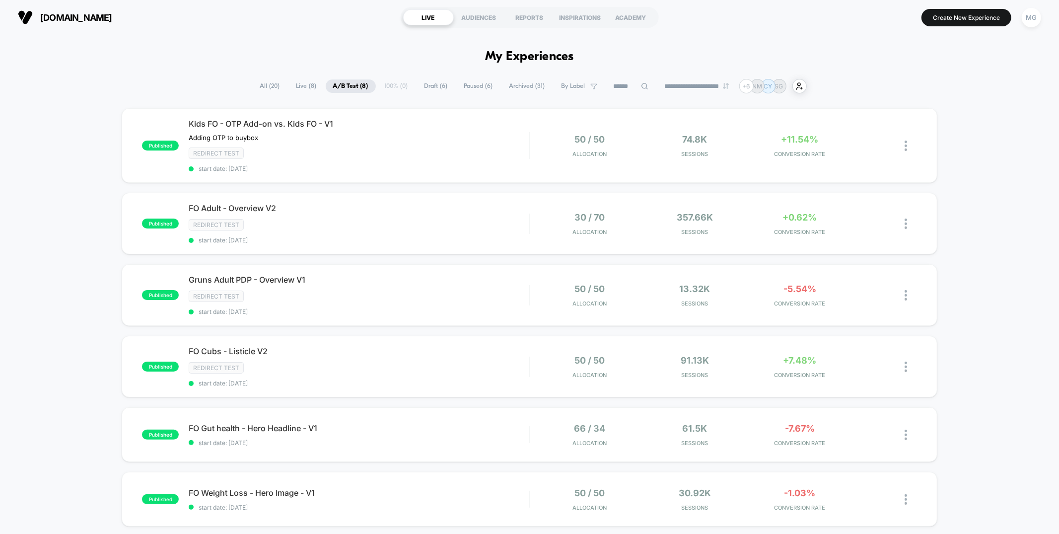
click at [434, 86] on span "Draft ( 6 )" at bounding box center [436, 85] width 38 height 13
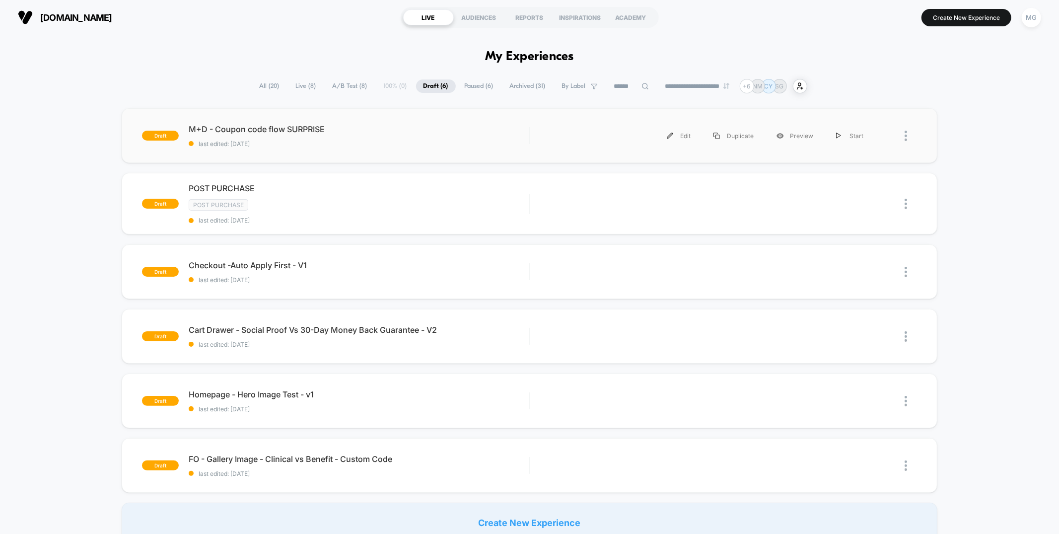
click at [410, 147] on div "draft M+D - Coupon code flow SURPRISE last edited: [DATE] Edit Duplicate Previe…" at bounding box center [529, 135] width 815 height 55
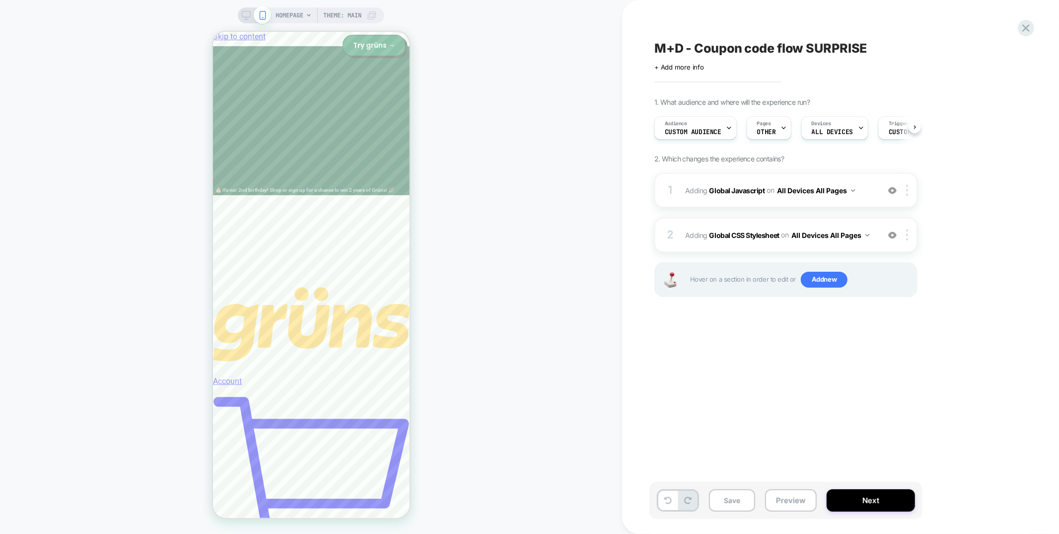
scroll to position [0, 0]
click at [782, 503] on button "Preview" at bounding box center [791, 500] width 52 height 22
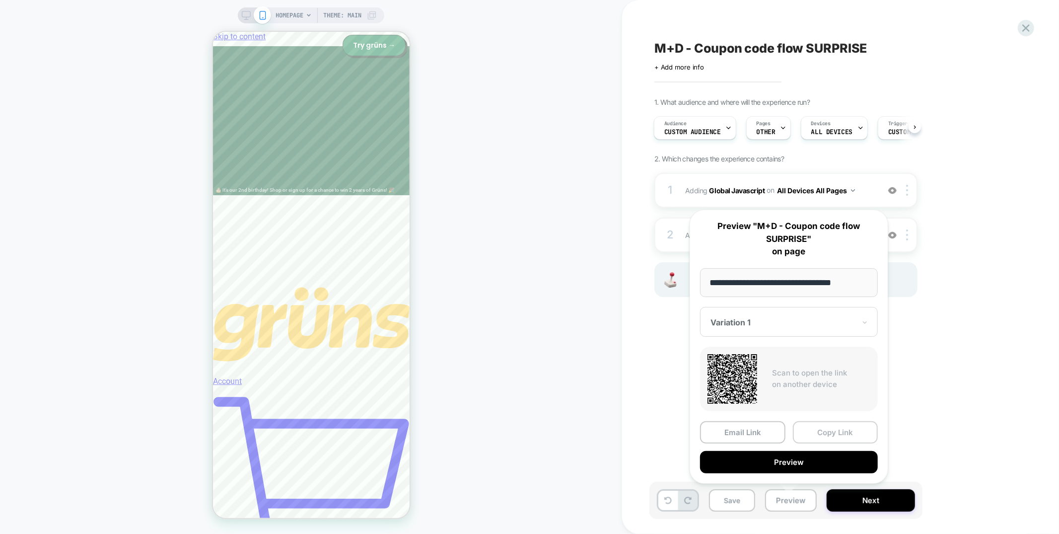
click at [826, 436] on button "Copy Link" at bounding box center [835, 432] width 85 height 22
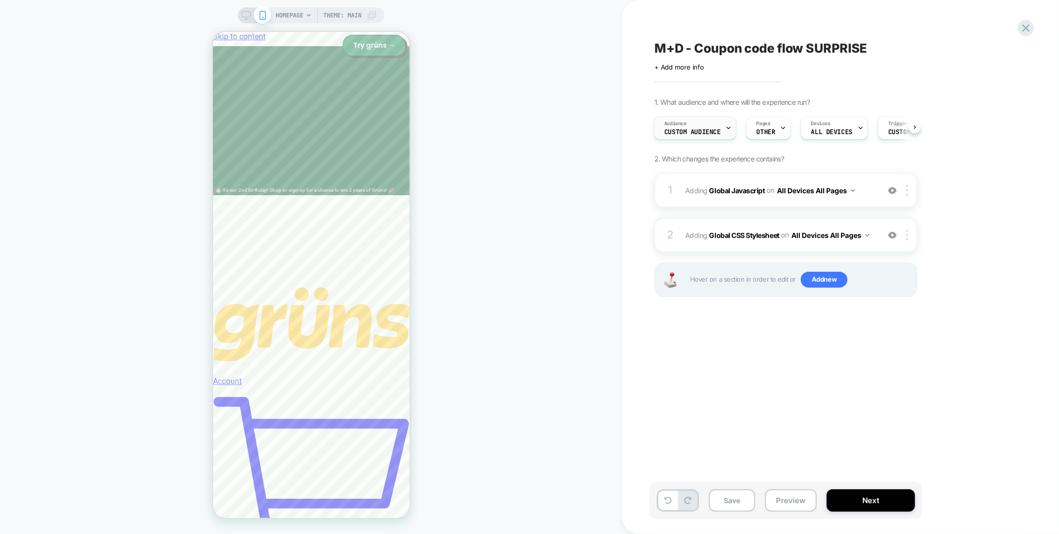
click at [671, 126] on span "Audience" at bounding box center [675, 123] width 22 height 7
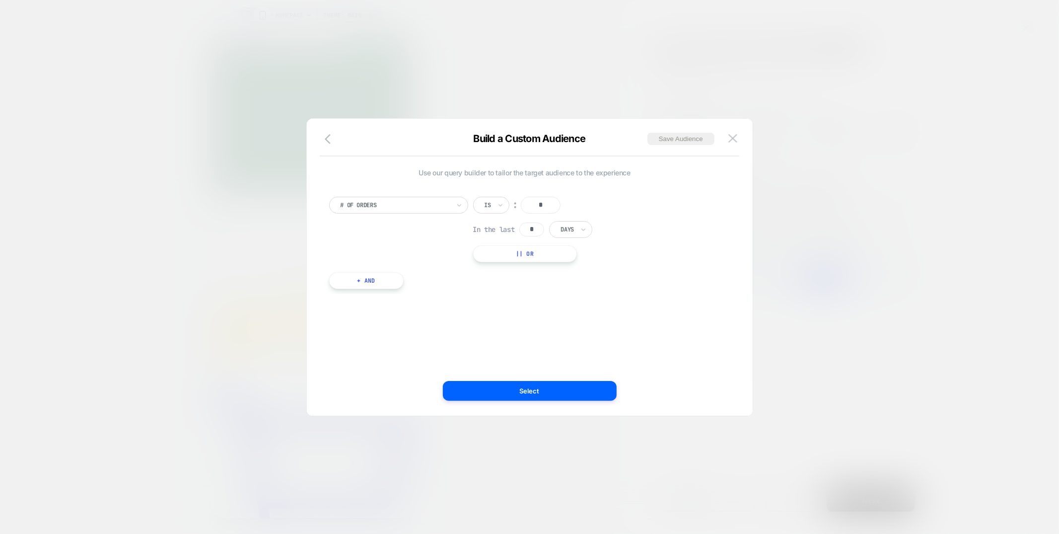
click at [536, 86] on div at bounding box center [529, 267] width 1059 height 534
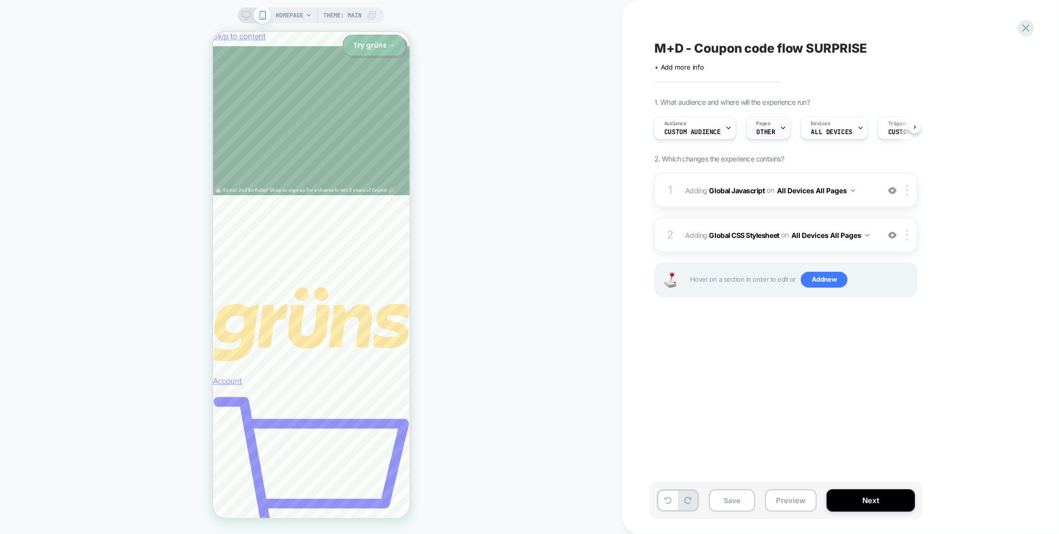
click at [770, 135] on div "Pages OTHER" at bounding box center [766, 128] width 39 height 22
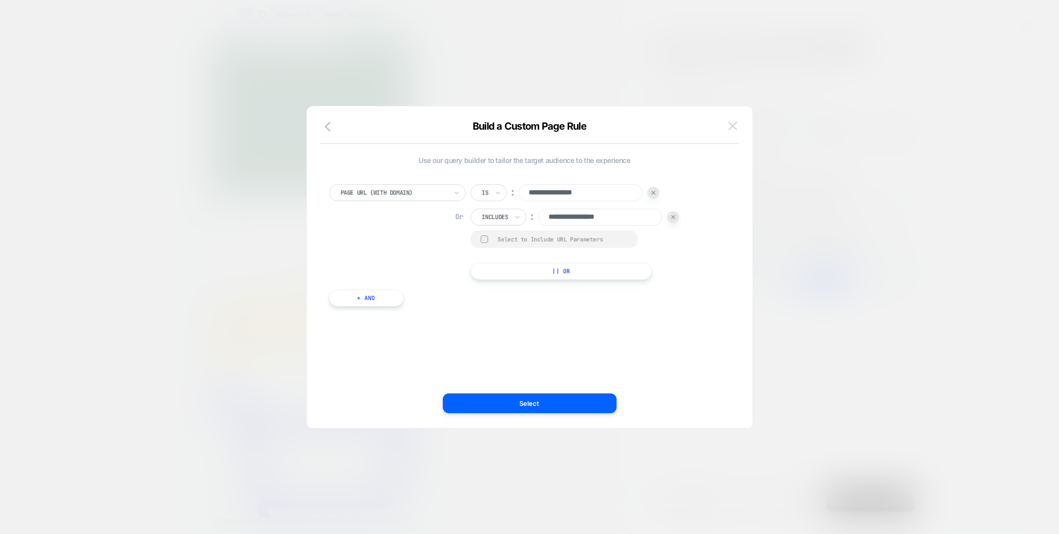
click at [735, 128] on img at bounding box center [732, 126] width 9 height 8
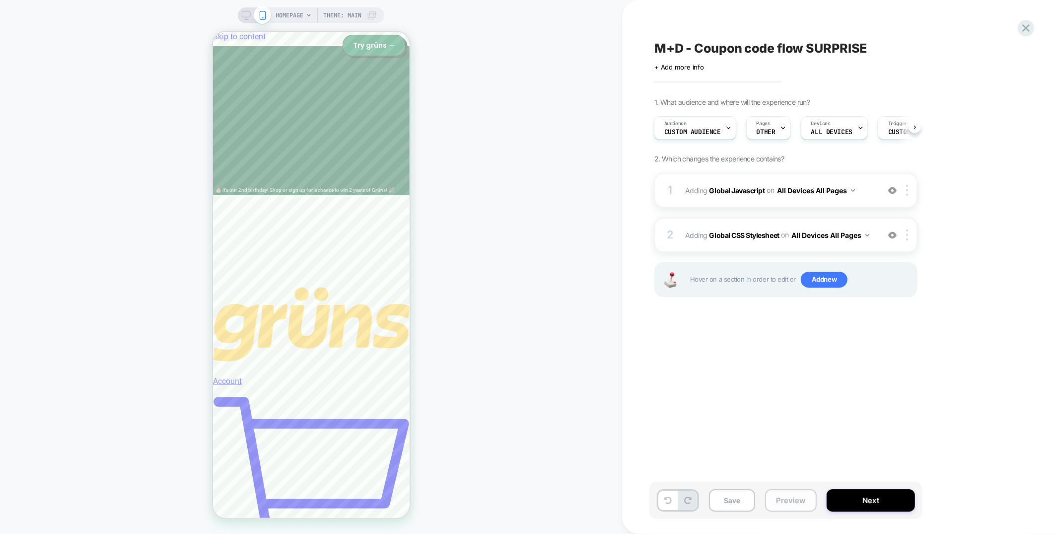
click at [773, 498] on button "Preview" at bounding box center [791, 500] width 52 height 22
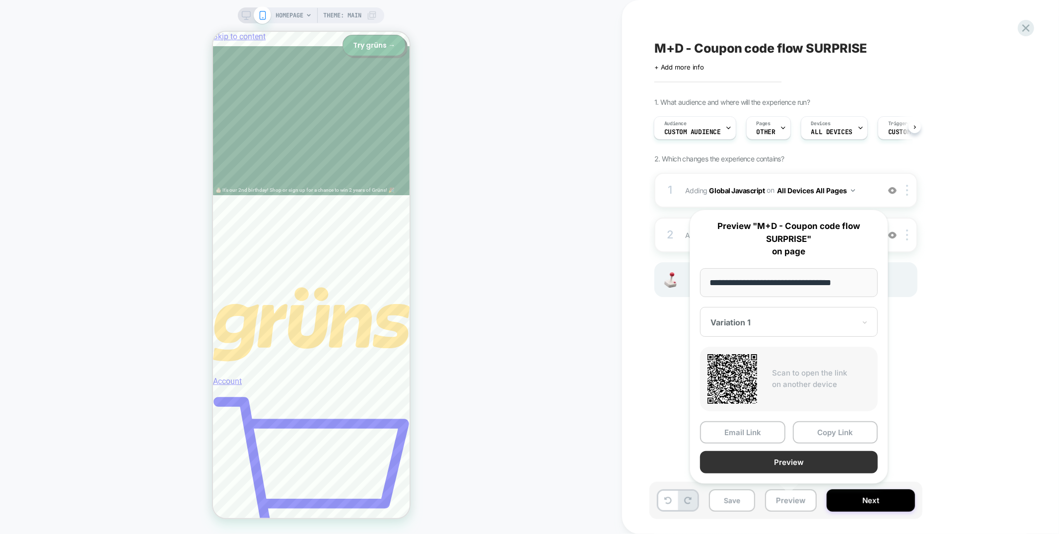
click at [792, 458] on button "Preview" at bounding box center [789, 462] width 178 height 22
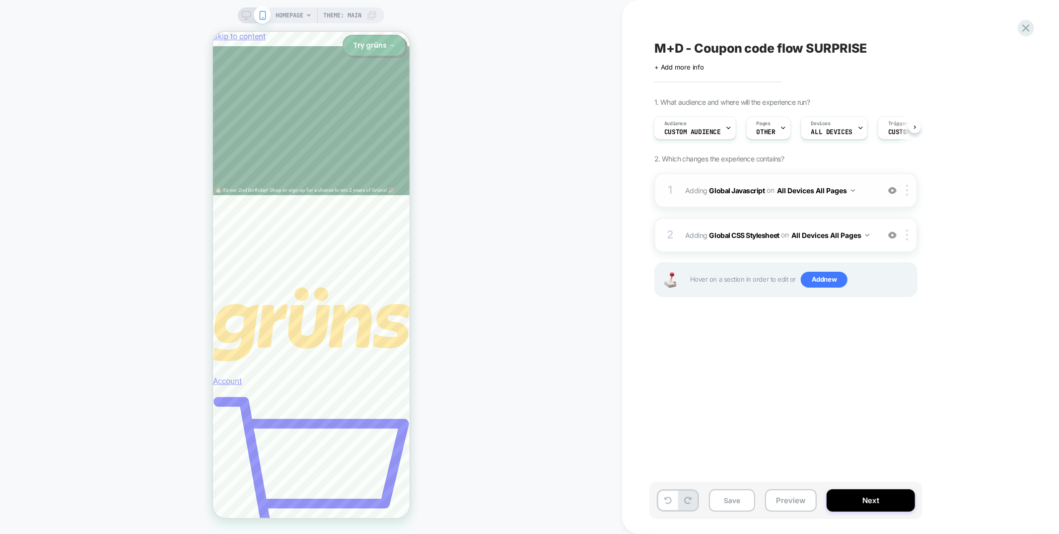
click at [775, 204] on div "1 Adding Global Javascript on All Devices All Pages Add Before Add After Target…" at bounding box center [785, 190] width 263 height 35
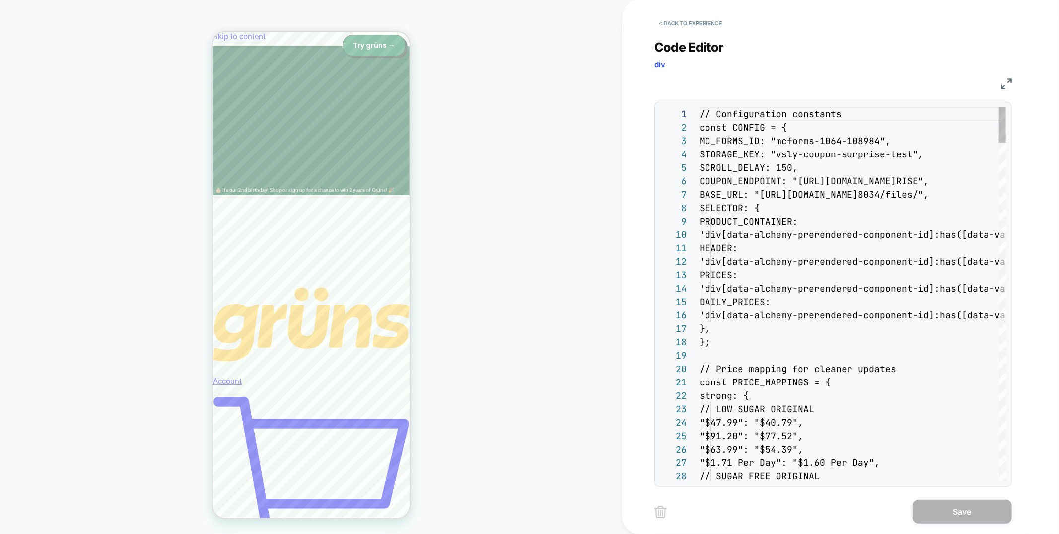
scroll to position [134, 0]
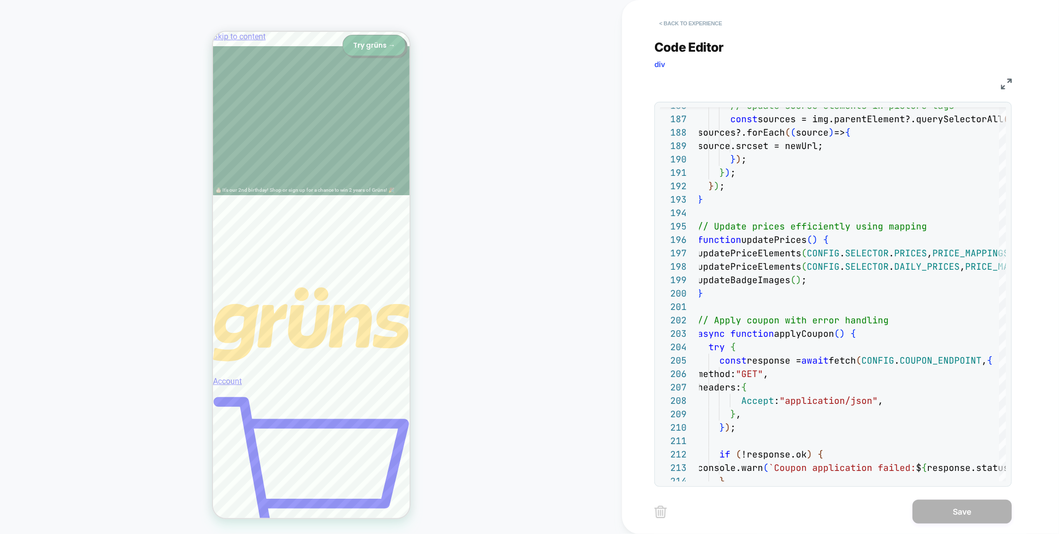
click at [662, 22] on button "< Back to experience" at bounding box center [690, 23] width 72 height 16
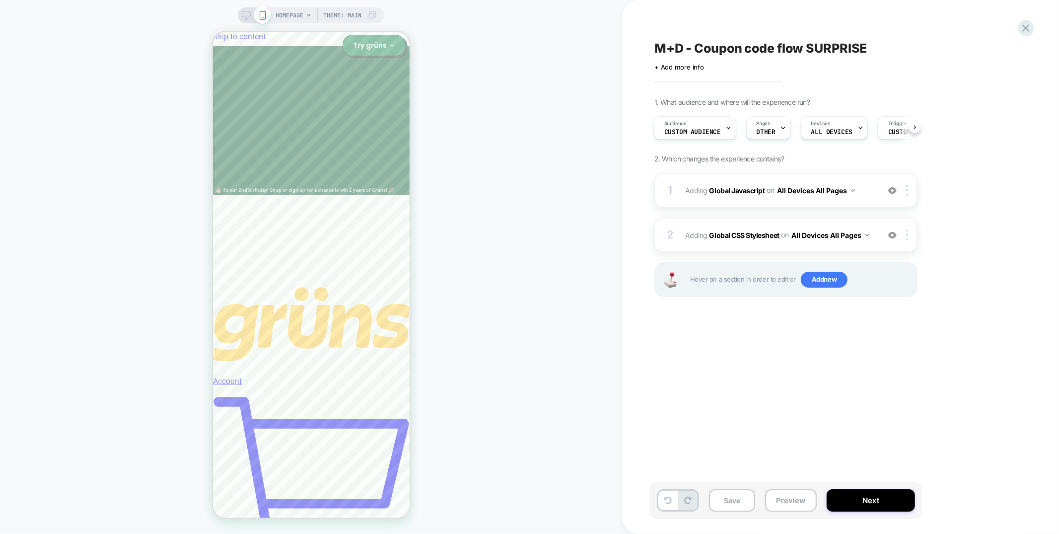
scroll to position [0, 63]
click at [836, 132] on span "Custom Code" at bounding box center [845, 132] width 41 height 7
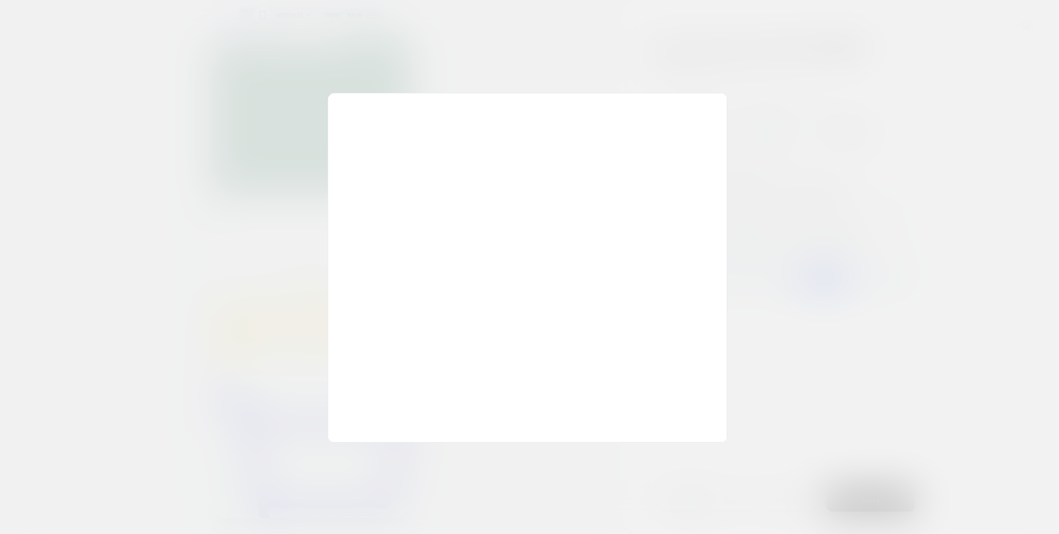
scroll to position [121, 0]
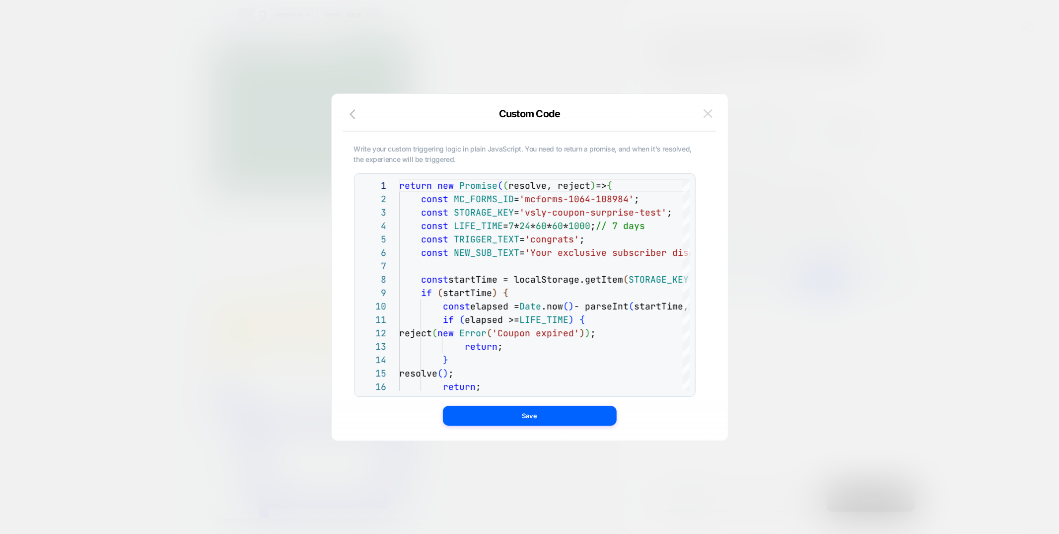
click at [708, 114] on img at bounding box center [707, 113] width 9 height 8
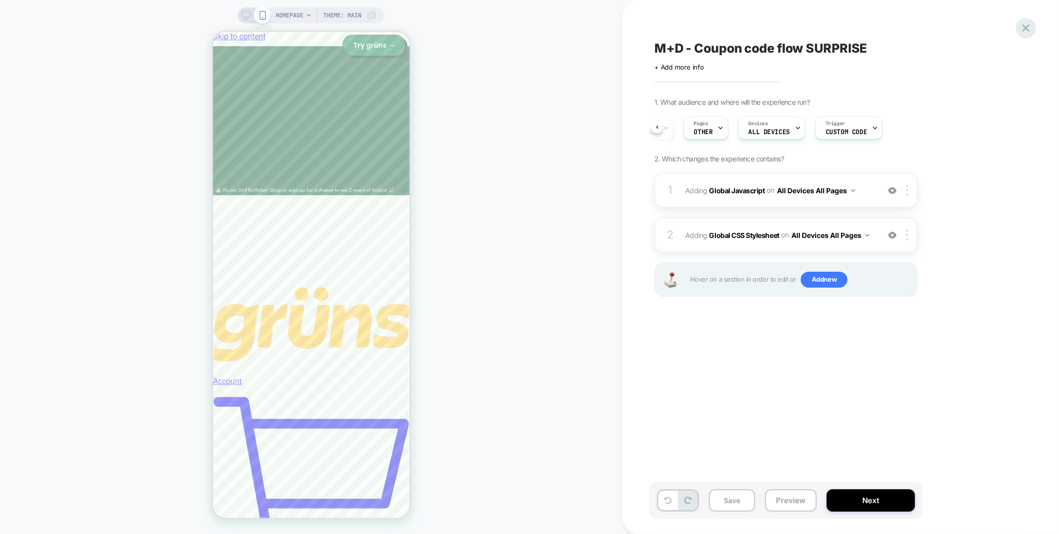
click at [1020, 27] on icon at bounding box center [1025, 27] width 13 height 13
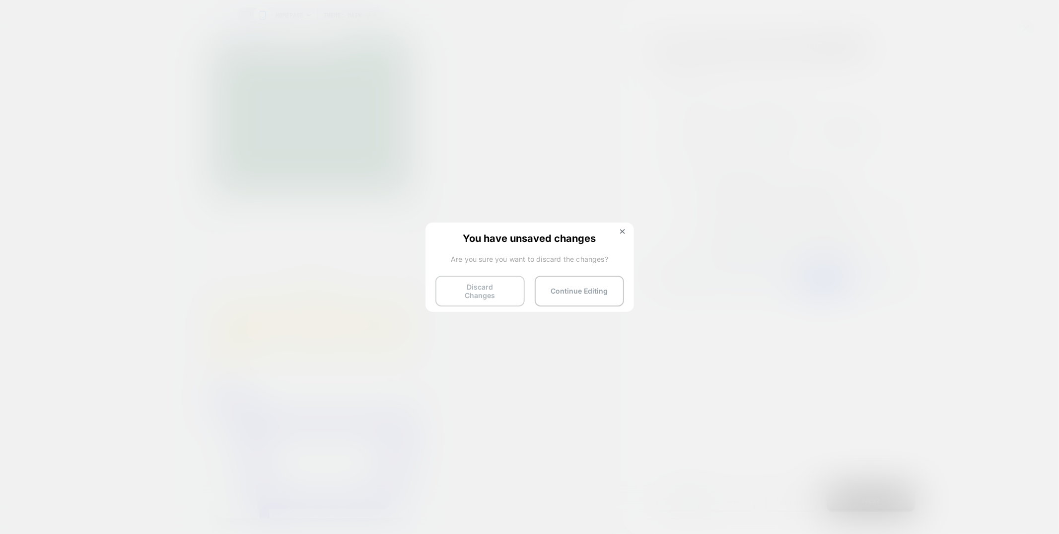
click at [492, 295] on button "Discard Changes" at bounding box center [479, 290] width 89 height 31
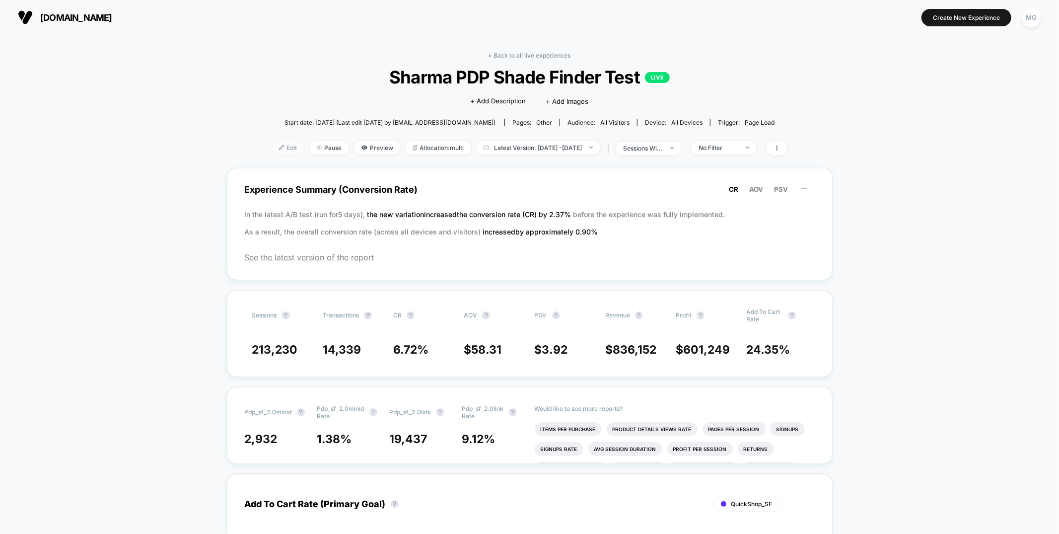
click at [278, 151] on span "Edit" at bounding box center [288, 147] width 33 height 13
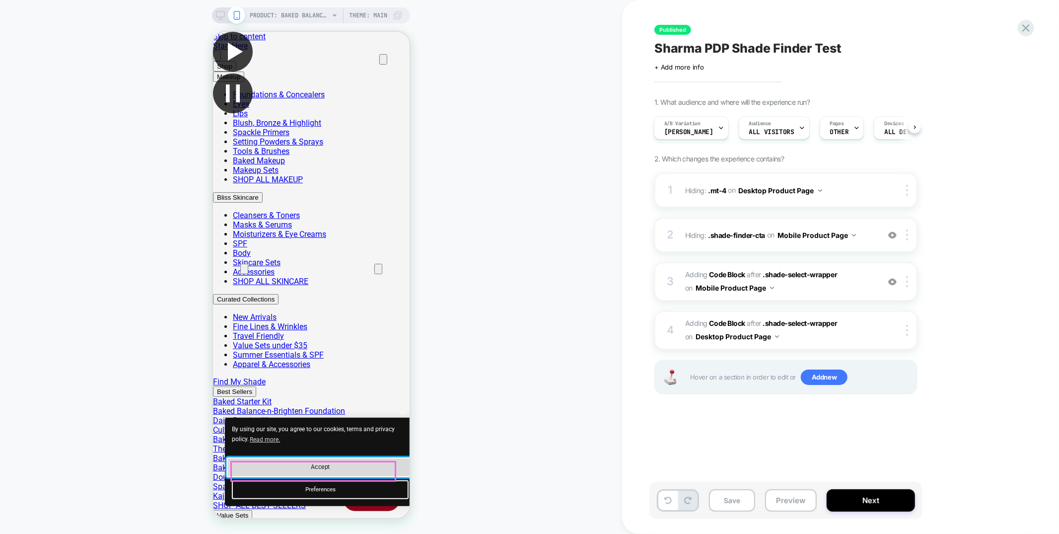
click at [302, 461] on button "Accept" at bounding box center [320, 467] width 188 height 20
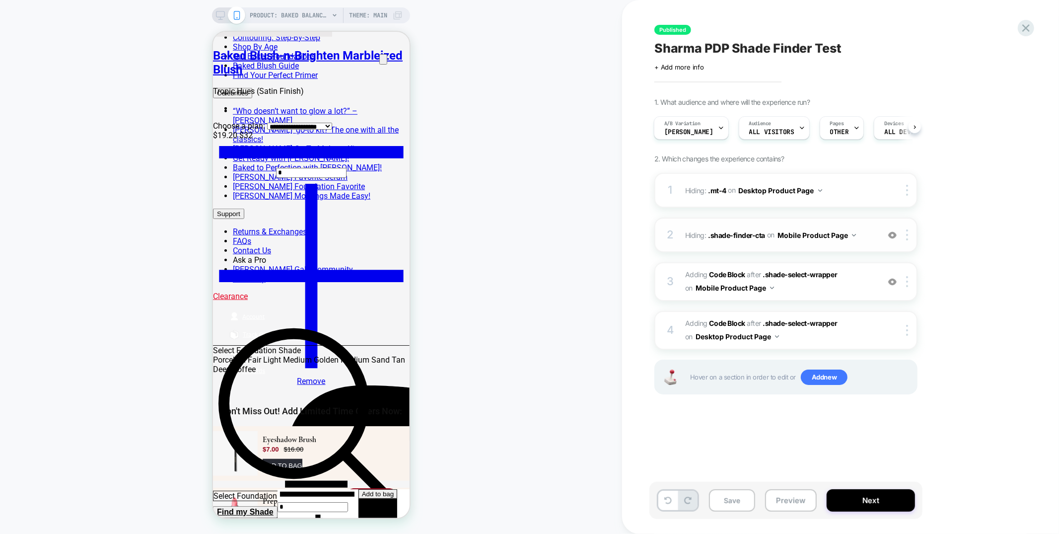
scroll to position [0, 62]
click at [811, 289] on span "Adding Code Block AFTER .shade-select-wrapper .shade-select-wrapper on Mobile P…" at bounding box center [779, 281] width 189 height 27
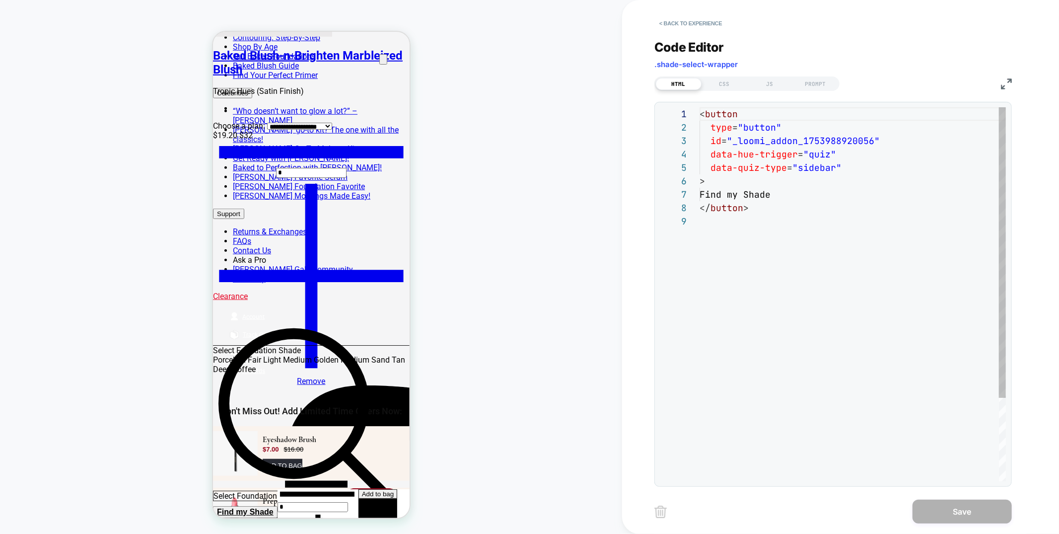
scroll to position [107, 0]
click at [699, 23] on button "< Back to experience" at bounding box center [690, 23] width 72 height 16
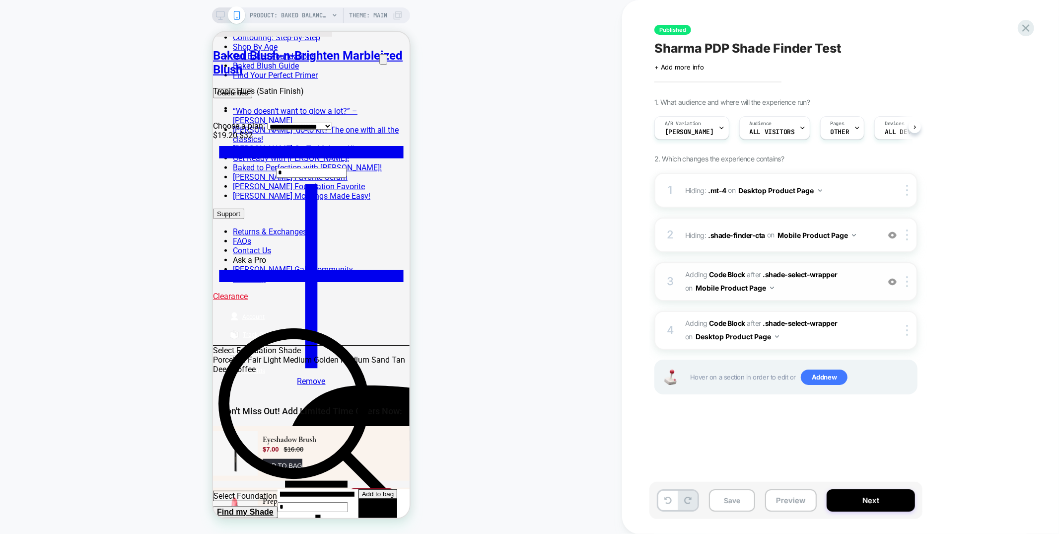
scroll to position [0, 0]
click at [894, 278] on img at bounding box center [892, 281] width 8 height 8
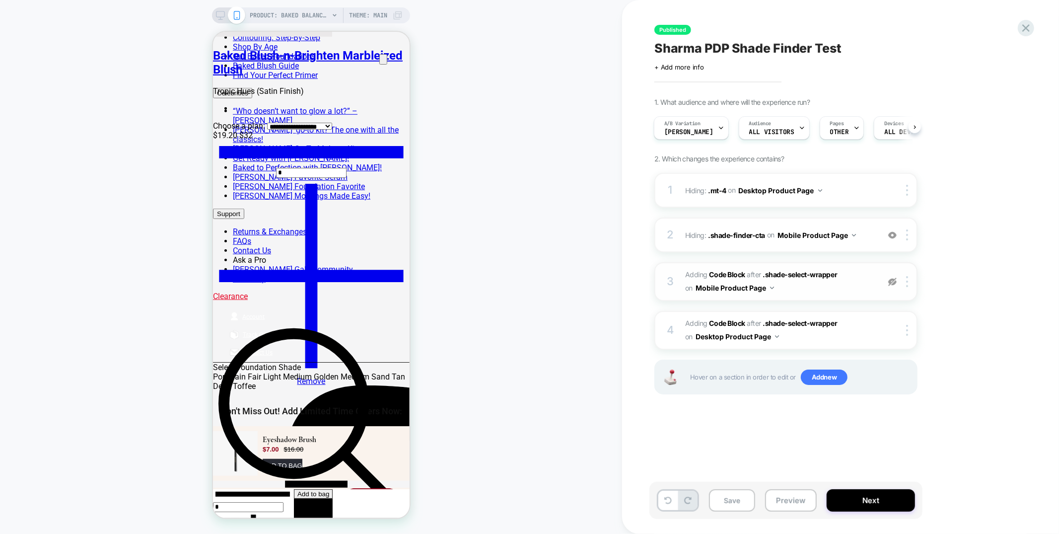
scroll to position [0, 136]
click at [894, 278] on img at bounding box center [892, 281] width 8 height 8
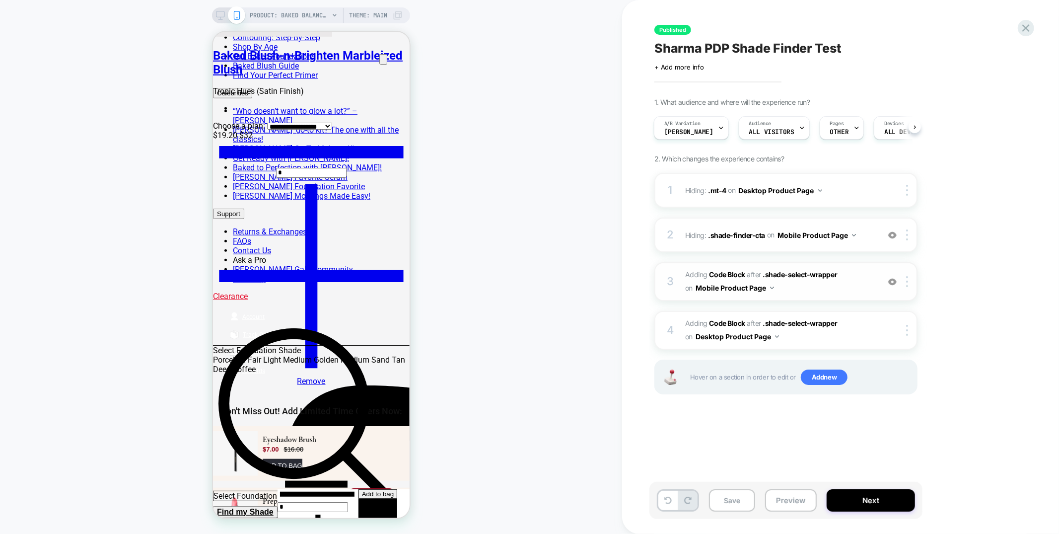
click at [894, 278] on img at bounding box center [892, 281] width 8 height 8
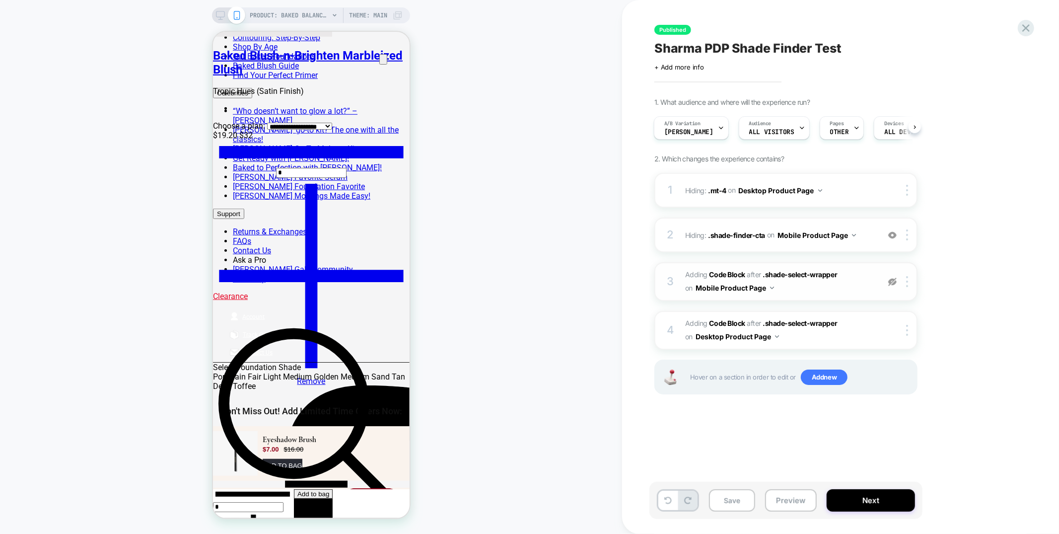
click at [895, 280] on img at bounding box center [892, 281] width 8 height 8
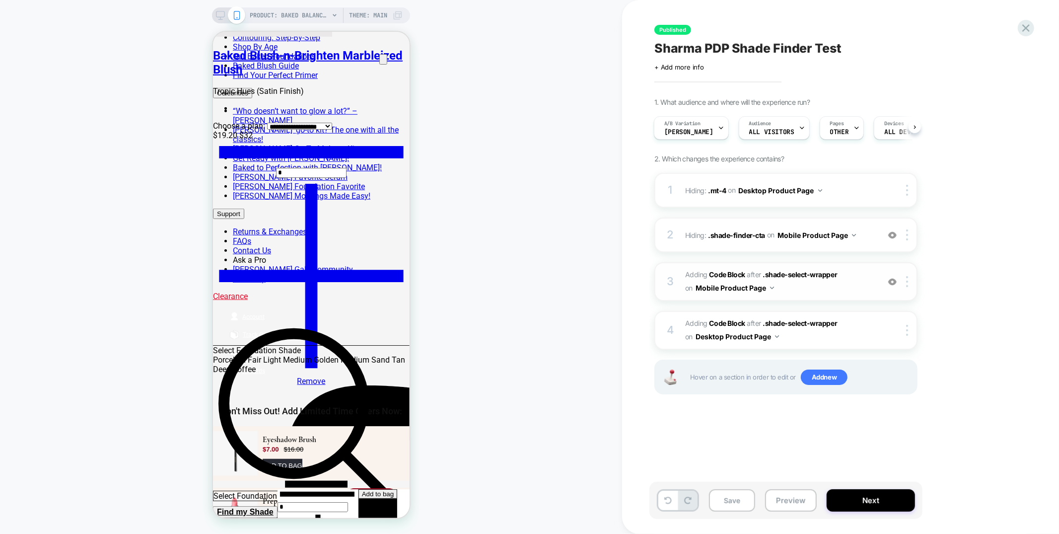
scroll to position [0, 211]
click at [836, 295] on div "3 Adding Code Block AFTER .shade-select-wrapper .shade-select-wrapper on Mobile…" at bounding box center [785, 281] width 263 height 39
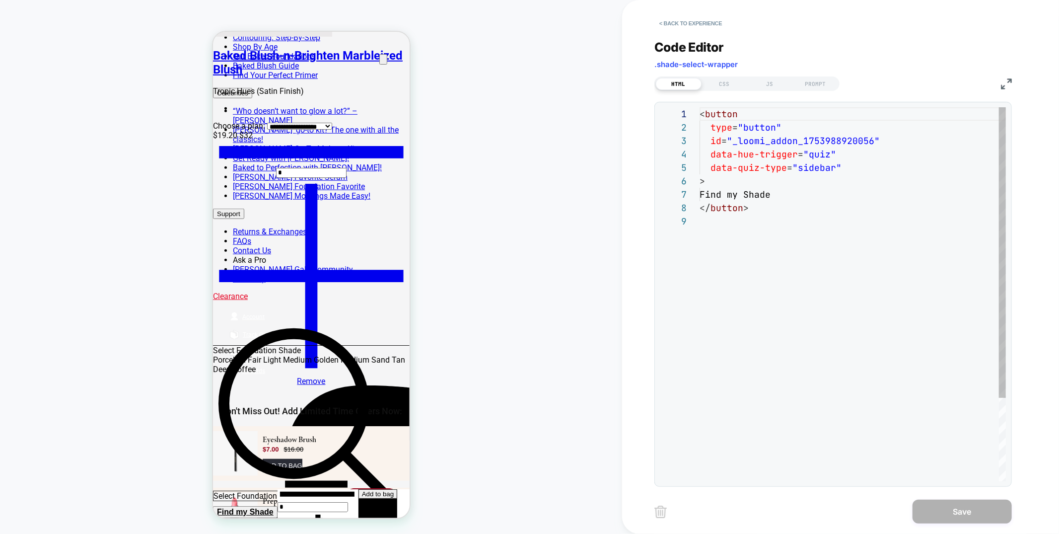
scroll to position [107, 0]
click at [778, 80] on div "JS" at bounding box center [770, 84] width 46 height 12
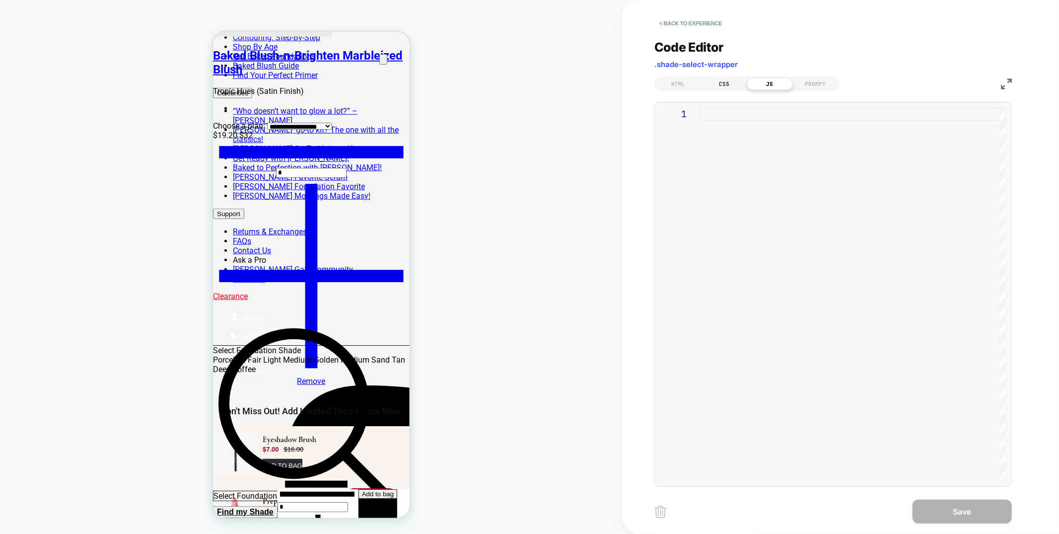
click at [724, 83] on div "CSS" at bounding box center [724, 84] width 46 height 12
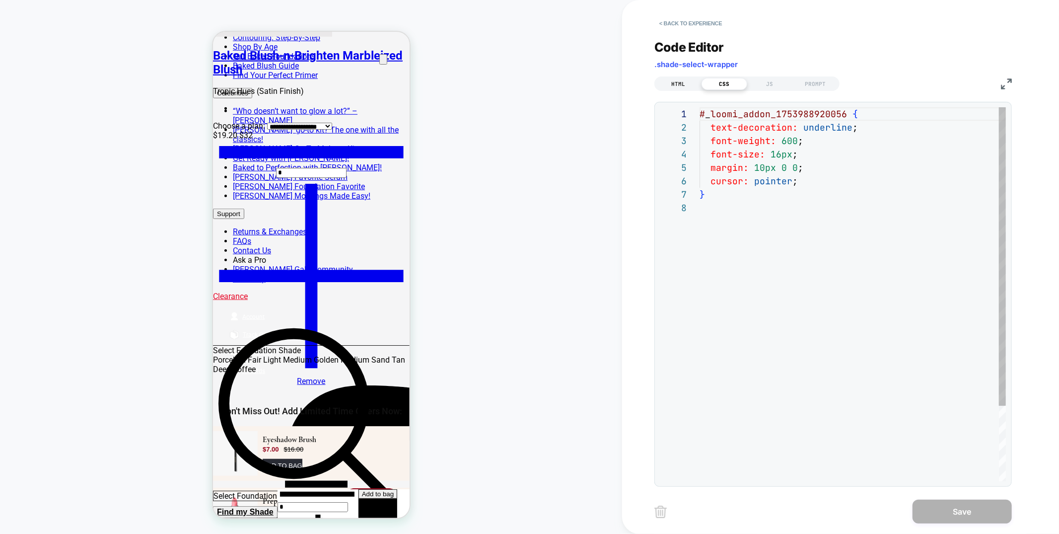
scroll to position [93, 0]
click at [671, 85] on div "HTML" at bounding box center [679, 84] width 46 height 12
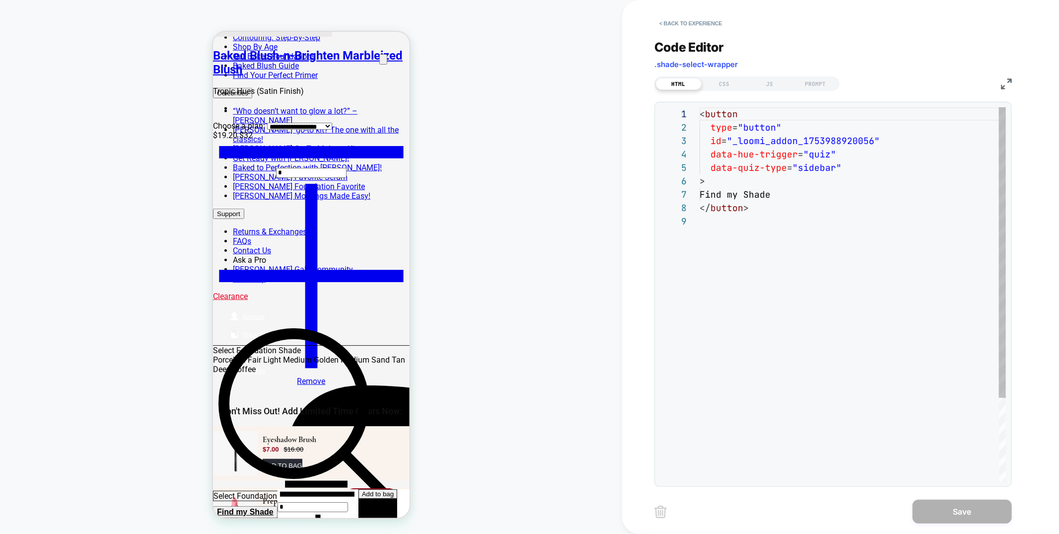
scroll to position [0, 286]
click at [724, 20] on button "< Back to experience" at bounding box center [690, 23] width 72 height 16
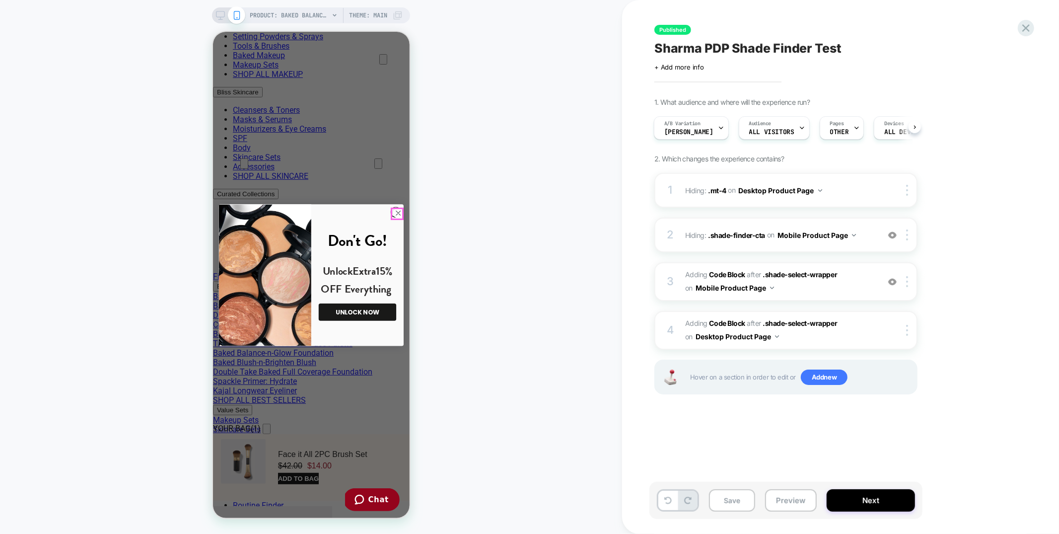
click at [401, 212] on circle "Close dialog" at bounding box center [398, 212] width 10 height 10
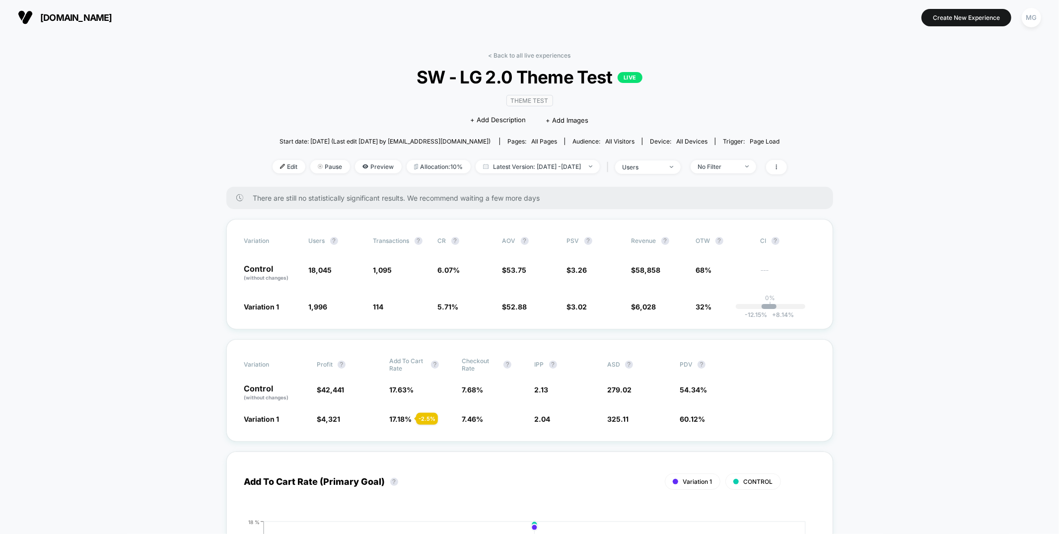
click at [515, 53] on link "< Back to all live experiences" at bounding box center [529, 55] width 82 height 7
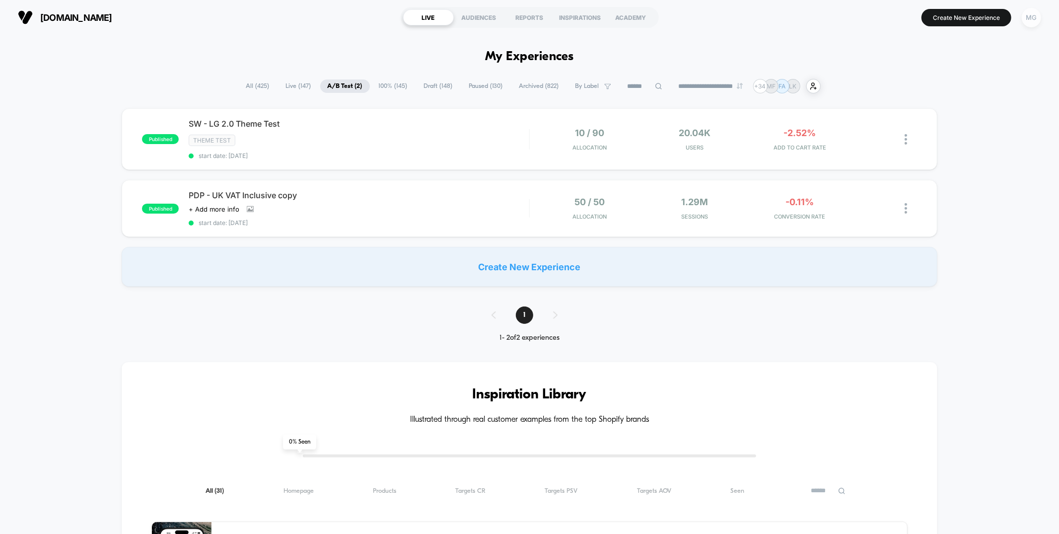
click at [1031, 17] on div "MG" at bounding box center [1031, 17] width 19 height 19
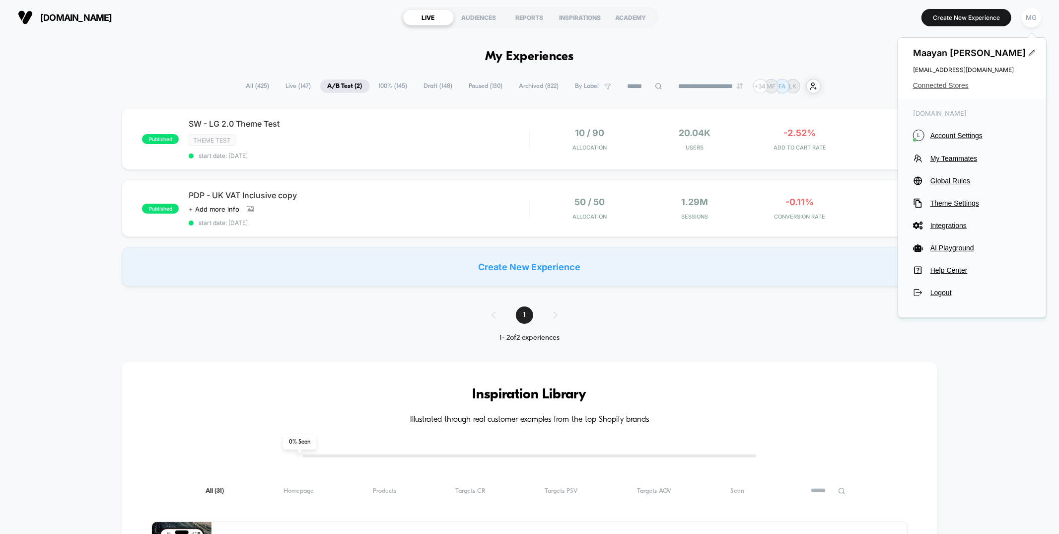
click at [957, 84] on span "Connected Stores" at bounding box center [972, 85] width 118 height 8
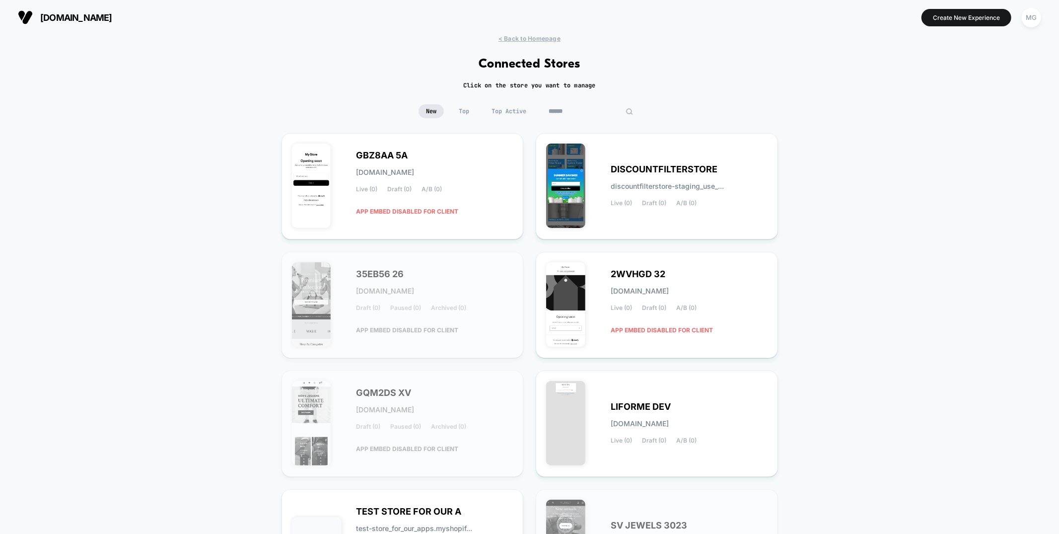
click at [587, 110] on input at bounding box center [590, 111] width 99 height 14
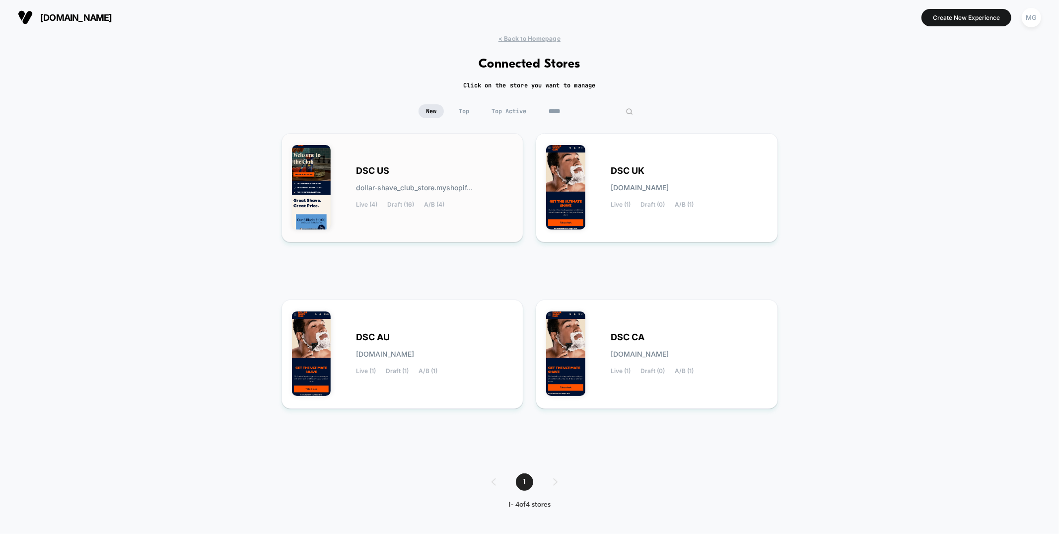
type input "*****"
click at [370, 184] on span "dollar-shave_club_store.myshopif..." at bounding box center [414, 187] width 117 height 7
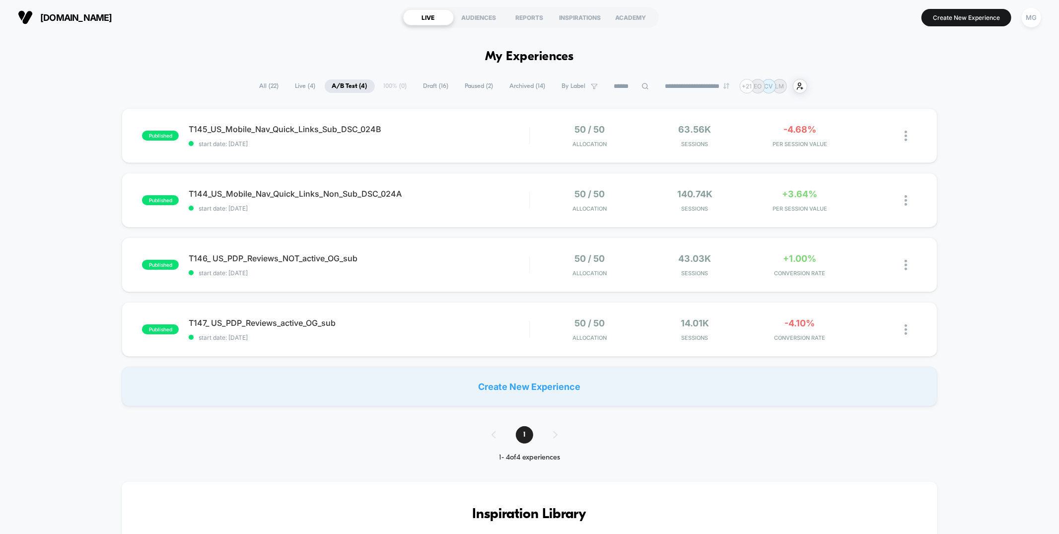
click at [435, 87] on span "Draft ( 16 )" at bounding box center [436, 85] width 40 height 13
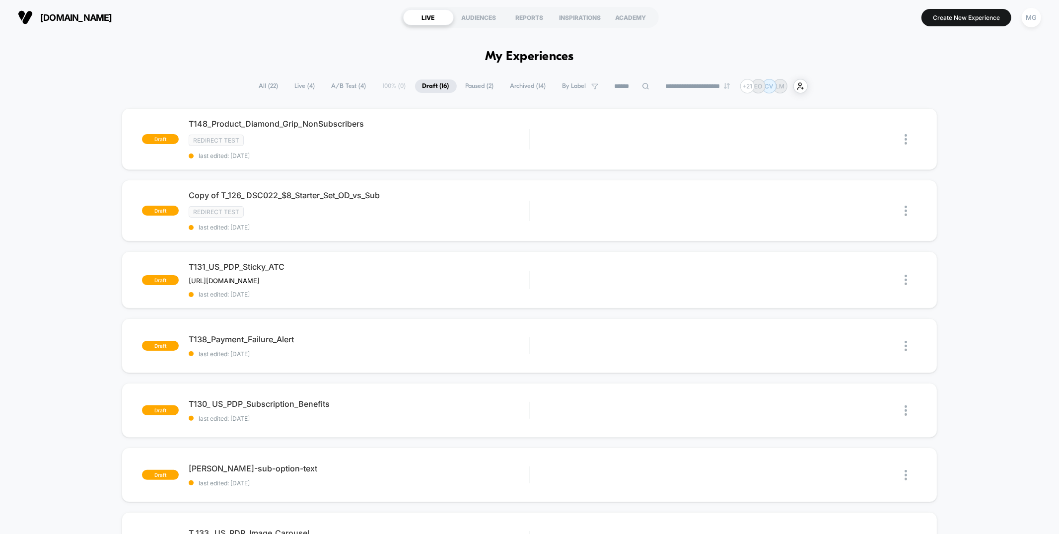
click at [474, 89] on span "Paused ( 2 )" at bounding box center [479, 85] width 43 height 13
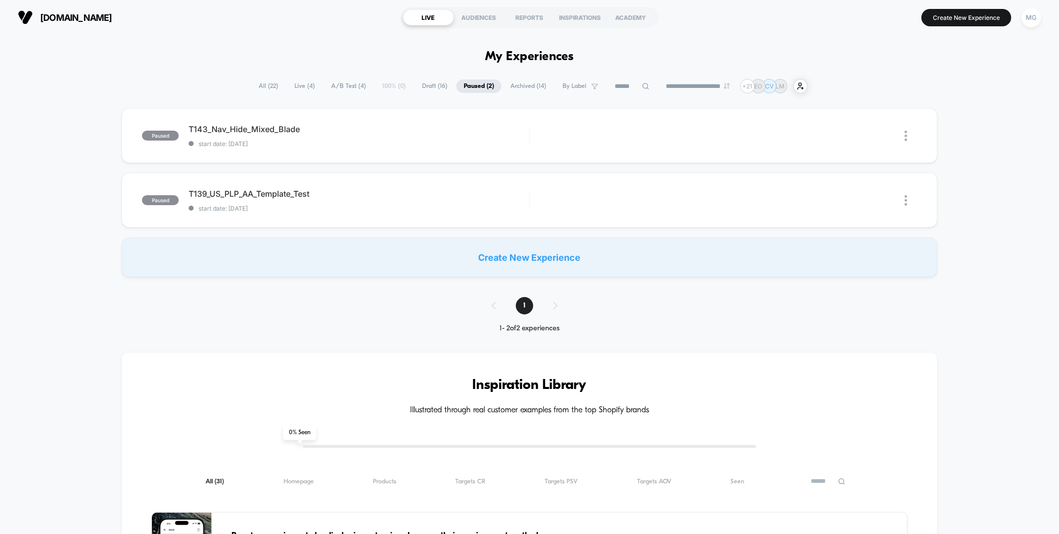
click at [521, 86] on span "Archived ( 14 )" at bounding box center [528, 85] width 51 height 13
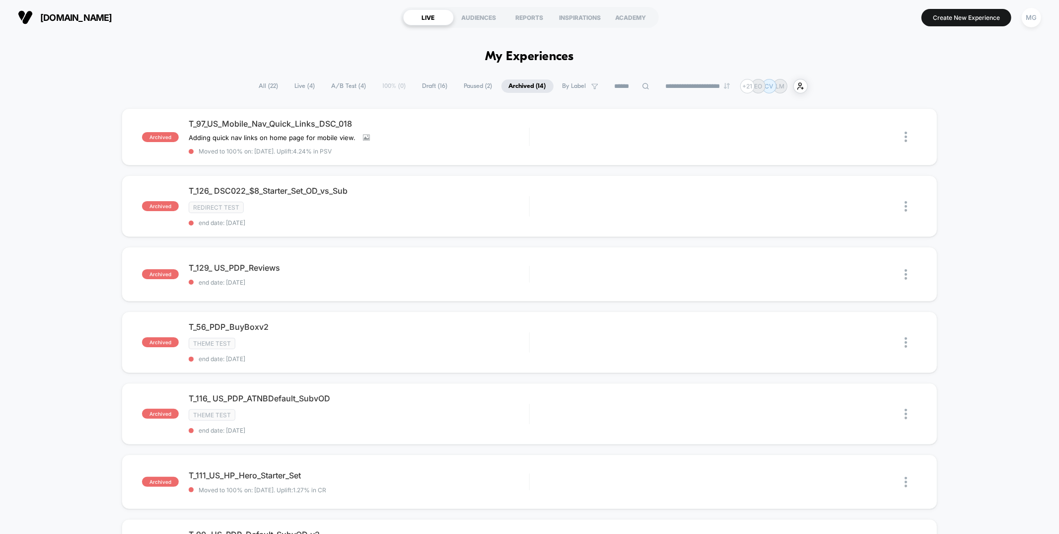
click at [298, 86] on span "Live ( 4 )" at bounding box center [304, 85] width 35 height 13
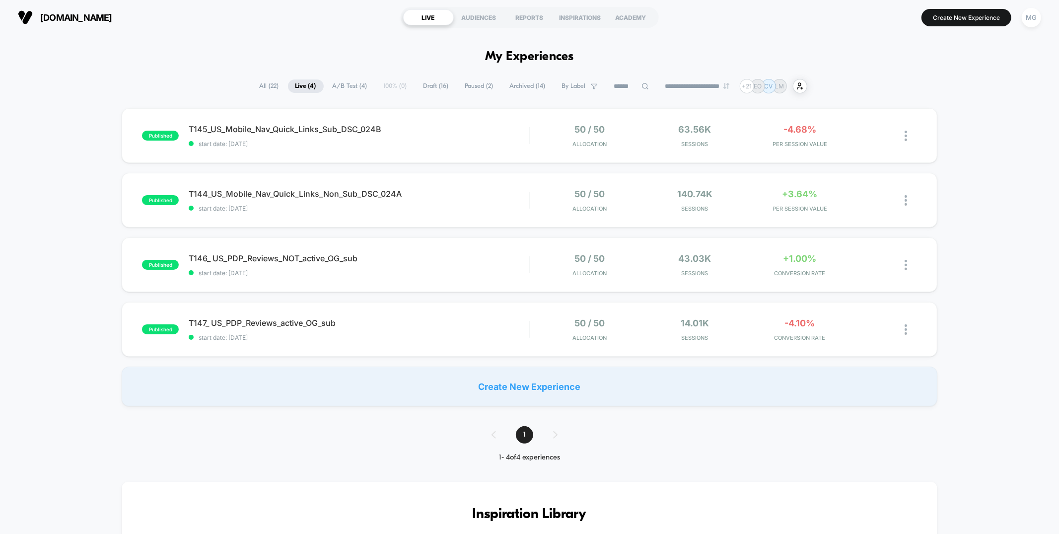
click at [431, 85] on span "Draft ( 16 )" at bounding box center [436, 85] width 40 height 13
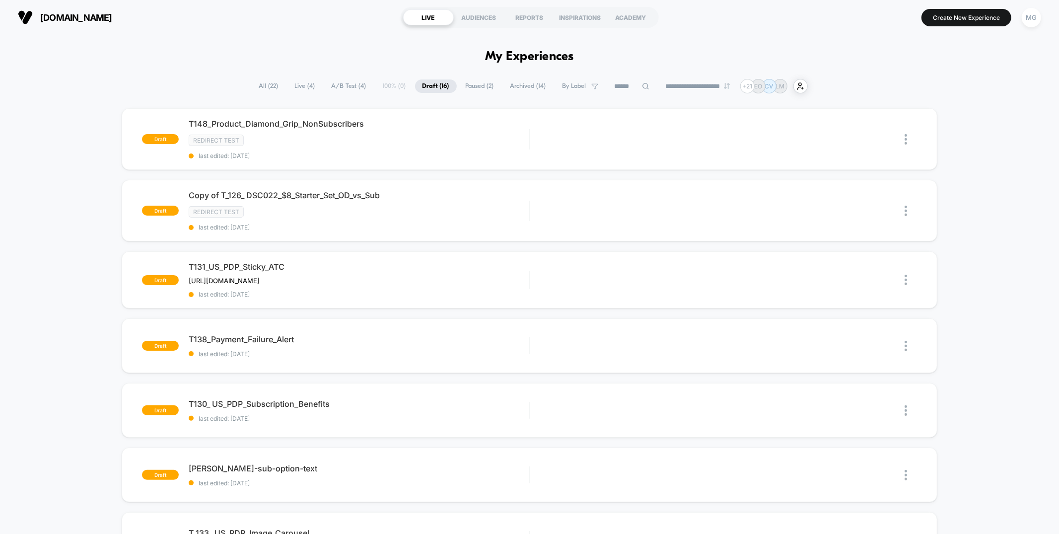
click at [477, 85] on span "Paused ( 2 )" at bounding box center [479, 85] width 43 height 13
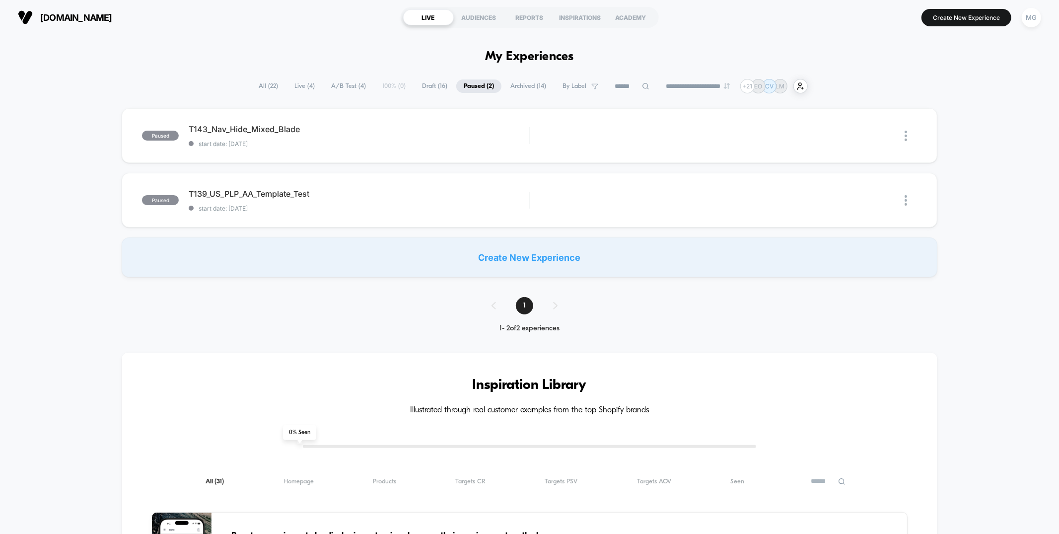
click at [520, 86] on span "Archived ( 14 )" at bounding box center [528, 85] width 51 height 13
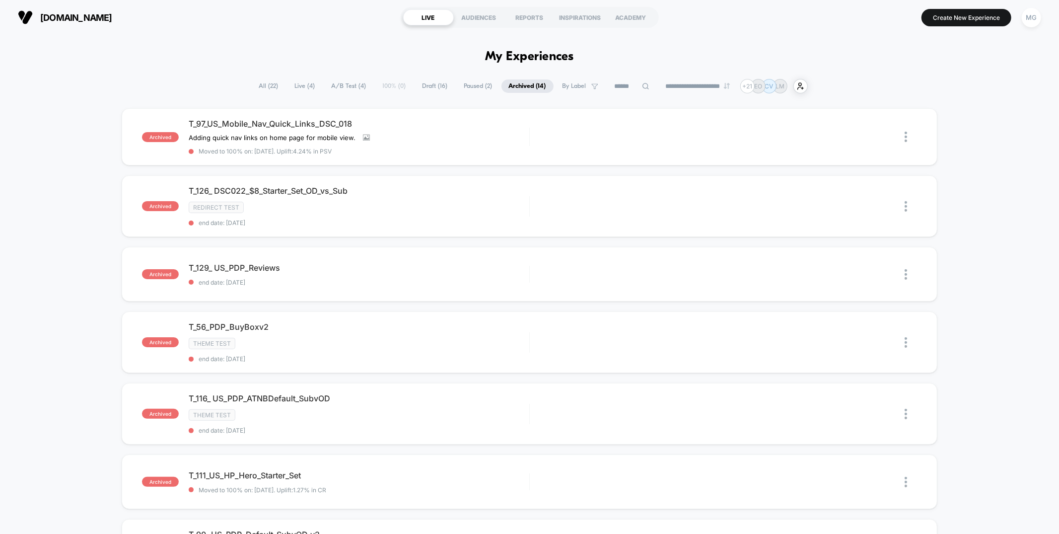
click at [470, 87] on span "Paused ( 2 )" at bounding box center [478, 85] width 43 height 13
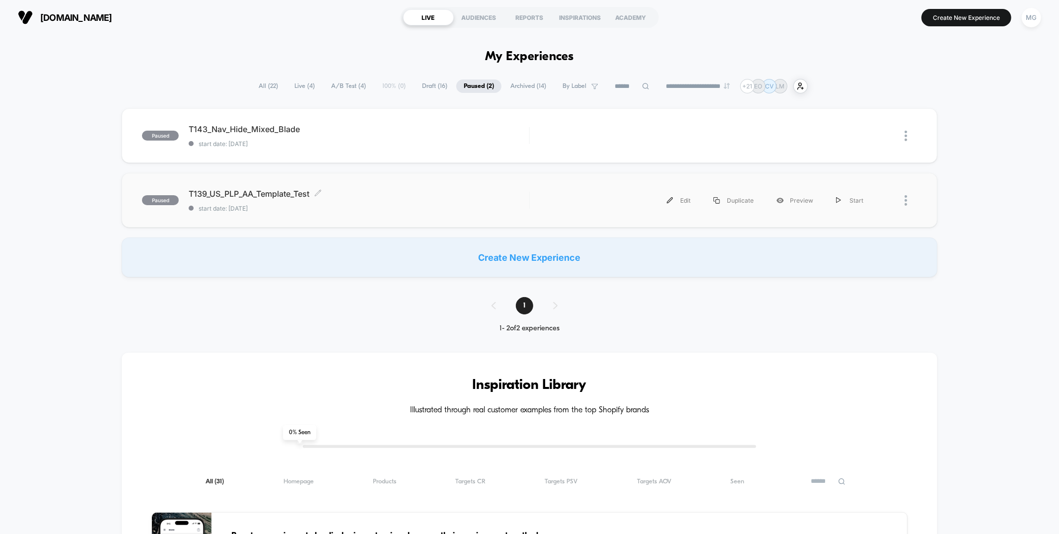
click at [344, 206] on span "start date: [DATE]" at bounding box center [359, 207] width 340 height 7
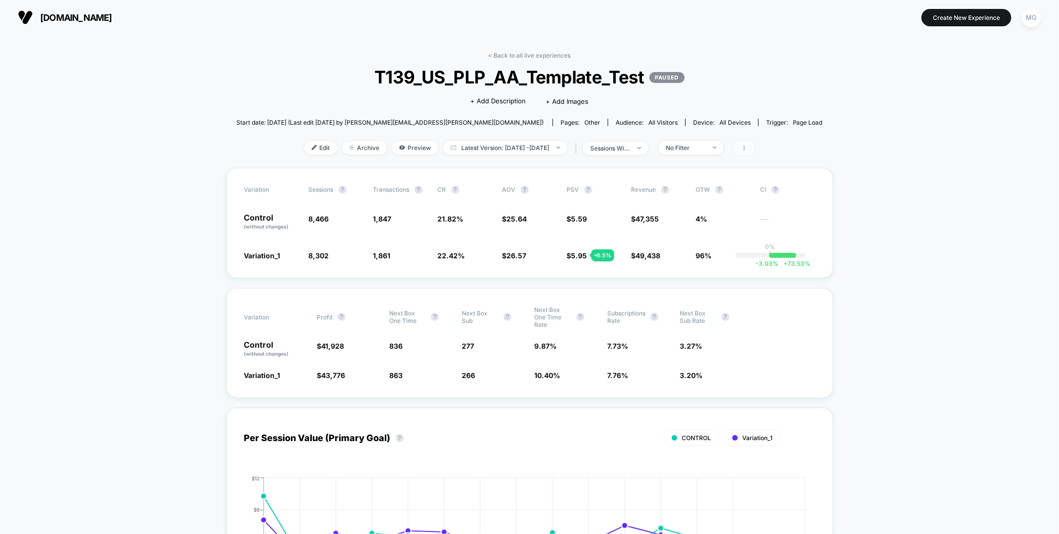
click at [747, 145] on icon at bounding box center [744, 148] width 6 height 6
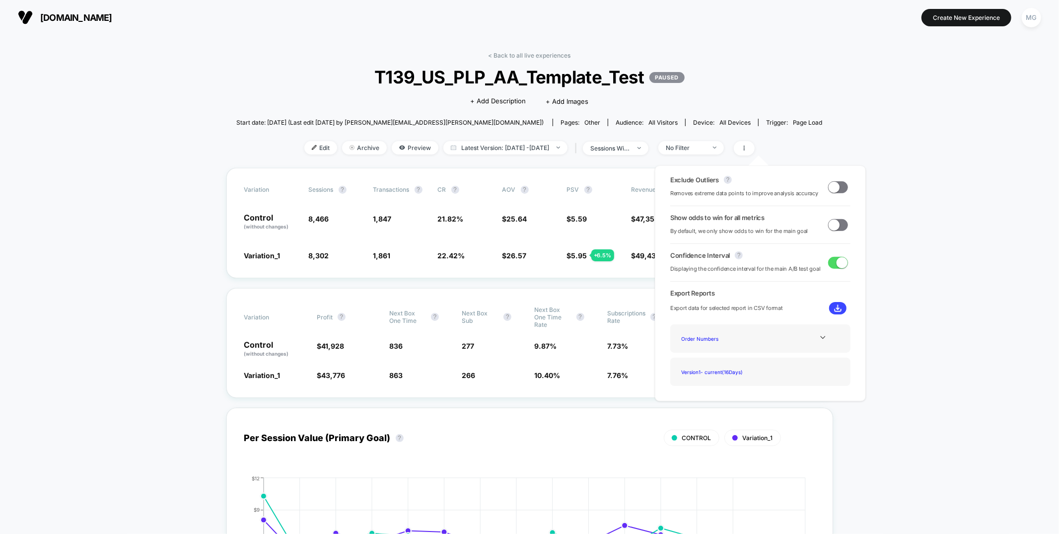
click at [835, 189] on span at bounding box center [838, 187] width 20 height 12
click at [835, 224] on span at bounding box center [833, 224] width 11 height 11
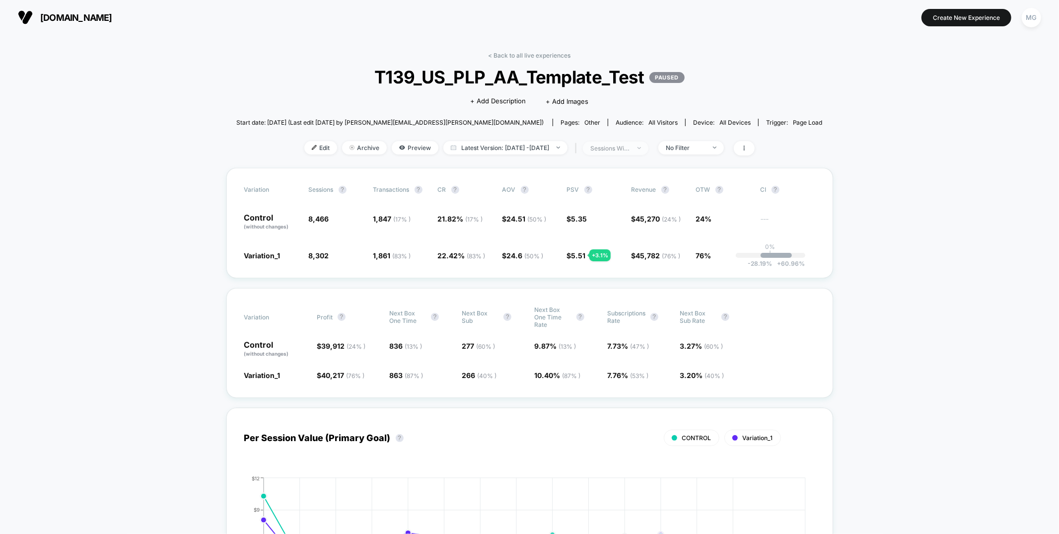
click at [630, 147] on div "sessions with impression" at bounding box center [610, 147] width 40 height 7
click at [596, 226] on span "Users" at bounding box center [592, 225] width 18 height 8
click at [605, 250] on button "Save" at bounding box center [626, 253] width 118 height 16
click at [524, 54] on link "< Back to all live experiences" at bounding box center [529, 55] width 82 height 7
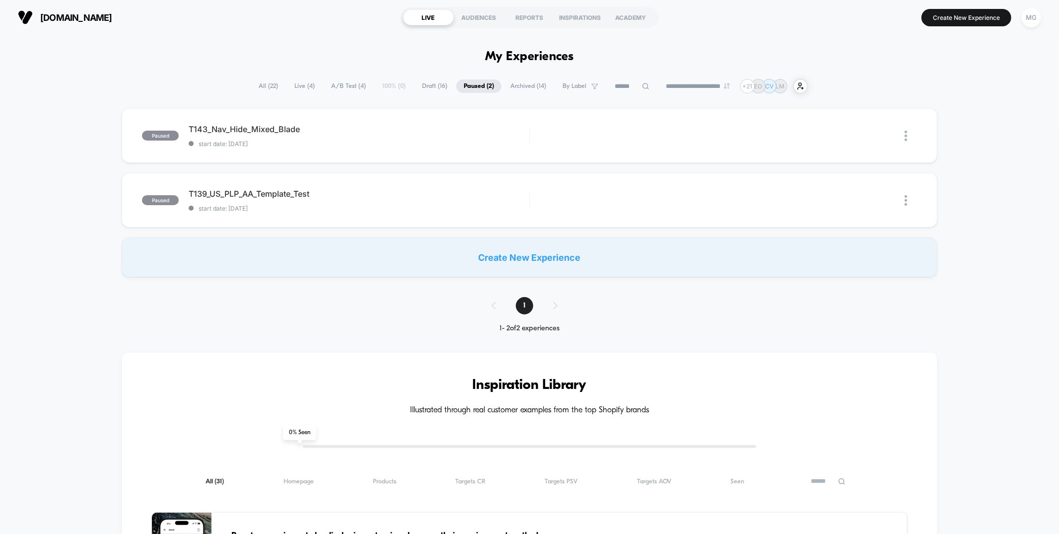
click at [347, 88] on span "A/B Test ( 4 )" at bounding box center [349, 85] width 50 height 13
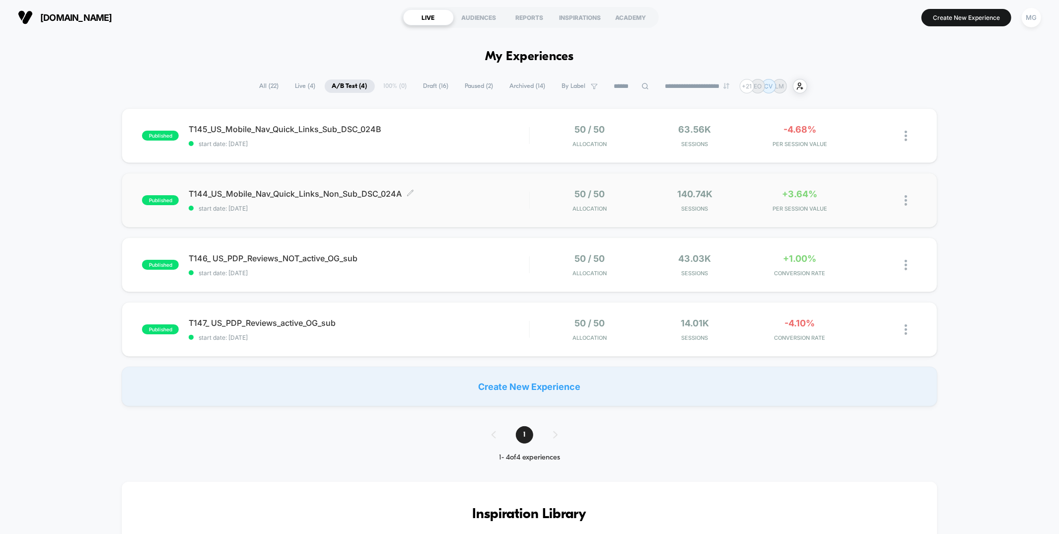
click at [505, 196] on span "T144_US_Mobile_Nav_Quick_Links_Non_Sub_DSC_024A Click to edit experience details" at bounding box center [359, 194] width 340 height 10
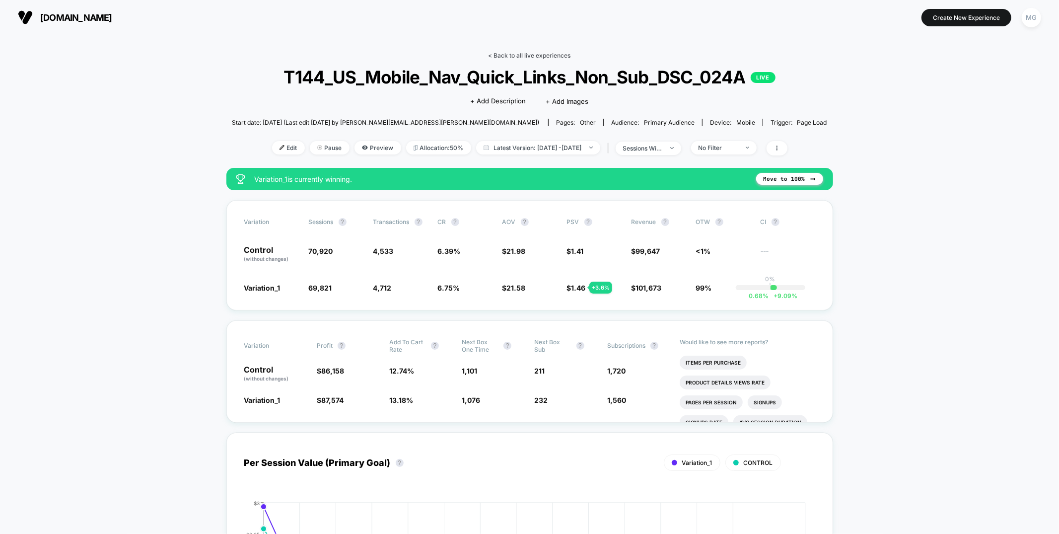
click at [545, 56] on link "< Back to all live experiences" at bounding box center [529, 55] width 82 height 7
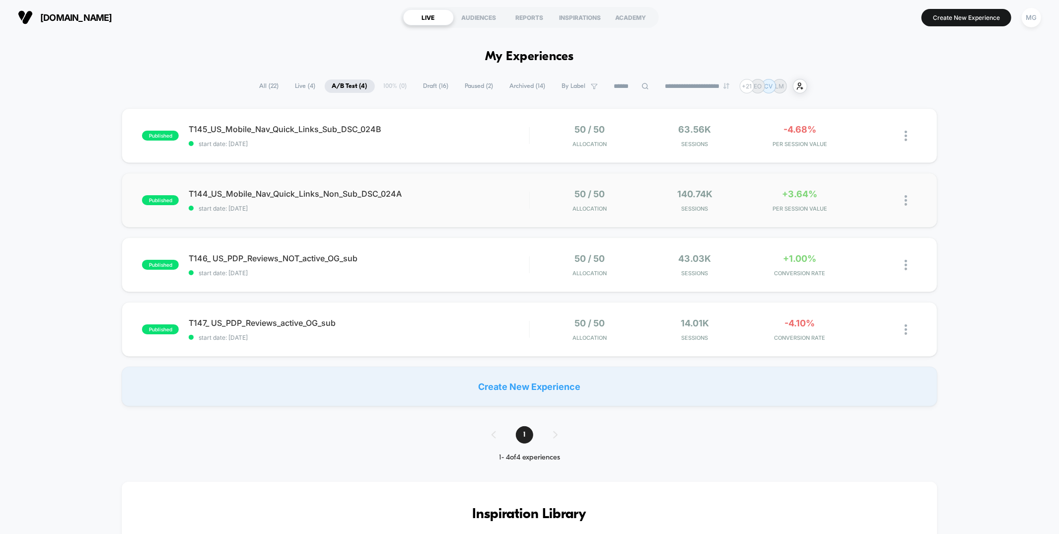
click at [436, 211] on div "published T144_US_Mobile_Nav_Quick_Links_Non_Sub_DSC_024A start date: 7/28/2025…" at bounding box center [529, 200] width 815 height 55
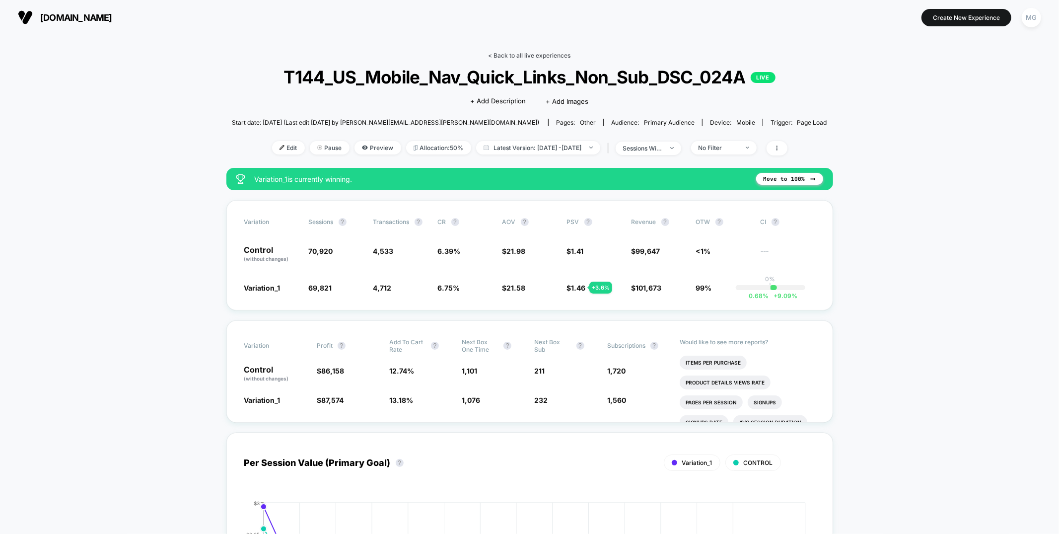
click at [540, 53] on link "< Back to all live experiences" at bounding box center [529, 55] width 82 height 7
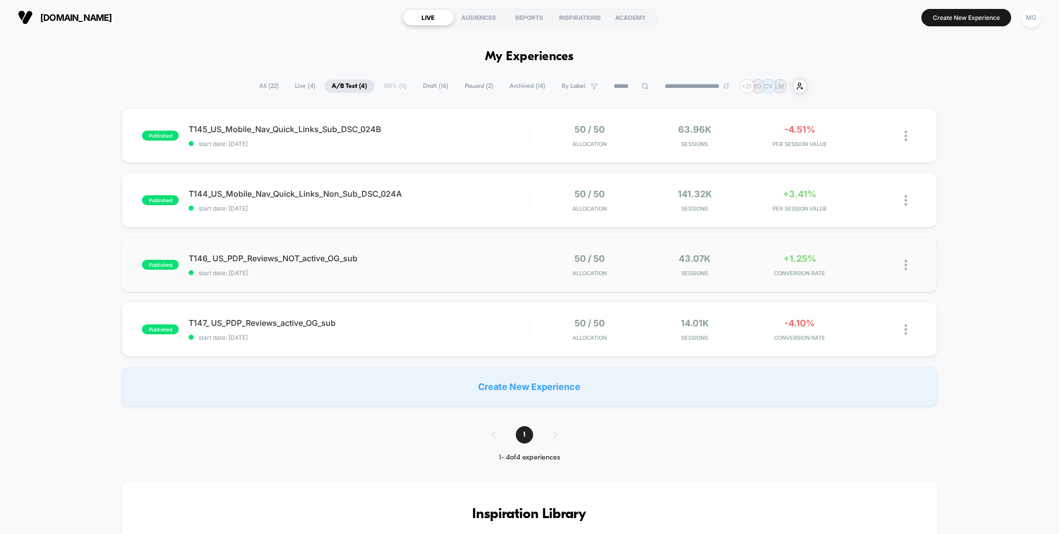
click at [425, 245] on div "published T146_ US_PDP_Reviews_NOT_active_OG_sub start date: 7/26/2025 50 / 50 …" at bounding box center [529, 264] width 815 height 55
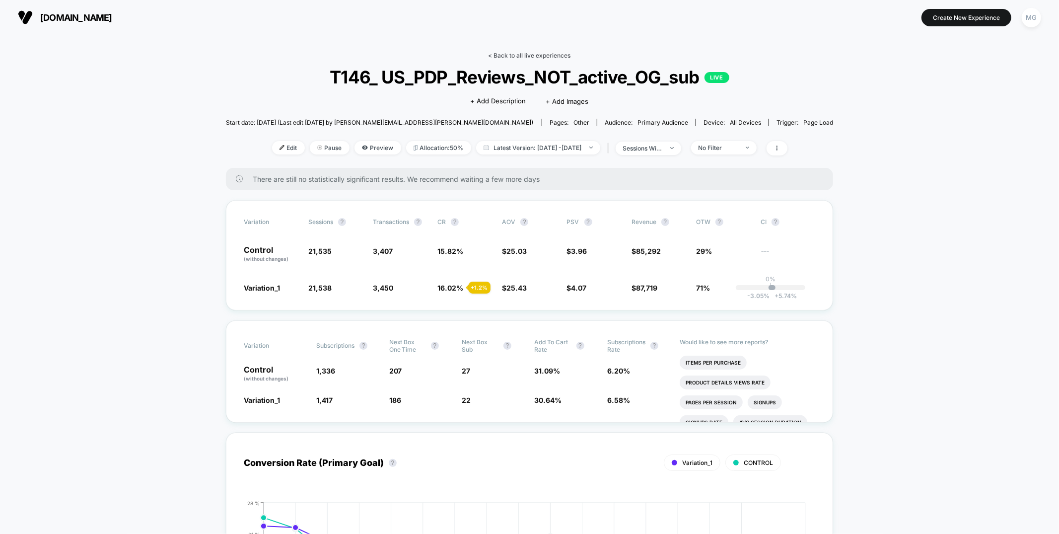
click at [507, 54] on link "< Back to all live experiences" at bounding box center [529, 55] width 82 height 7
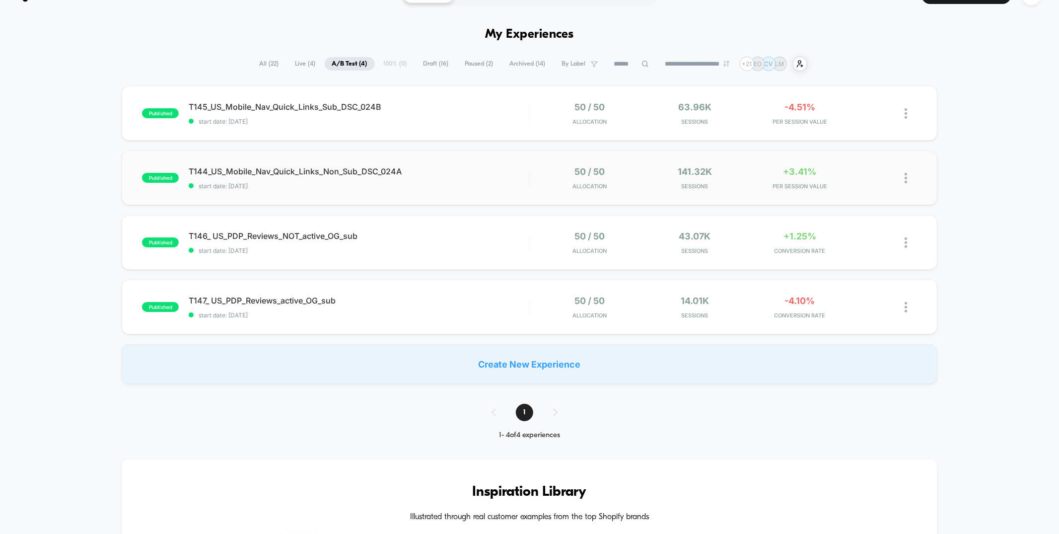
scroll to position [21, 0]
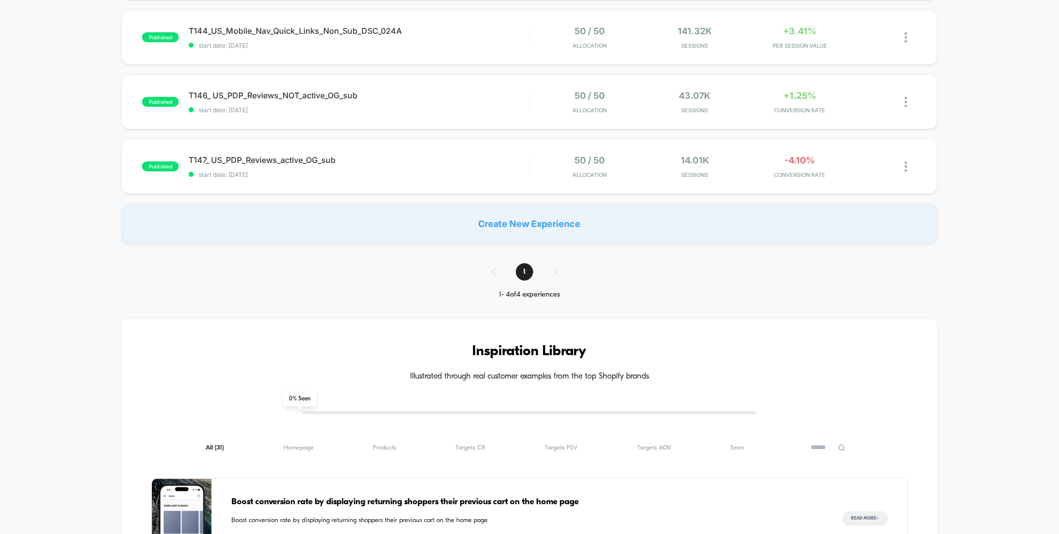
scroll to position [0, 0]
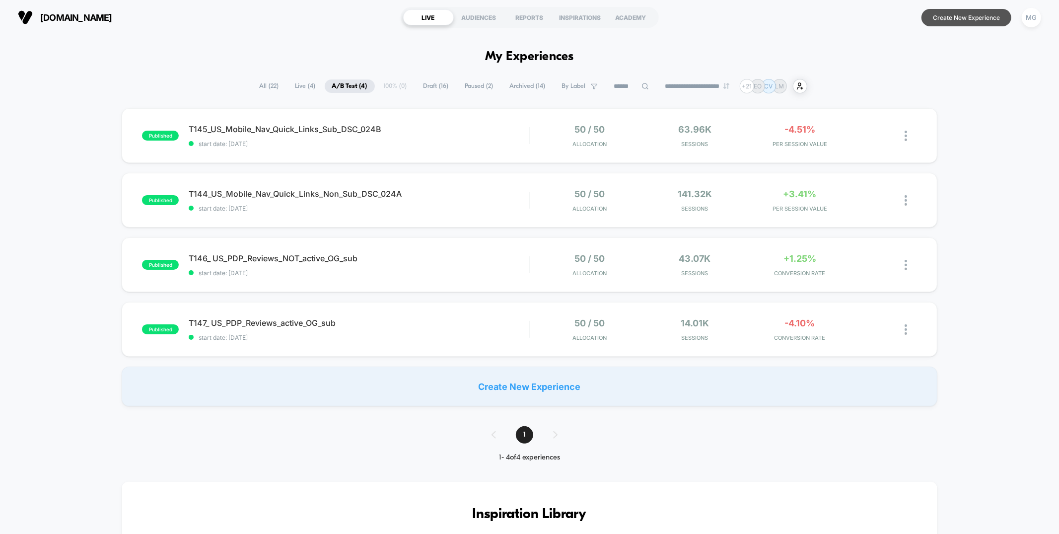
click at [945, 16] on button "Create New Experience" at bounding box center [966, 17] width 90 height 17
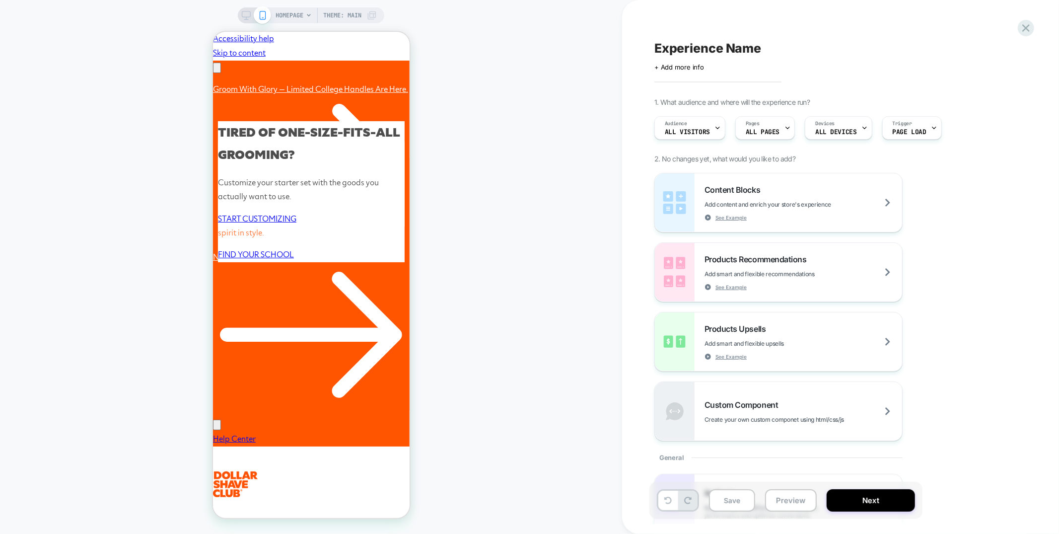
scroll to position [0, 155]
click at [1027, 25] on icon at bounding box center [1025, 27] width 13 height 13
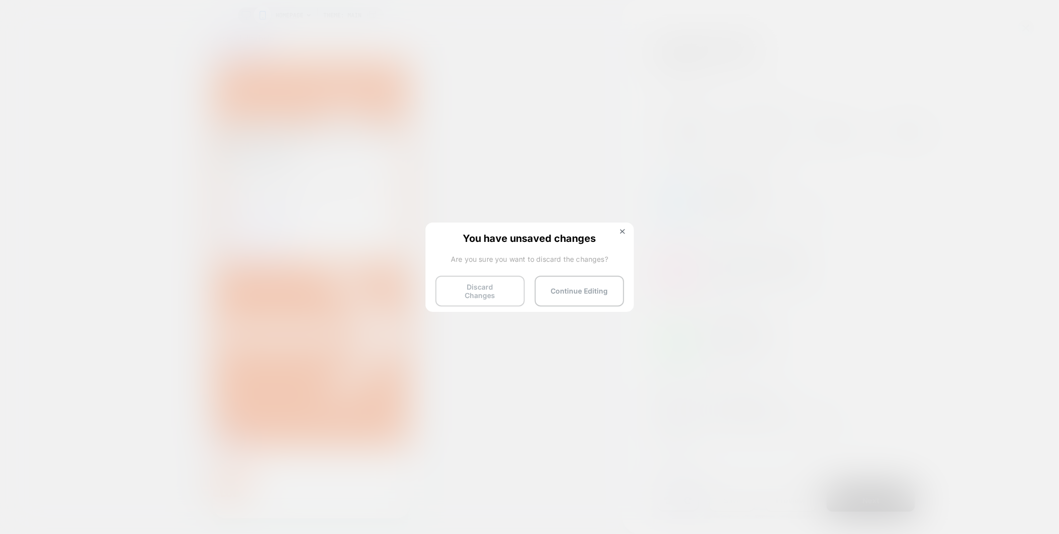
click at [467, 291] on button "Discard Changes" at bounding box center [479, 290] width 89 height 31
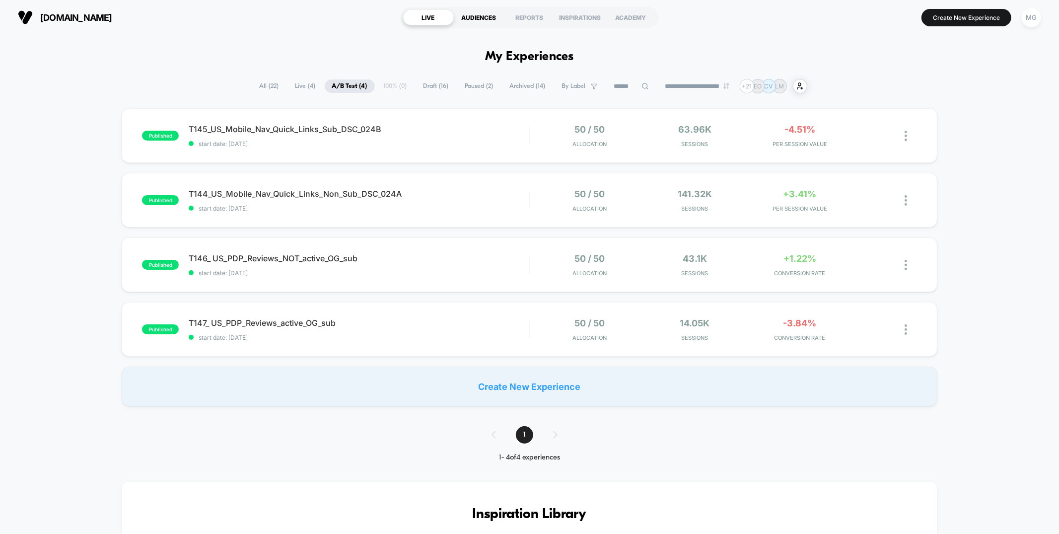
click at [479, 22] on div "AUDIENCES" at bounding box center [479, 17] width 51 height 16
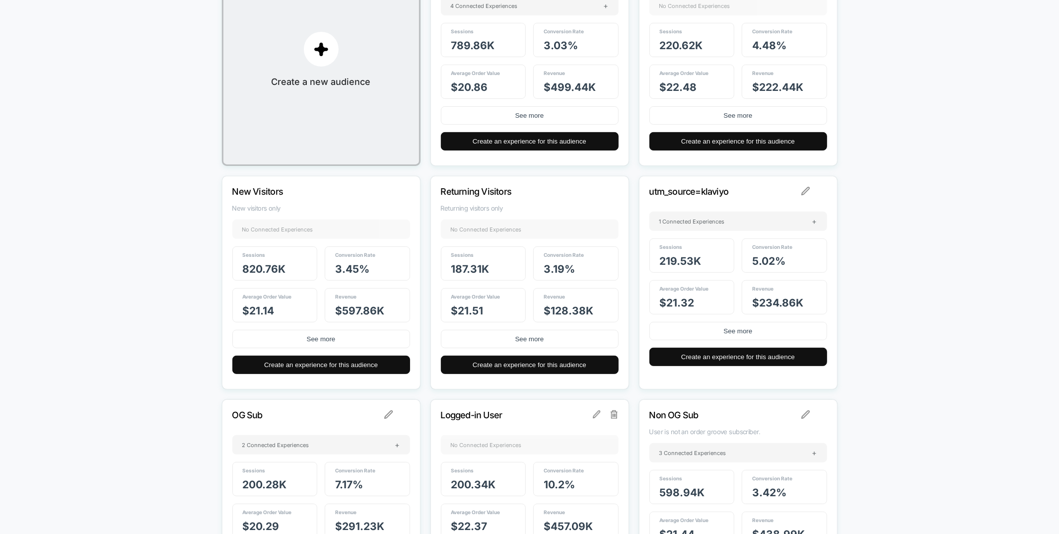
scroll to position [326, 0]
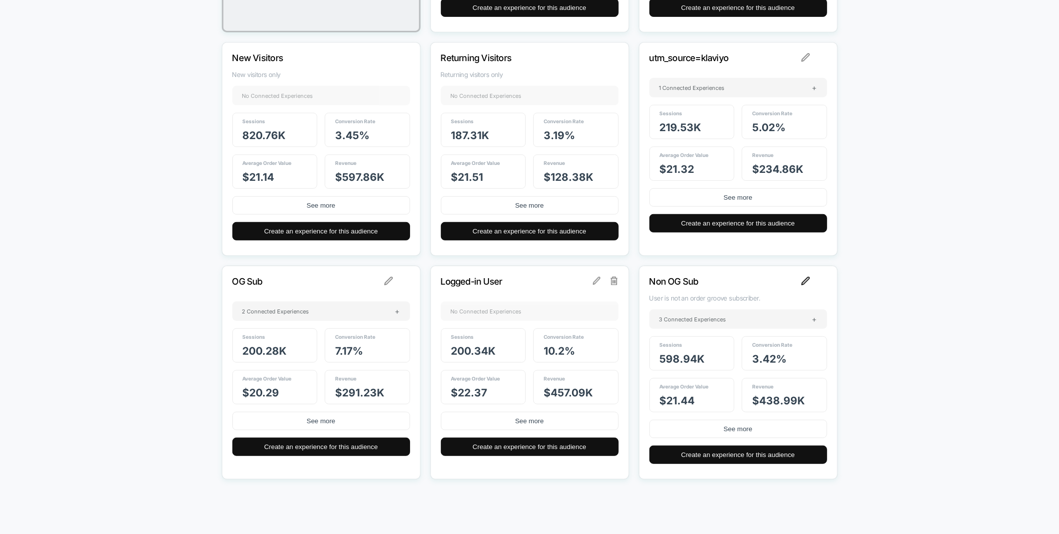
click at [803, 283] on img at bounding box center [805, 280] width 9 height 9
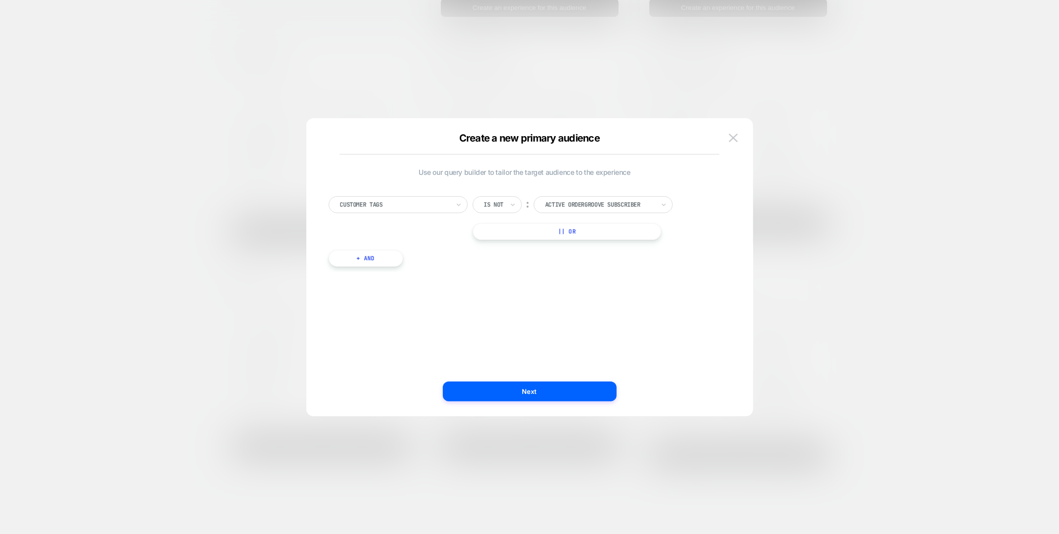
scroll to position [10, 0]
click at [734, 138] on img at bounding box center [733, 138] width 9 height 8
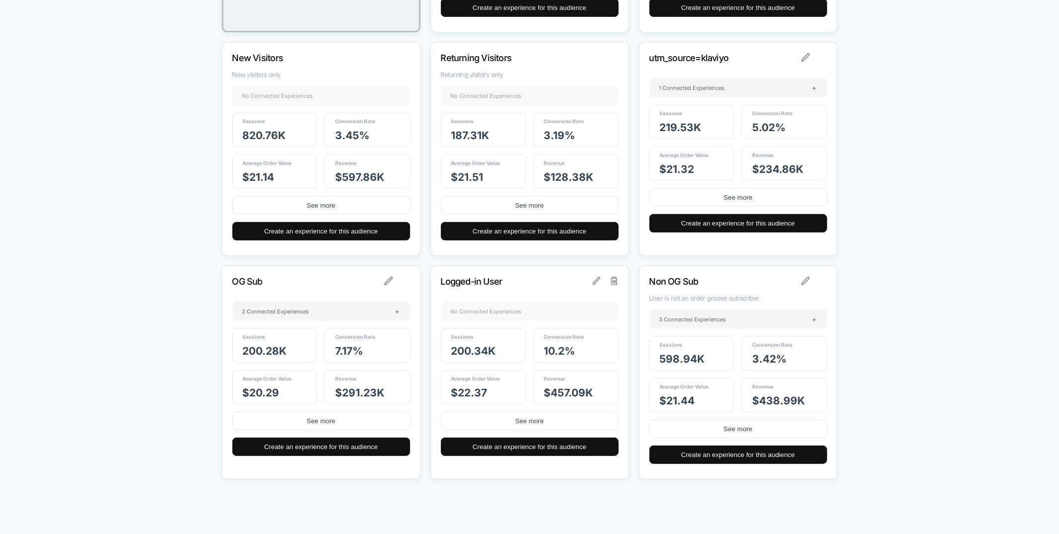
scroll to position [0, 0]
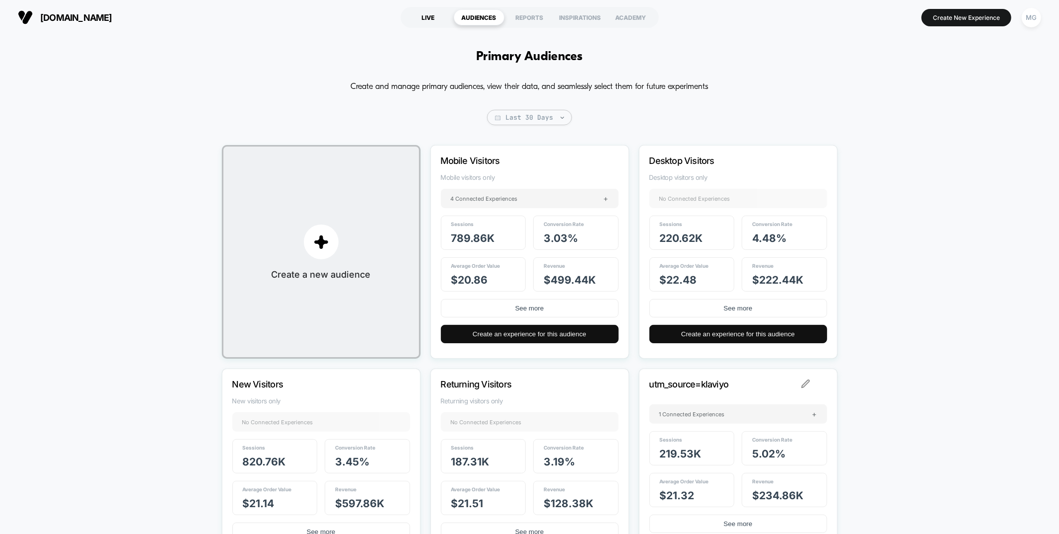
click at [429, 15] on div "LIVE" at bounding box center [428, 17] width 51 height 16
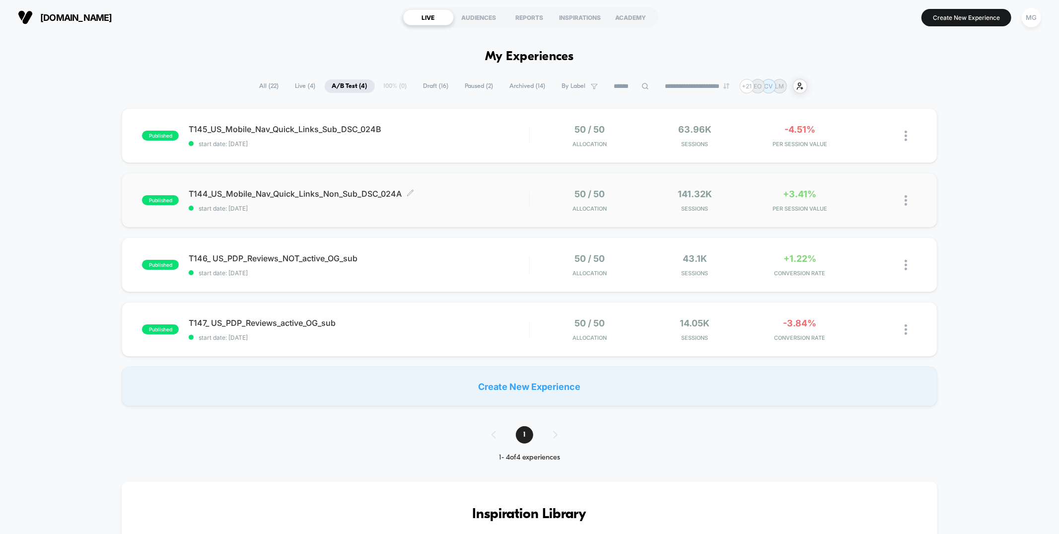
click at [496, 204] on span "start date: 7/28/2025" at bounding box center [359, 207] width 340 height 7
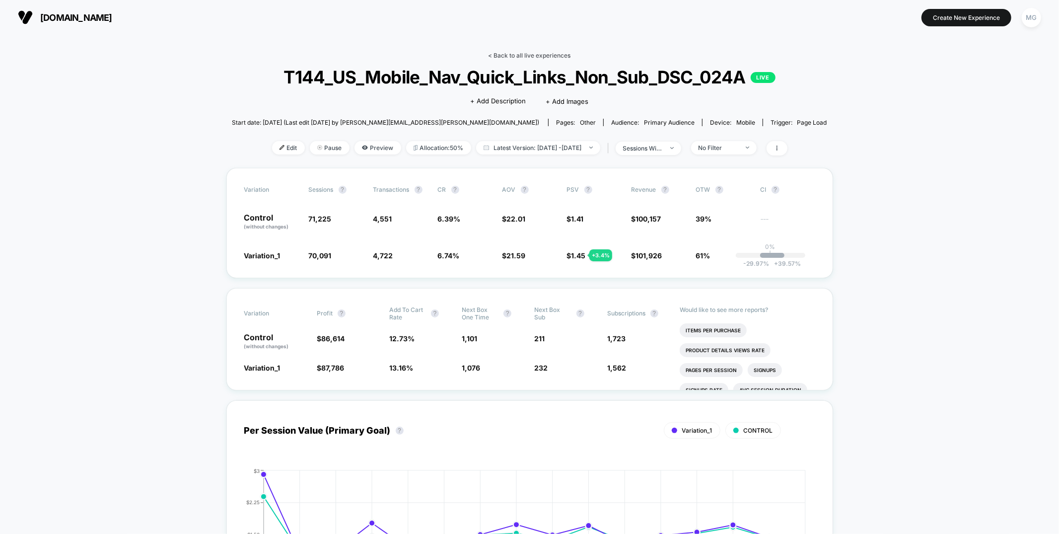
click at [542, 56] on link "< Back to all live experiences" at bounding box center [529, 55] width 82 height 7
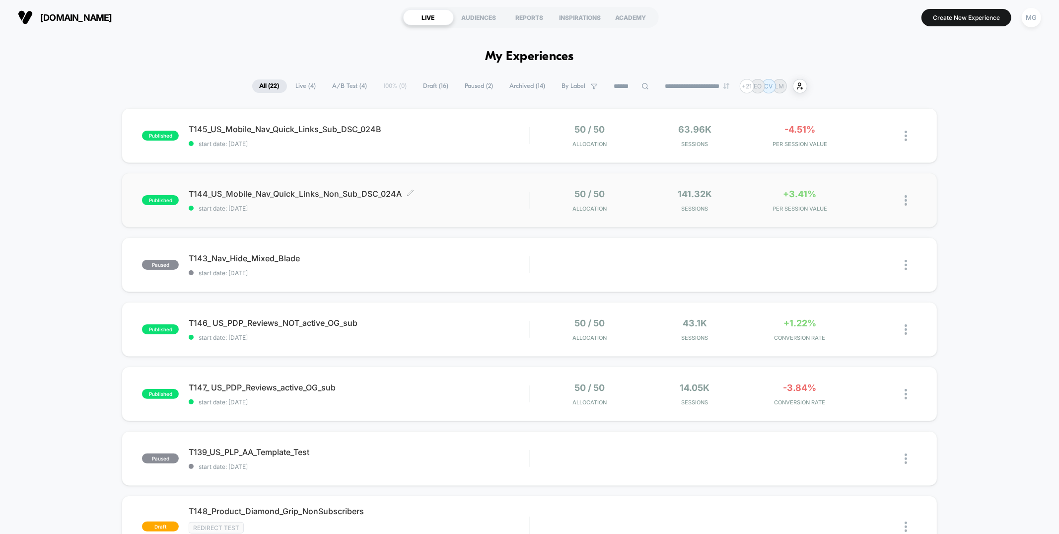
click at [467, 191] on span "T144_US_Mobile_Nav_Quick_Links_Non_Sub_DSC_024A Click to edit experience details" at bounding box center [359, 194] width 340 height 10
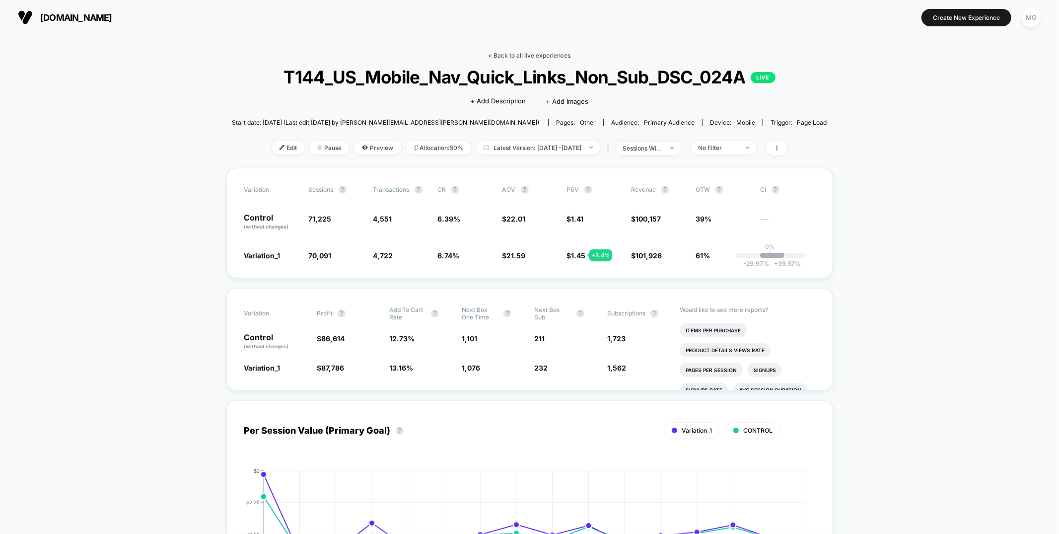
click at [553, 57] on link "< Back to all live experiences" at bounding box center [529, 55] width 82 height 7
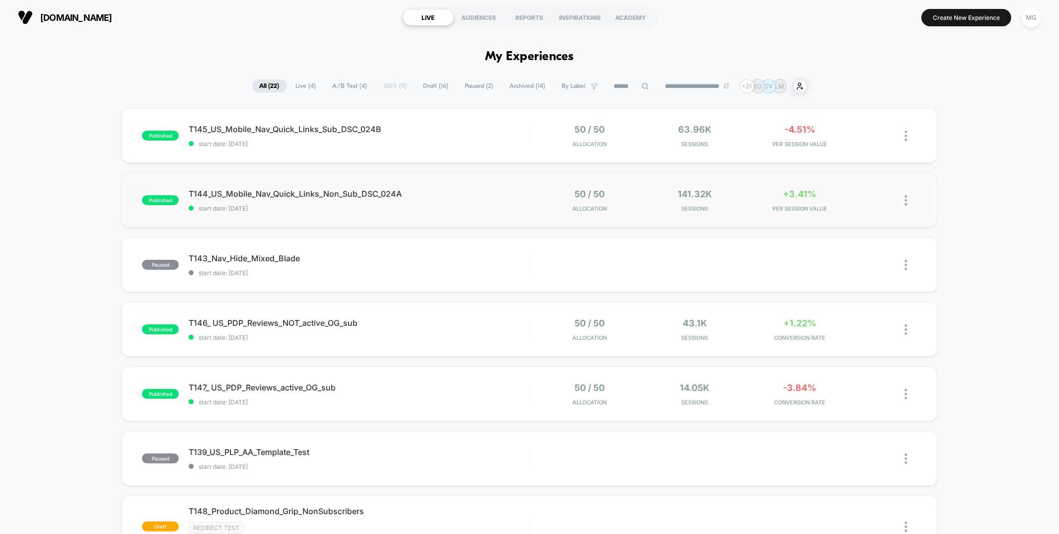
click at [500, 185] on div "published T144_US_Mobile_Nav_Quick_Links_Non_Sub_DSC_024A start date: [DATE] 50…" at bounding box center [529, 200] width 815 height 55
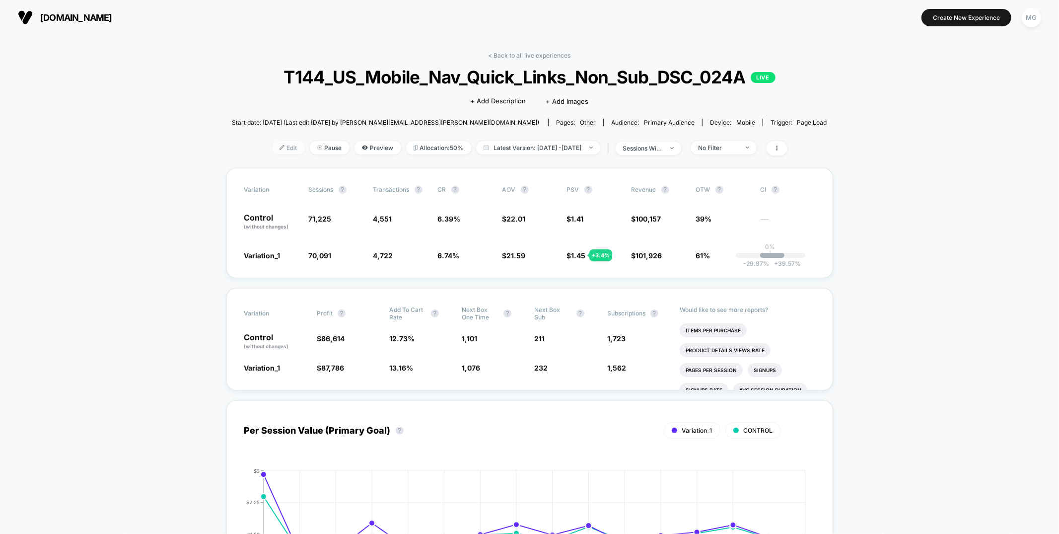
click at [276, 152] on span "Edit" at bounding box center [288, 147] width 33 height 13
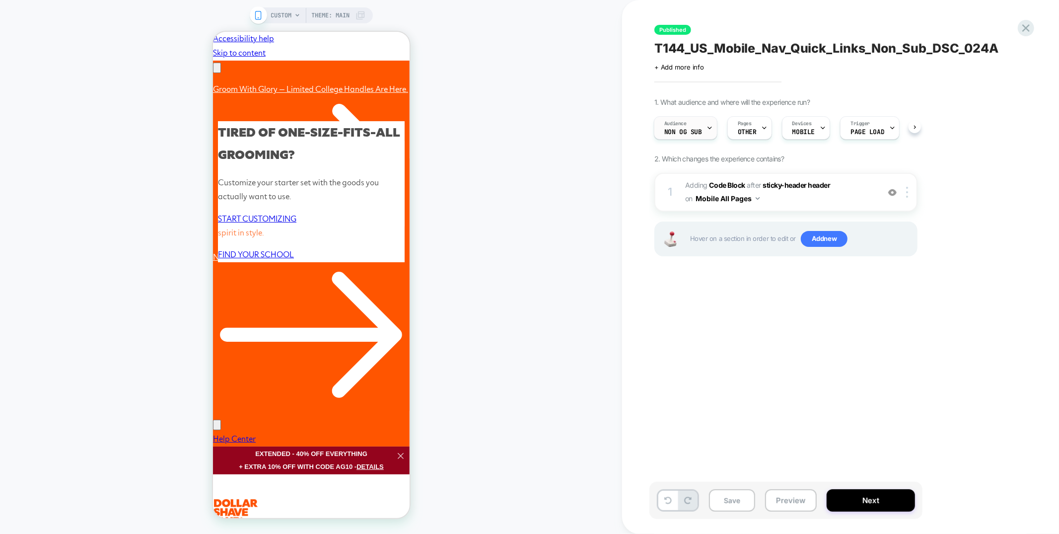
click at [693, 135] on span "Non OG Sub" at bounding box center [683, 132] width 38 height 7
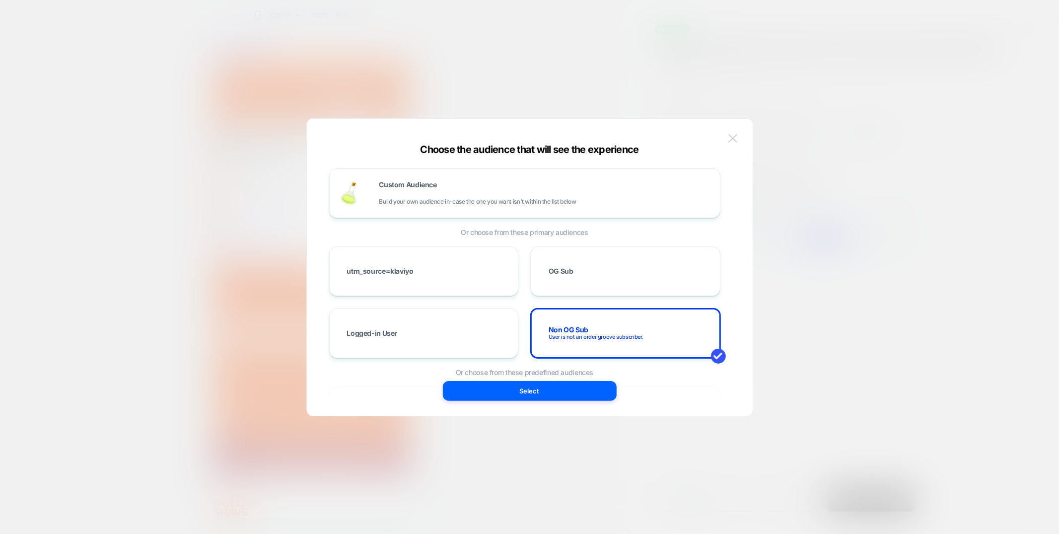
click at [728, 137] on img at bounding box center [732, 138] width 9 height 8
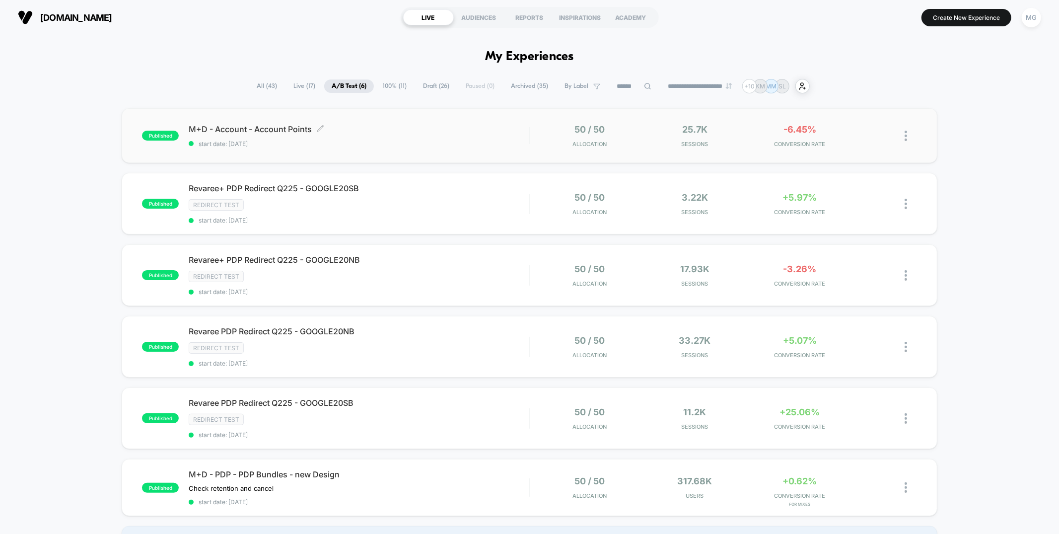
click at [482, 143] on span "start date: [DATE]" at bounding box center [359, 143] width 340 height 7
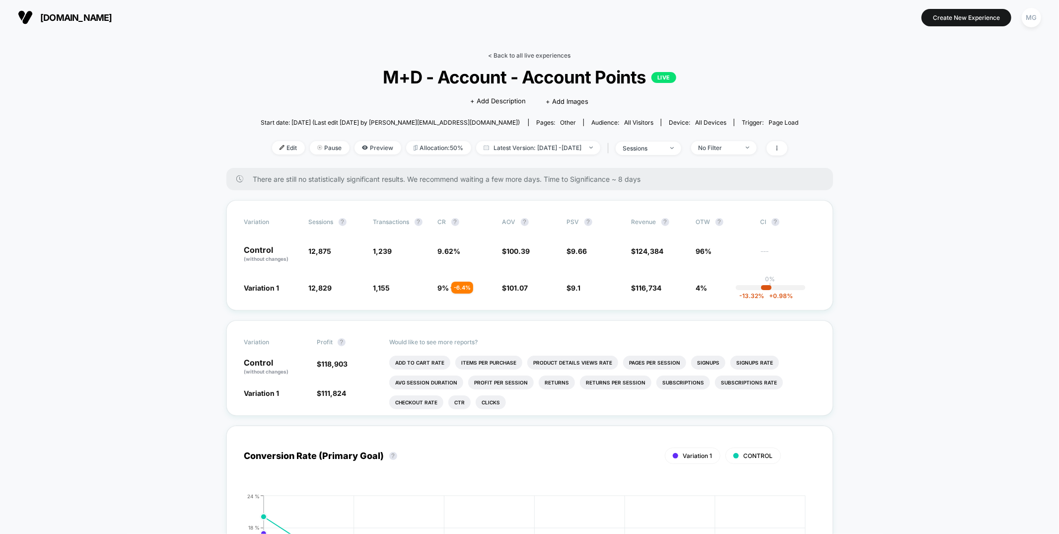
click at [535, 52] on link "< Back to all live experiences" at bounding box center [529, 55] width 82 height 7
